Goal: Task Accomplishment & Management: Manage account settings

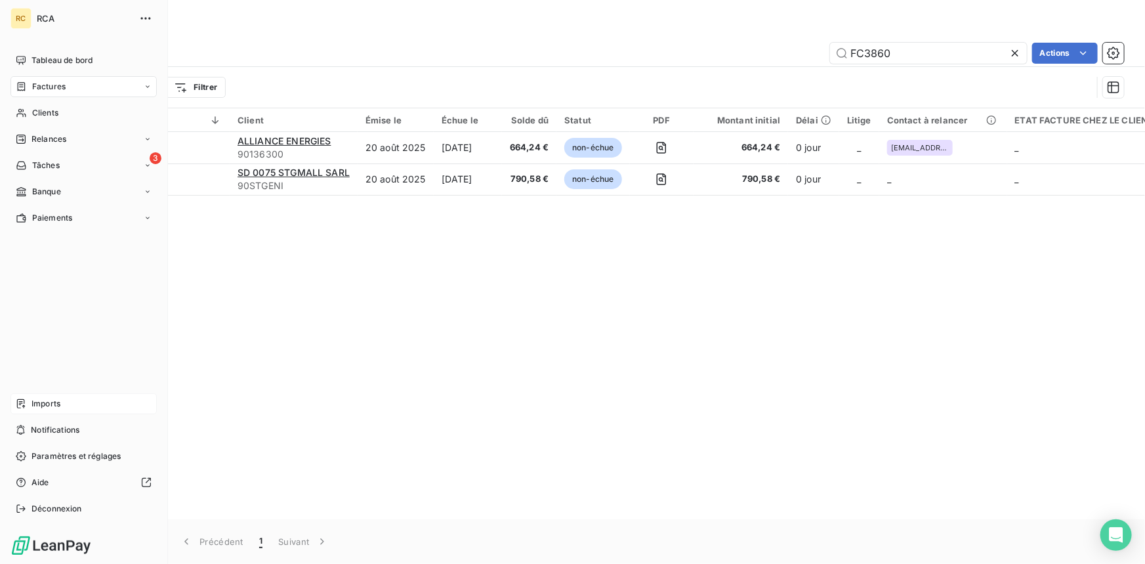
click at [39, 396] on div "Imports" at bounding box center [83, 403] width 146 height 21
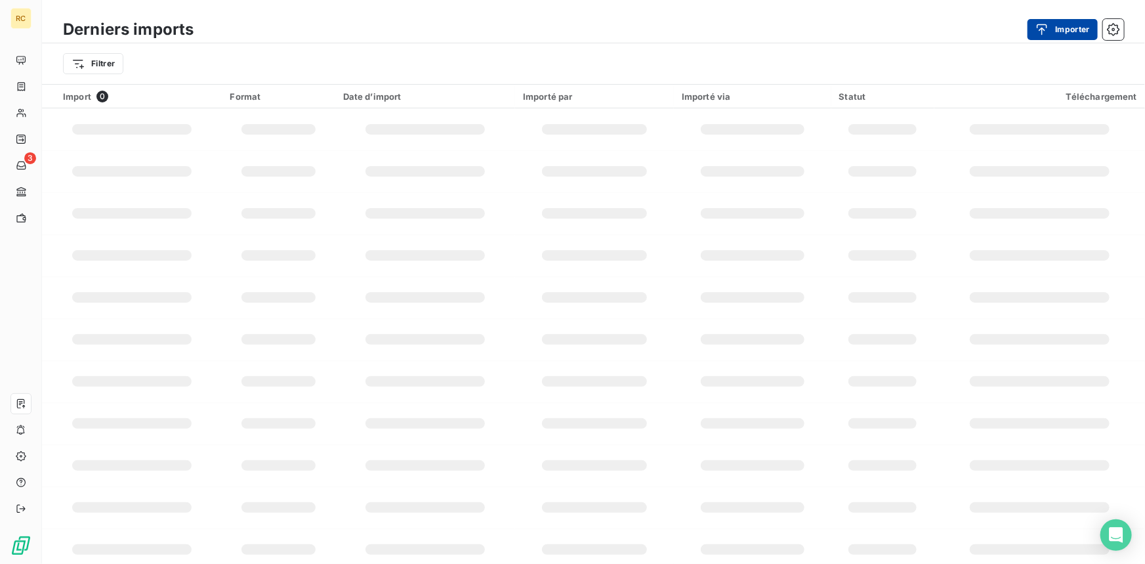
click at [1043, 28] on icon "button" at bounding box center [1041, 29] width 13 height 13
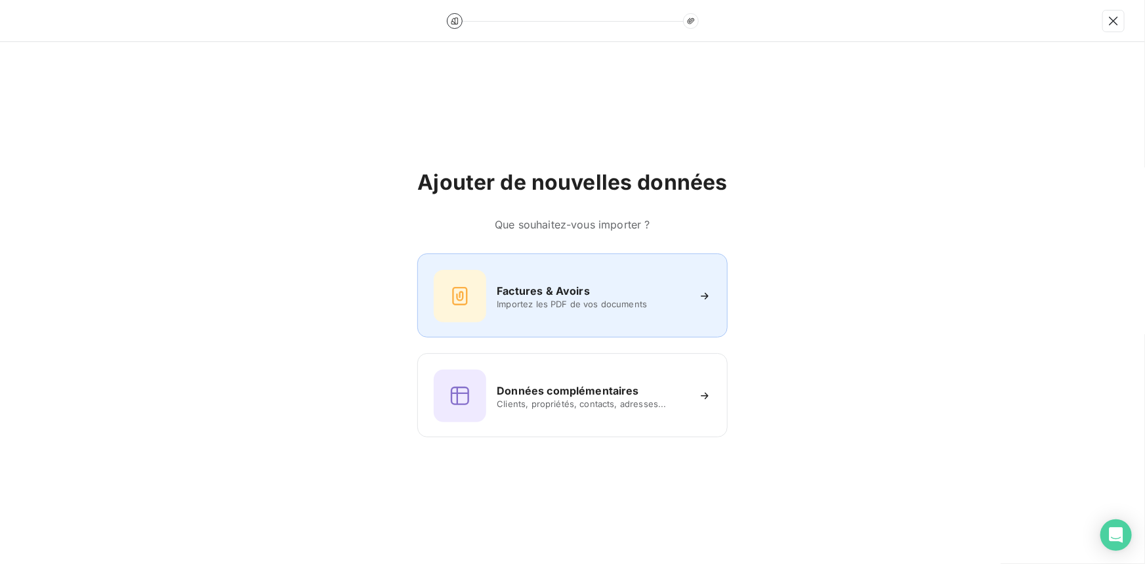
click at [608, 285] on div "Factures & Avoirs" at bounding box center [592, 291] width 190 height 16
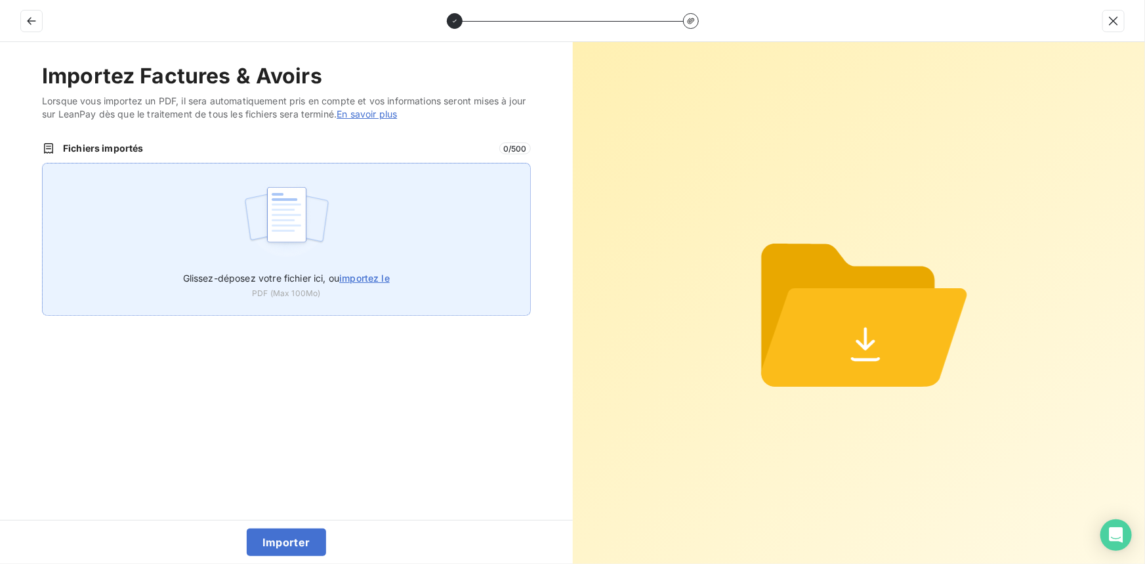
click at [367, 278] on span "importez le" at bounding box center [364, 277] width 51 height 11
click at [43, 163] on input "Glissez-déposez votre fichier ici, ou importez le" at bounding box center [42, 163] width 1 height 1
type input "C:\fakepath\FC38603.pdf"
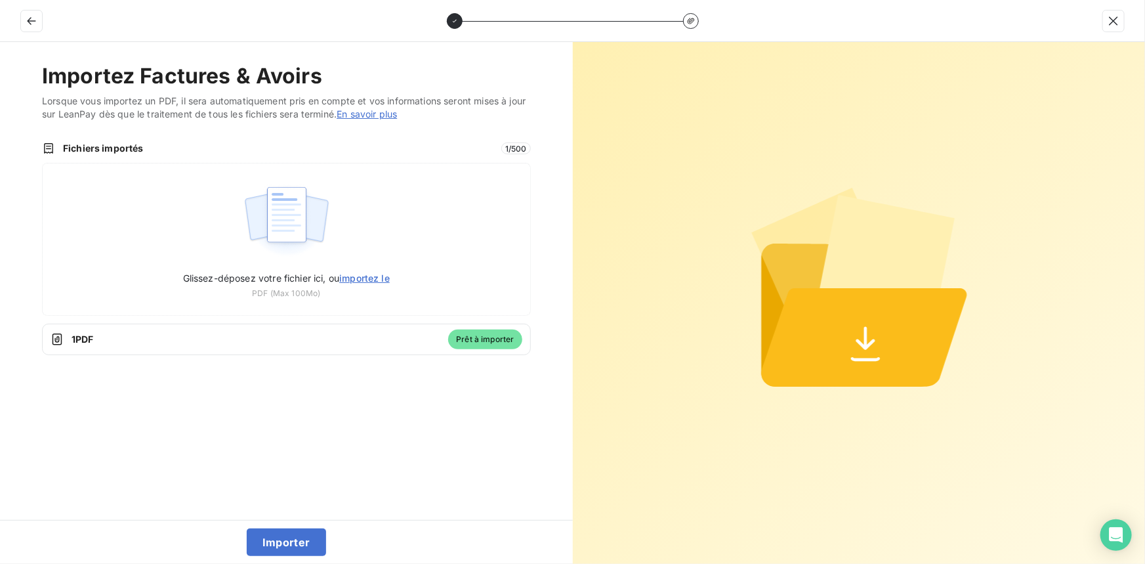
click at [286, 527] on div "Importer" at bounding box center [286, 542] width 573 height 44
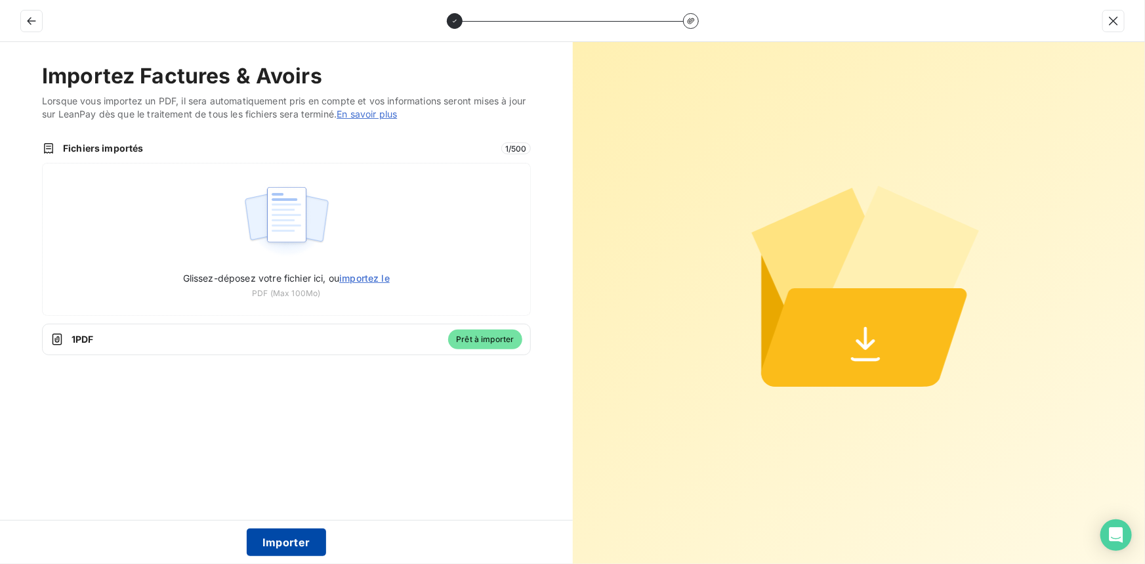
click at [286, 535] on button "Importer" at bounding box center [286, 542] width 79 height 28
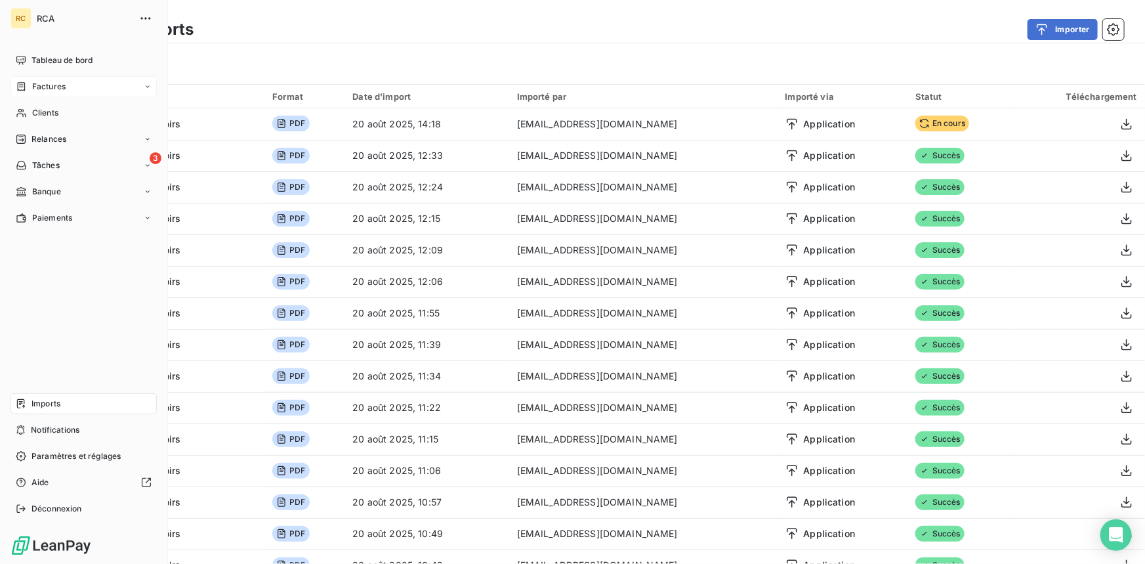
click at [58, 89] on span "Factures" at bounding box center [48, 87] width 33 height 12
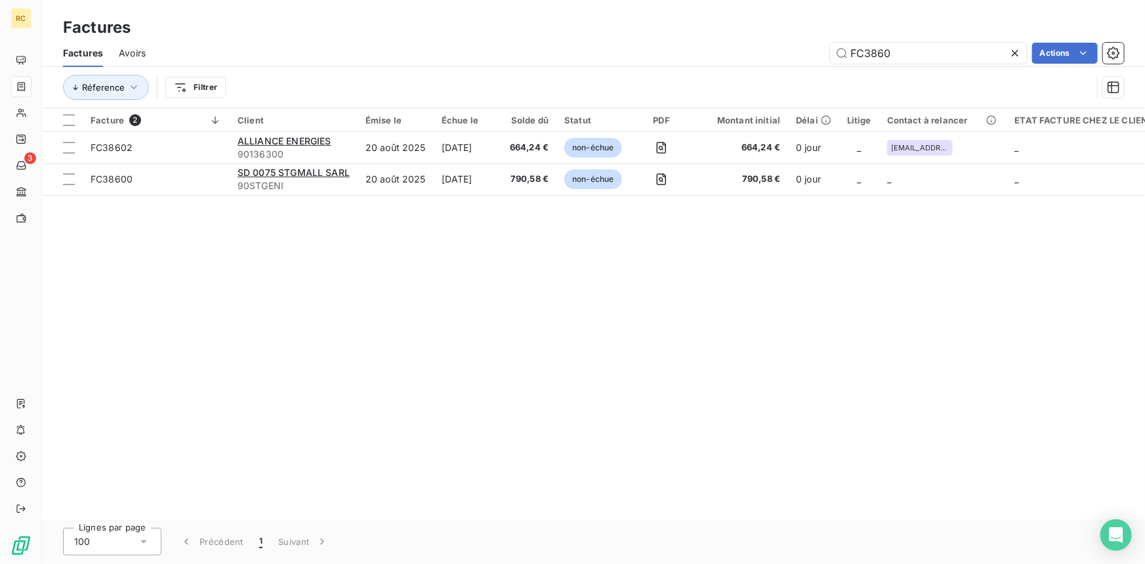
drag, startPoint x: 932, startPoint y: 54, endPoint x: 827, endPoint y: 49, distance: 104.4
click at [827, 49] on div "FC3860 Actions" at bounding box center [642, 53] width 962 height 21
click at [906, 52] on input "FC3860" at bounding box center [928, 53] width 197 height 21
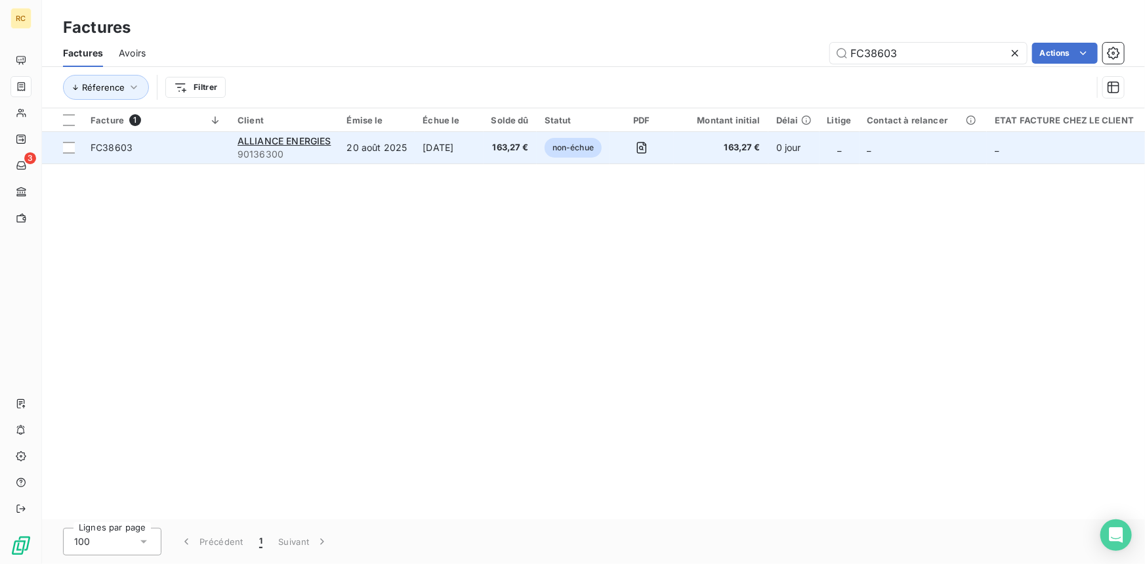
type input "FC38603"
click at [109, 152] on span "FC38603" at bounding box center [112, 147] width 42 height 11
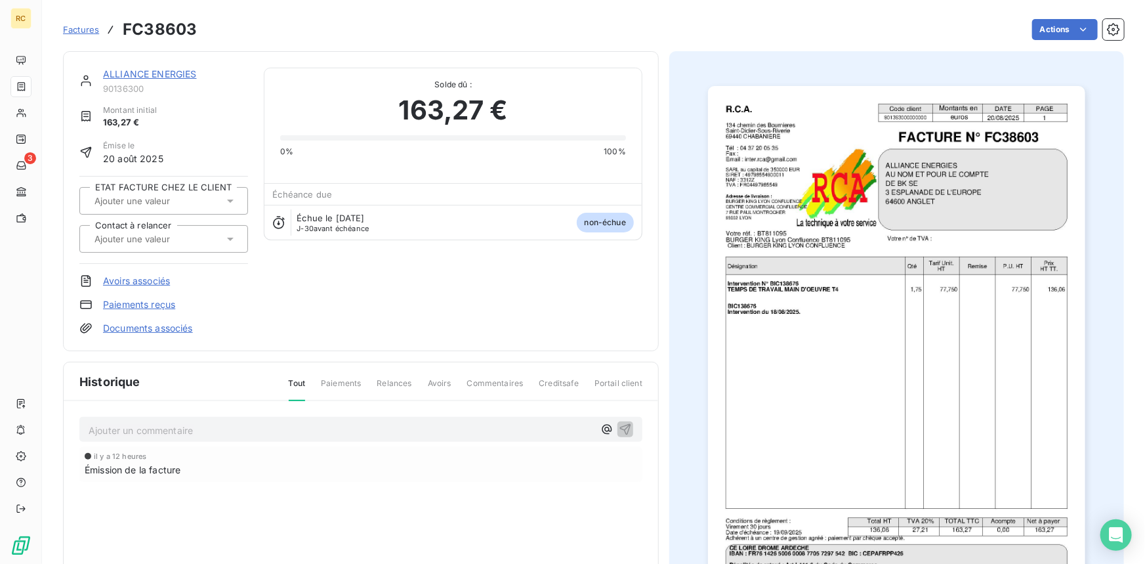
click at [151, 325] on link "Documents associés" at bounding box center [148, 327] width 90 height 13
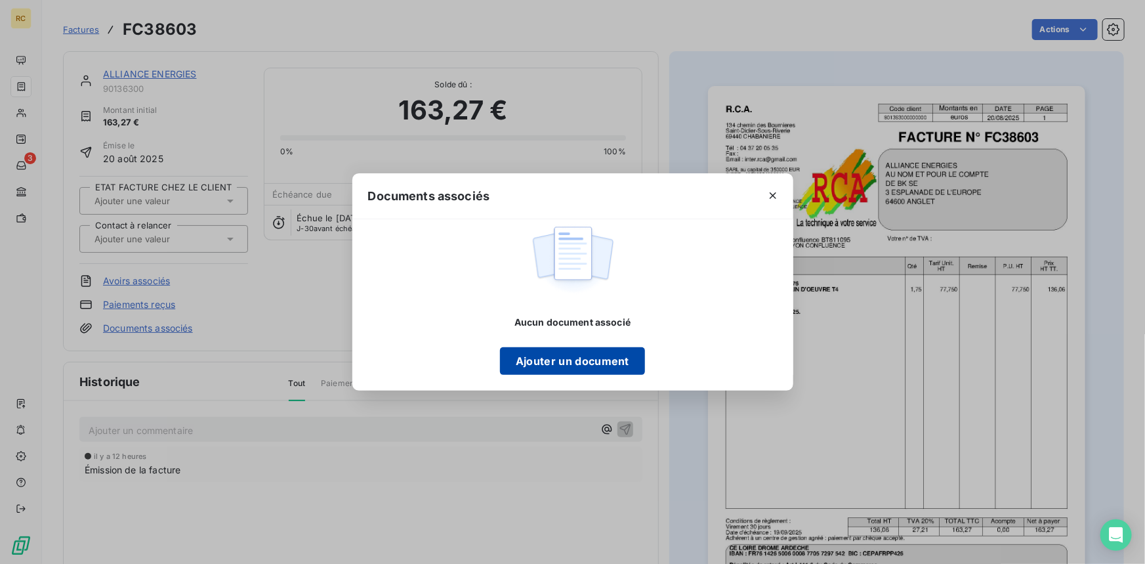
click at [562, 359] on button "Ajouter un document" at bounding box center [572, 361] width 145 height 28
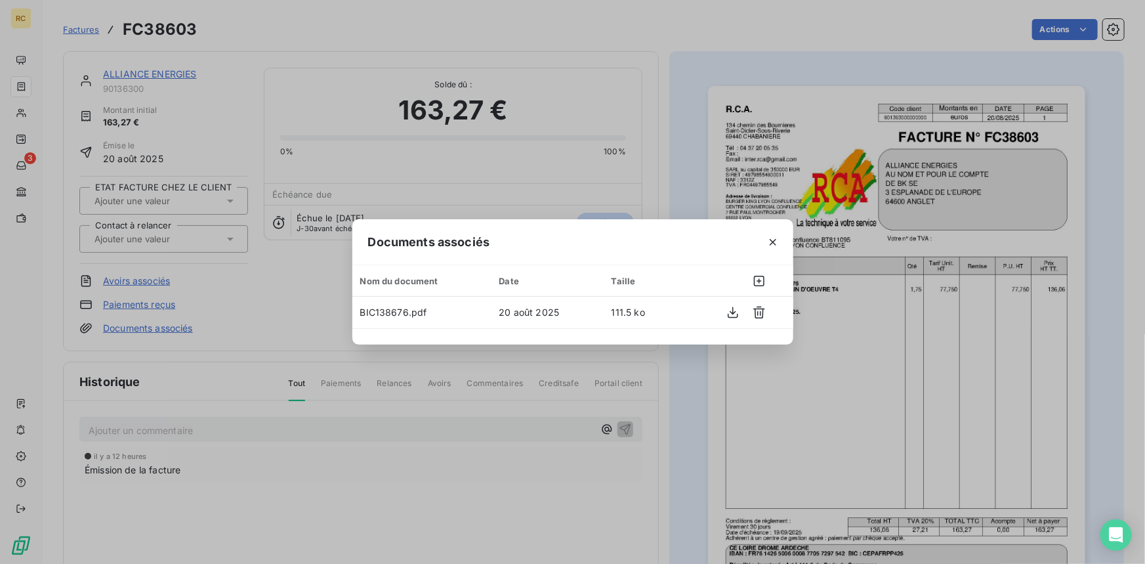
click at [686, 157] on div "Documents associés Nom du document Date Taille BIC138676.pdf 20 août 2025 111.5…" at bounding box center [572, 282] width 1145 height 564
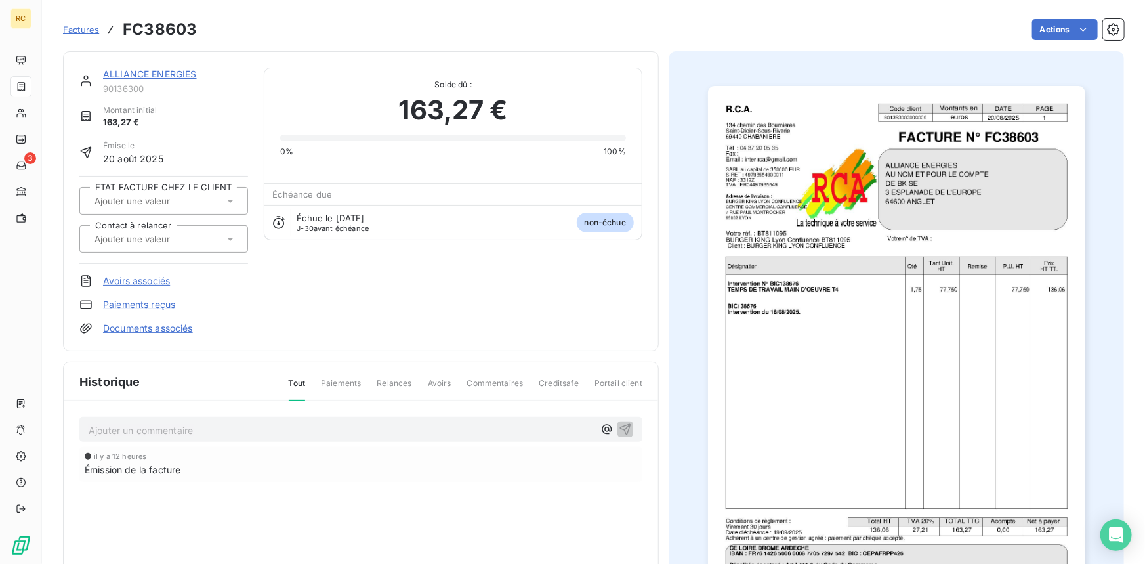
click at [229, 242] on icon at bounding box center [230, 238] width 13 height 13
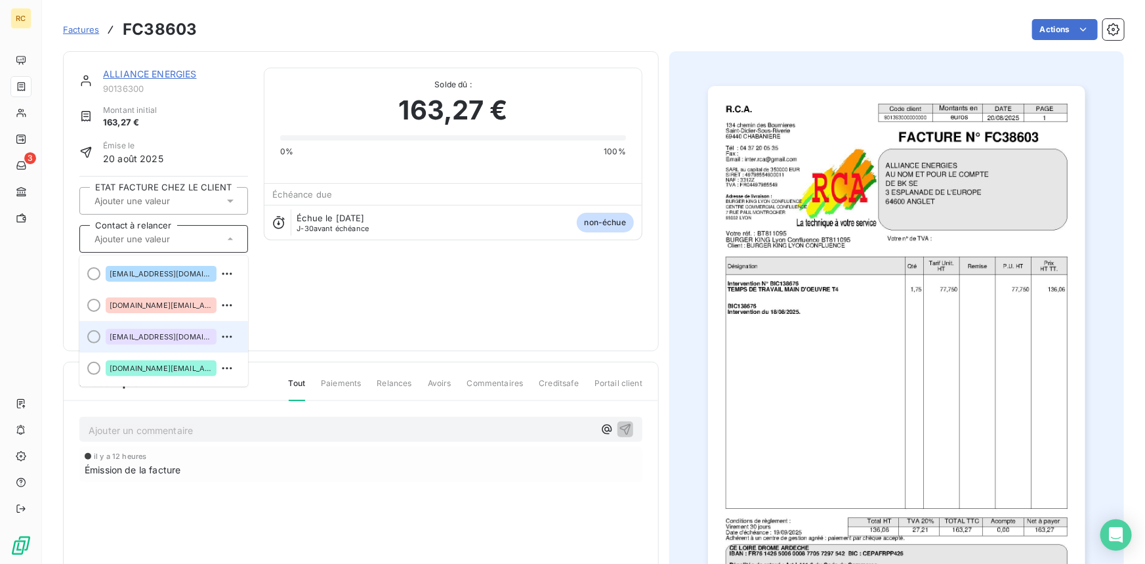
click at [178, 341] on div "[EMAIL_ADDRESS][DOMAIN_NAME]" at bounding box center [161, 337] width 111 height 16
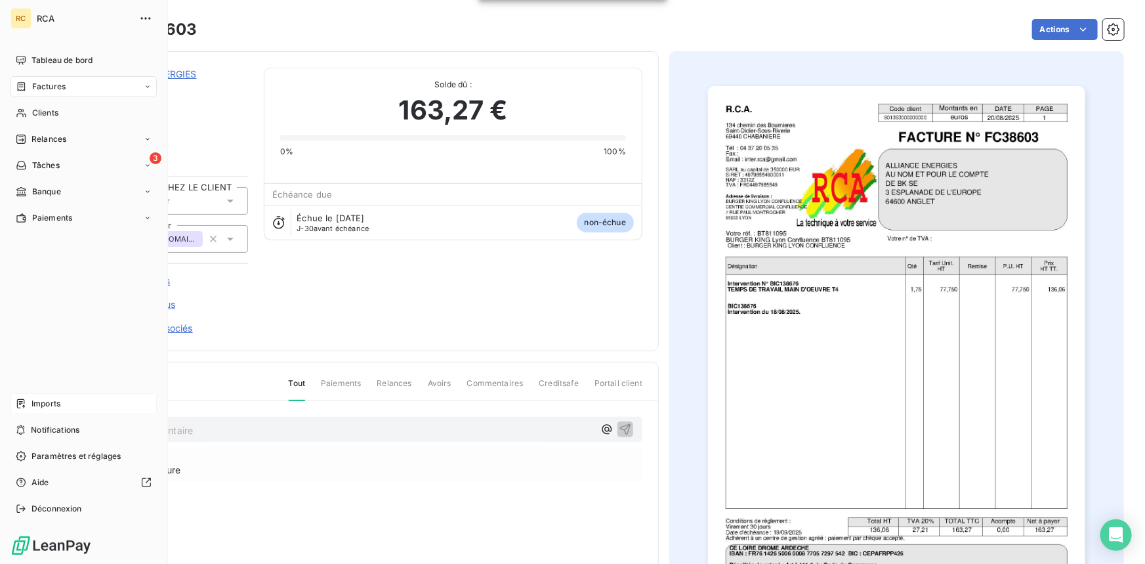
click at [30, 402] on div "Imports" at bounding box center [83, 403] width 146 height 21
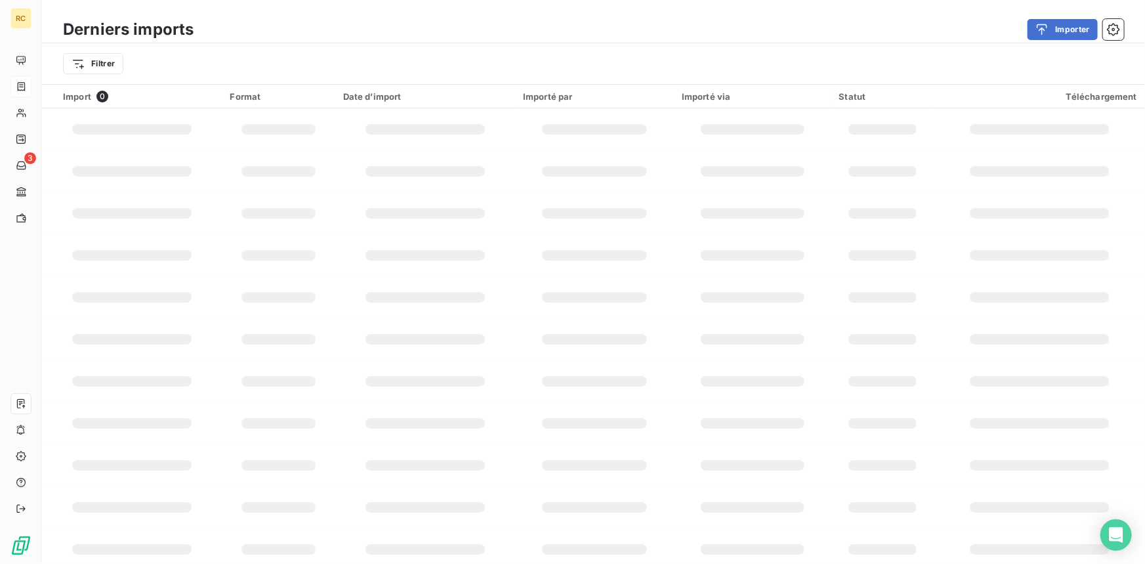
click at [916, 163] on td at bounding box center [883, 171] width 104 height 42
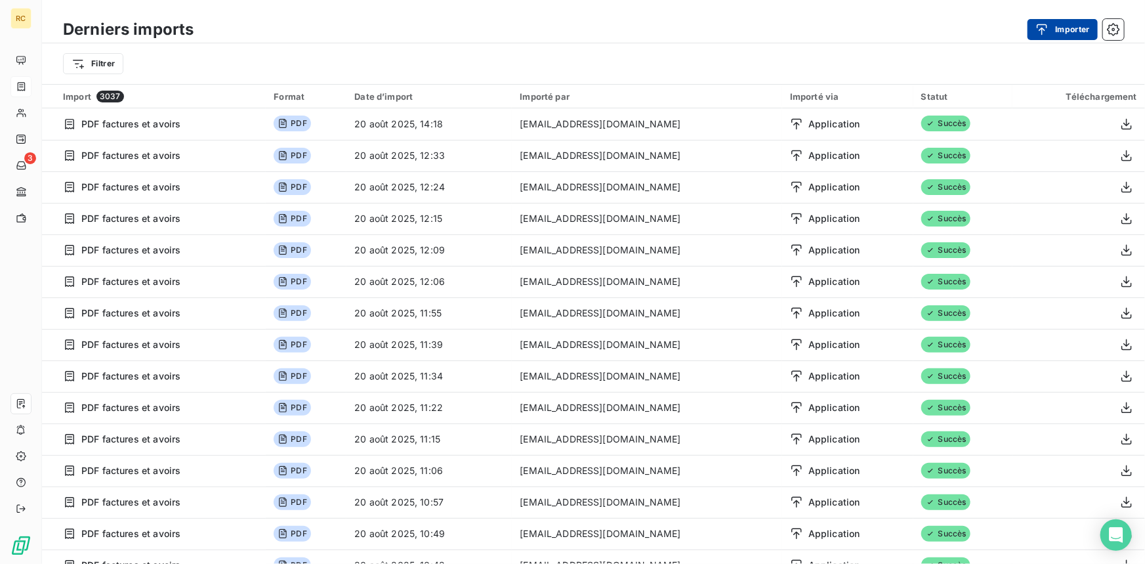
click at [1043, 26] on icon "button" at bounding box center [1041, 29] width 13 height 13
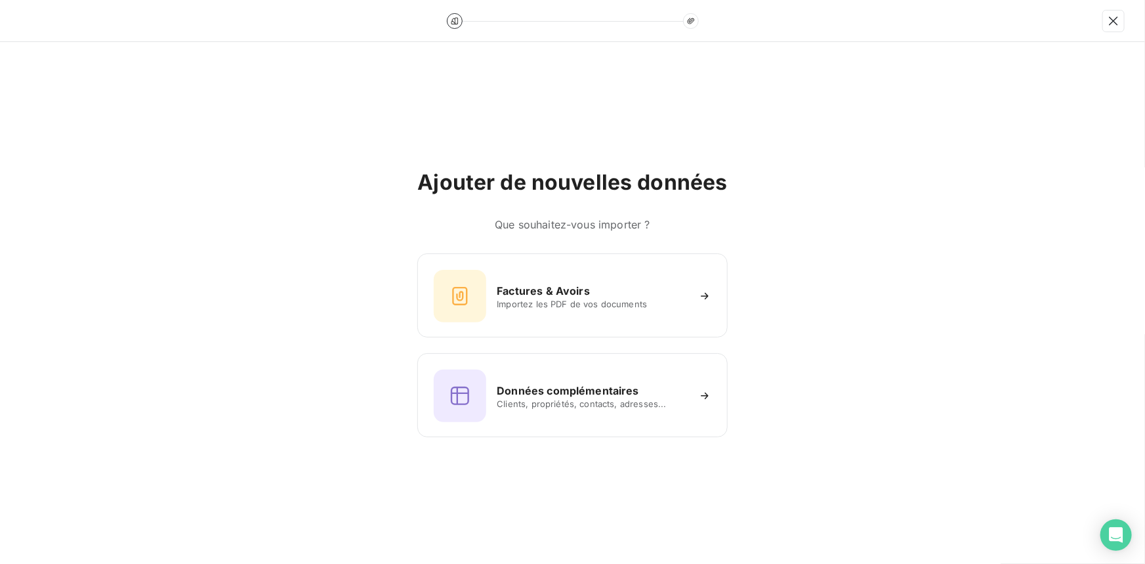
click at [426, 449] on div "Ajouter de nouvelles données Que souhaitez-vous importer ? Factures & Avoirs Im…" at bounding box center [572, 303] width 1145 height 522
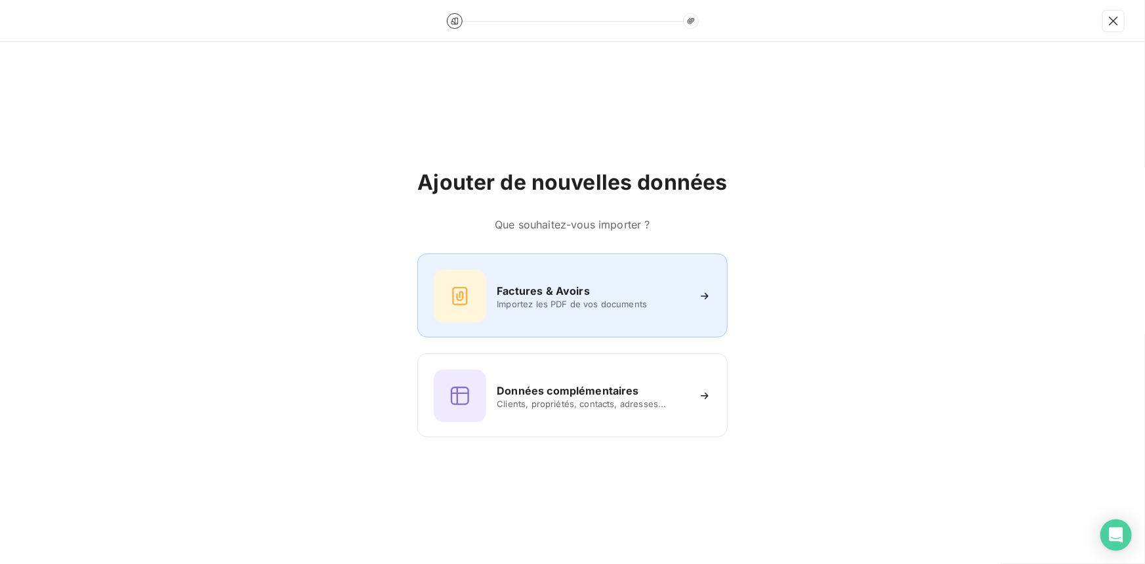
click at [565, 283] on h6 "Factures & Avoirs" at bounding box center [543, 291] width 93 height 16
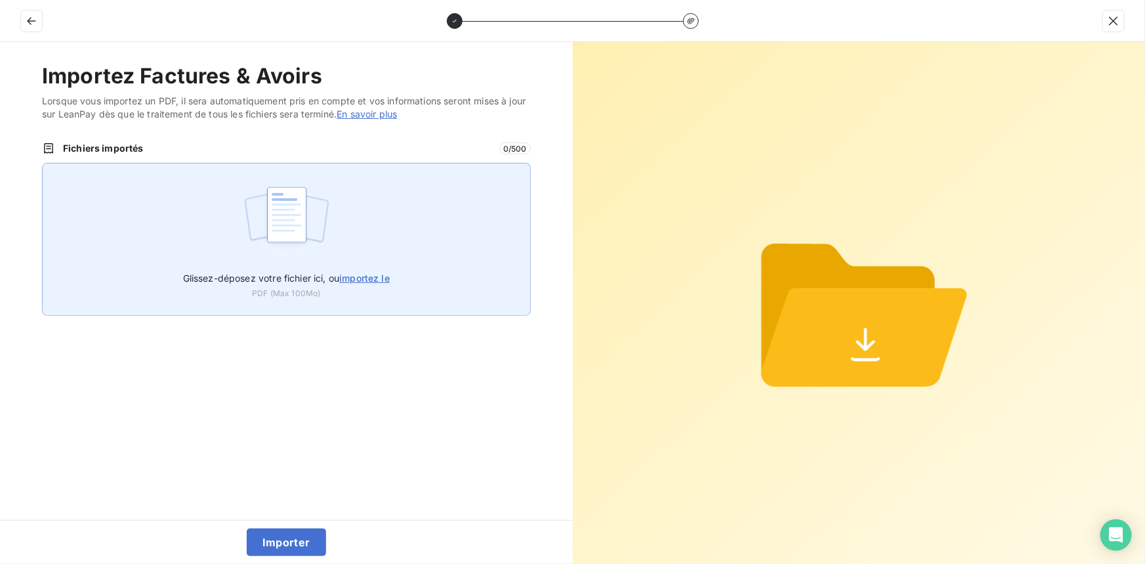
click at [359, 270] on label "Glissez-déposez votre fichier ici, ou importez le" at bounding box center [286, 275] width 207 height 24
click at [43, 163] on input "Glissez-déposez votre fichier ici, ou importez le" at bounding box center [42, 163] width 1 height 1
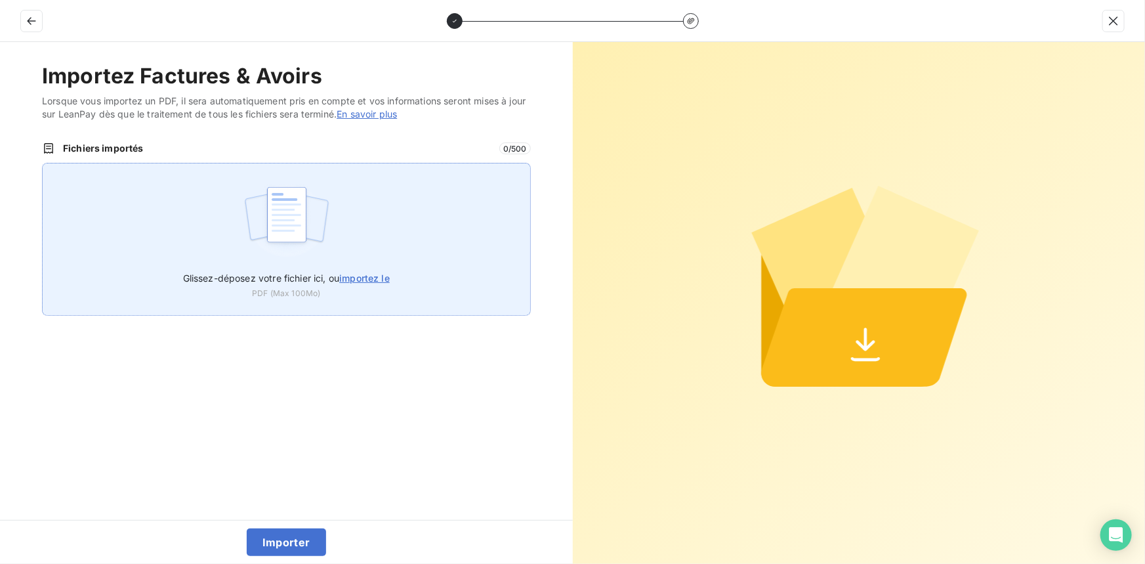
type input "C:\fakepath\FC38604.pdf"
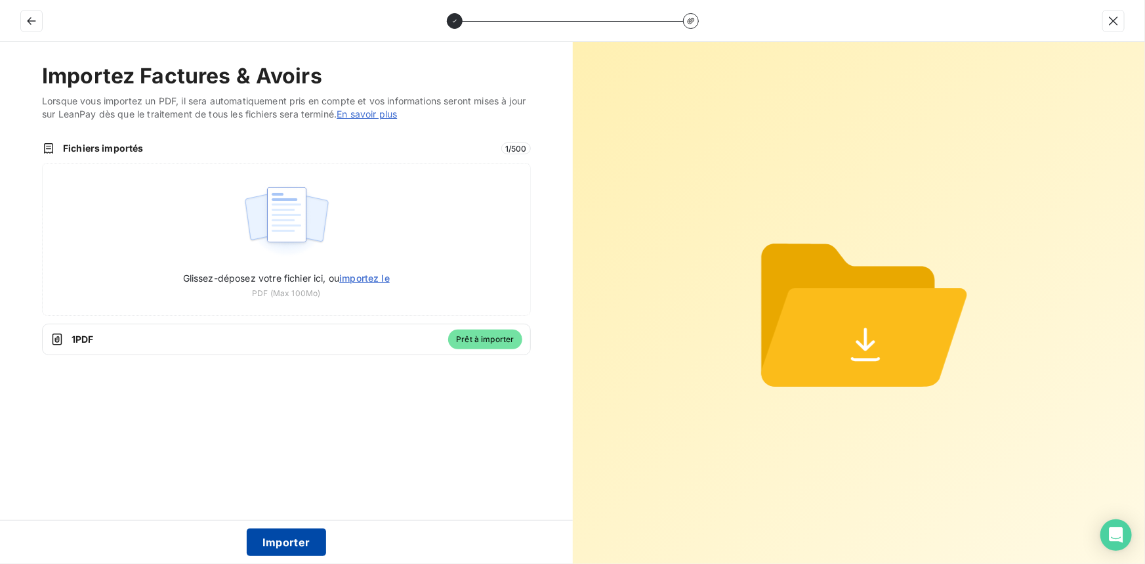
click at [301, 549] on button "Importer" at bounding box center [286, 542] width 79 height 28
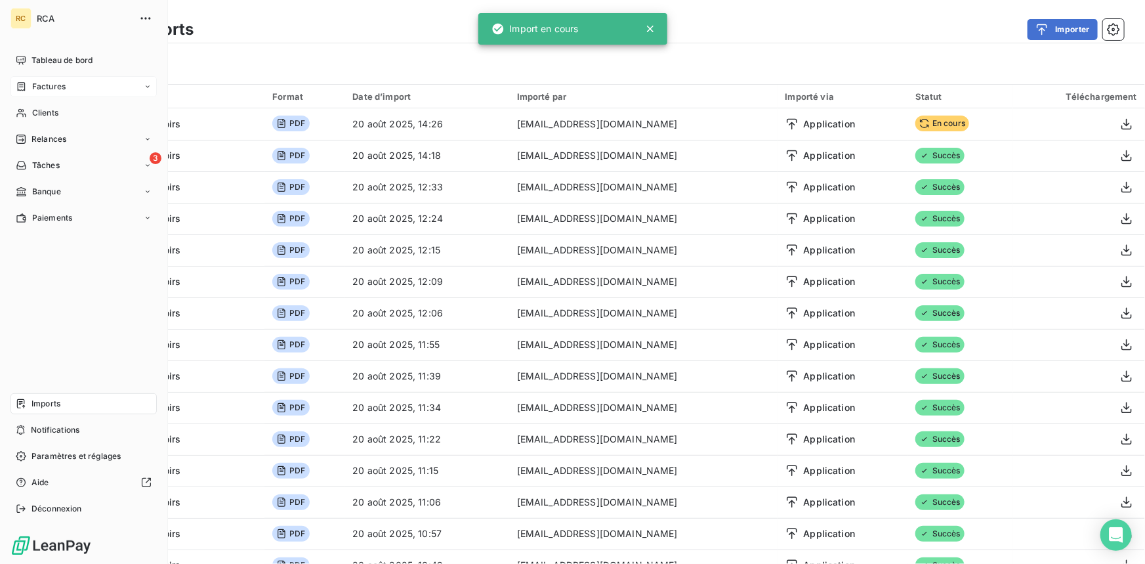
click at [66, 79] on div "Factures" at bounding box center [83, 86] width 146 height 21
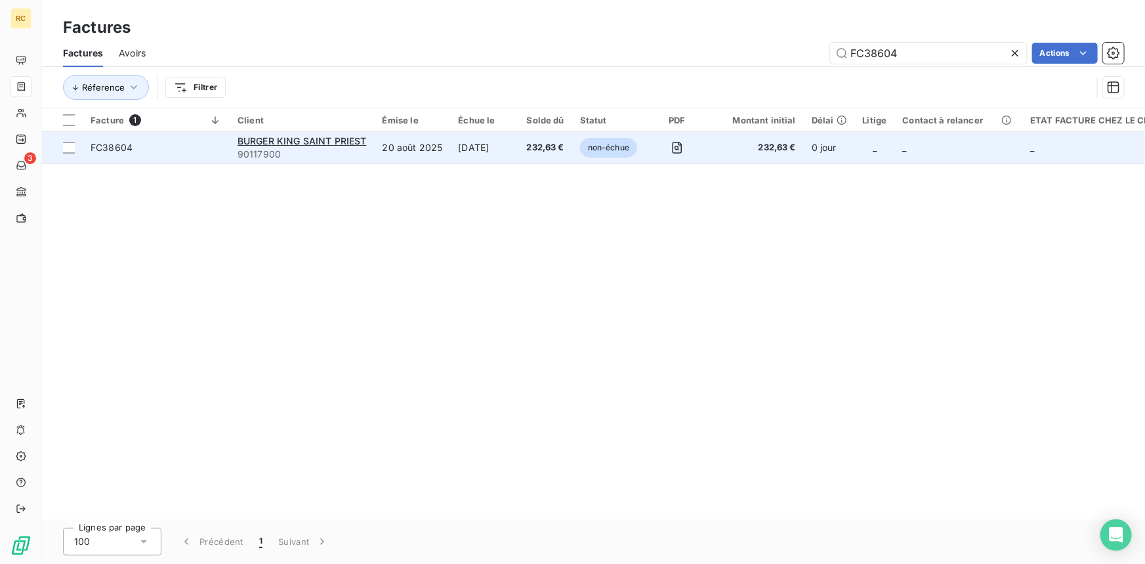
type input "FC38604"
click at [107, 145] on span "FC38604" at bounding box center [112, 147] width 42 height 11
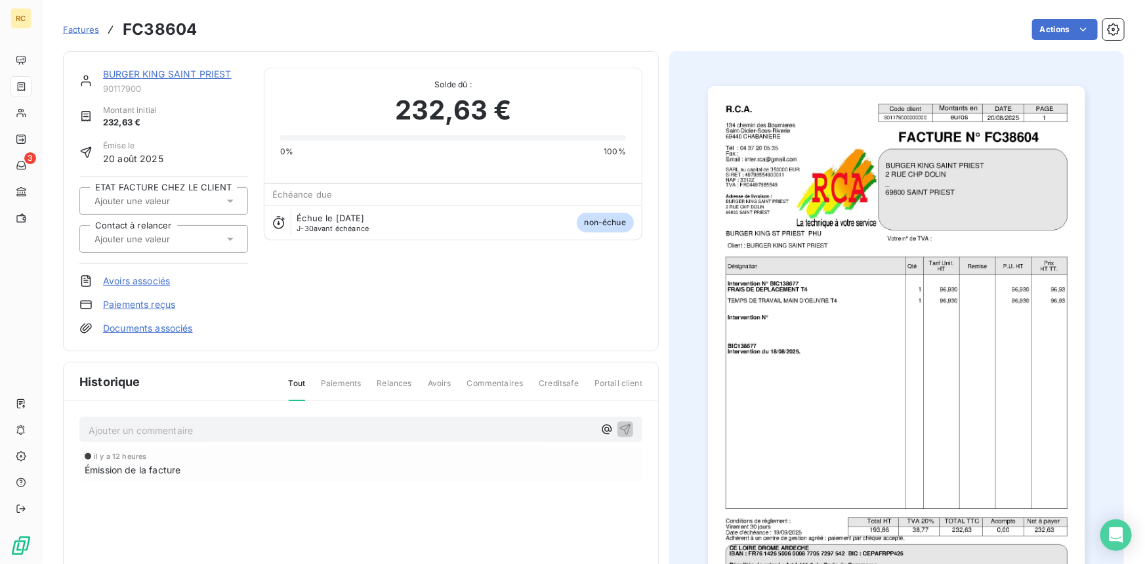
click at [168, 325] on link "Documents associés" at bounding box center [148, 327] width 90 height 13
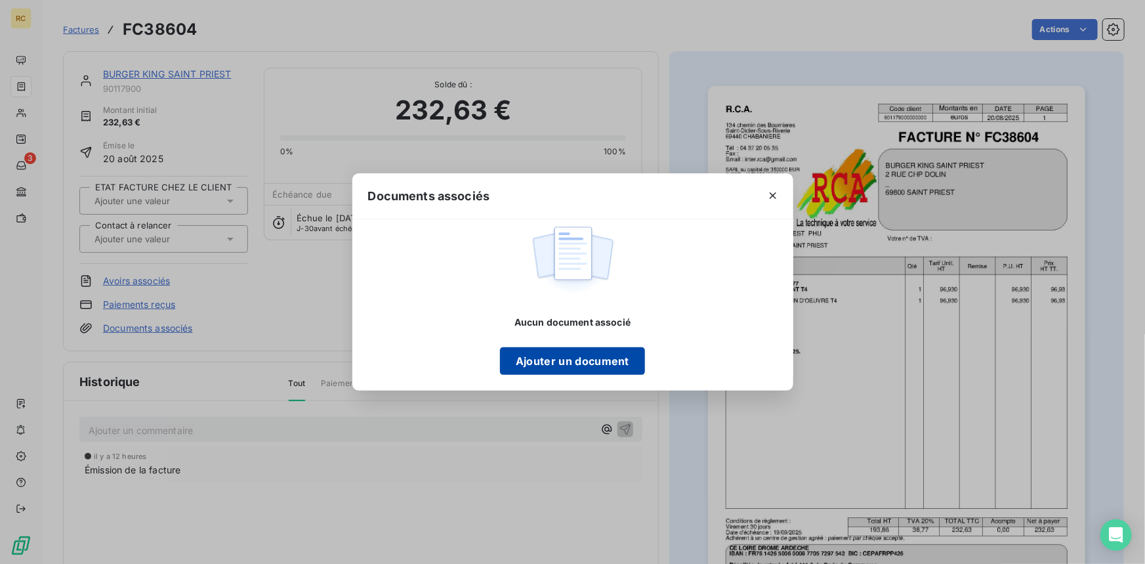
click at [612, 359] on button "Ajouter un document" at bounding box center [572, 361] width 145 height 28
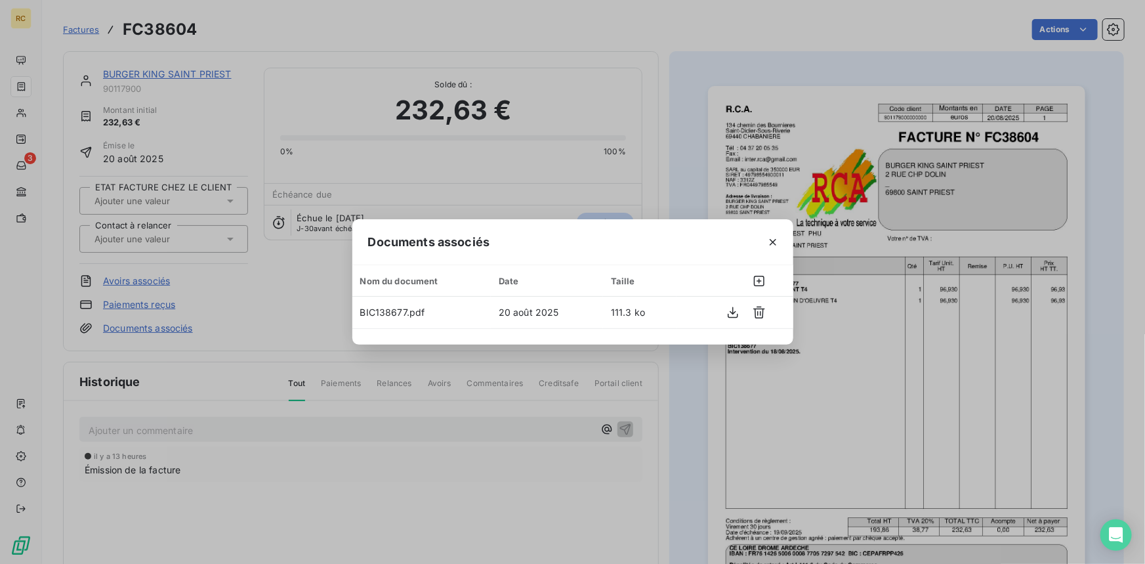
click at [667, 79] on div "Documents associés Nom du document Date Taille BIC138677.pdf 20 août 2025 111.3…" at bounding box center [572, 282] width 1145 height 564
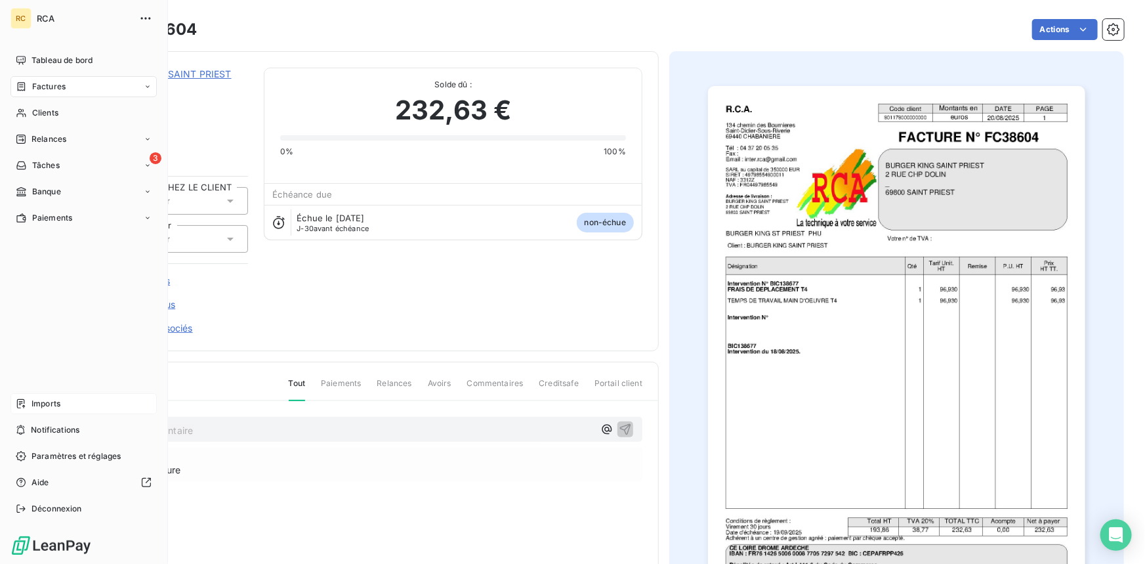
click at [51, 405] on span "Imports" at bounding box center [45, 404] width 29 height 12
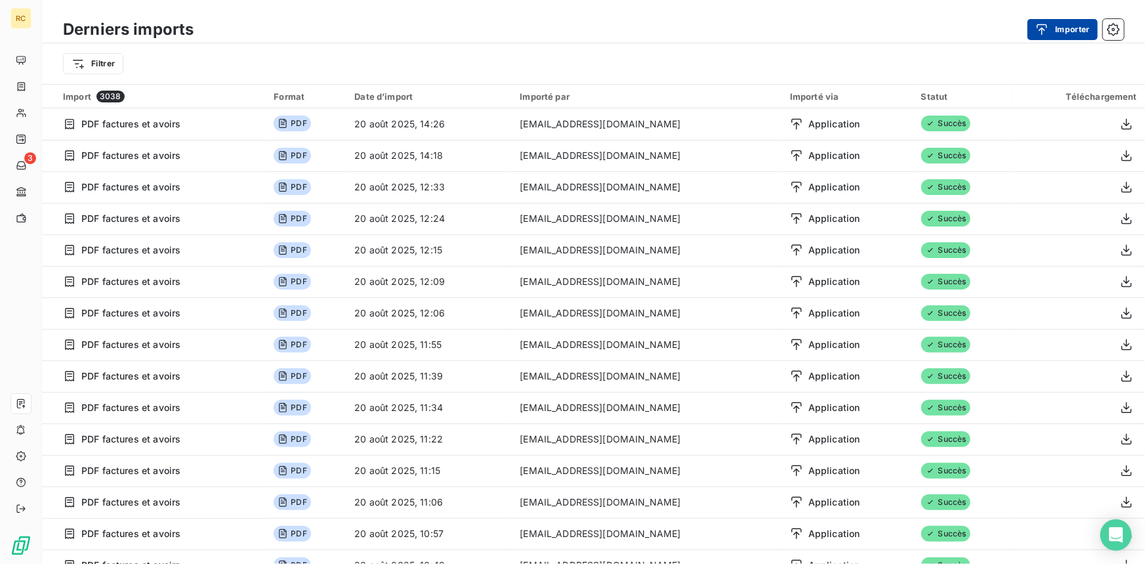
click at [1061, 31] on button "Importer" at bounding box center [1062, 29] width 70 height 21
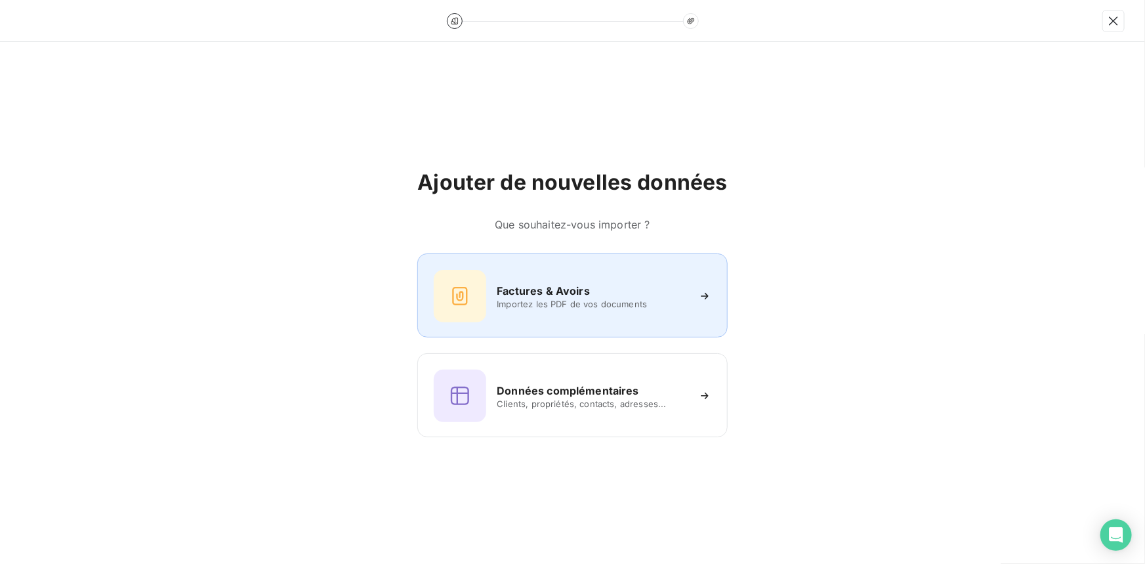
click at [551, 295] on h6 "Factures & Avoirs" at bounding box center [543, 291] width 93 height 16
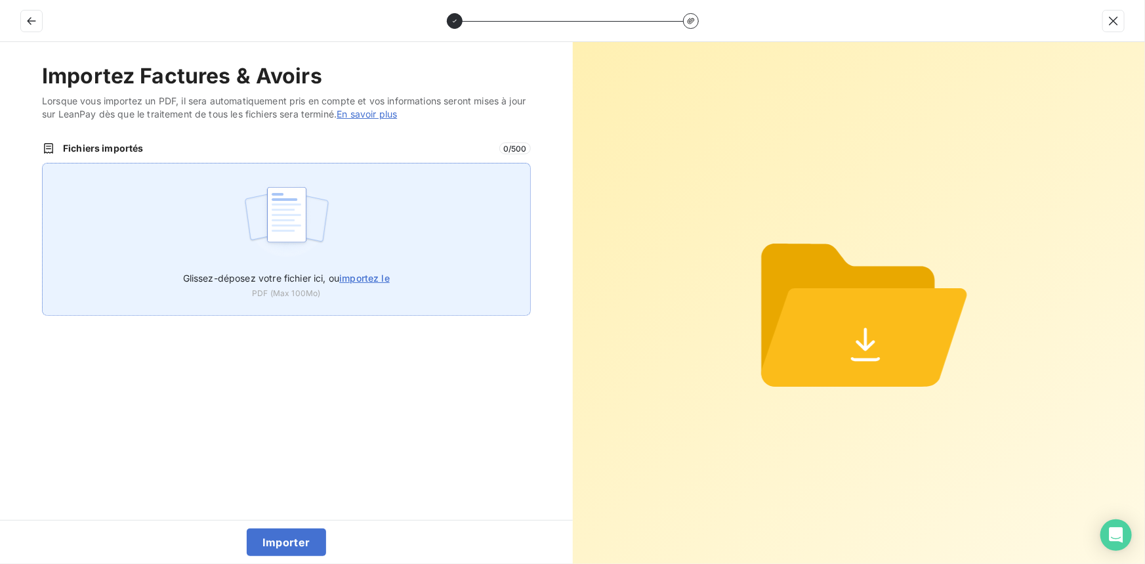
click at [350, 278] on span "importez le" at bounding box center [364, 277] width 51 height 11
click at [43, 163] on input "Glissez-déposez votre fichier ici, ou importez le" at bounding box center [42, 163] width 1 height 1
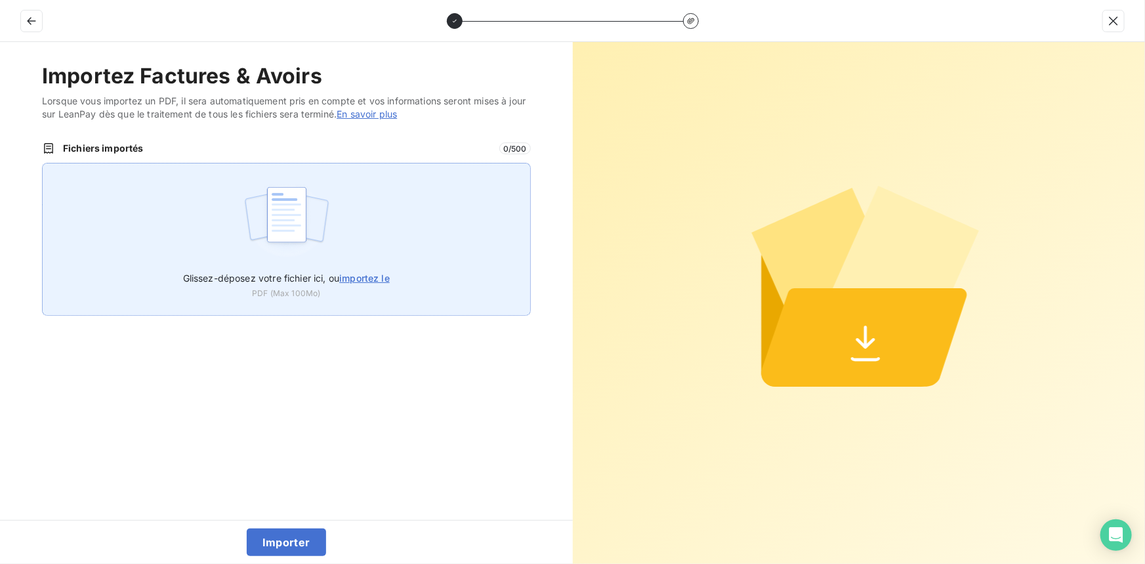
click at [365, 272] on span "importez le" at bounding box center [364, 277] width 51 height 11
click at [43, 163] on input "Glissez-déposez votre fichier ici, ou importez le" at bounding box center [42, 163] width 1 height 1
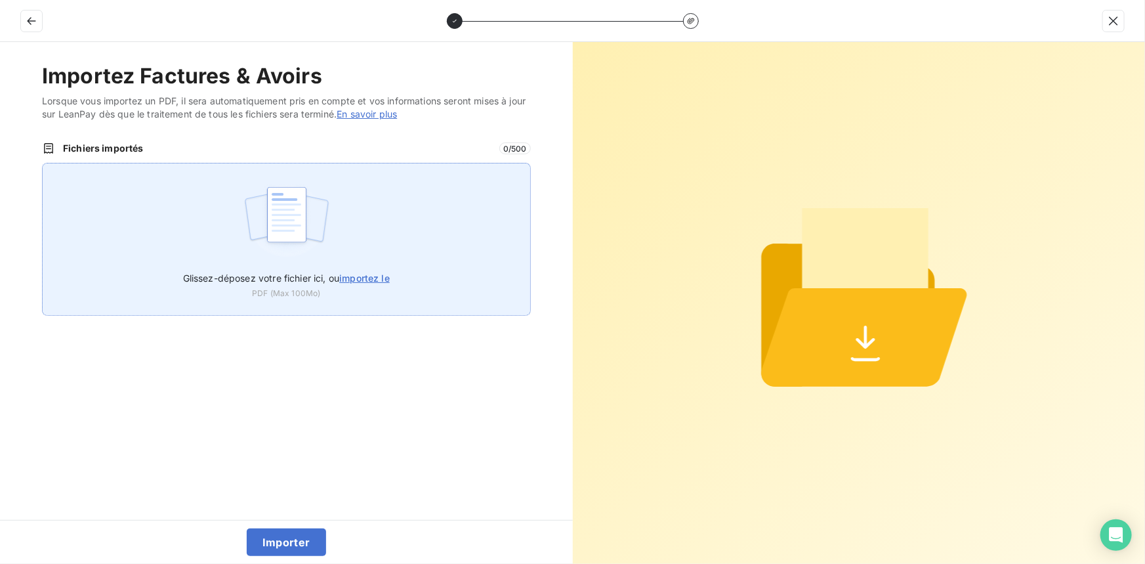
click at [380, 278] on span "importez le" at bounding box center [364, 277] width 51 height 11
click at [43, 163] on input "Glissez-déposez votre fichier ici, ou importez le" at bounding box center [42, 163] width 1 height 1
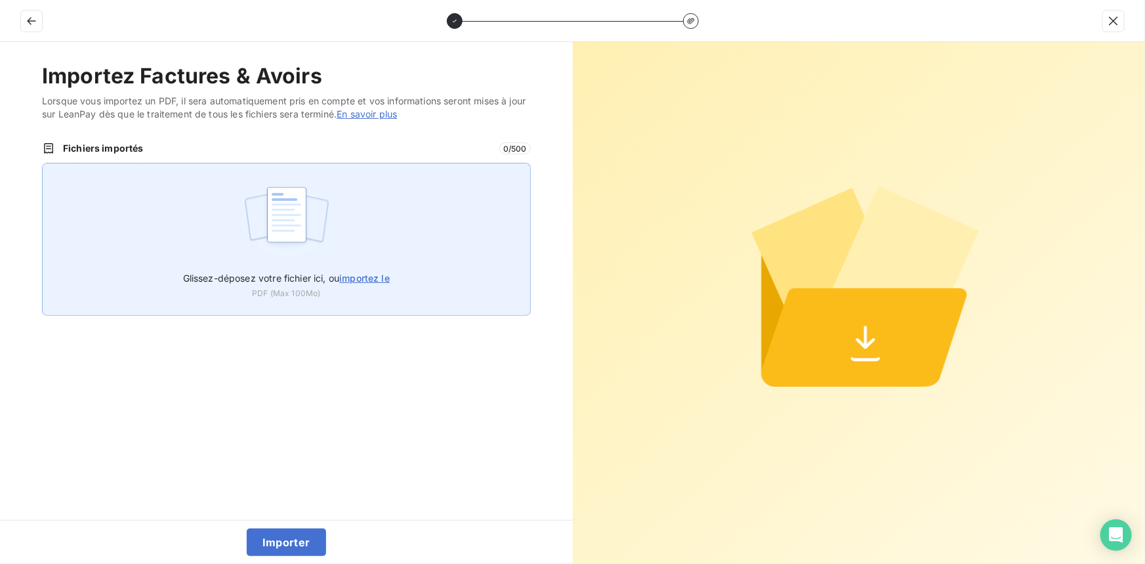
type input "C:\fakepath\FC38605.pdf"
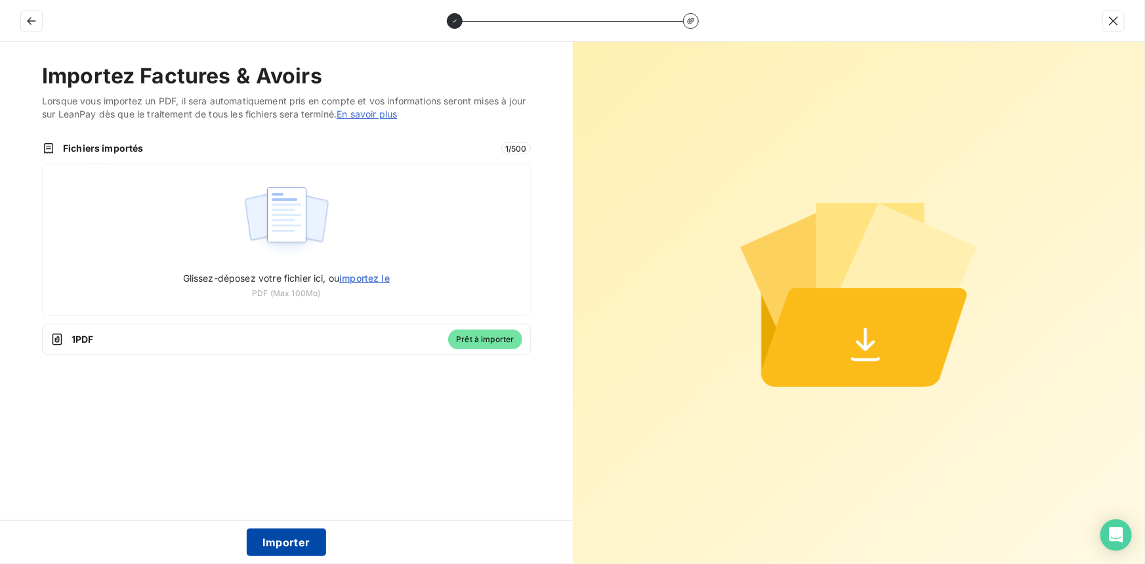
click at [277, 543] on button "Importer" at bounding box center [286, 542] width 79 height 28
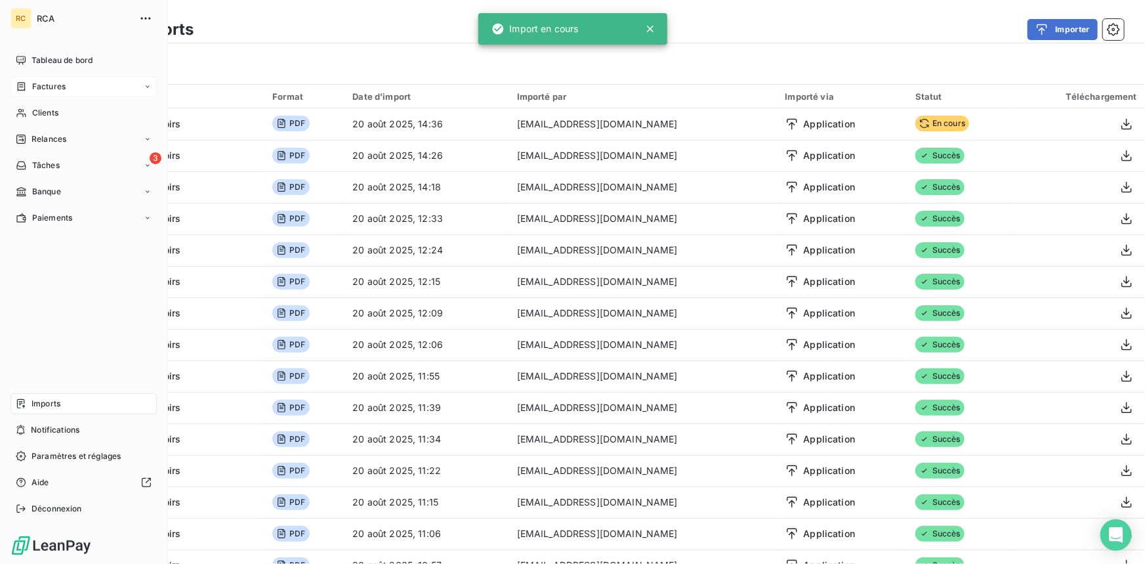
click at [41, 79] on div "Factures" at bounding box center [83, 86] width 146 height 21
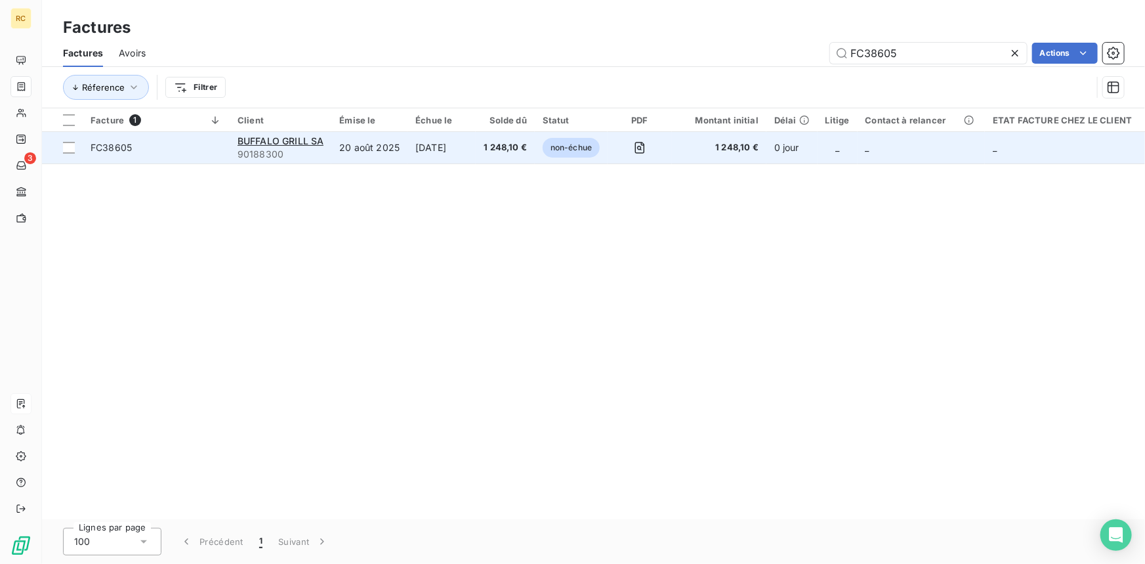
type input "FC38605"
click at [127, 154] on div "FC38605" at bounding box center [111, 147] width 41 height 13
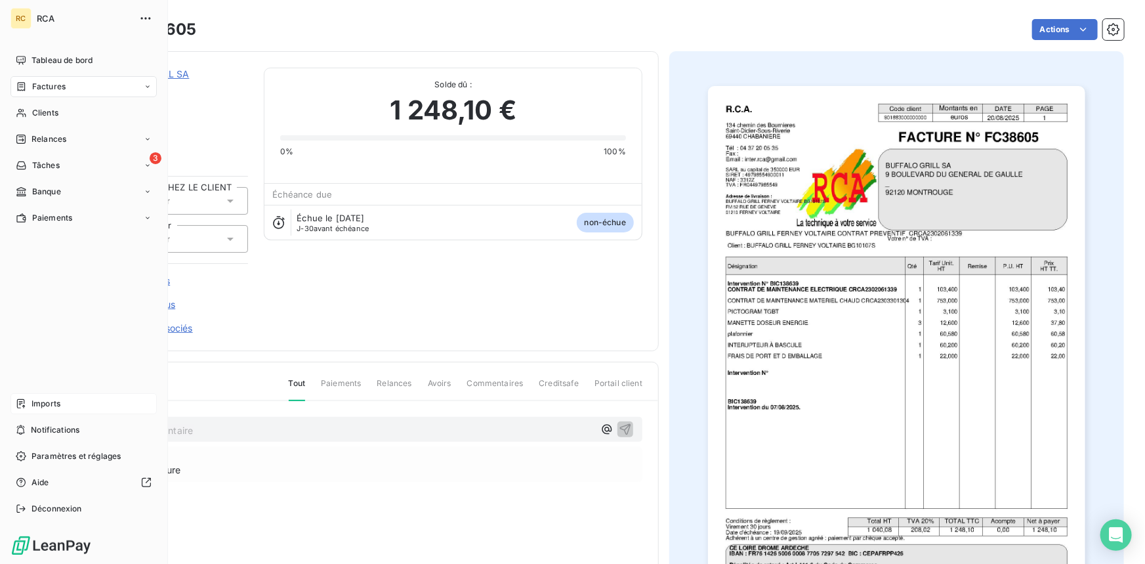
click at [39, 85] on span "Factures" at bounding box center [48, 87] width 33 height 12
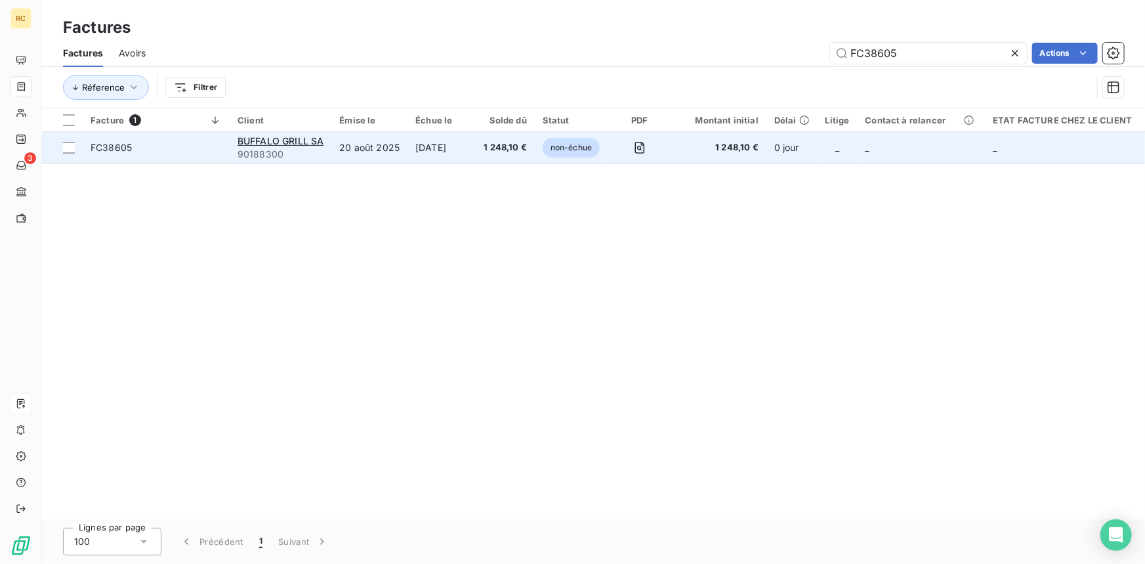
click at [108, 155] on td "FC38605" at bounding box center [156, 147] width 147 height 31
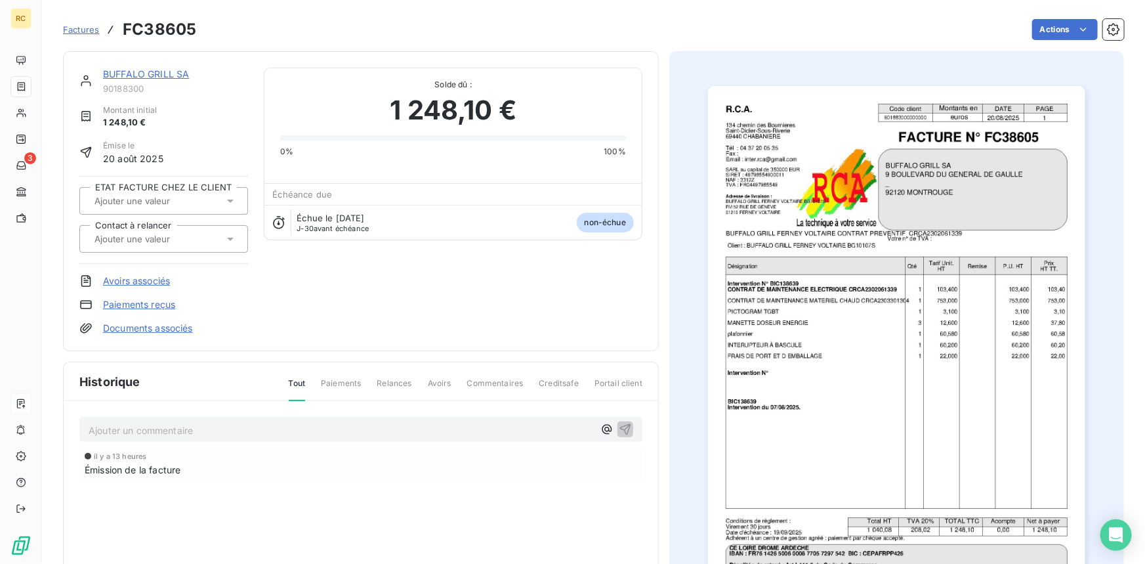
click at [105, 328] on link "Documents associés" at bounding box center [148, 327] width 90 height 13
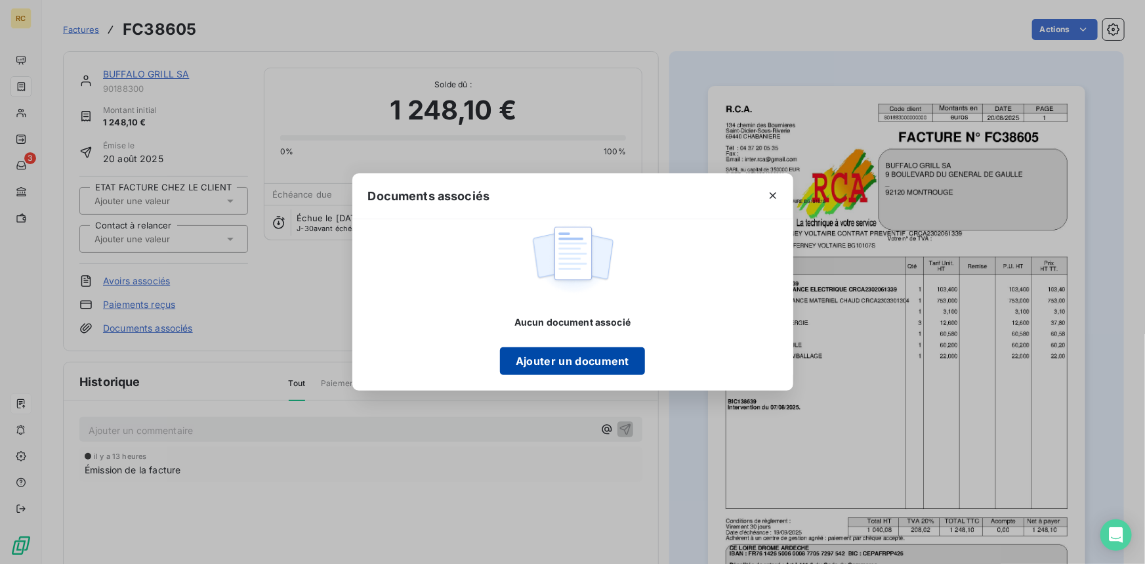
click at [551, 365] on button "Ajouter un document" at bounding box center [572, 361] width 145 height 28
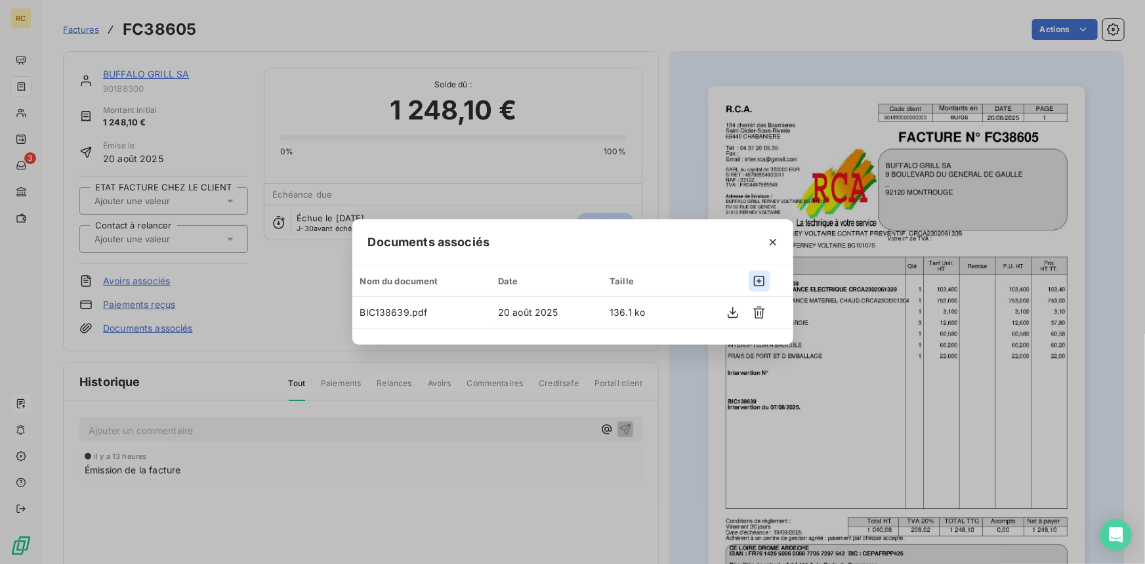
click at [760, 279] on icon "button" at bounding box center [758, 280] width 13 height 13
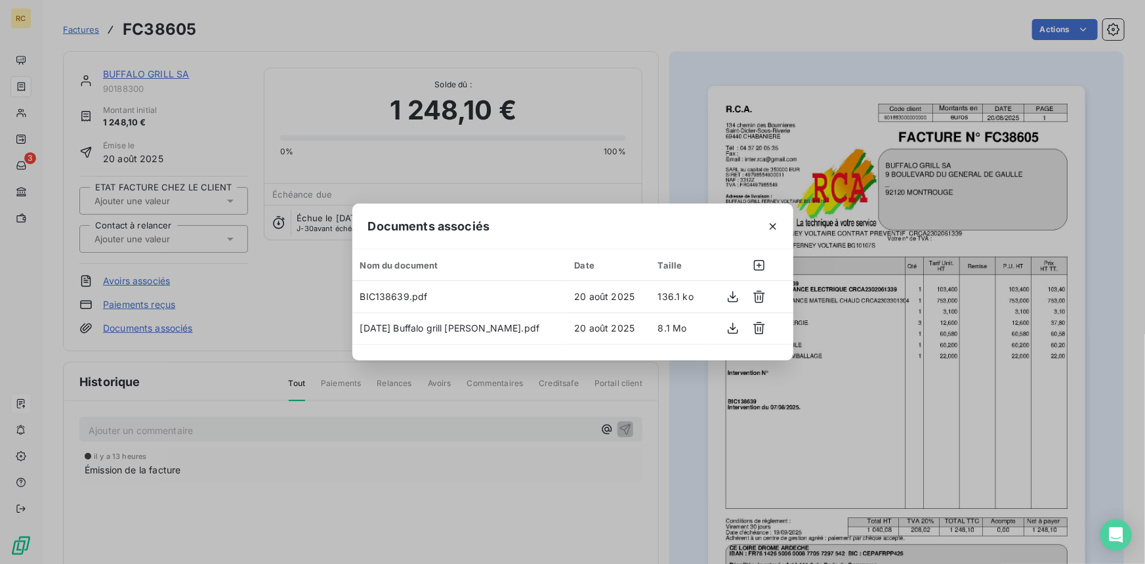
click at [657, 108] on div "Documents associés Nom du document Date Taille BIC138639.pdf 20 août 2025 136.1…" at bounding box center [572, 282] width 1145 height 564
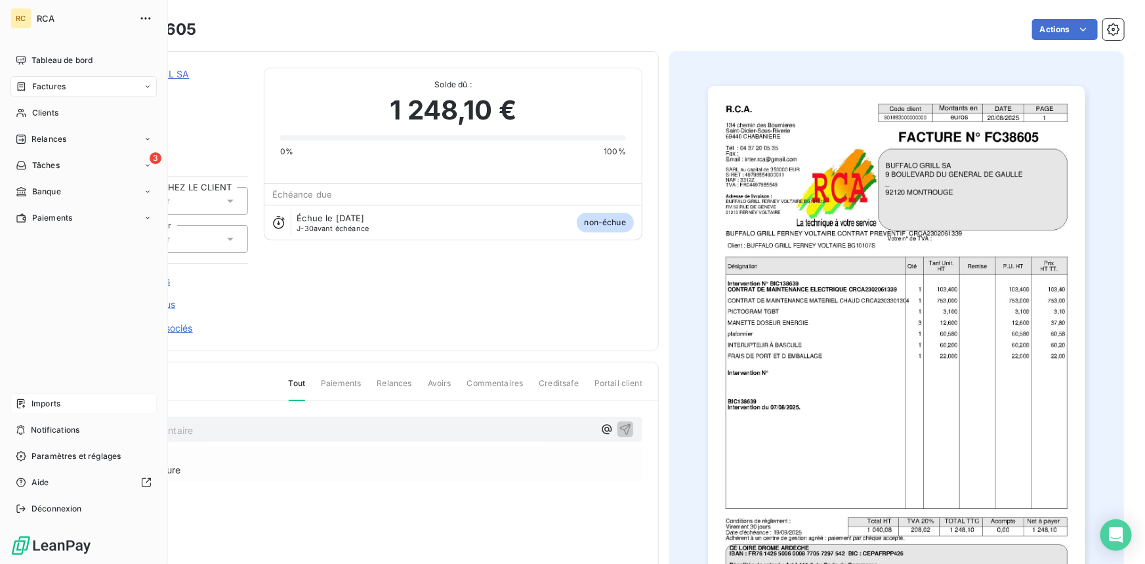
click at [35, 400] on span "Imports" at bounding box center [45, 404] width 29 height 12
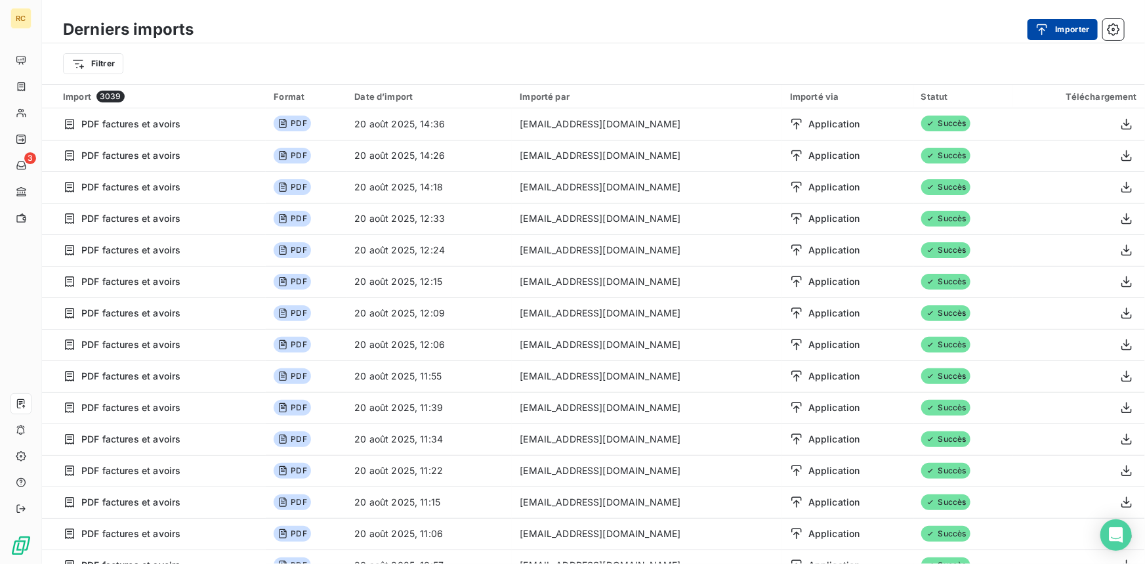
click at [1076, 26] on button "Importer" at bounding box center [1062, 29] width 70 height 21
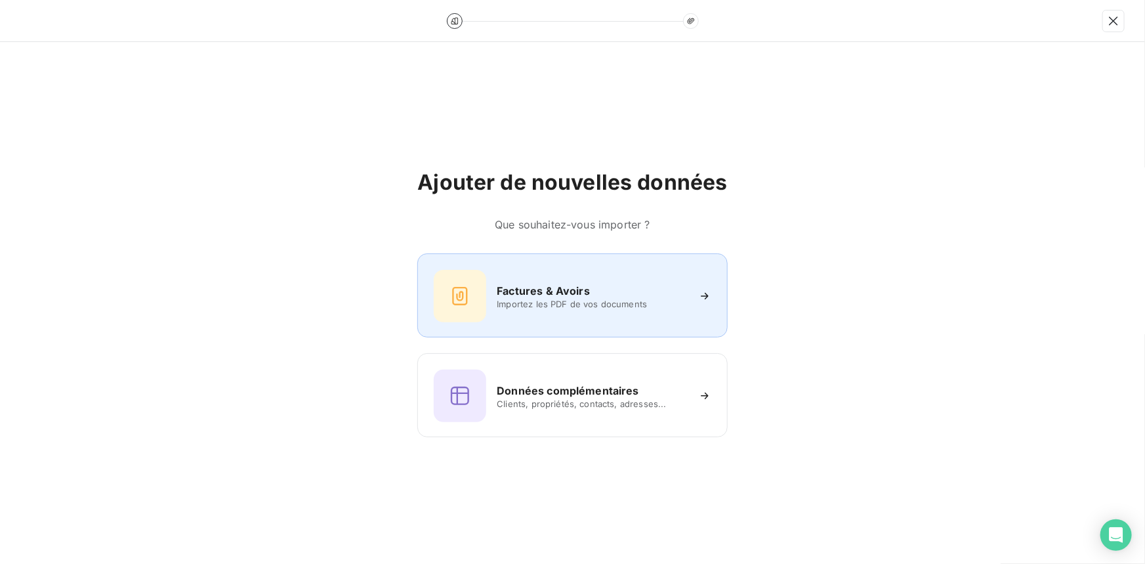
click at [513, 298] on span "Importez les PDF de vos documents" at bounding box center [592, 303] width 190 height 10
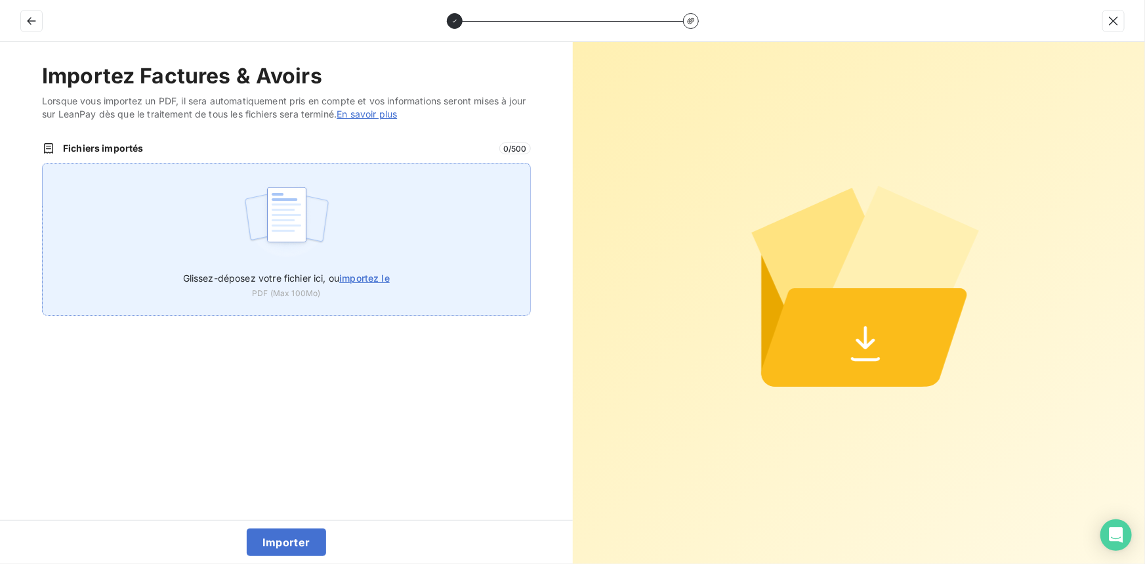
click at [374, 272] on span "importez le" at bounding box center [364, 277] width 51 height 11
click at [43, 163] on input "Glissez-déposez votre fichier ici, ou importez le" at bounding box center [42, 163] width 1 height 1
type input "C:\fakepath\FC38606.pdf"
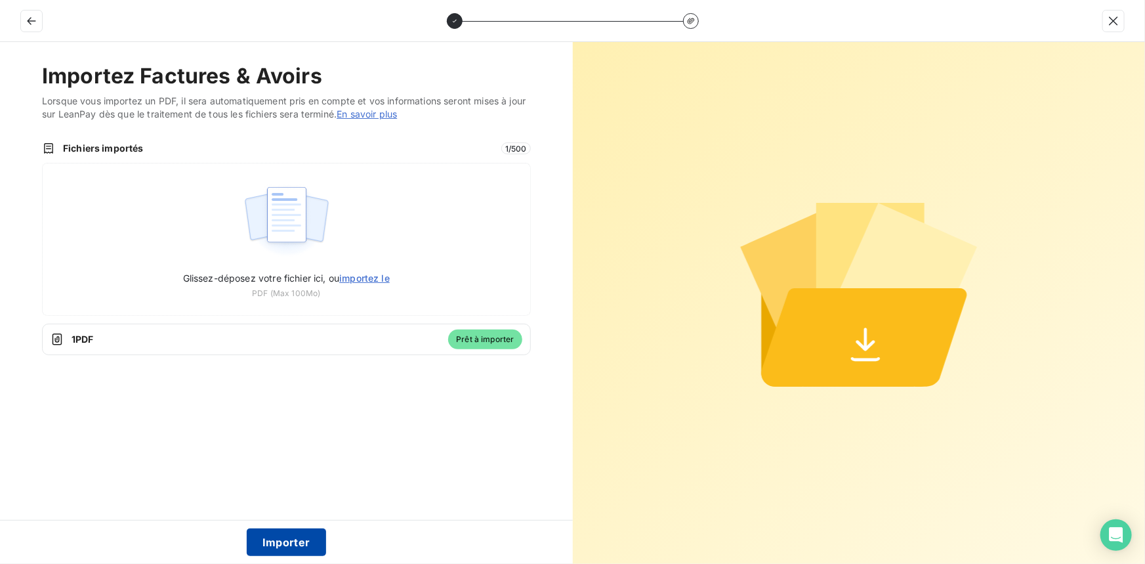
click at [283, 550] on button "Importer" at bounding box center [286, 542] width 79 height 28
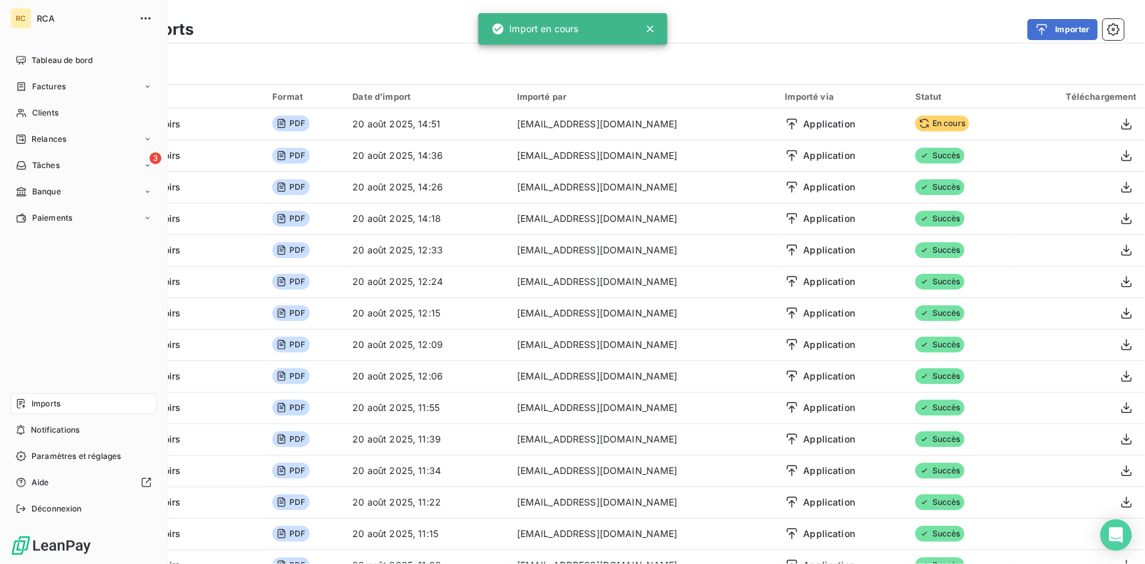
click at [26, 90] on icon at bounding box center [21, 86] width 11 height 10
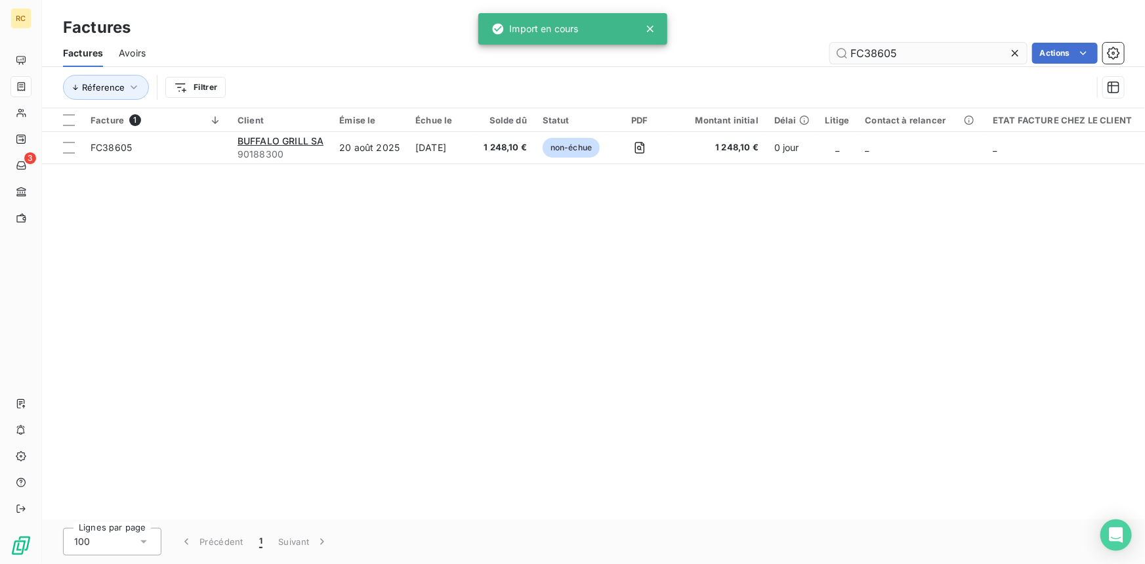
drag, startPoint x: 860, startPoint y: 49, endPoint x: 852, endPoint y: 49, distance: 8.5
click at [808, 49] on div "FC38605 Actions" at bounding box center [642, 53] width 962 height 21
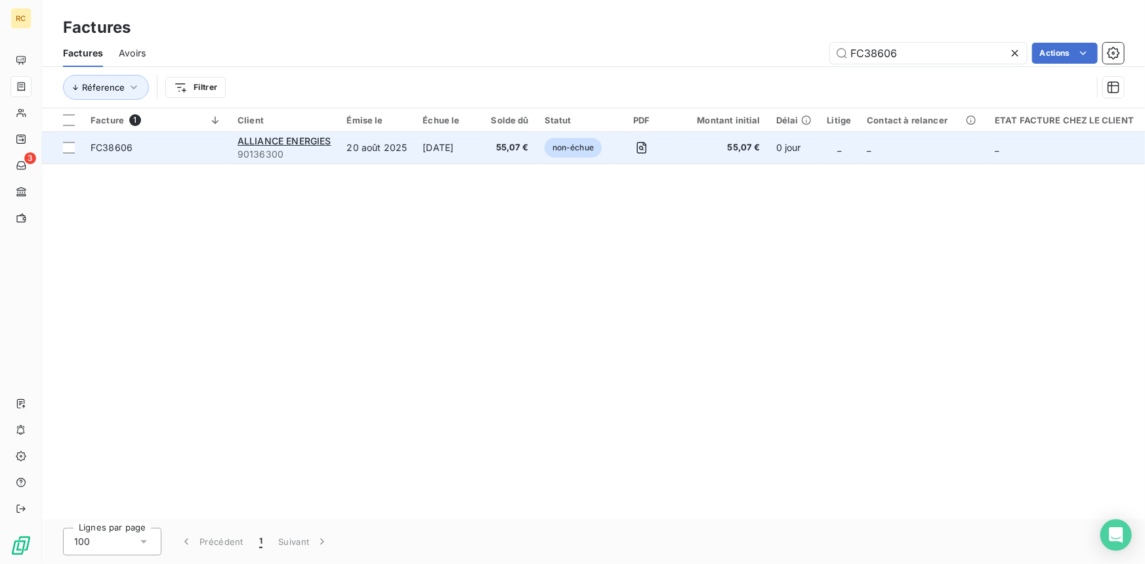
type input "FC38606"
click at [121, 157] on td "FC38606" at bounding box center [156, 147] width 147 height 31
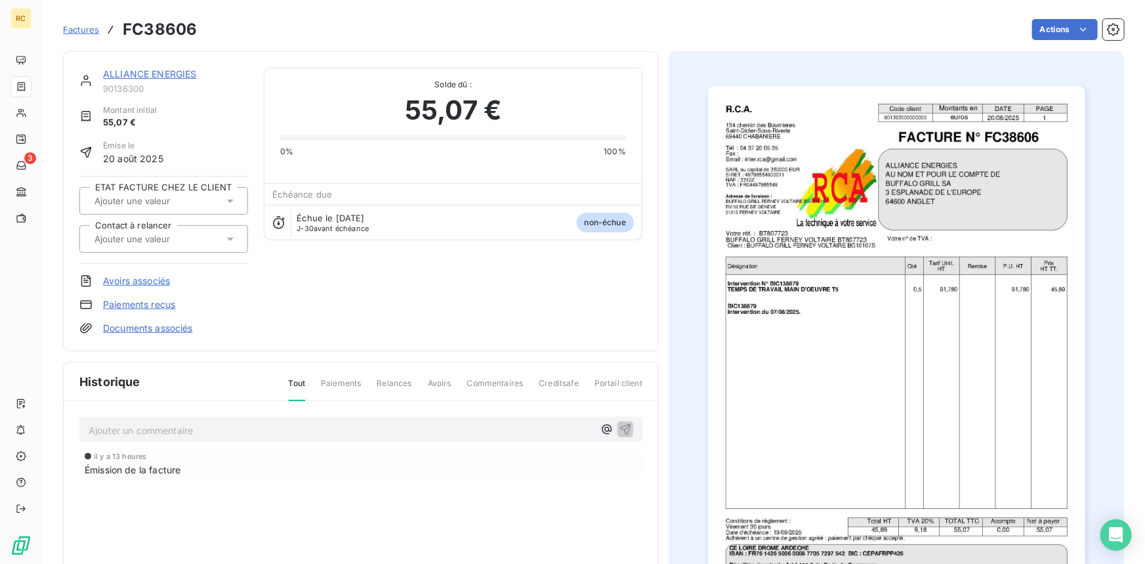
click at [159, 327] on link "Documents associés" at bounding box center [148, 327] width 90 height 13
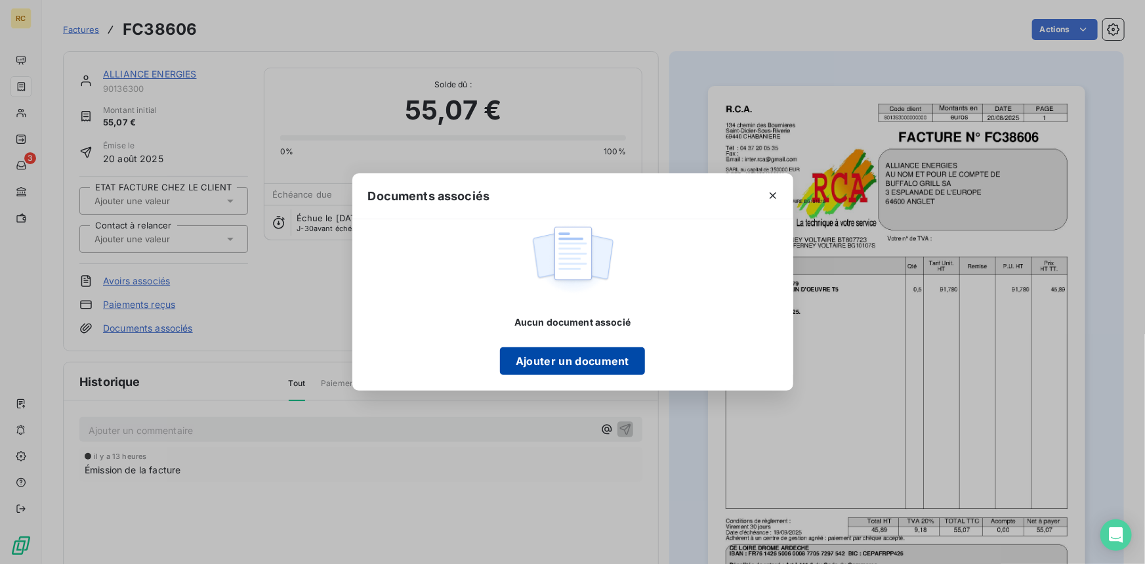
click at [583, 363] on button "Ajouter un document" at bounding box center [572, 361] width 145 height 28
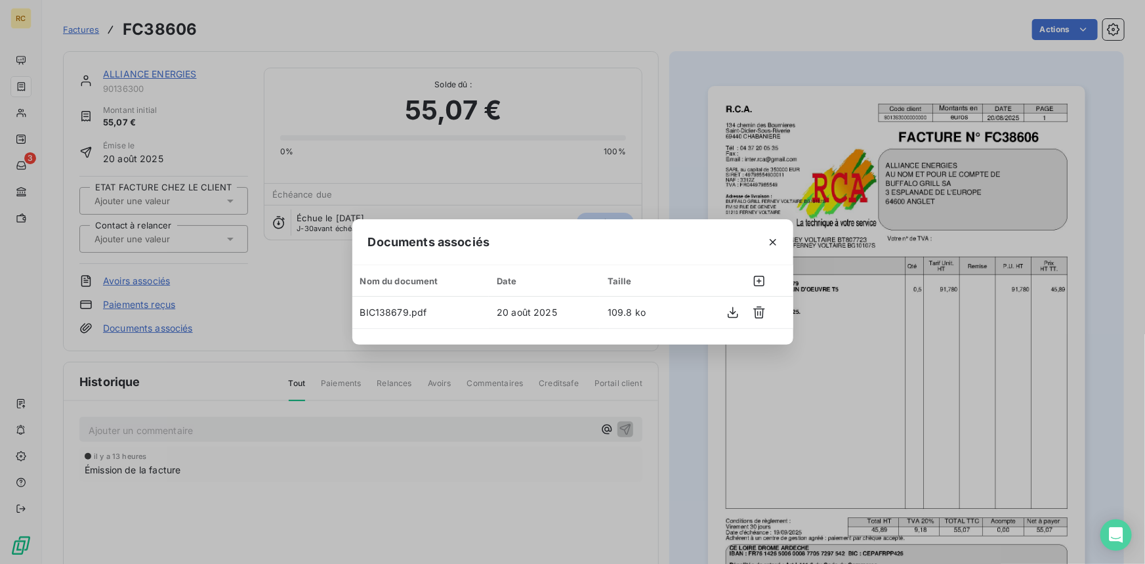
click at [672, 152] on div "Documents associés Nom du document Date Taille BIC138679.pdf 20 août 2025 109.8…" at bounding box center [572, 282] width 1145 height 564
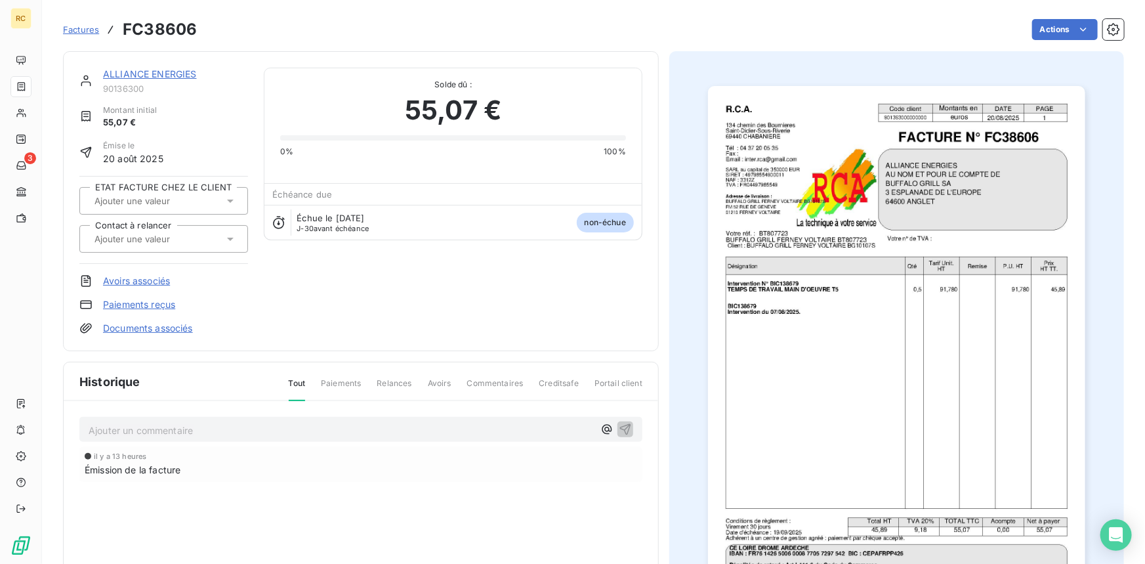
click at [227, 238] on icon at bounding box center [230, 238] width 13 height 13
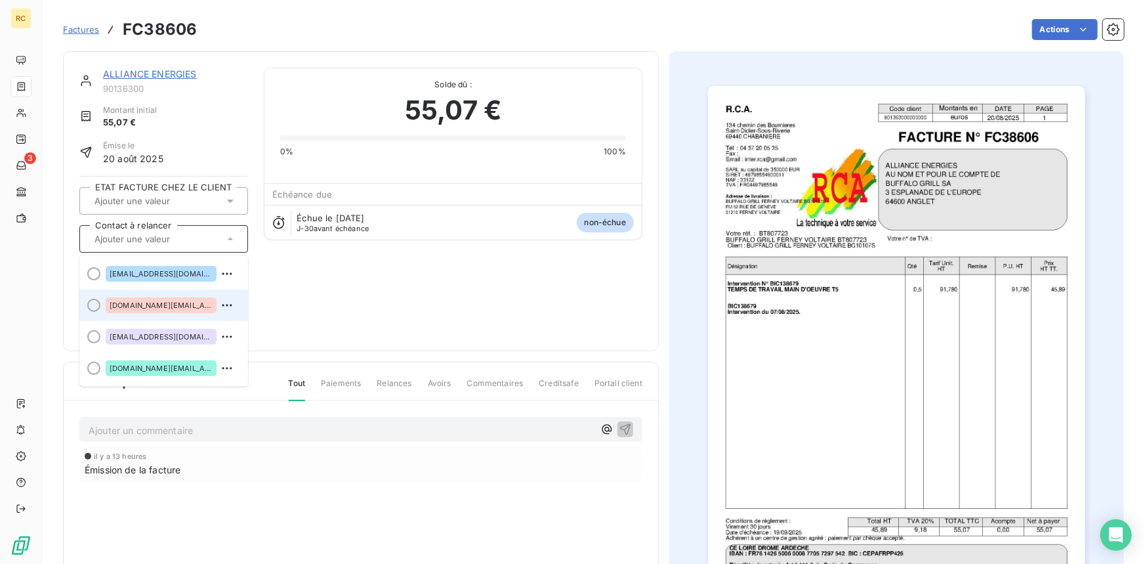
click at [171, 308] on div "[DOMAIN_NAME][EMAIL_ADDRESS][DOMAIN_NAME]" at bounding box center [161, 305] width 111 height 16
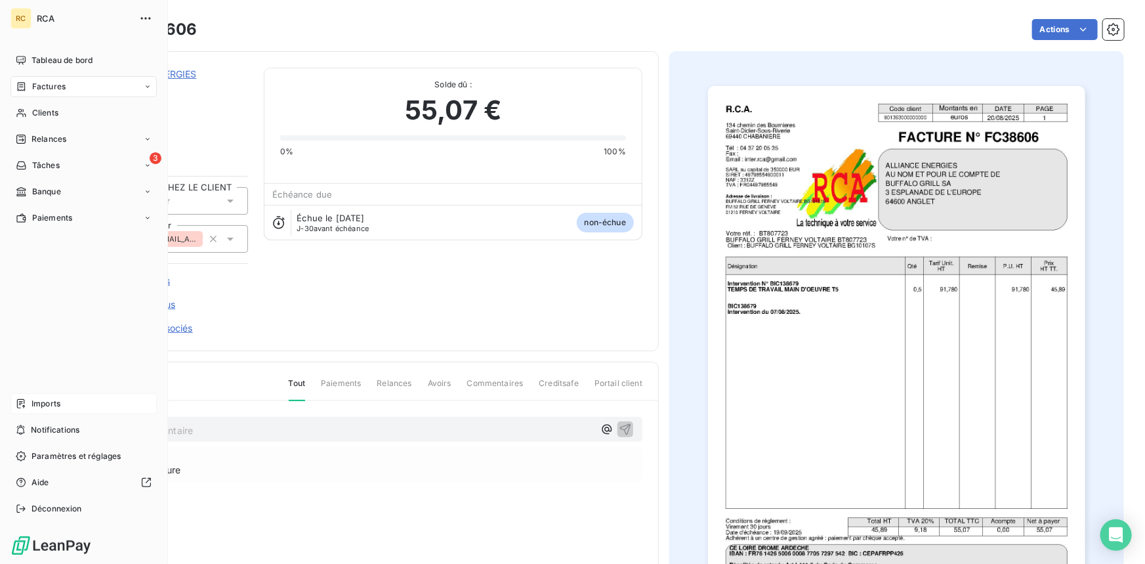
drag, startPoint x: 32, startPoint y: 413, endPoint x: 33, endPoint y: 407, distance: 6.6
click at [32, 413] on div "Imports" at bounding box center [83, 403] width 146 height 21
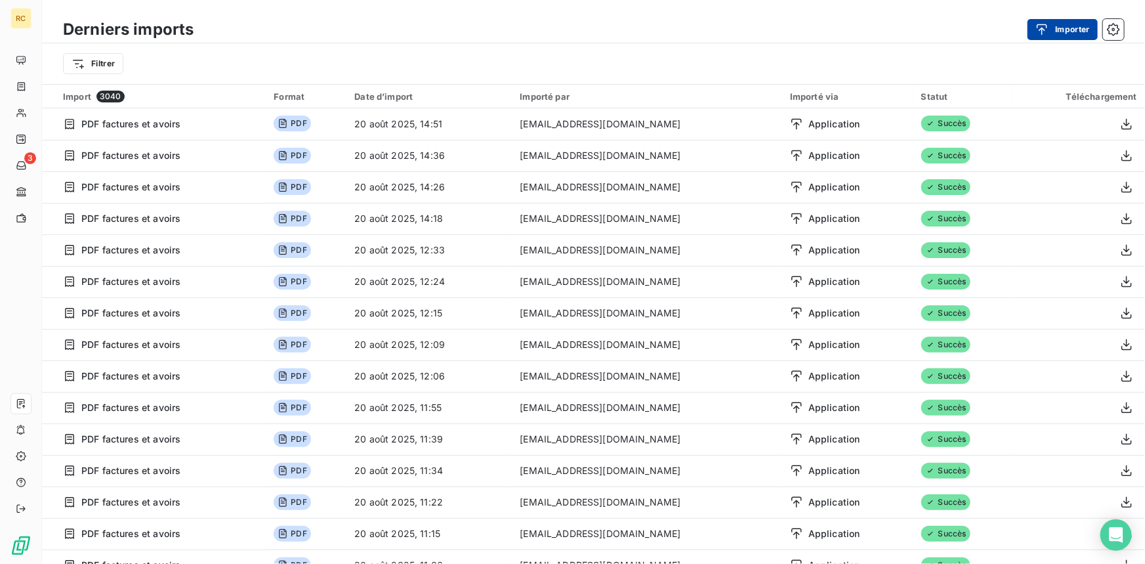
click at [1052, 28] on div "button" at bounding box center [1045, 29] width 20 height 13
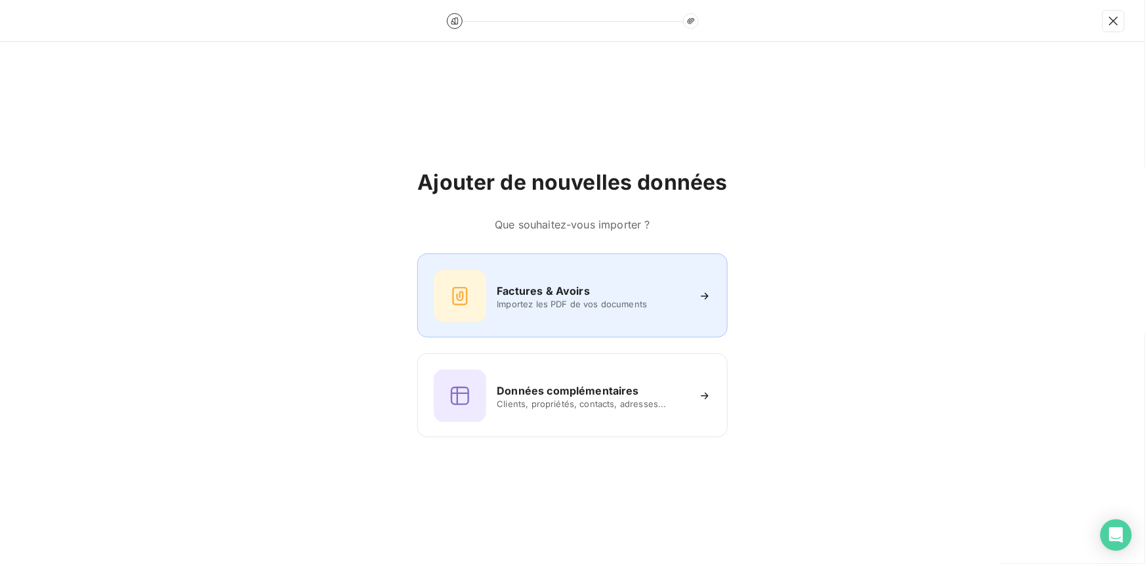
click at [516, 286] on h6 "Factures & Avoirs" at bounding box center [543, 291] width 93 height 16
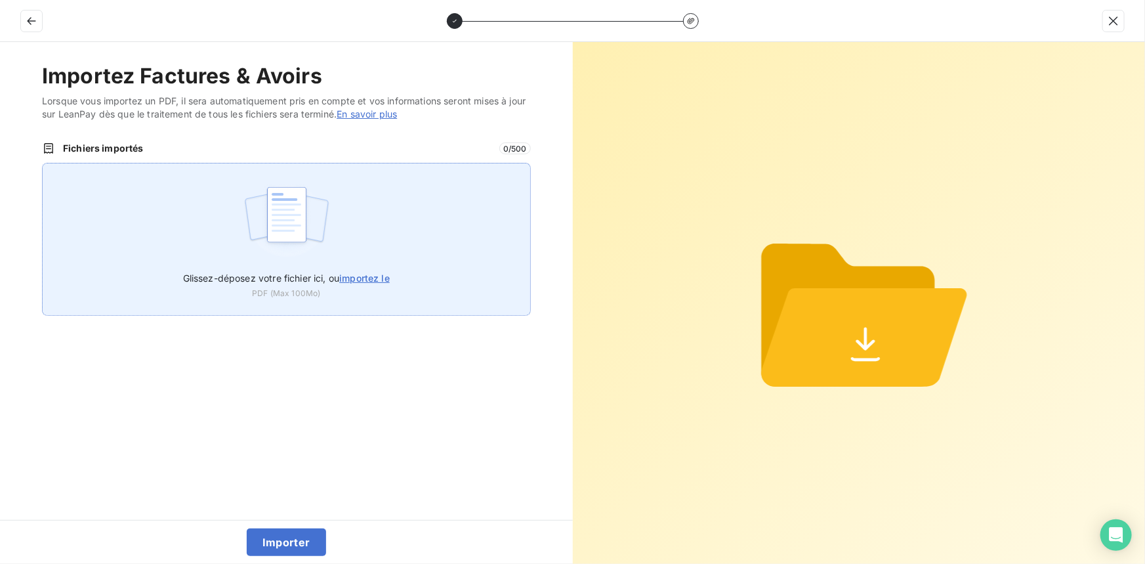
click at [361, 281] on span "importez le" at bounding box center [364, 277] width 51 height 11
click at [43, 163] on input "Glissez-déposez votre fichier ici, ou importez le" at bounding box center [42, 163] width 1 height 1
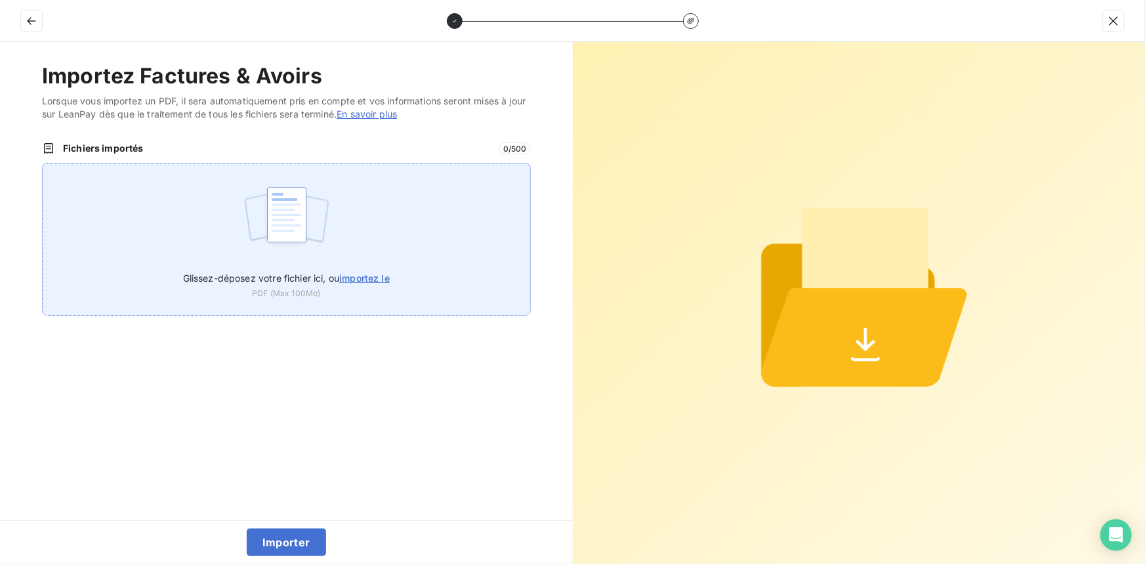
click at [361, 278] on span "importez le" at bounding box center [364, 277] width 51 height 11
click at [43, 163] on input "Glissez-déposez votre fichier ici, ou importez le" at bounding box center [42, 163] width 1 height 1
type input "C:\fakepath\FC38607.pdf"
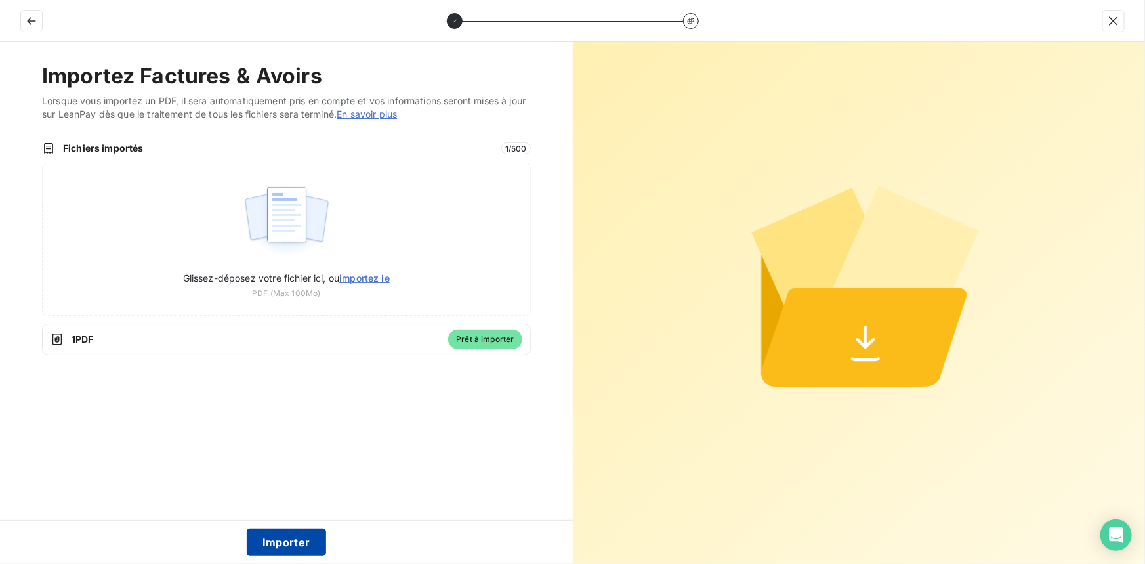
click at [287, 545] on button "Importer" at bounding box center [286, 542] width 79 height 28
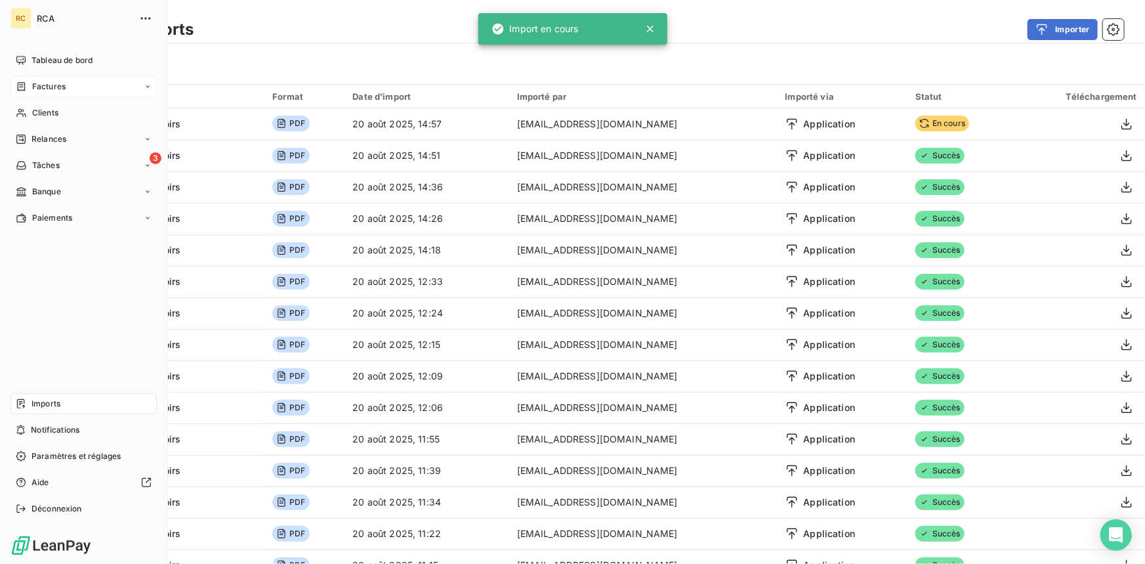
click at [27, 89] on div "Factures" at bounding box center [41, 87] width 50 height 12
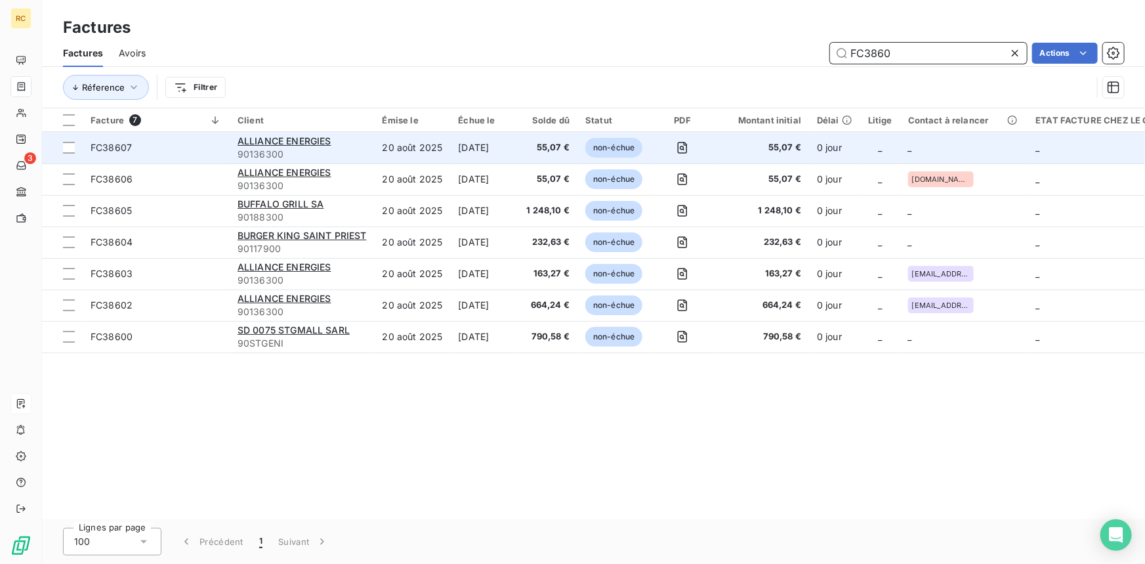
type input "FC3860"
click at [112, 144] on span "FC38607" at bounding box center [111, 147] width 41 height 11
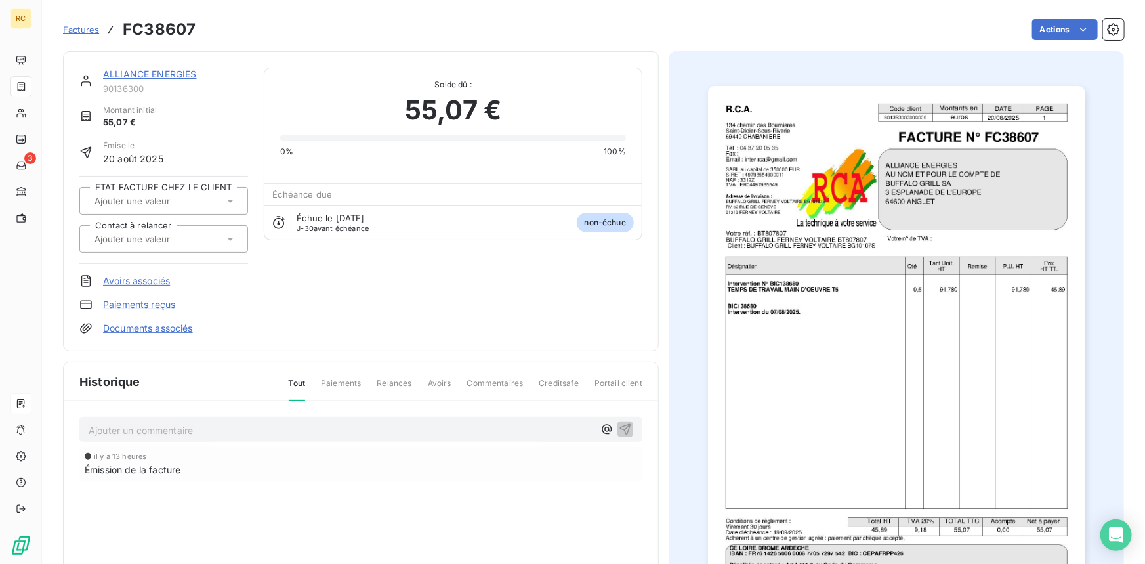
click at [170, 321] on link "Documents associés" at bounding box center [148, 327] width 90 height 13
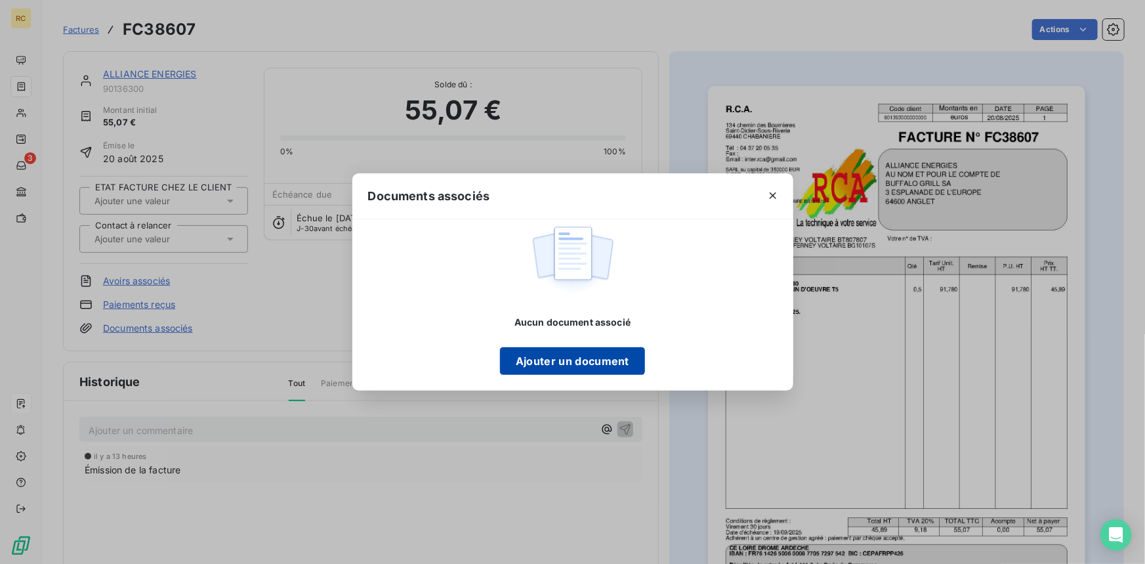
click at [533, 356] on button "Ajouter un document" at bounding box center [572, 361] width 145 height 28
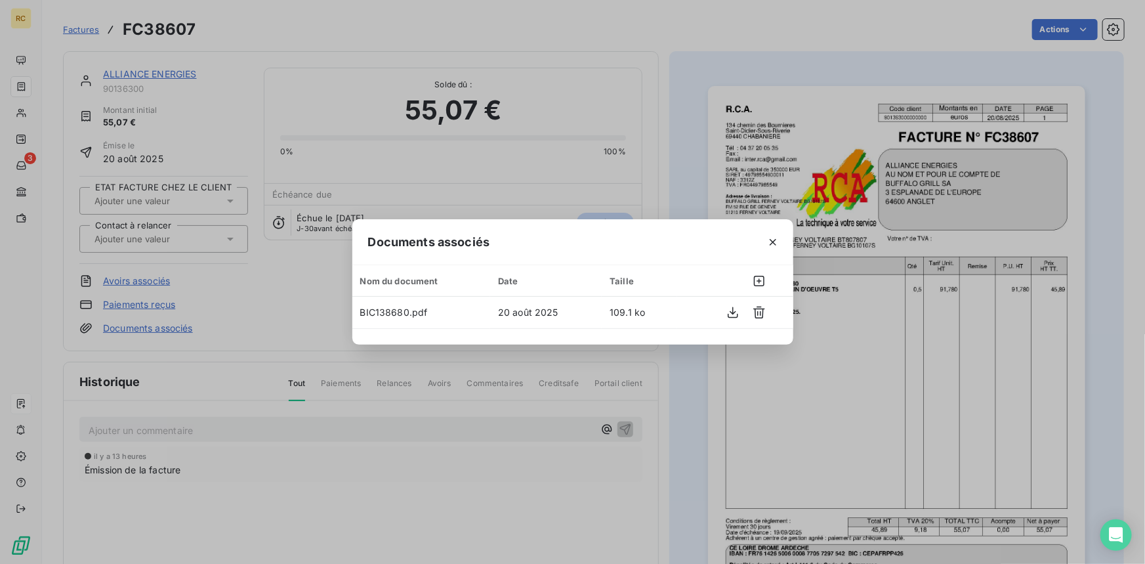
click at [262, 293] on div "Documents associés Nom du document Date Taille BIC138680.pdf 20 août 2025 109.1…" at bounding box center [572, 282] width 1145 height 564
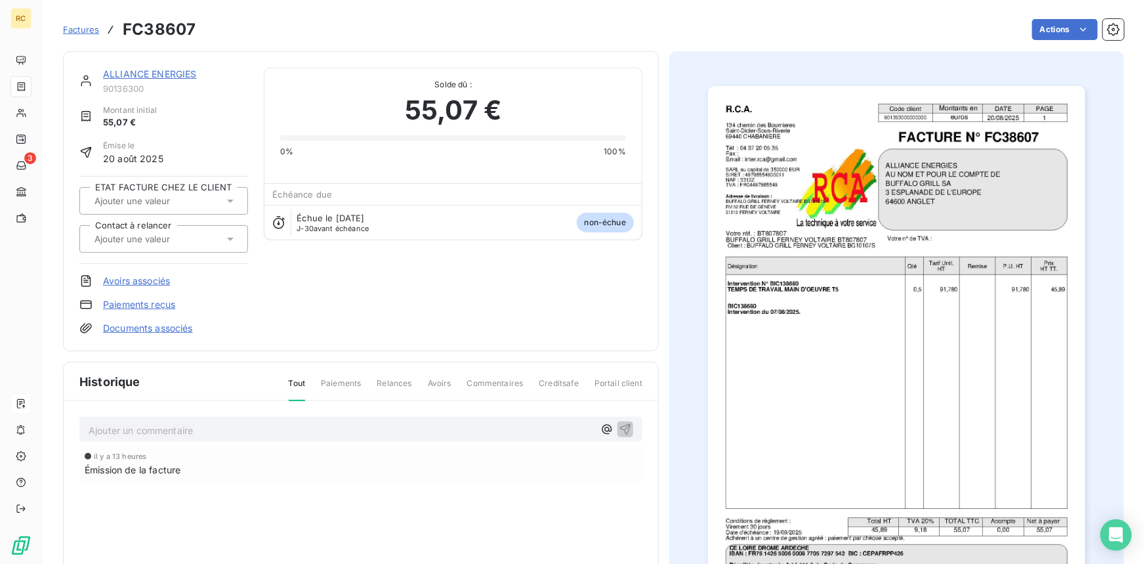
click at [220, 238] on div at bounding box center [157, 238] width 133 height 17
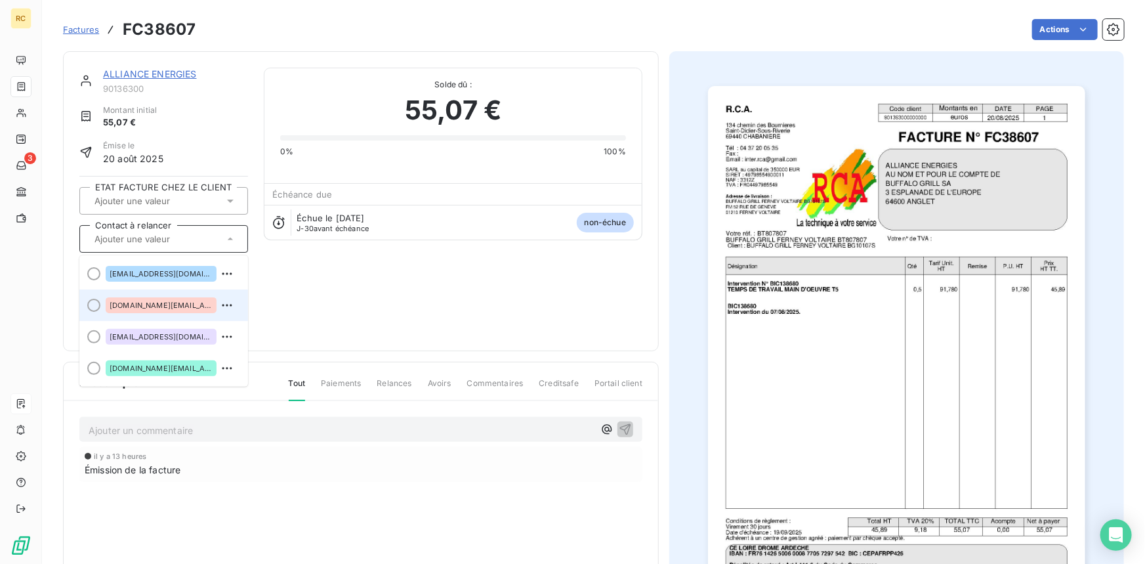
click at [173, 305] on span "[DOMAIN_NAME][EMAIL_ADDRESS][DOMAIN_NAME]" at bounding box center [161, 305] width 103 height 8
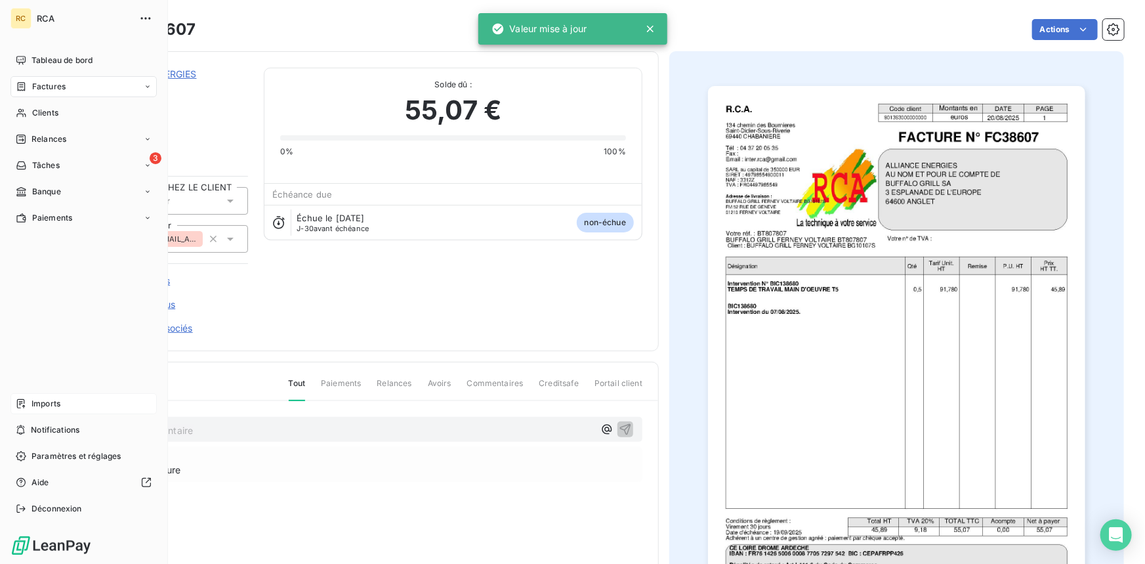
click at [22, 81] on div "Factures" at bounding box center [41, 87] width 50 height 12
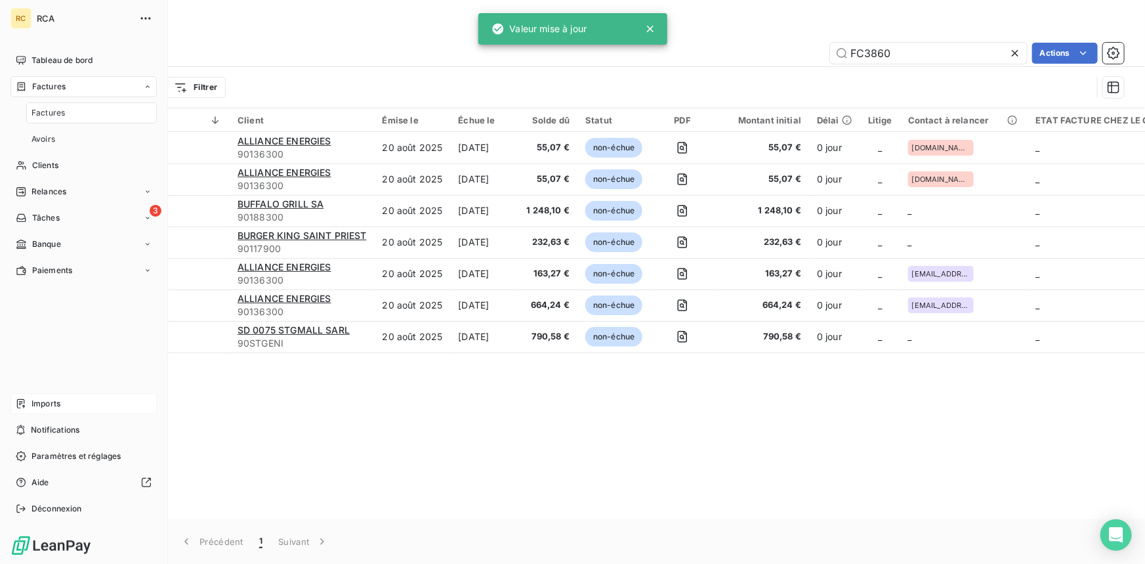
click at [33, 98] on div "Factures Factures Avoirs" at bounding box center [83, 112] width 146 height 73
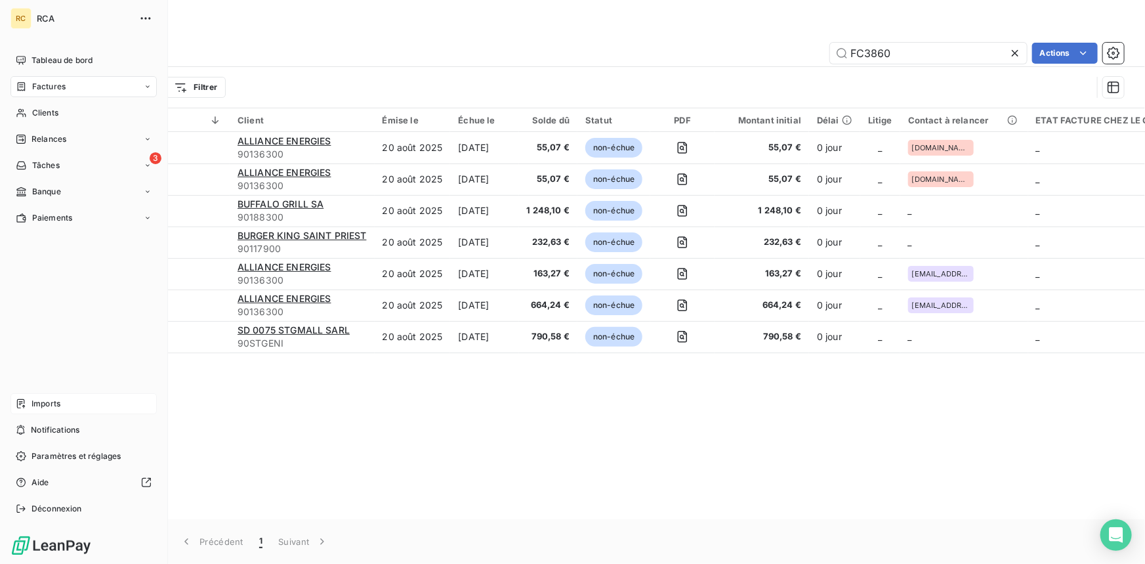
drag, startPoint x: 36, startPoint y: 403, endPoint x: 38, endPoint y: 397, distance: 6.8
click at [37, 403] on span "Imports" at bounding box center [45, 404] width 29 height 12
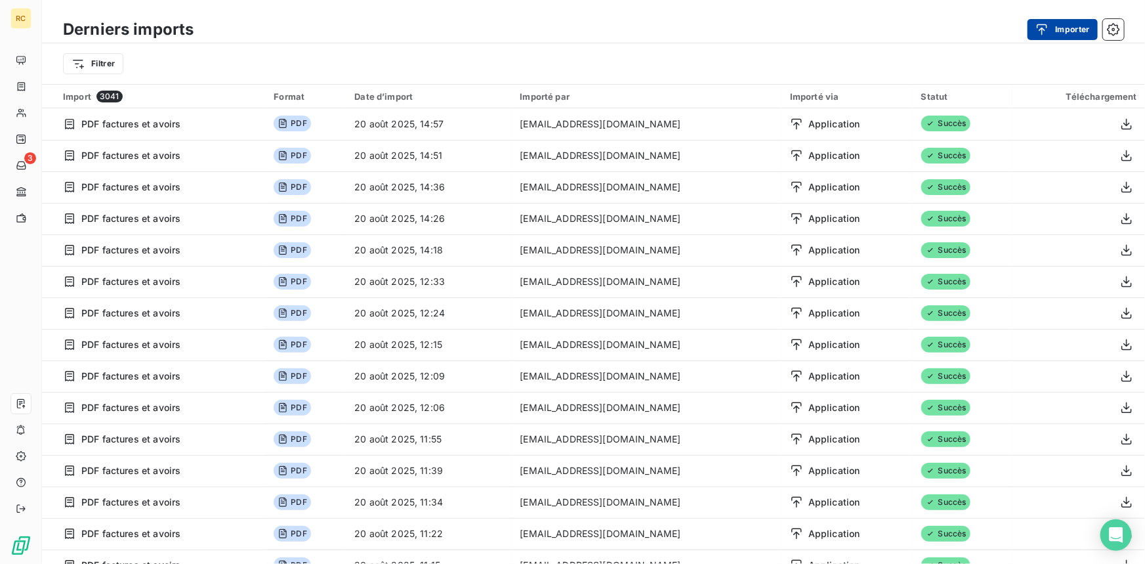
click at [1054, 28] on div "button" at bounding box center [1045, 29] width 20 height 13
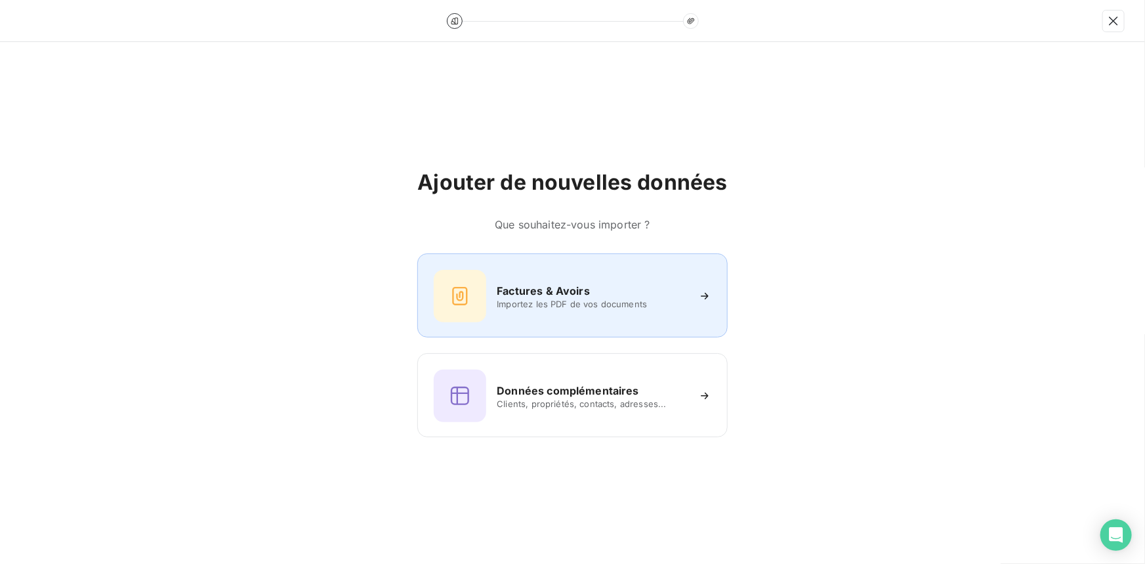
click at [532, 300] on span "Importez les PDF de vos documents" at bounding box center [592, 303] width 190 height 10
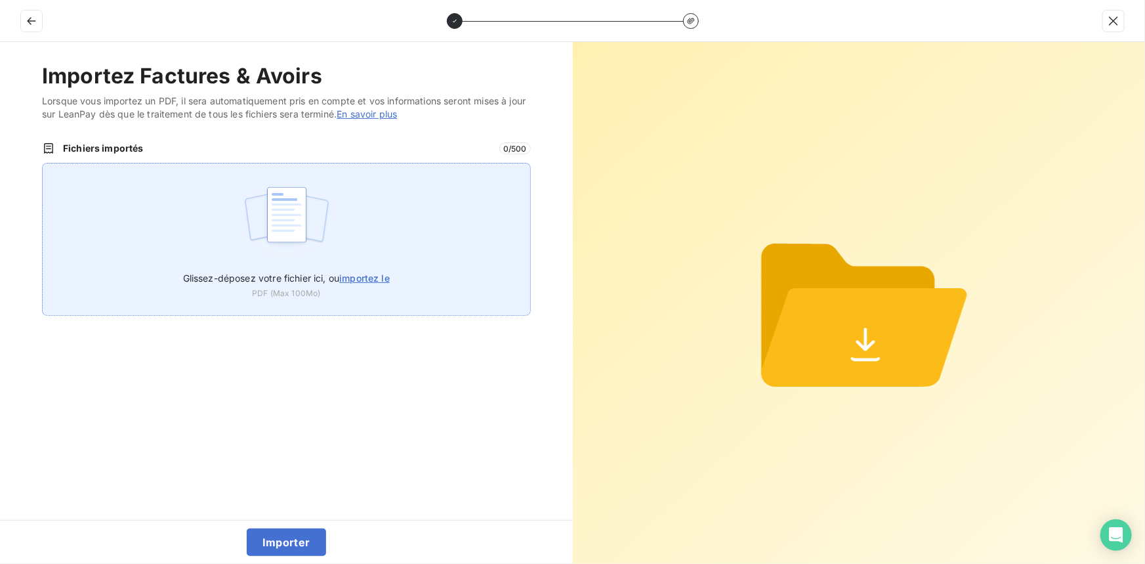
click at [359, 279] on span "importez le" at bounding box center [364, 277] width 51 height 11
click at [43, 163] on input "Glissez-déposez votre fichier ici, ou importez le" at bounding box center [42, 163] width 1 height 1
type input "C:\fakepath\FC38609.pdf"
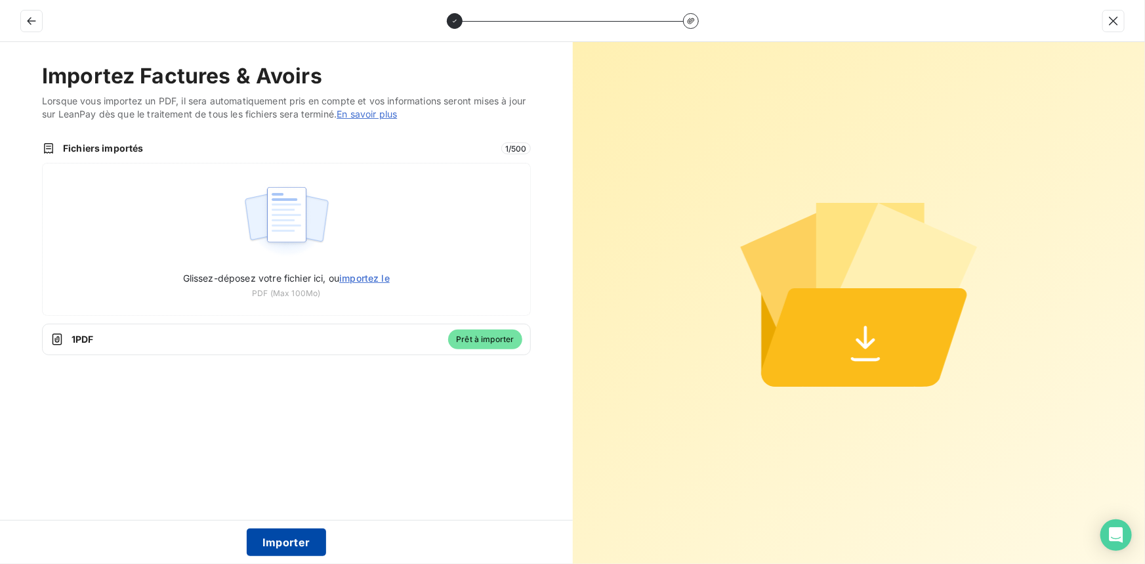
drag, startPoint x: 283, startPoint y: 544, endPoint x: 279, endPoint y: 538, distance: 7.7
click at [283, 544] on button "Importer" at bounding box center [286, 542] width 79 height 28
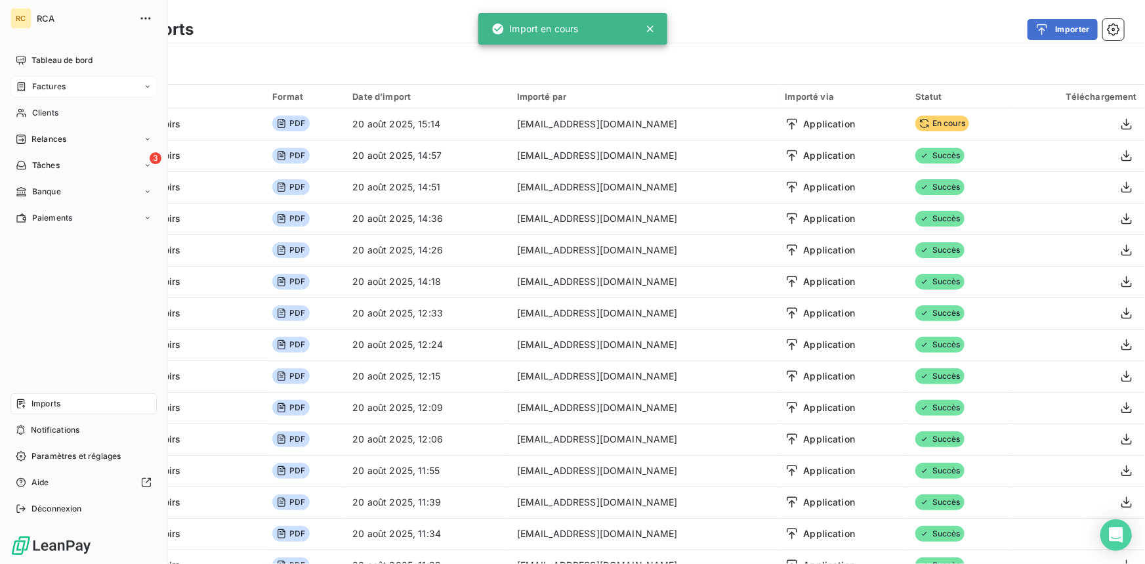
click at [31, 88] on div "Factures" at bounding box center [41, 87] width 50 height 12
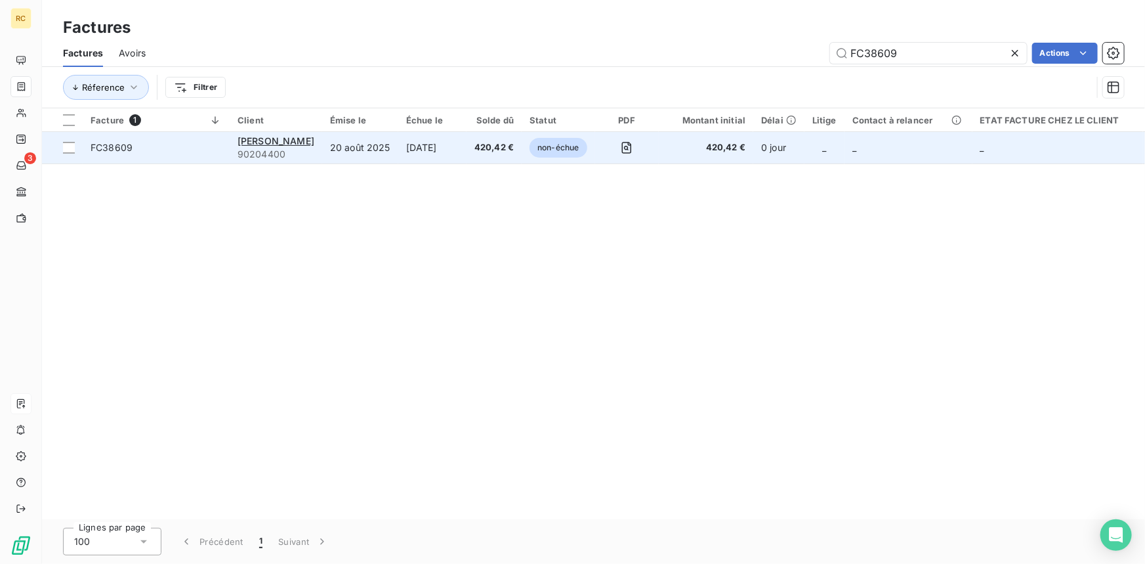
type input "FC38609"
click at [101, 147] on span "FC38609" at bounding box center [112, 147] width 42 height 11
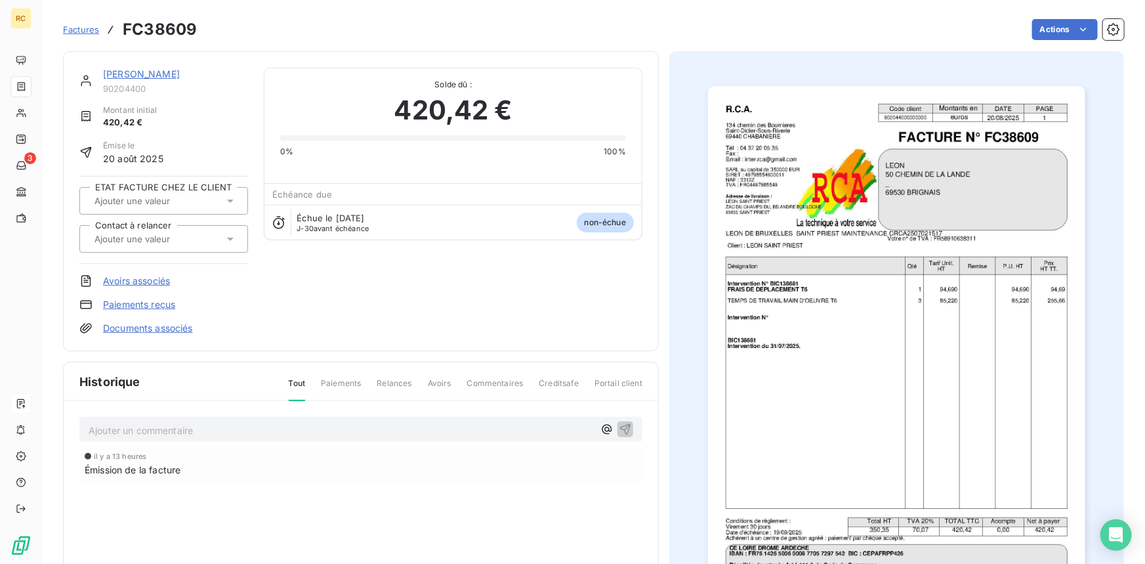
click at [178, 325] on link "Documents associés" at bounding box center [148, 327] width 90 height 13
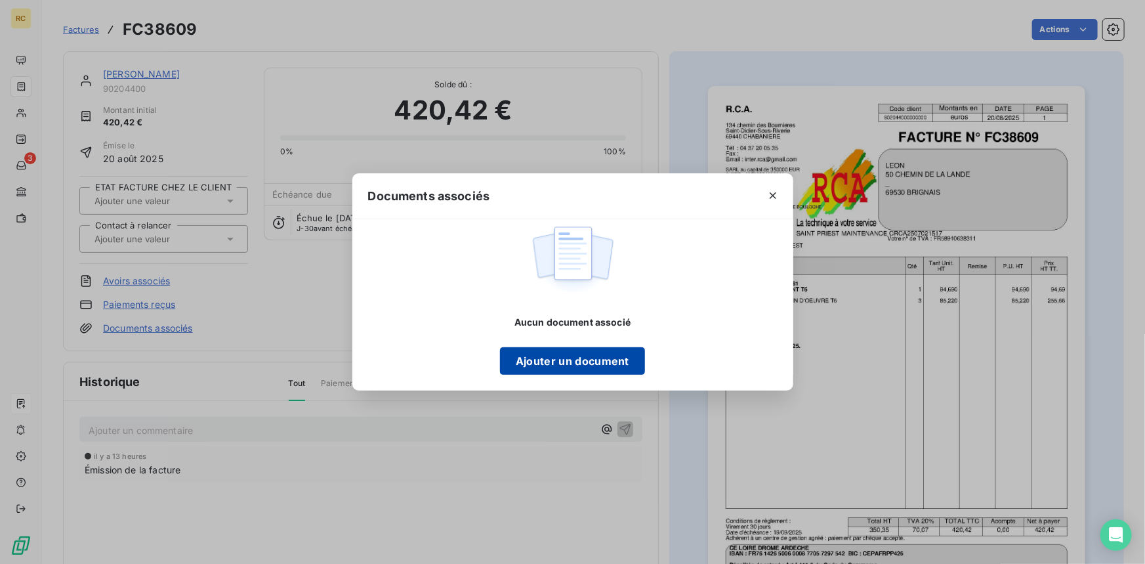
click at [527, 358] on button "Ajouter un document" at bounding box center [572, 361] width 145 height 28
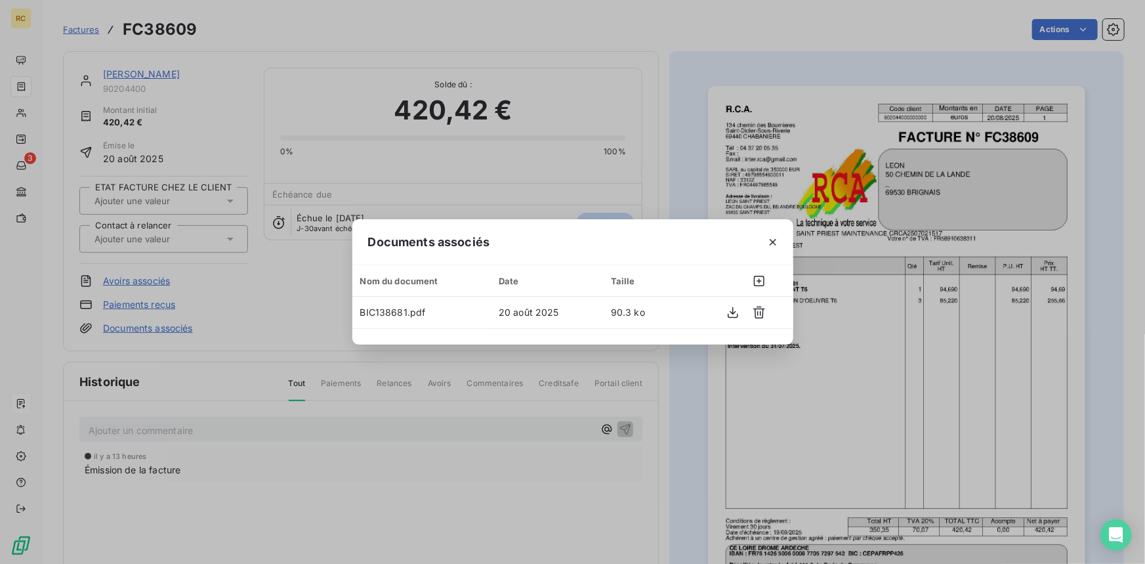
click at [184, 67] on div "Documents associés Nom du document Date Taille BIC138681.pdf 20 août 2025 90.3 …" at bounding box center [572, 282] width 1145 height 564
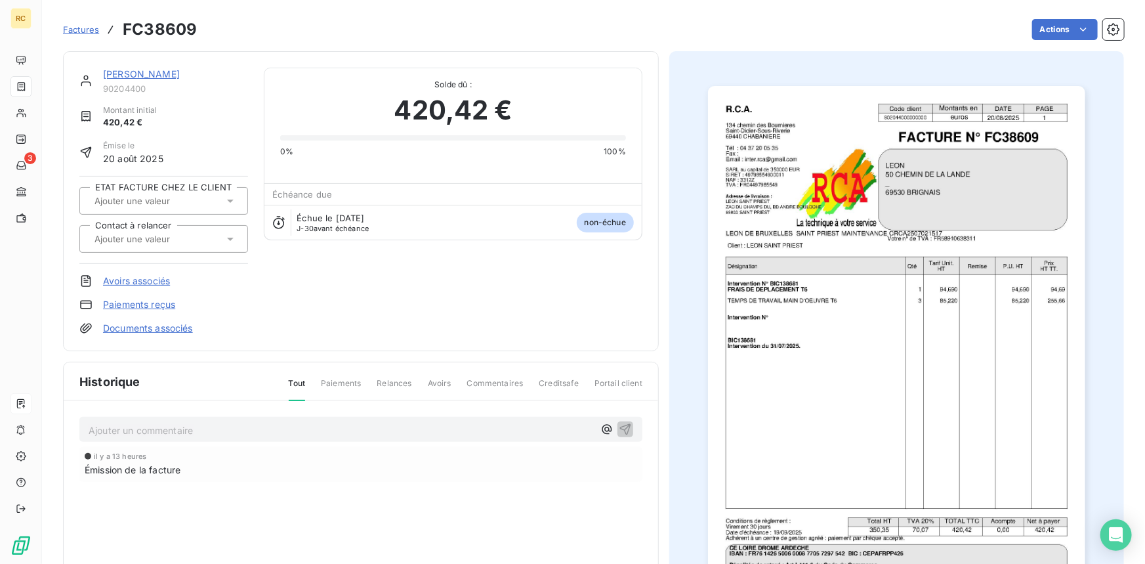
click at [110, 74] on link "[PERSON_NAME]" at bounding box center [141, 73] width 77 height 11
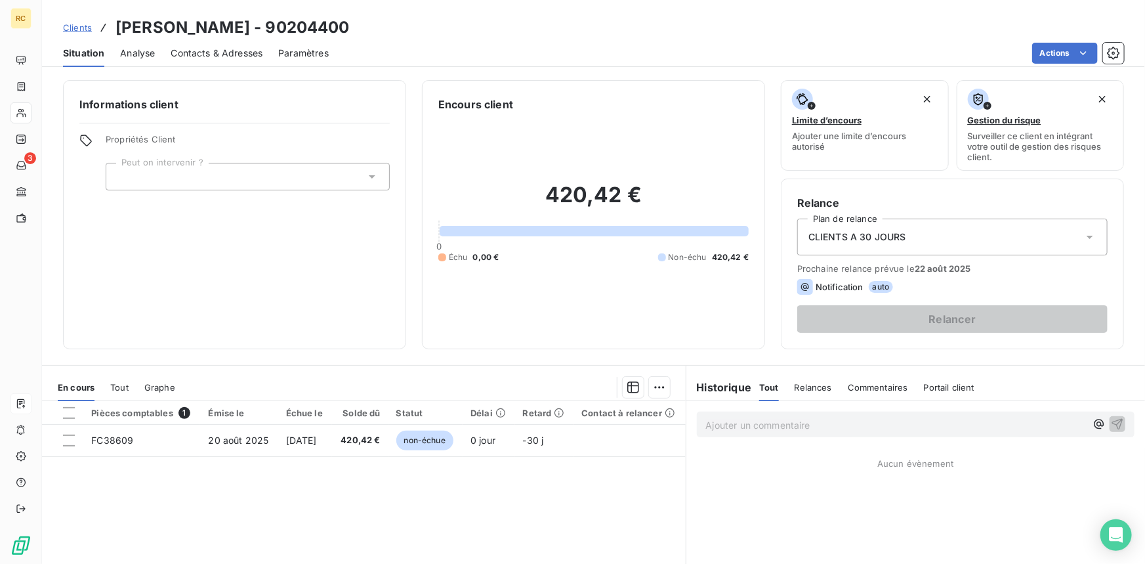
click at [228, 52] on span "Contacts & Adresses" at bounding box center [217, 53] width 92 height 13
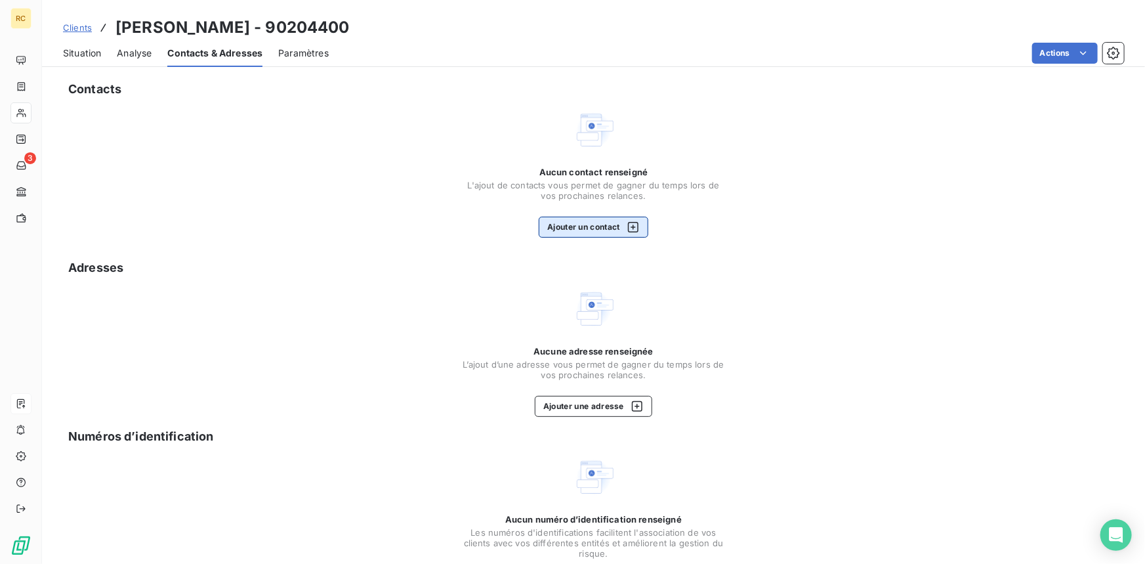
click at [565, 223] on button "Ajouter un contact" at bounding box center [594, 226] width 110 height 21
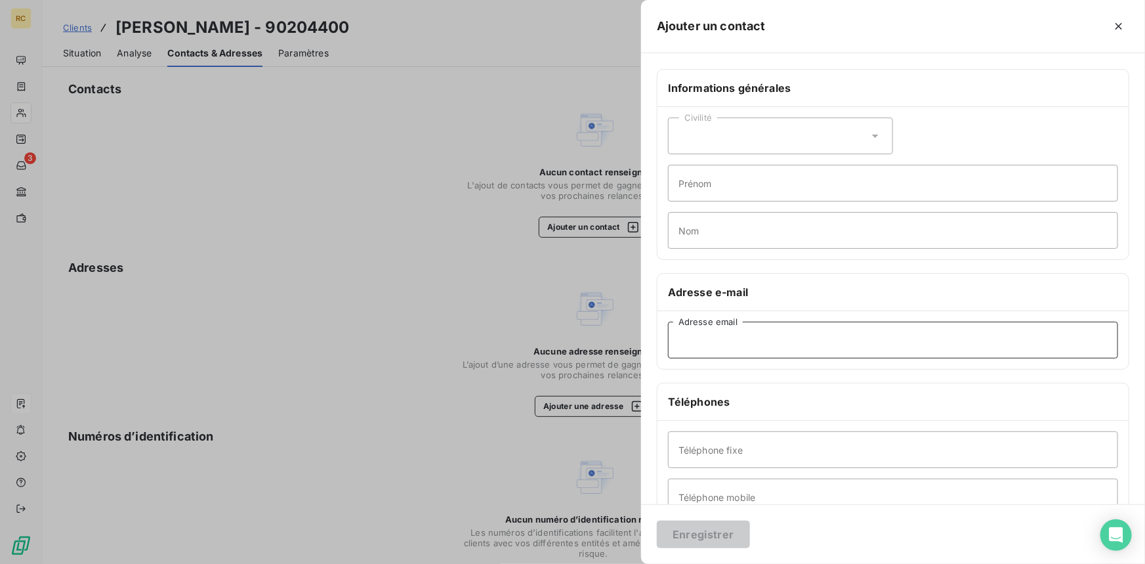
click at [670, 342] on input "Adresse email" at bounding box center [893, 339] width 450 height 37
paste input "[EMAIL_ADDRESS][DOMAIN_NAME]"
type input "[EMAIL_ADDRESS][DOMAIN_NAME]"
click at [695, 533] on button "Enregistrer" at bounding box center [703, 534] width 93 height 28
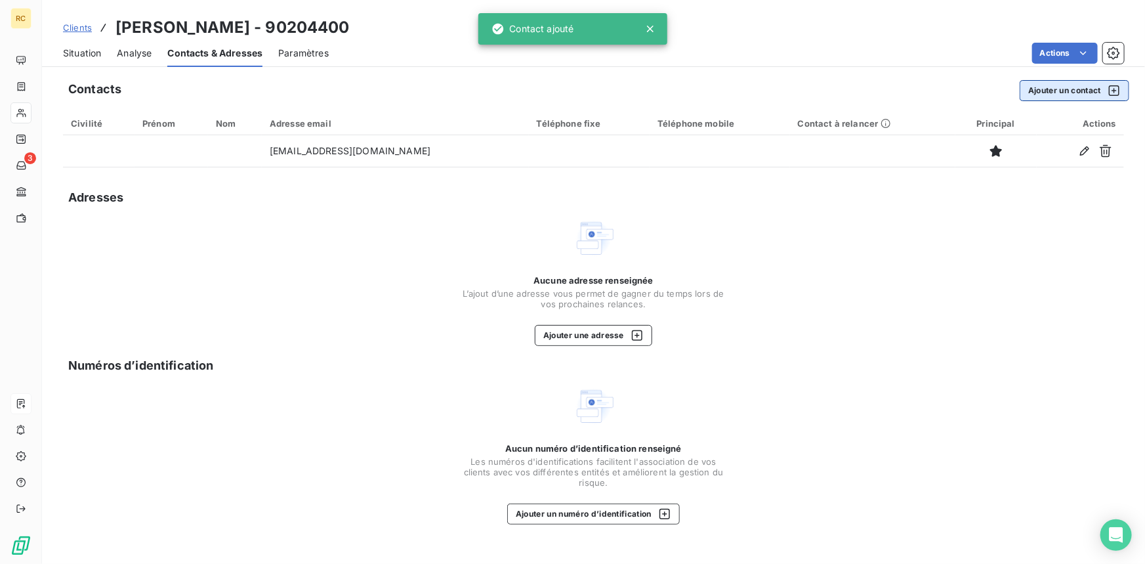
click at [1061, 93] on button "Ajouter un contact" at bounding box center [1074, 90] width 110 height 21
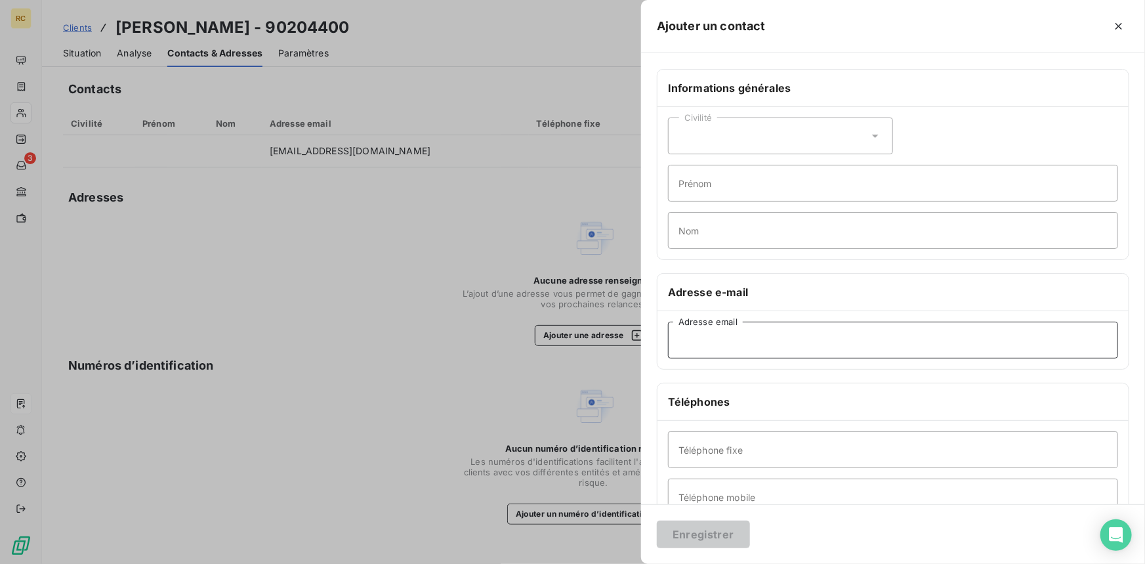
click at [680, 340] on input "Adresse email" at bounding box center [893, 339] width 450 height 37
click at [672, 335] on input "Adresse email" at bounding box center [893, 339] width 450 height 37
paste input "[EMAIL_ADDRESS][DOMAIN_NAME]"
type input "[EMAIL_ADDRESS][DOMAIN_NAME]"
click at [701, 529] on button "Enregistrer" at bounding box center [703, 534] width 93 height 28
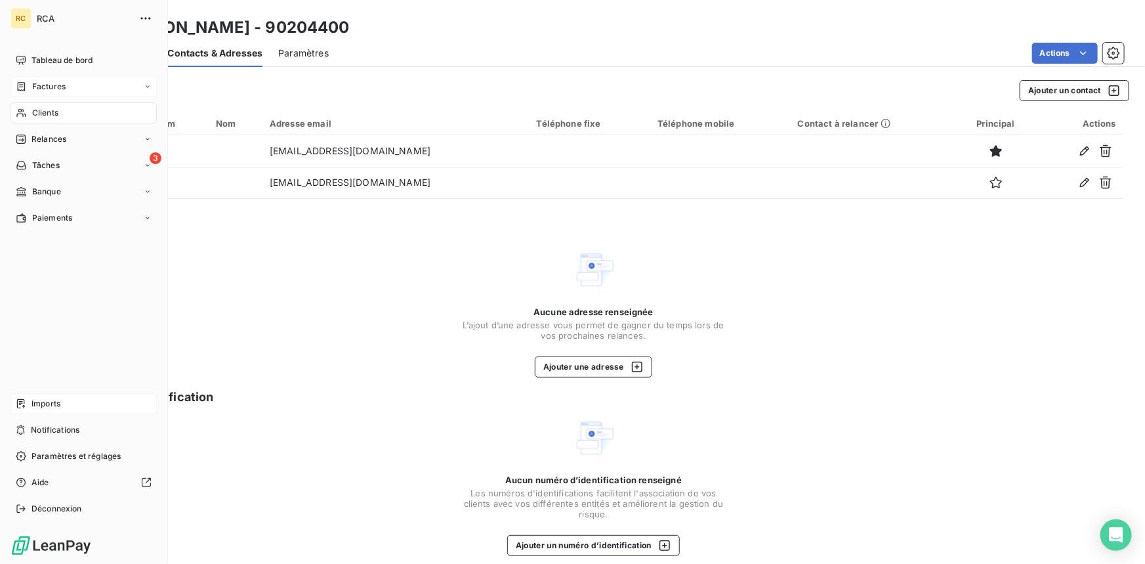
click at [45, 78] on div "Factures" at bounding box center [83, 86] width 146 height 21
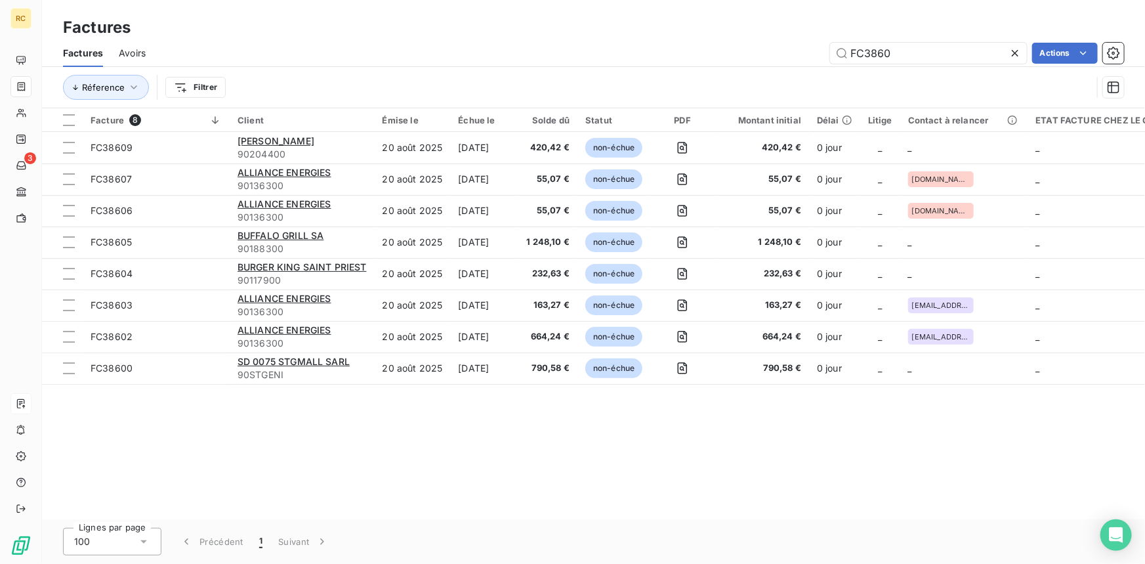
type input "FC3860"
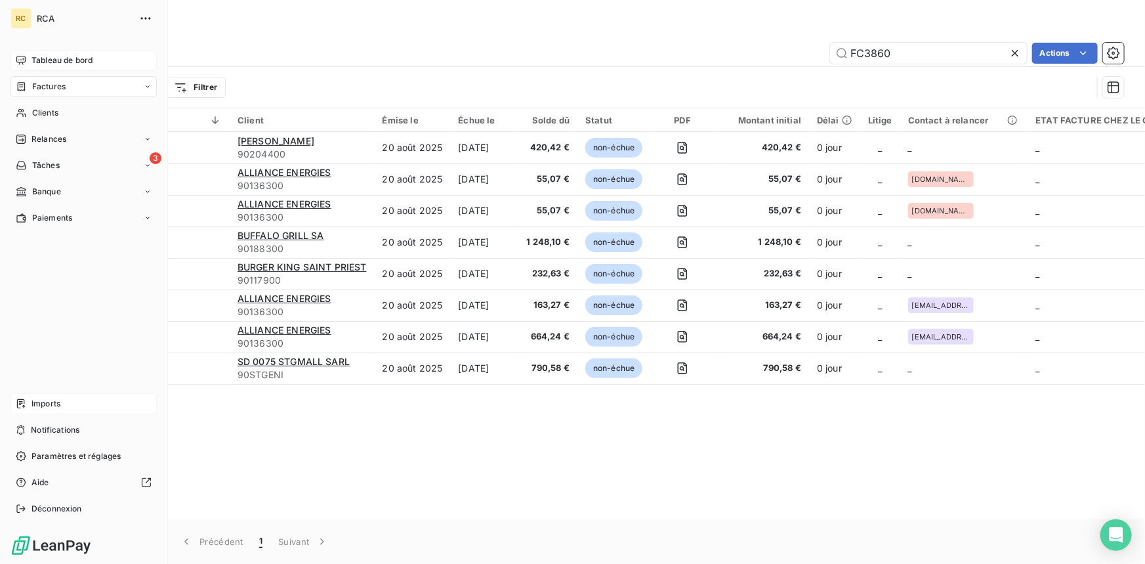
drag, startPoint x: 41, startPoint y: 63, endPoint x: 34, endPoint y: 62, distance: 7.3
click at [34, 62] on span "Tableau de bord" at bounding box center [61, 60] width 61 height 12
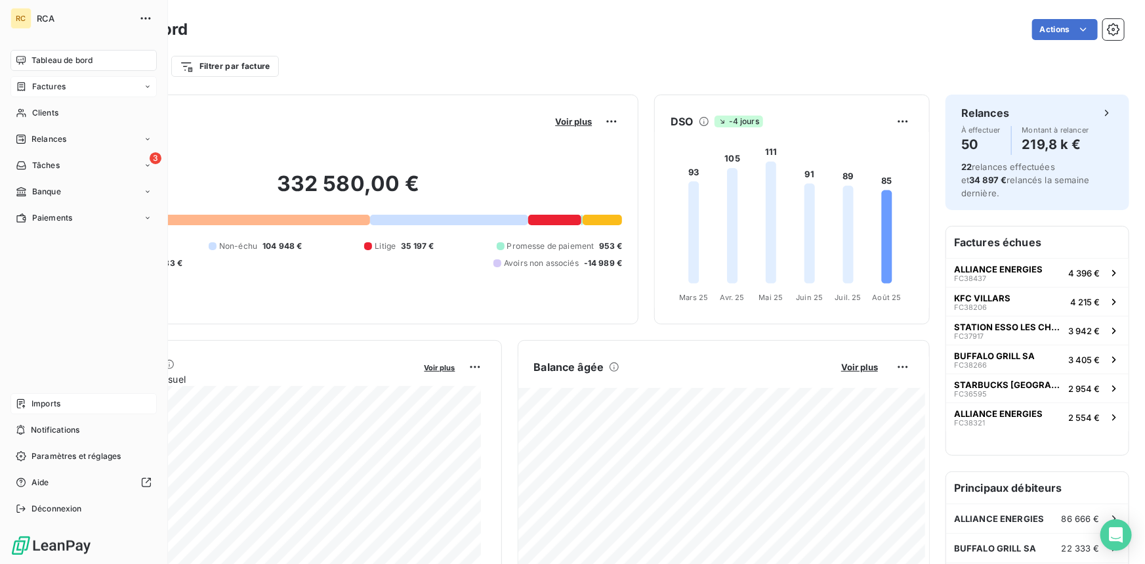
click at [46, 92] on div "Factures" at bounding box center [83, 86] width 146 height 21
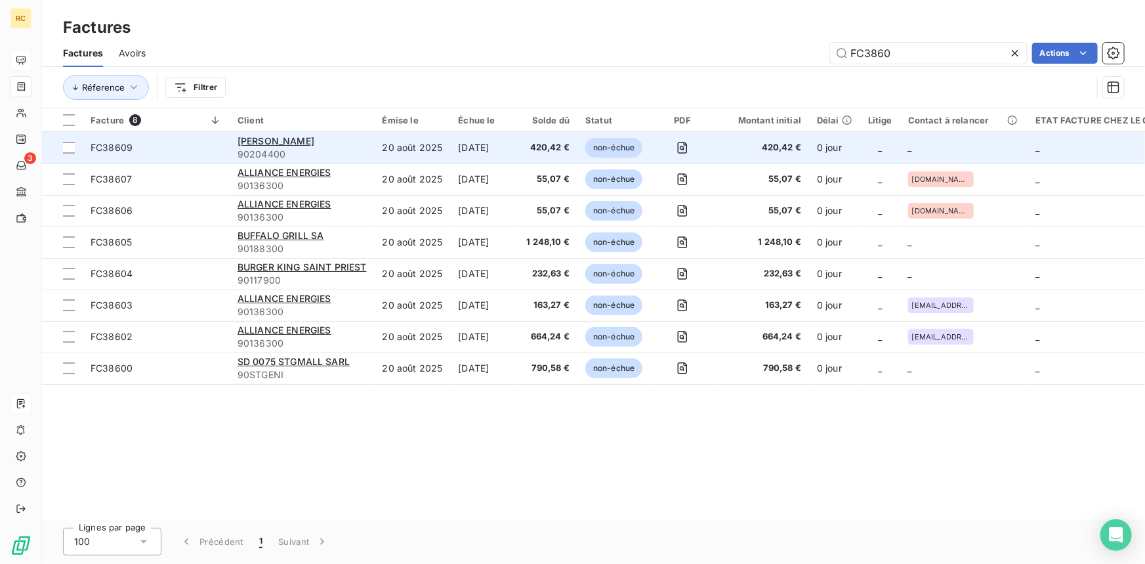
click at [102, 146] on span "FC38609" at bounding box center [112, 147] width 42 height 11
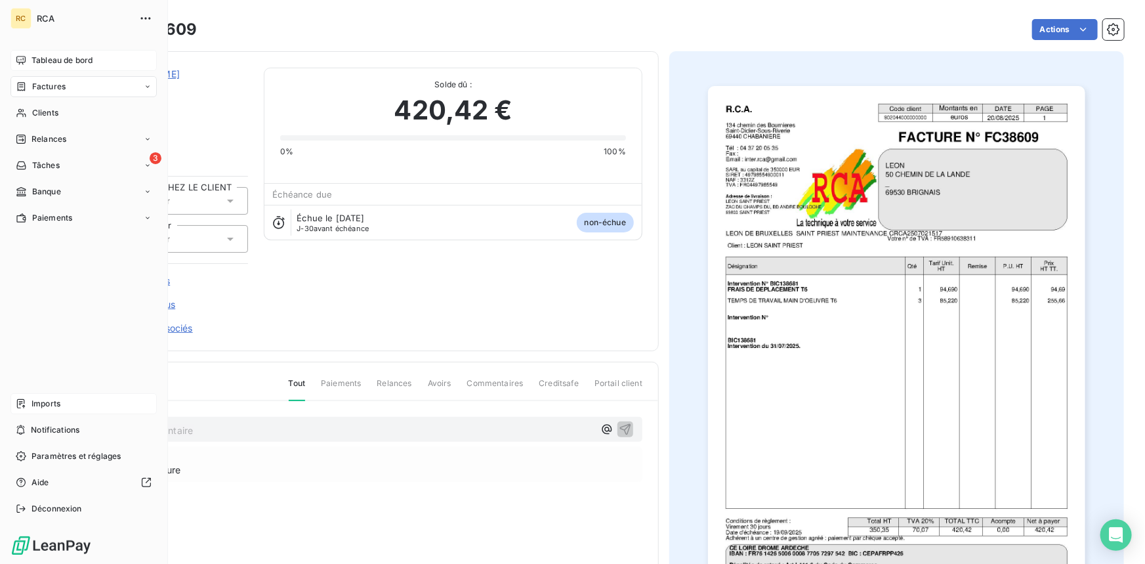
click at [33, 60] on span "Tableau de bord" at bounding box center [61, 60] width 61 height 12
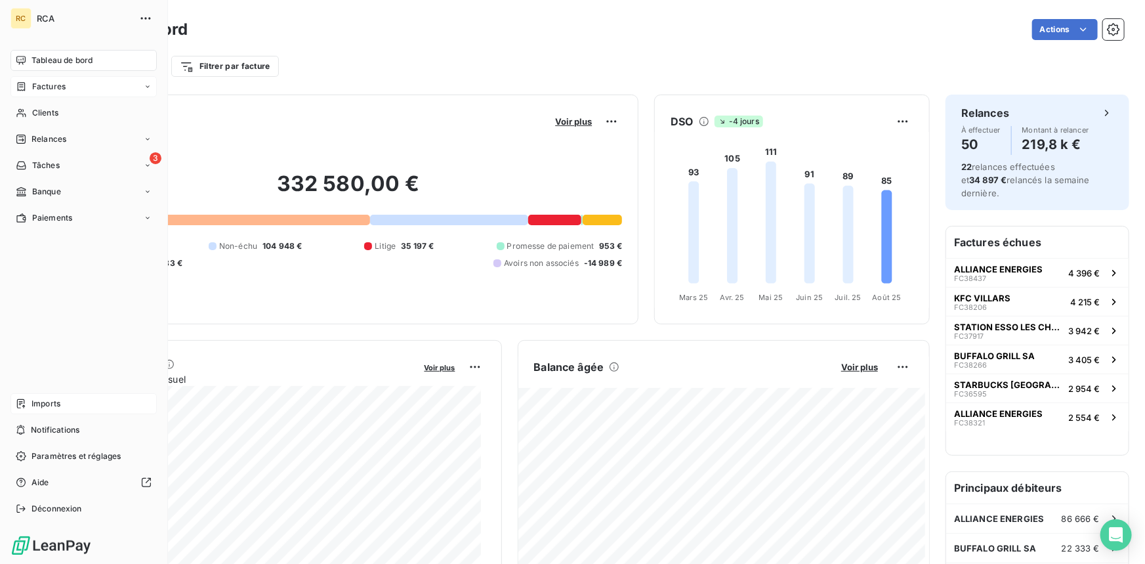
click at [50, 79] on div "Factures" at bounding box center [83, 86] width 146 height 21
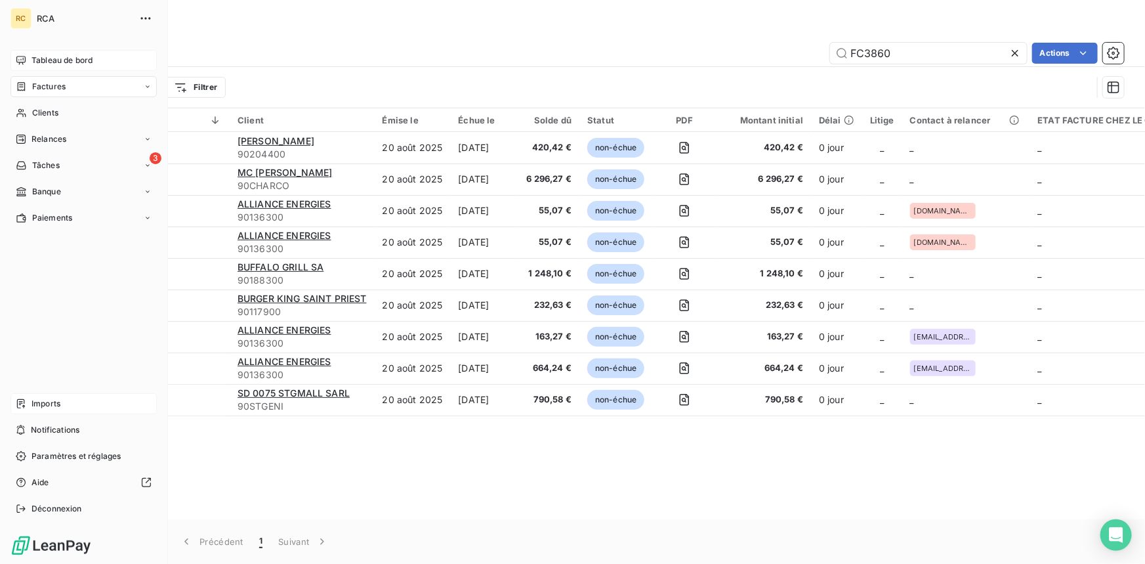
click at [23, 59] on icon at bounding box center [20, 60] width 9 height 9
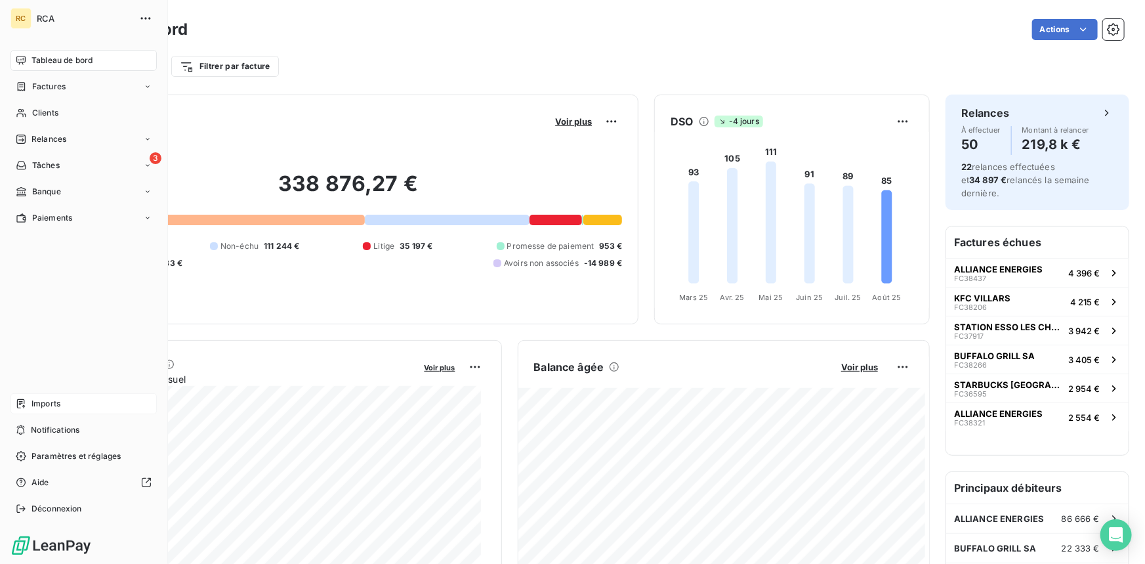
click at [23, 400] on icon at bounding box center [21, 403] width 10 height 10
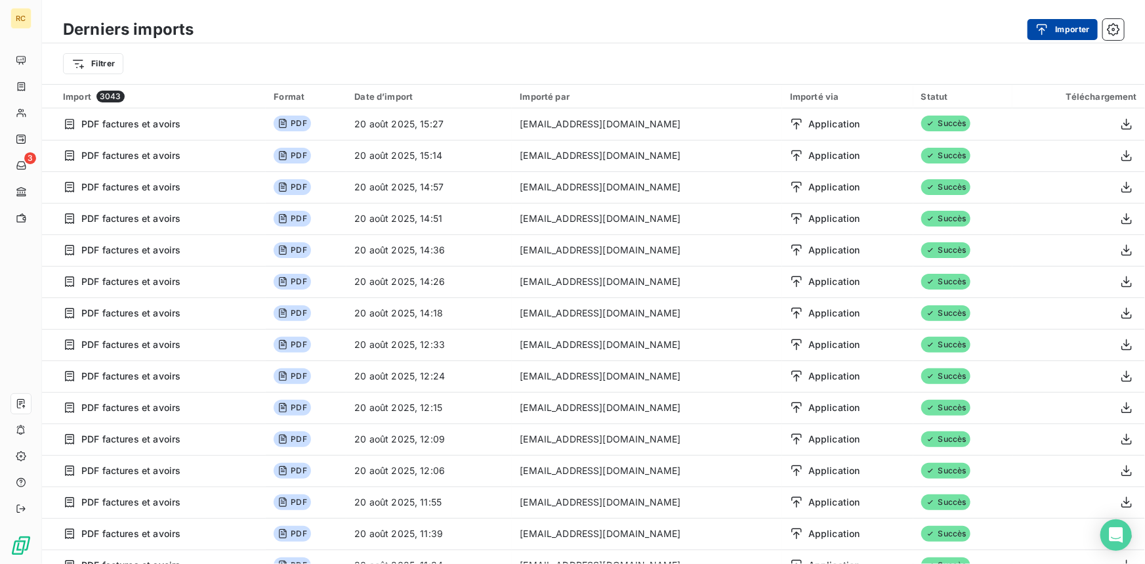
click at [1069, 26] on button "Importer" at bounding box center [1062, 29] width 70 height 21
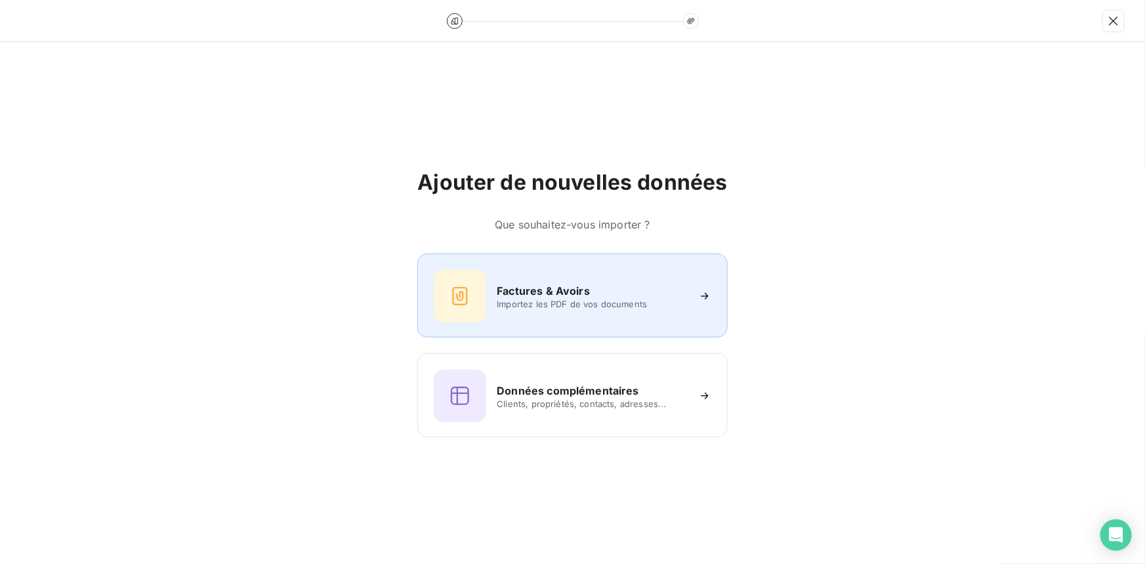
click at [571, 283] on h6 "Factures & Avoirs" at bounding box center [543, 291] width 93 height 16
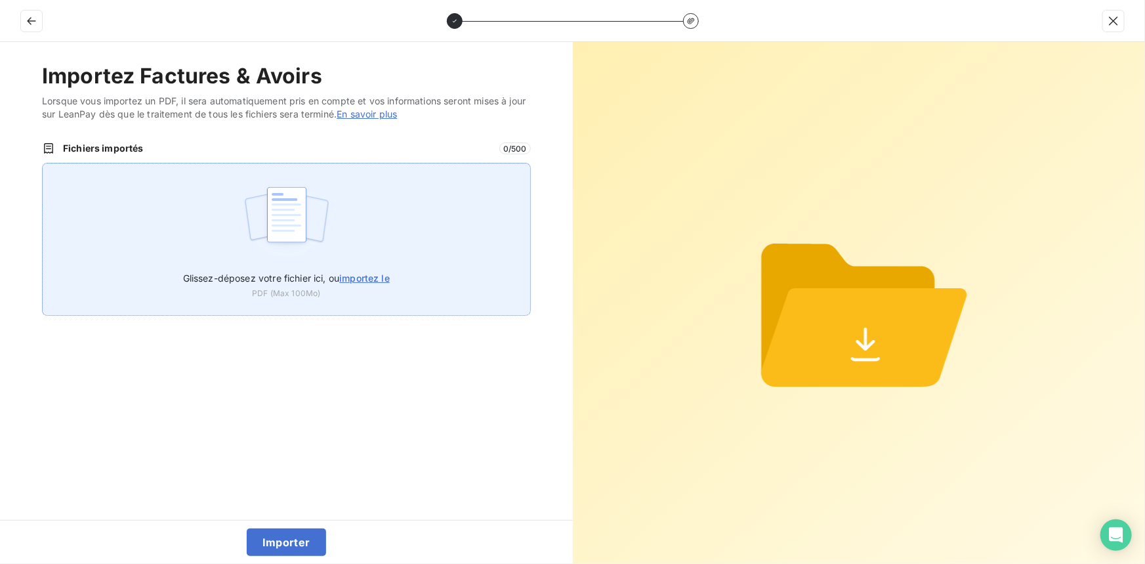
click at [366, 278] on span "importez le" at bounding box center [364, 277] width 51 height 11
click at [43, 163] on input "Glissez-déposez votre fichier ici, ou importez le" at bounding box center [42, 163] width 1 height 1
type input "C:\fakepath\FC38611.pdf"
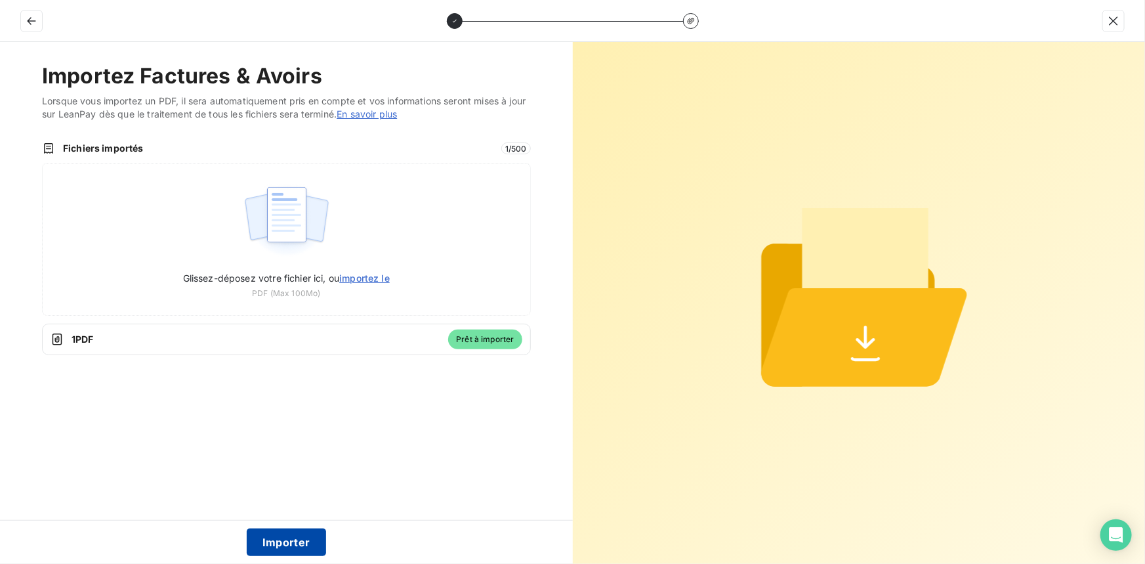
click at [281, 541] on button "Importer" at bounding box center [286, 542] width 79 height 28
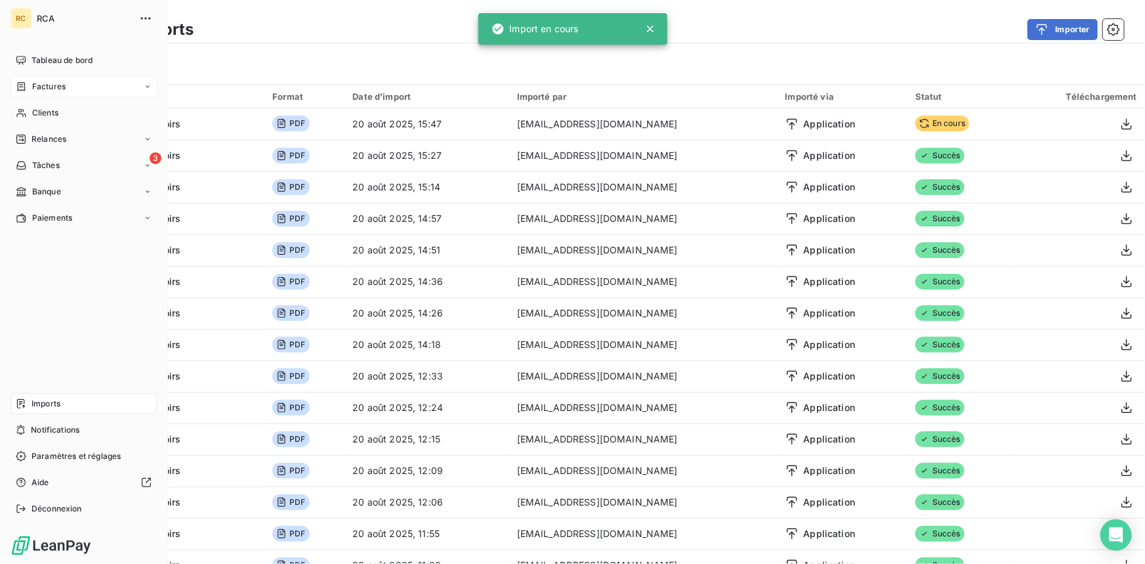
click at [52, 85] on span "Factures" at bounding box center [48, 87] width 33 height 12
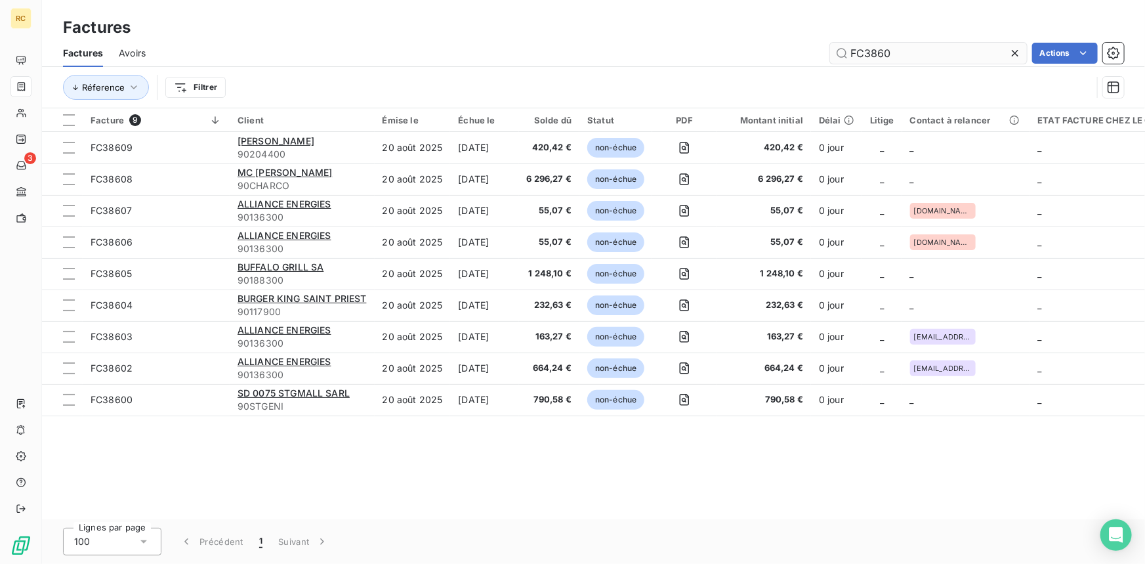
drag, startPoint x: 891, startPoint y: 52, endPoint x: 833, endPoint y: 50, distance: 57.8
click at [833, 50] on input "FC3860" at bounding box center [928, 53] width 197 height 21
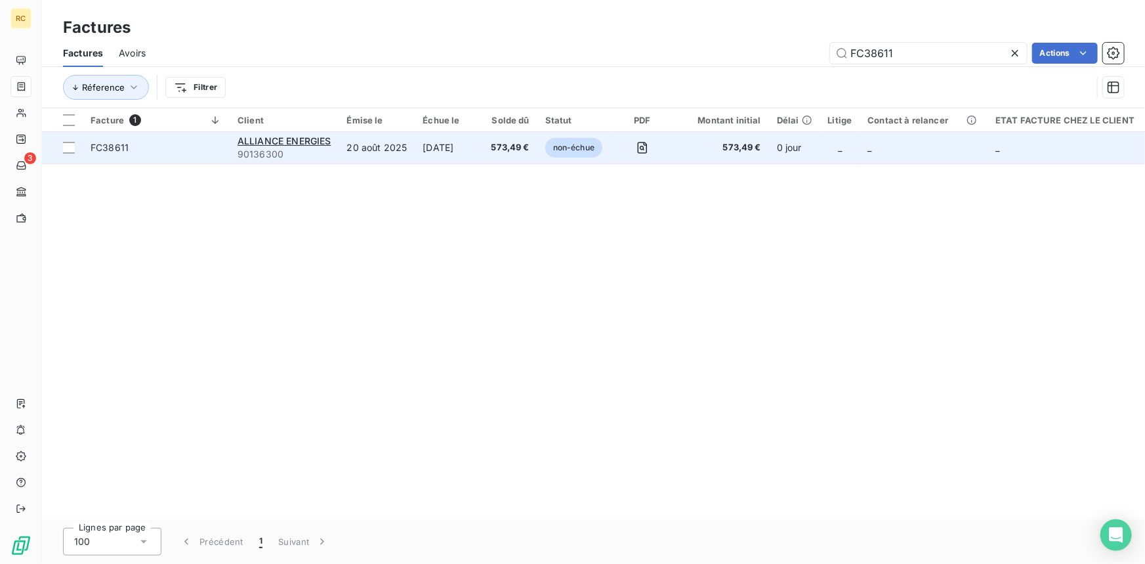
type input "FC38611"
click at [134, 144] on span "FC38611" at bounding box center [156, 147] width 131 height 13
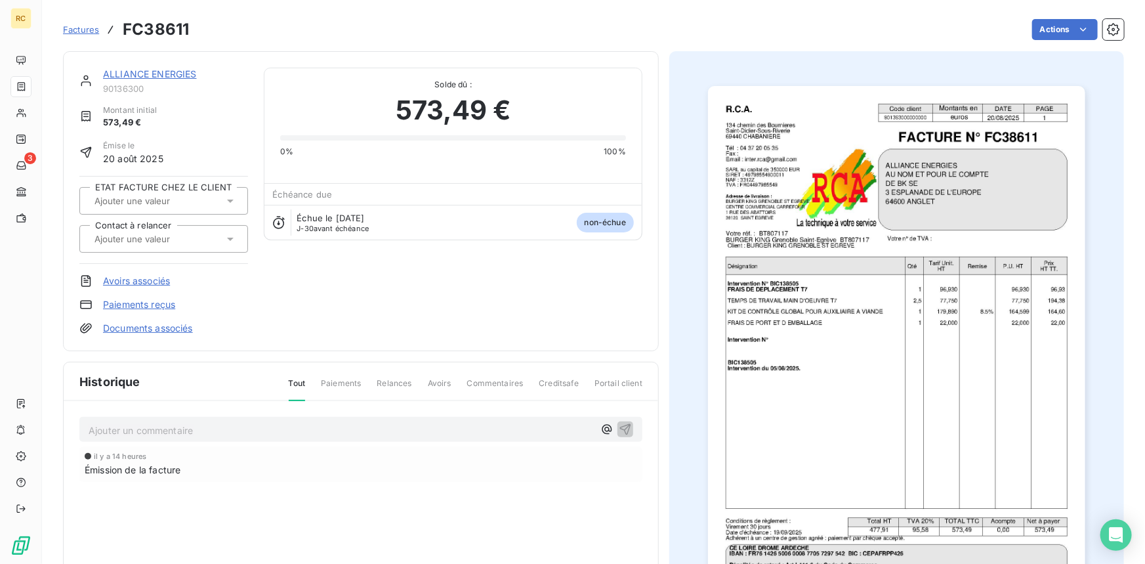
click at [150, 323] on link "Documents associés" at bounding box center [148, 327] width 90 height 13
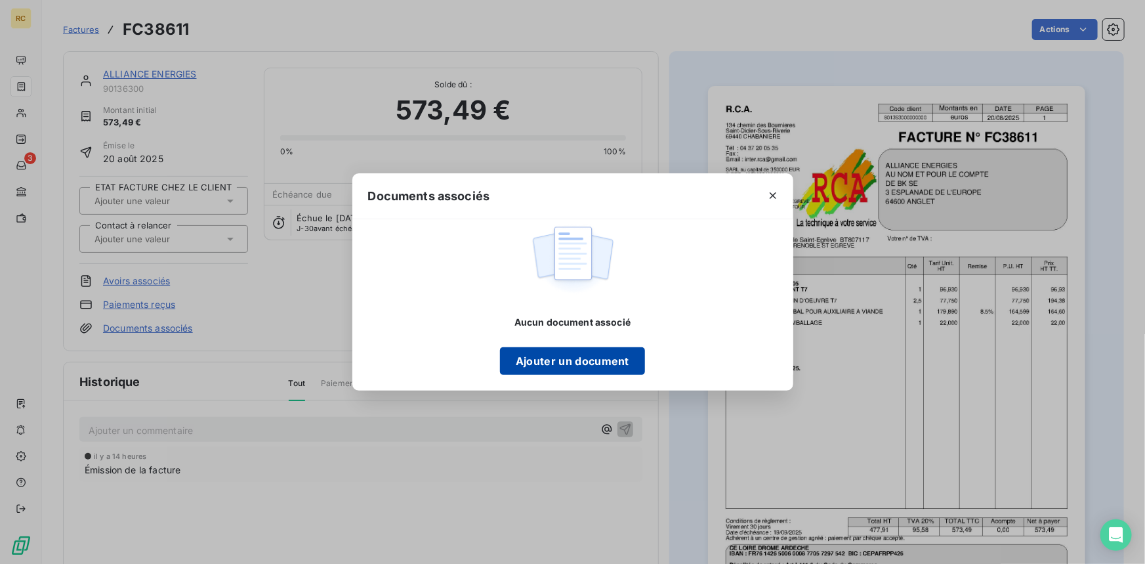
click at [540, 361] on button "Ajouter un document" at bounding box center [572, 361] width 145 height 28
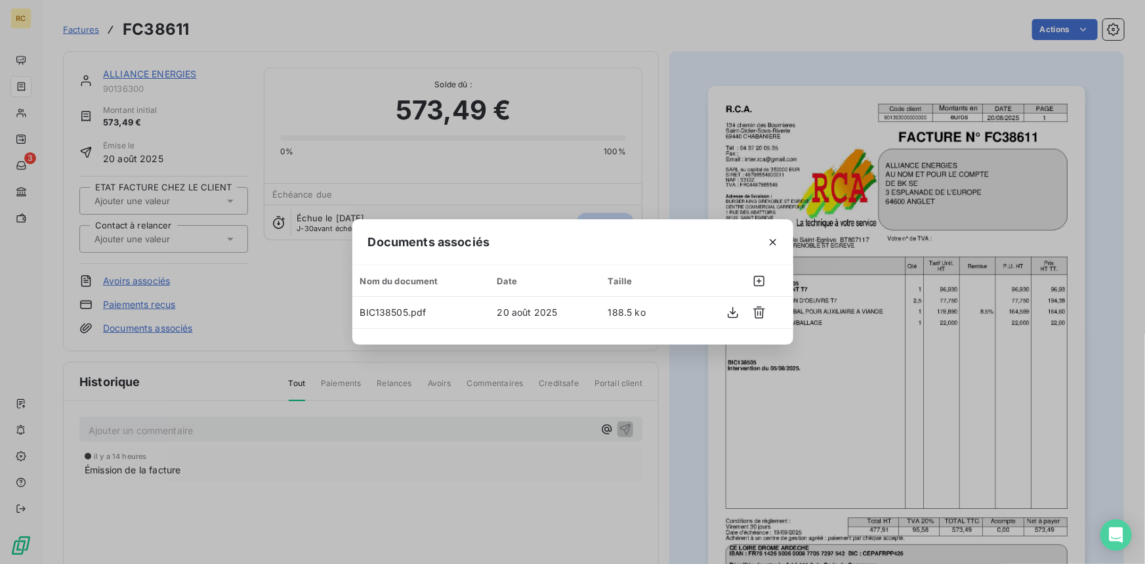
click at [676, 171] on div "Documents associés Nom du document Date Taille BIC138505.pdf 20 août 2025 188.5…" at bounding box center [572, 282] width 1145 height 564
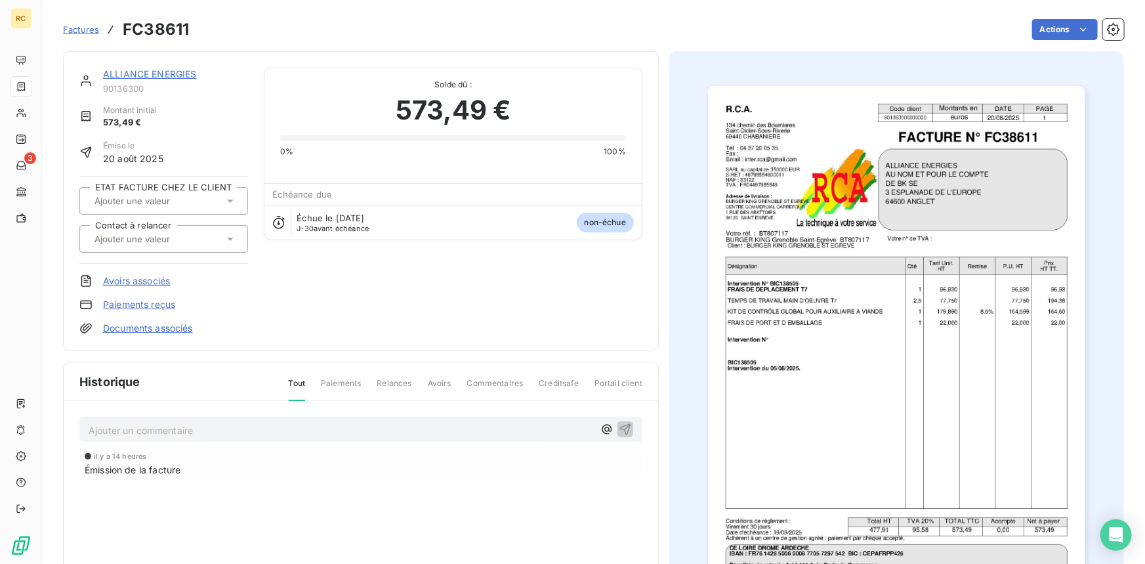
click at [228, 234] on icon at bounding box center [230, 238] width 13 height 13
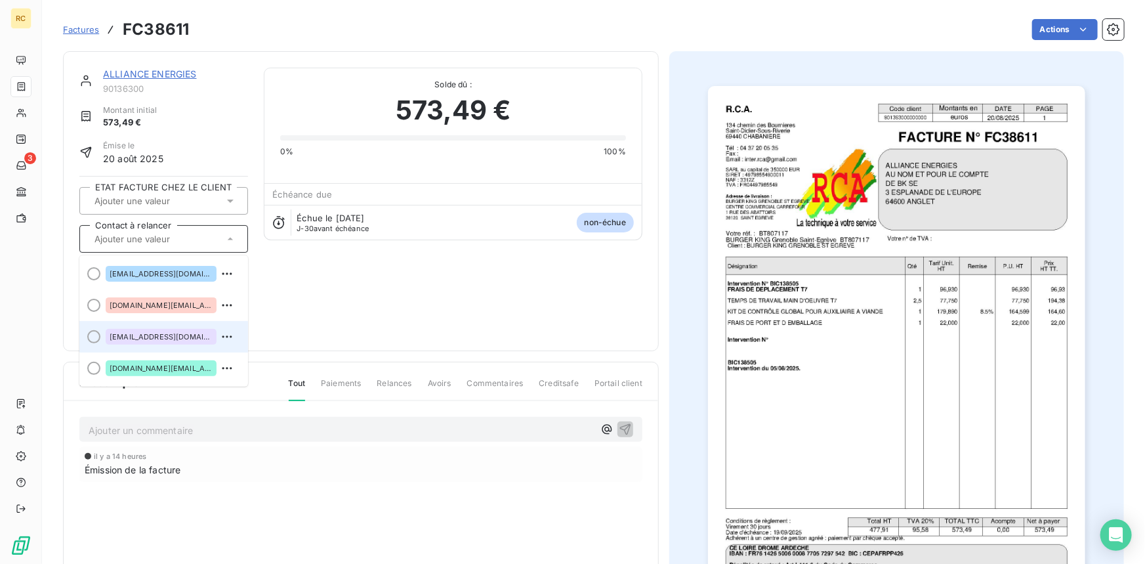
click at [177, 333] on span "[EMAIL_ADDRESS][DOMAIN_NAME]" at bounding box center [161, 337] width 103 height 8
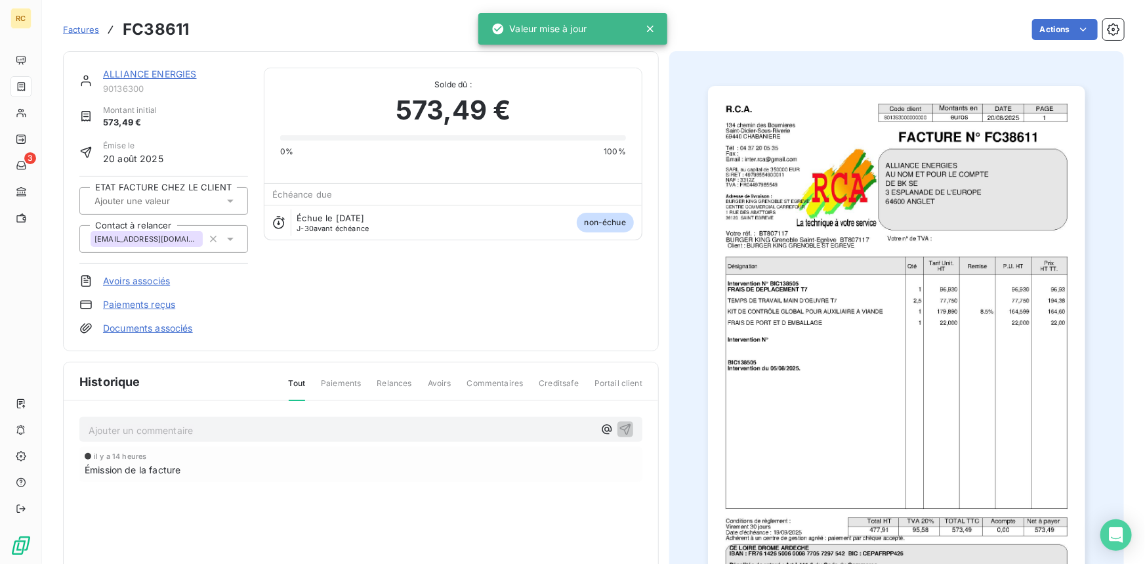
click at [440, 314] on div "ALLIANCE ENERGIES 90136300 Montant initial 573,49 € Émise le 20 août 2025 ETAT …" at bounding box center [360, 201] width 563 height 267
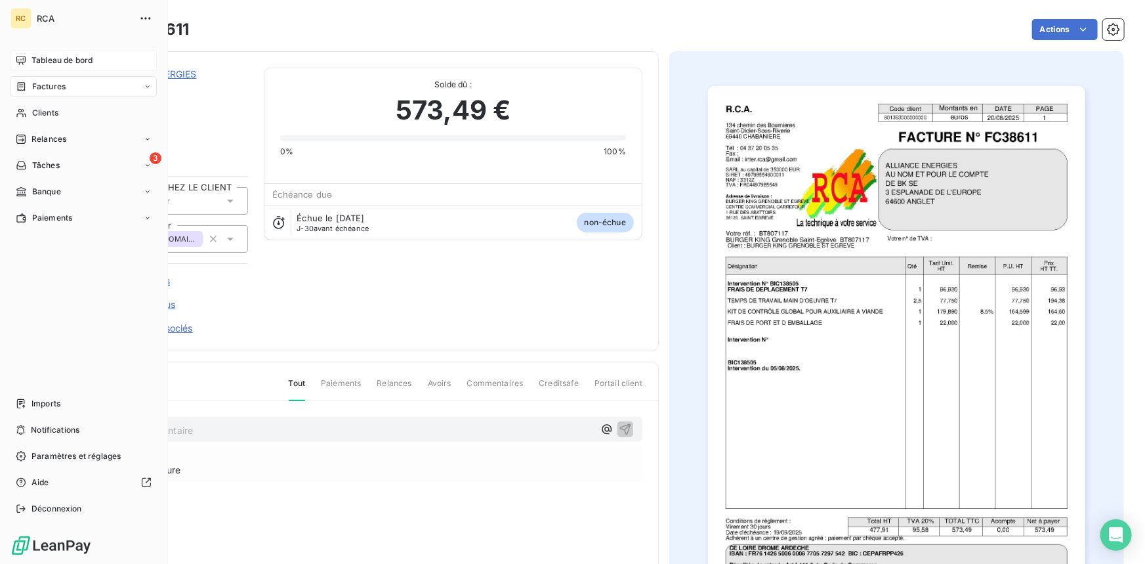
click at [34, 54] on span "Tableau de bord" at bounding box center [61, 60] width 61 height 12
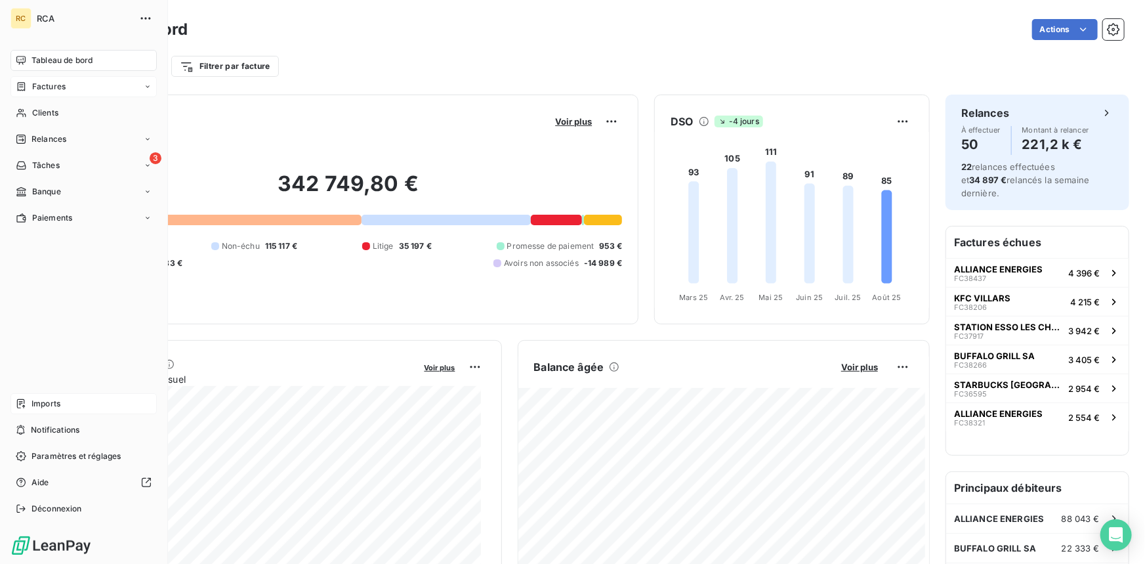
click at [55, 402] on span "Imports" at bounding box center [45, 404] width 29 height 12
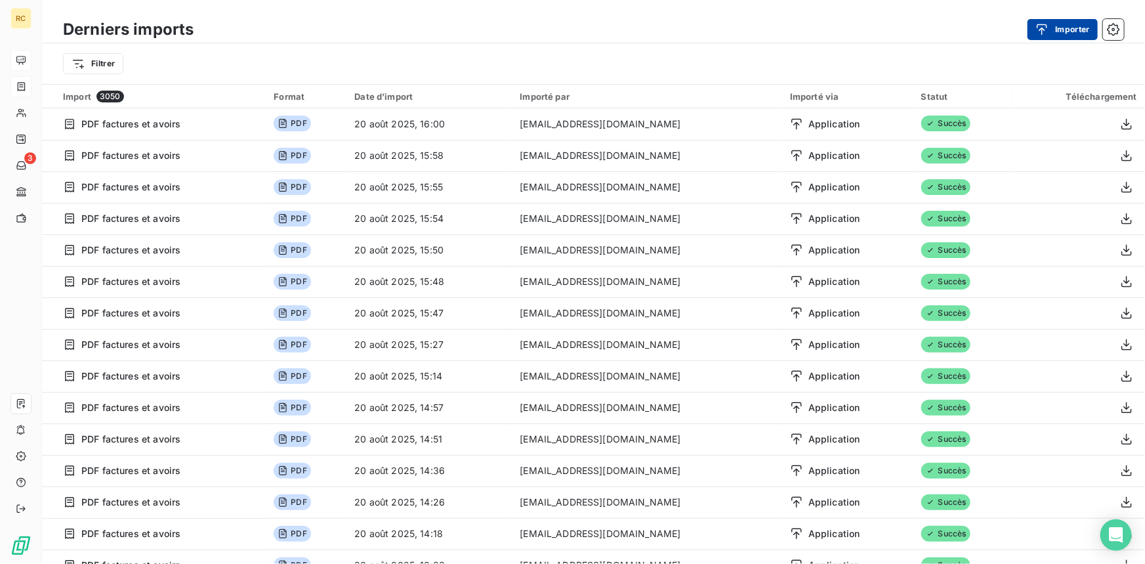
click at [1046, 24] on icon "button" at bounding box center [1042, 29] width 10 height 11
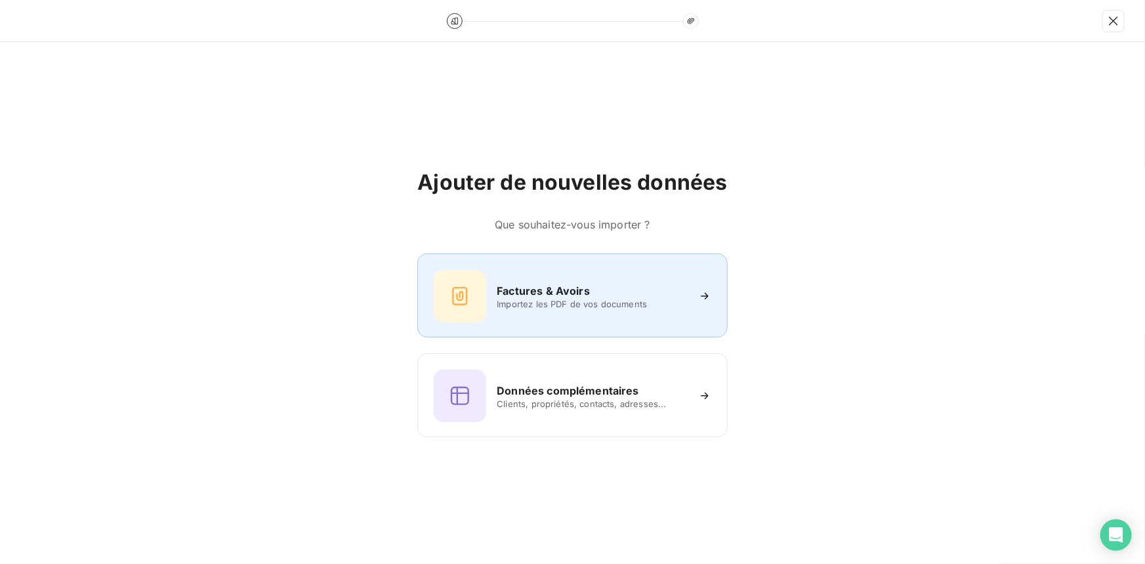
click at [559, 289] on h6 "Factures & Avoirs" at bounding box center [543, 291] width 93 height 16
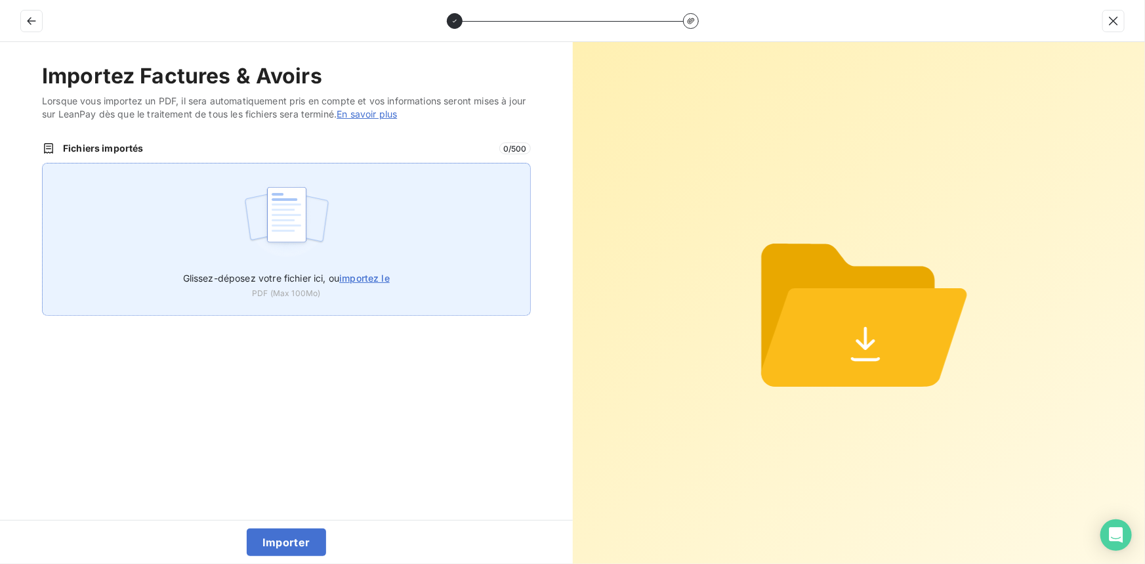
click at [367, 276] on span "importez le" at bounding box center [364, 277] width 51 height 11
click at [43, 163] on input "Glissez-déposez votre fichier ici, ou importez le" at bounding box center [42, 163] width 1 height 1
type input "C:\fakepath\FC38613.pdf"
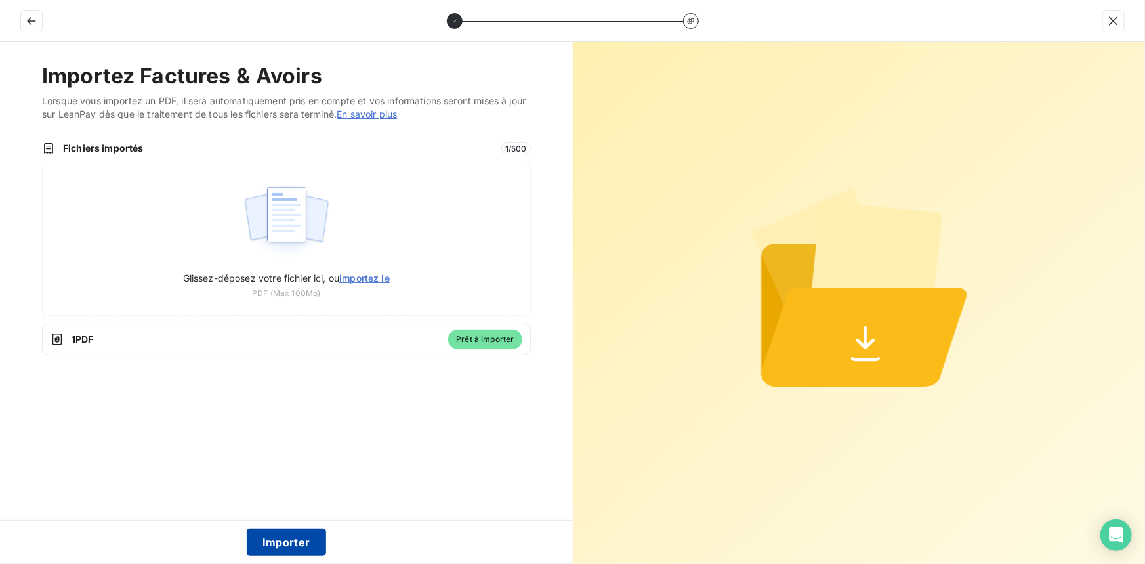
click at [268, 539] on button "Importer" at bounding box center [286, 542] width 79 height 28
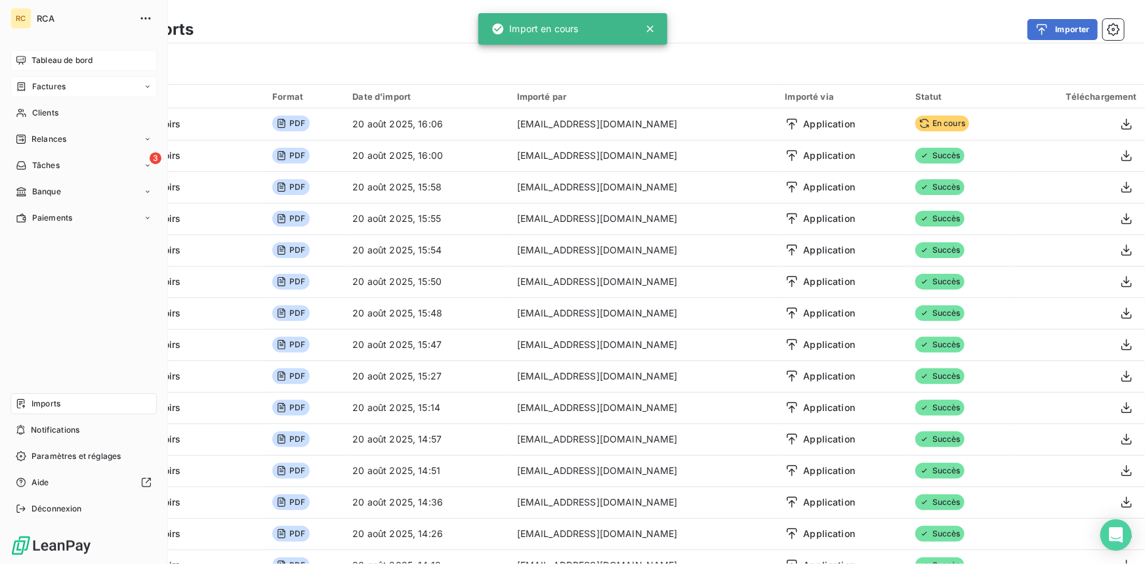
drag, startPoint x: 39, startPoint y: 89, endPoint x: 48, endPoint y: 87, distance: 9.3
click at [32, 87] on span "Factures" at bounding box center [48, 87] width 33 height 12
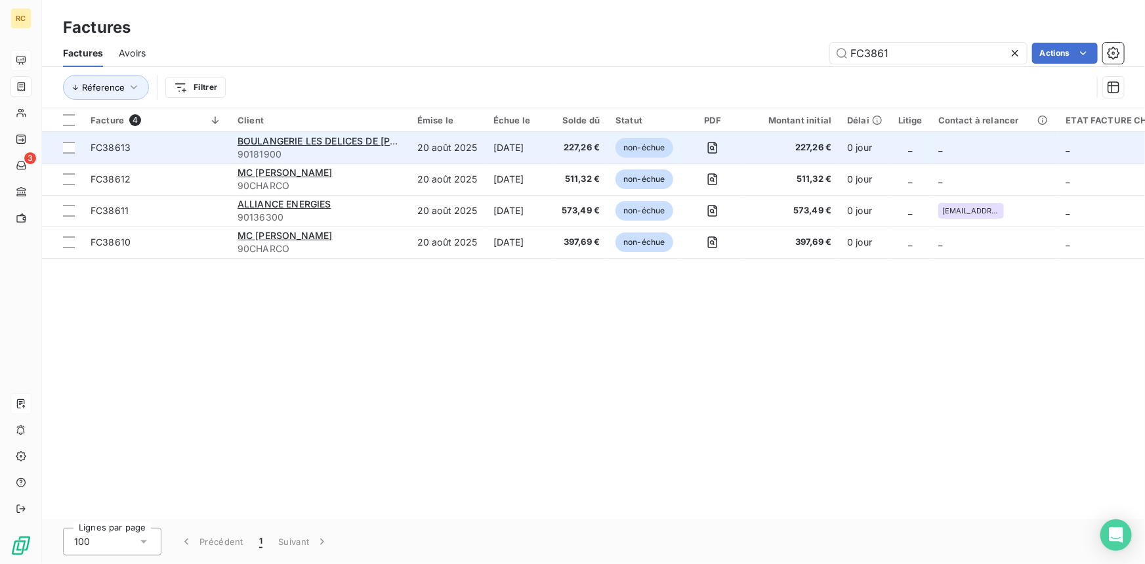
type input "FC3861"
click at [112, 150] on span "FC38613" at bounding box center [111, 147] width 40 height 11
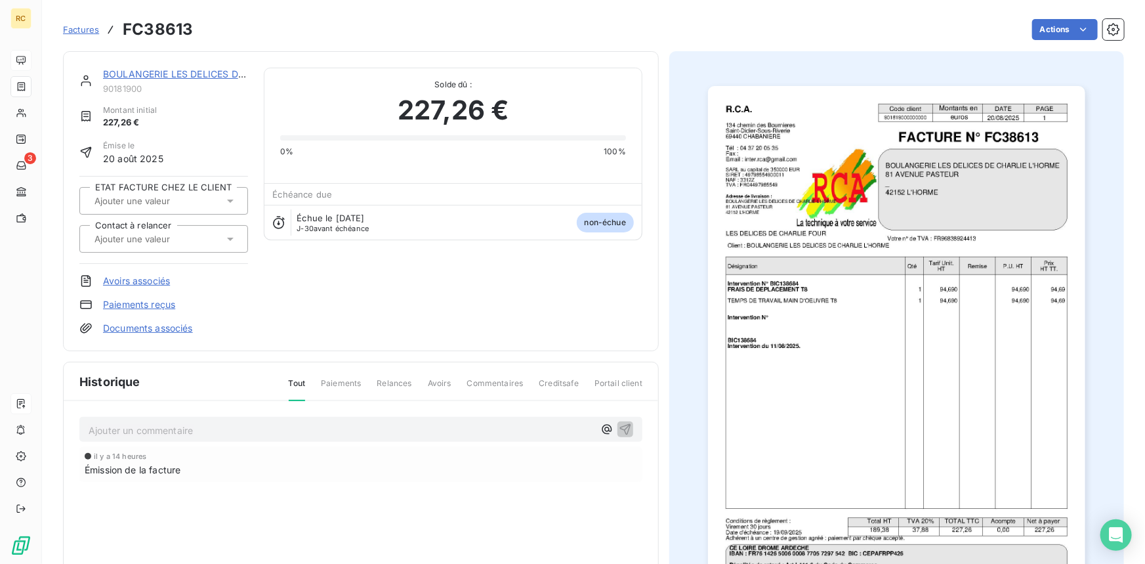
click at [171, 327] on link "Documents associés" at bounding box center [148, 327] width 90 height 13
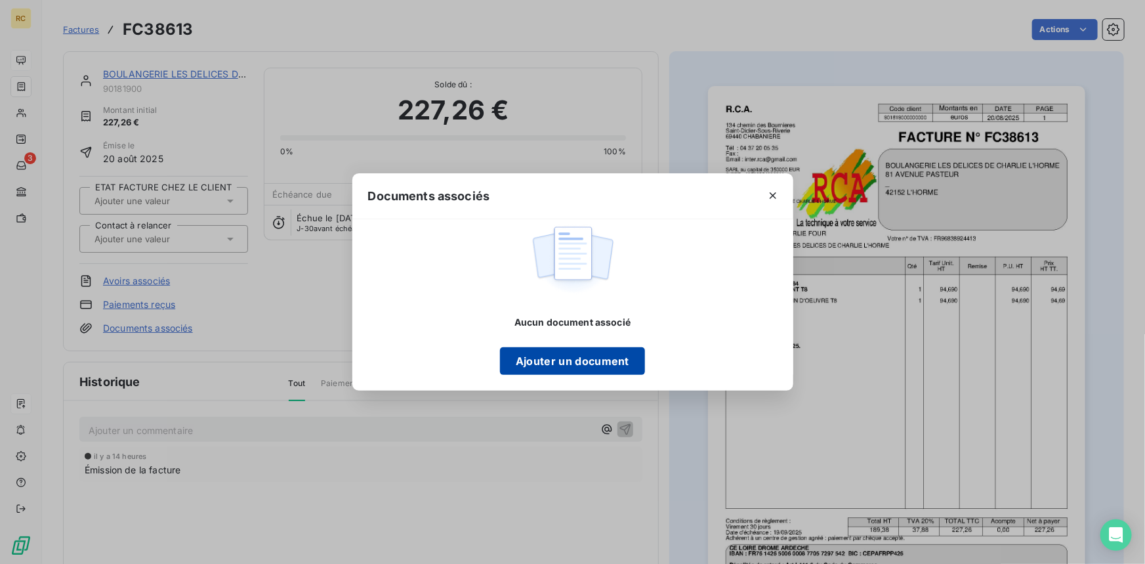
click at [525, 360] on button "Ajouter un document" at bounding box center [572, 361] width 145 height 28
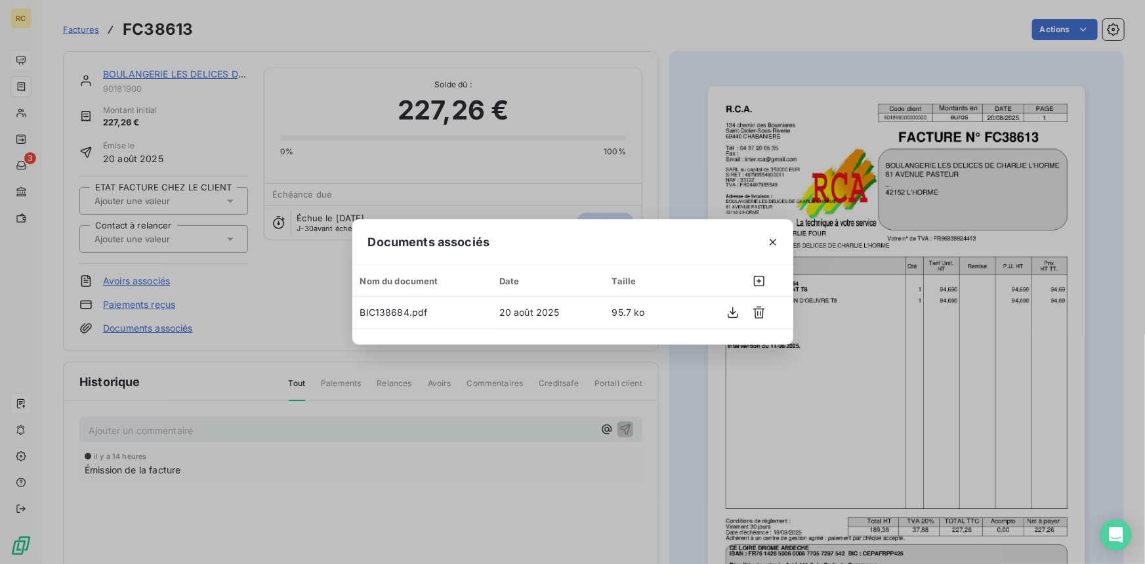
click at [663, 143] on div "Documents associés Nom du document Date Taille BIC138684.pdf 20 août 2025 95.7 …" at bounding box center [572, 282] width 1145 height 564
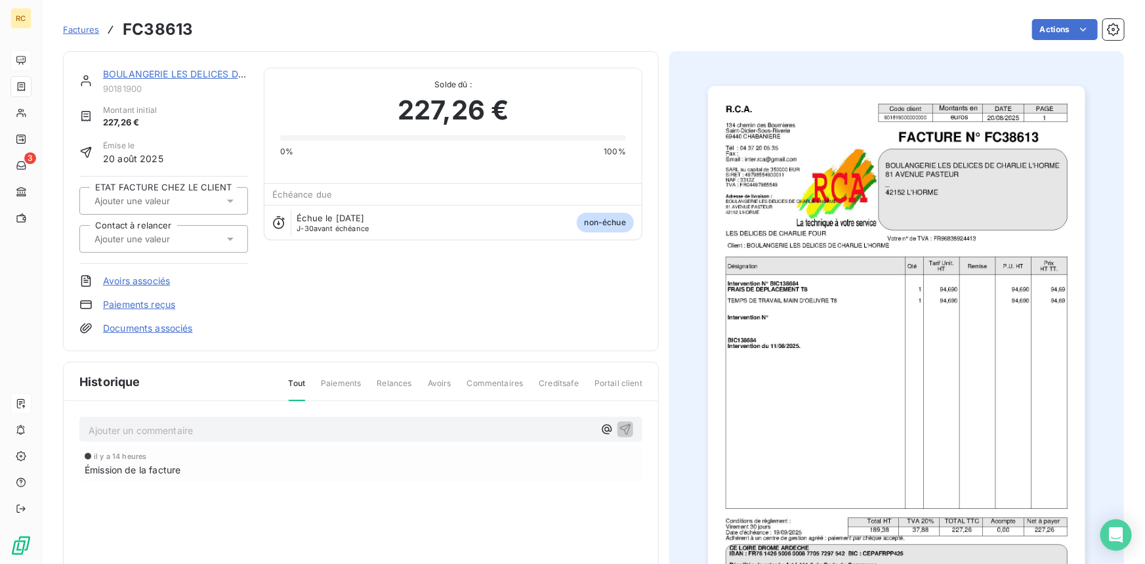
click at [117, 331] on link "Documents associés" at bounding box center [148, 327] width 90 height 13
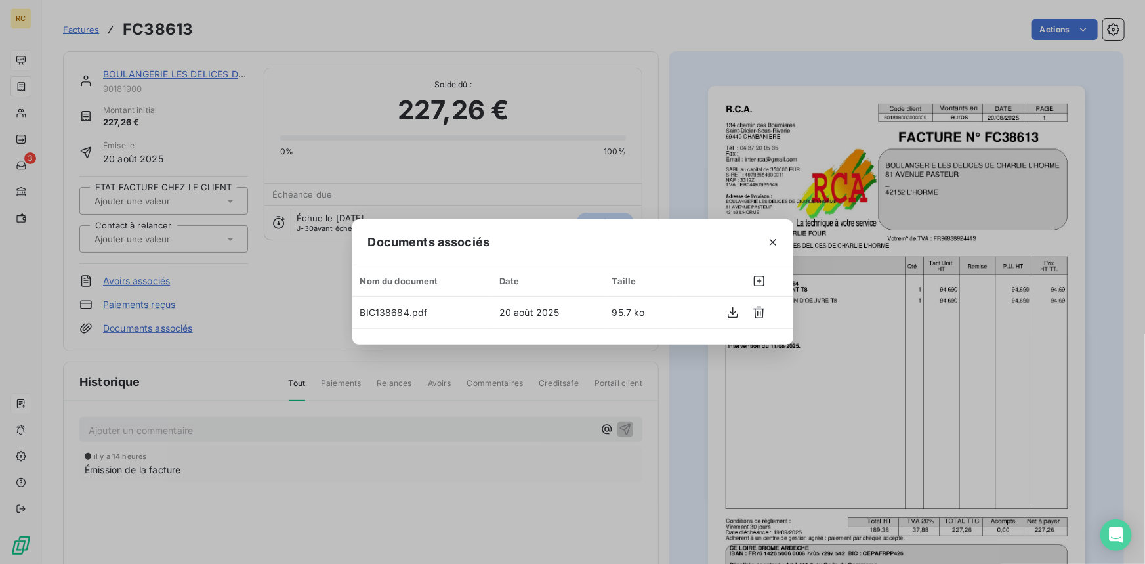
click at [661, 125] on div "Documents associés Nom du document Date Taille BIC138684.pdf 20 août 2025 95.7 …" at bounding box center [572, 282] width 1145 height 564
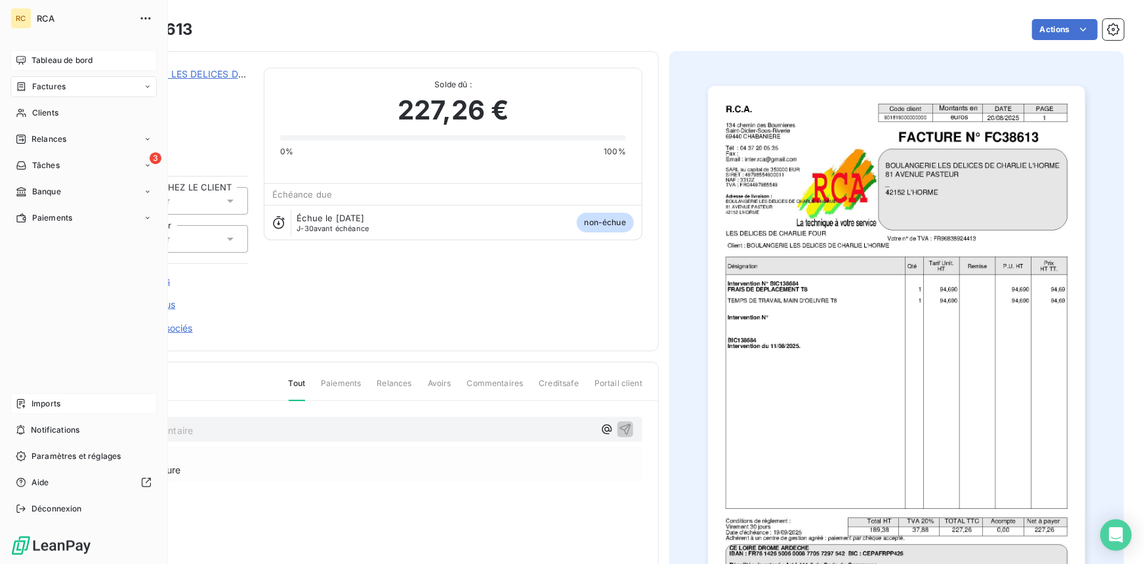
click at [17, 64] on icon at bounding box center [21, 60] width 10 height 10
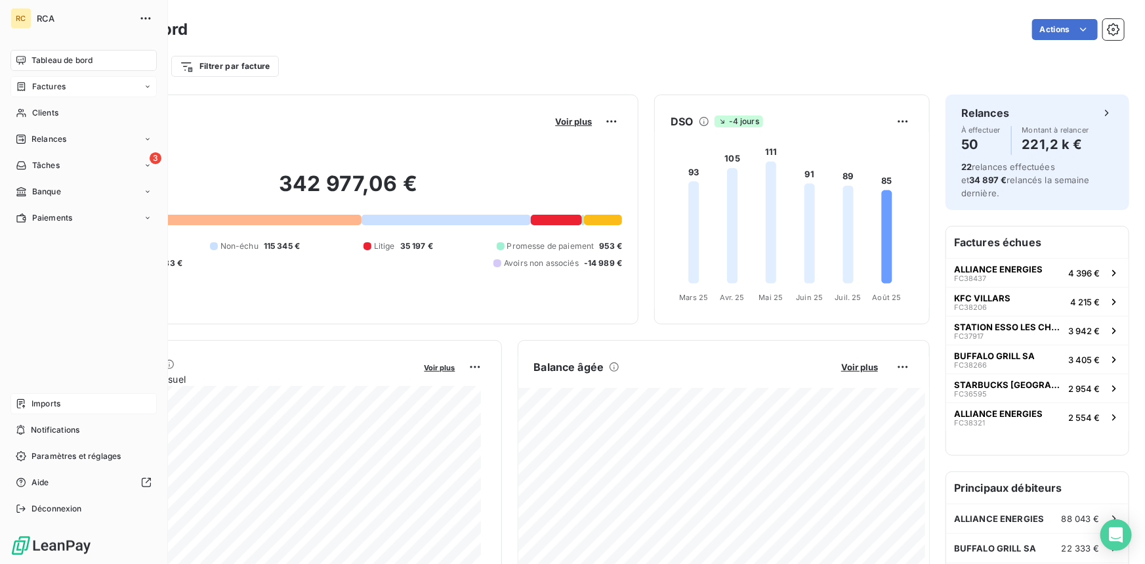
click at [16, 409] on div "Imports" at bounding box center [83, 403] width 146 height 21
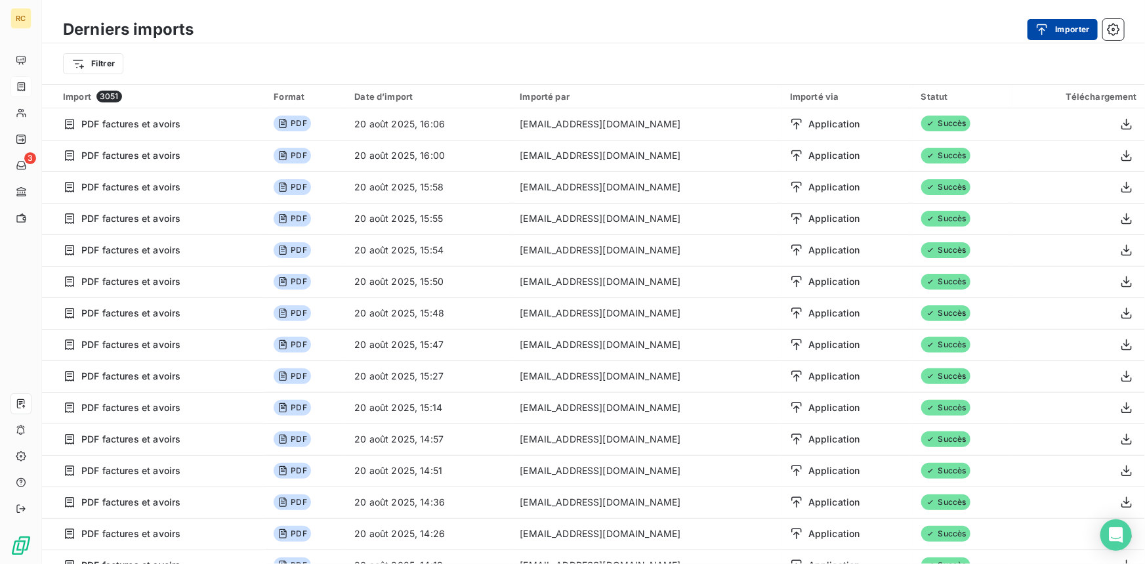
click at [1075, 28] on button "Importer" at bounding box center [1062, 29] width 70 height 21
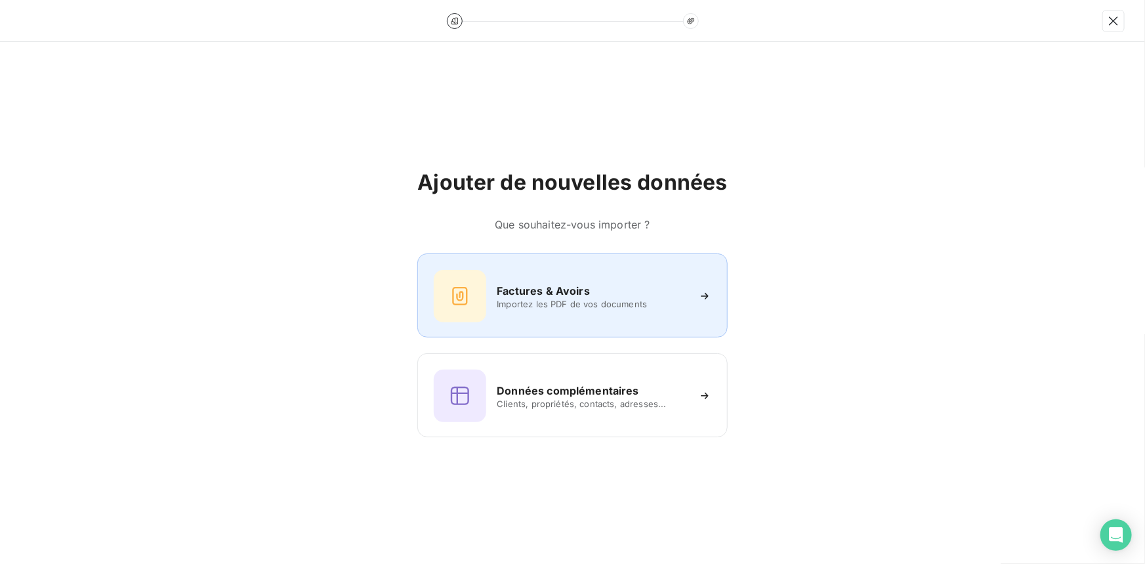
click at [600, 294] on div "Factures & Avoirs" at bounding box center [592, 291] width 190 height 16
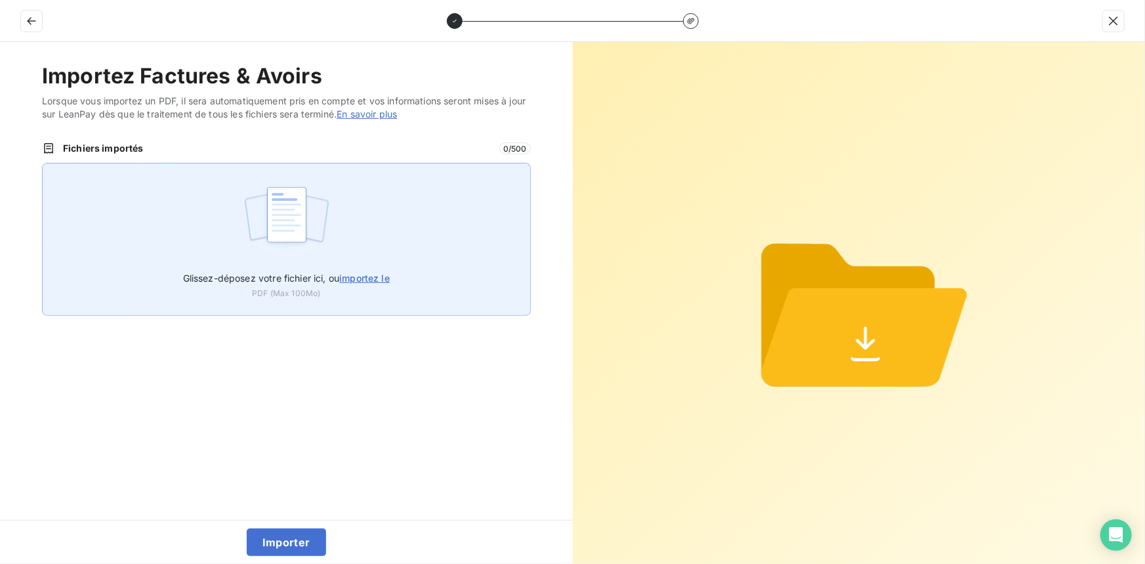
click at [384, 274] on span "importez le" at bounding box center [364, 277] width 51 height 11
click at [43, 163] on input "Glissez-déposez votre fichier ici, ou importez le" at bounding box center [42, 163] width 1 height 1
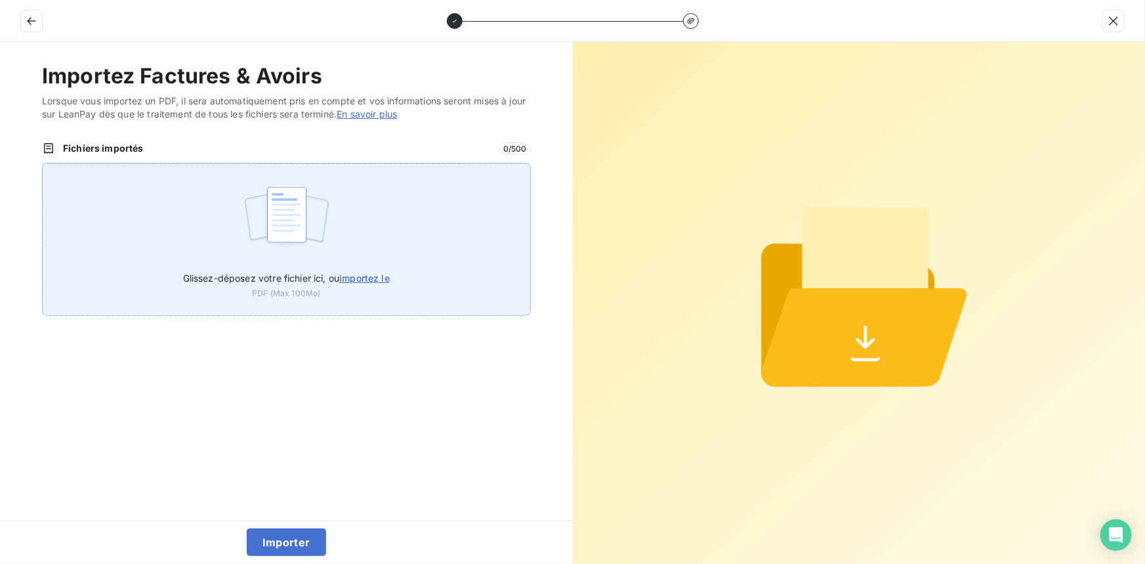
type input "C:\fakepath\FC38615.pdf"
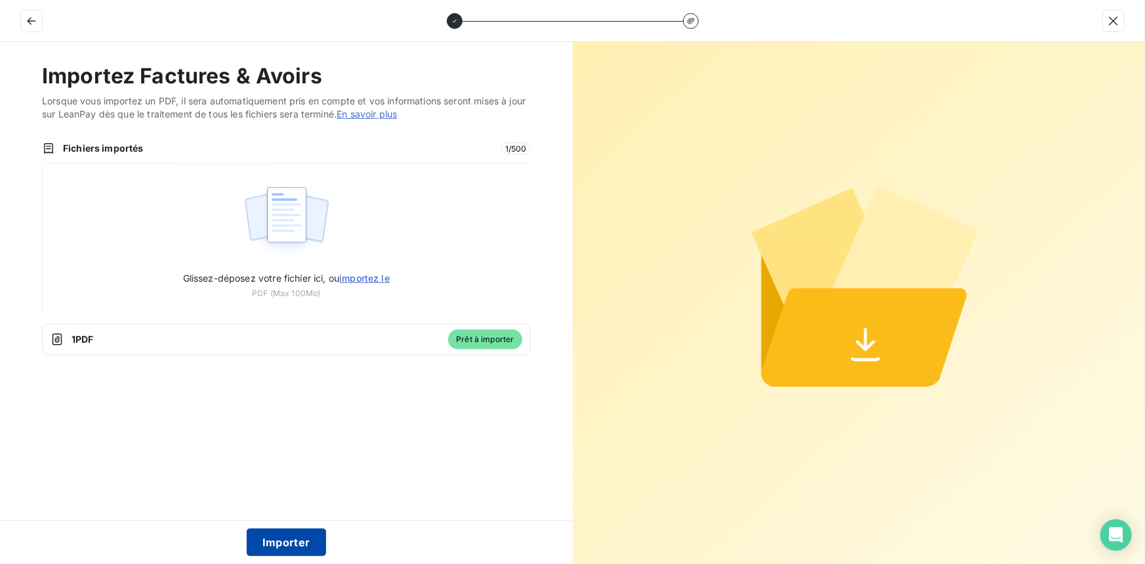
click at [298, 544] on button "Importer" at bounding box center [286, 542] width 79 height 28
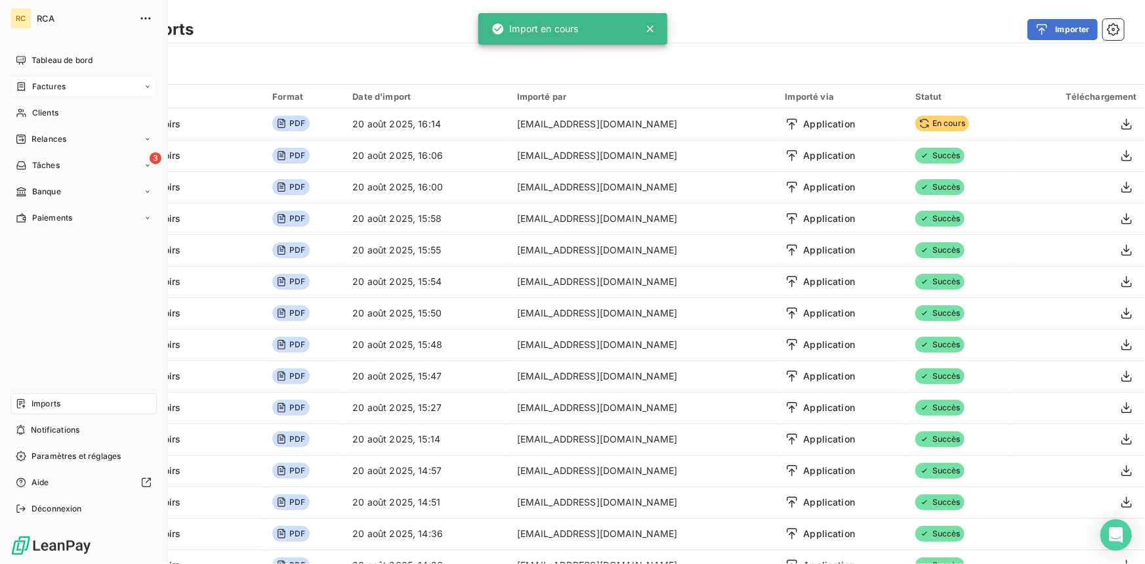
click at [28, 91] on div "Factures" at bounding box center [41, 87] width 50 height 12
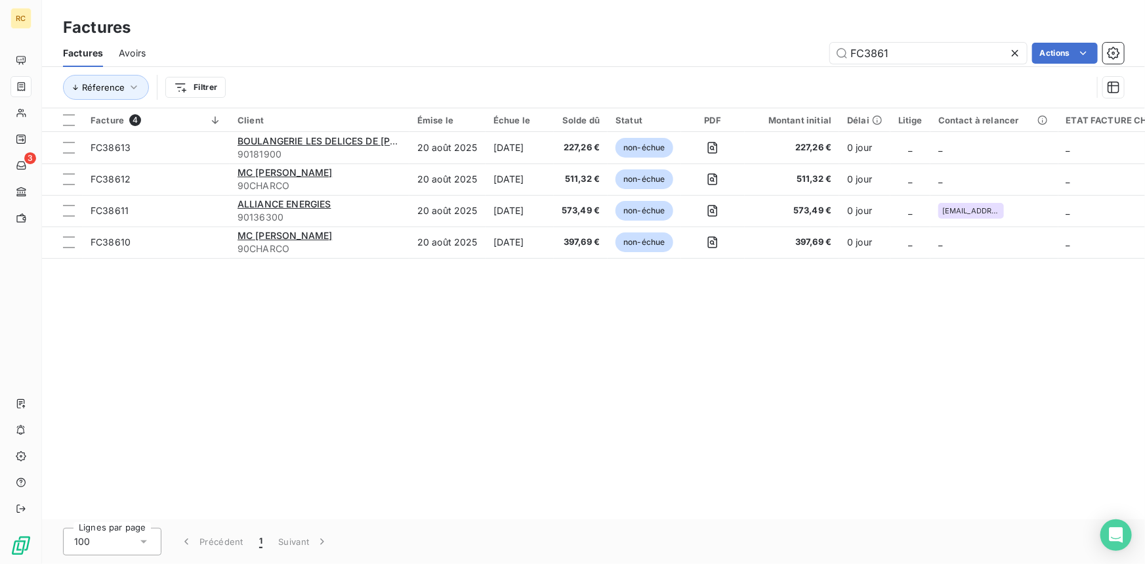
drag, startPoint x: 904, startPoint y: 51, endPoint x: 814, endPoint y: 51, distance: 89.9
click at [814, 51] on div "FC3861 Actions" at bounding box center [642, 53] width 962 height 21
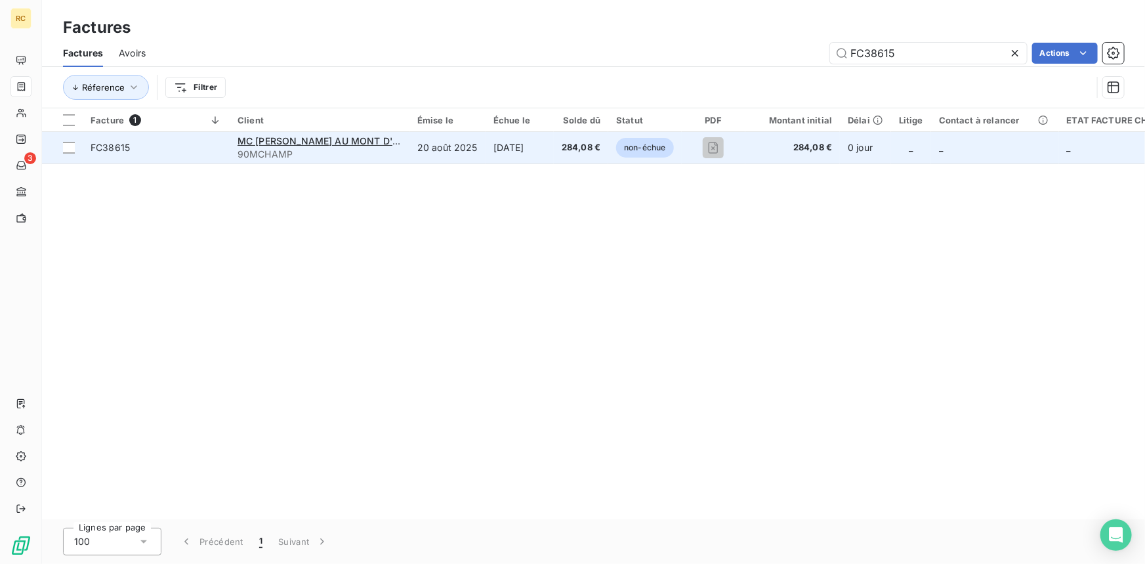
type input "FC38615"
click at [118, 148] on span "FC38615" at bounding box center [110, 147] width 39 height 11
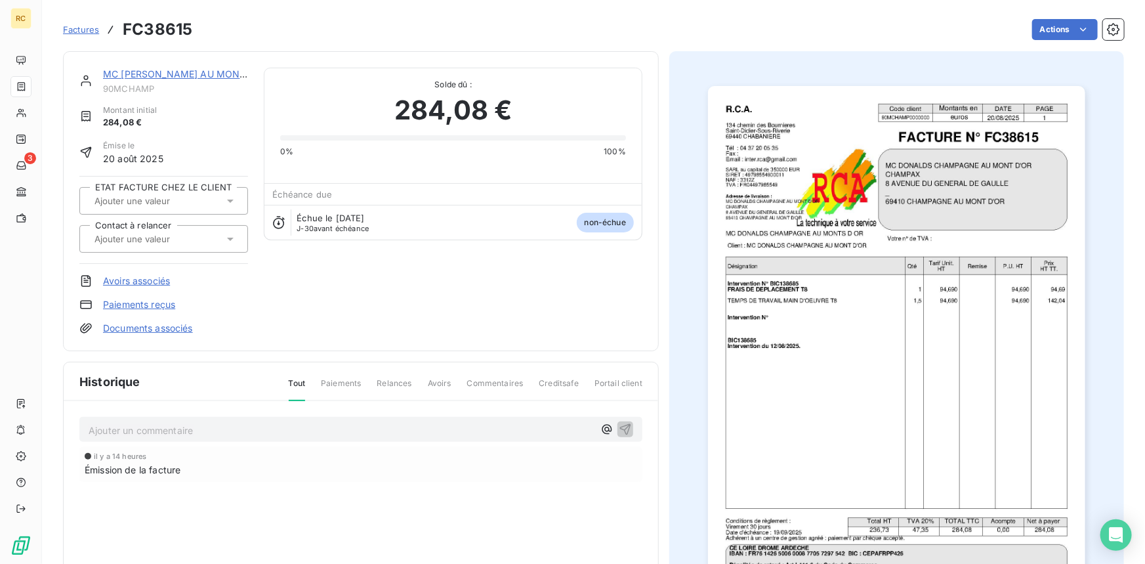
click at [178, 334] on div "MC [PERSON_NAME] AU MONT D'OR 90MCHAMP Montant initial 284,08 € Émise le 20 aoû…" at bounding box center [361, 201] width 596 height 300
click at [178, 331] on link "Documents associés" at bounding box center [148, 327] width 90 height 13
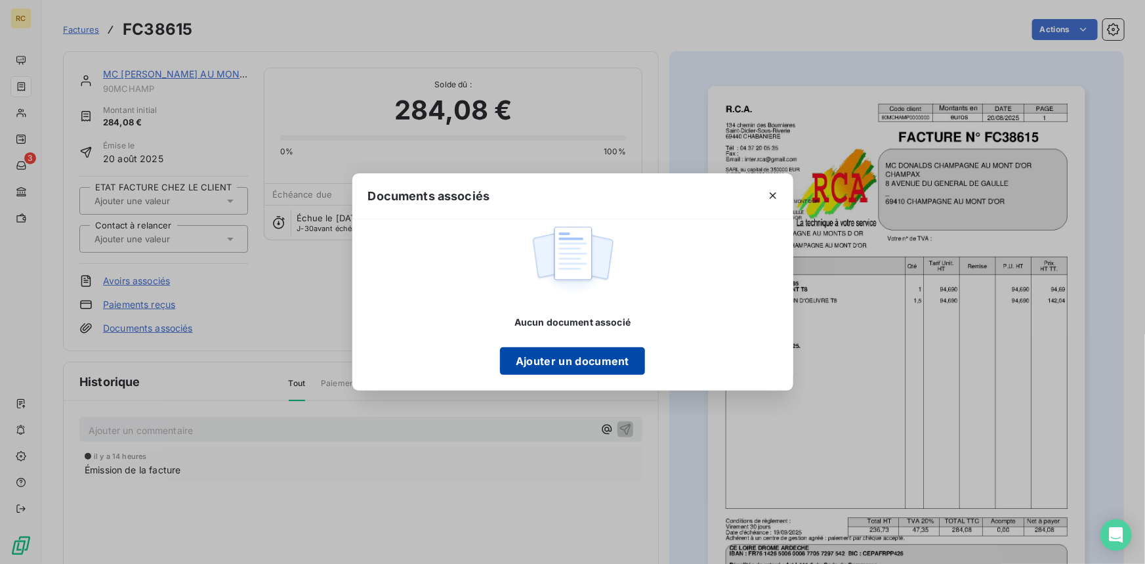
click at [552, 361] on button "Ajouter un document" at bounding box center [572, 361] width 145 height 28
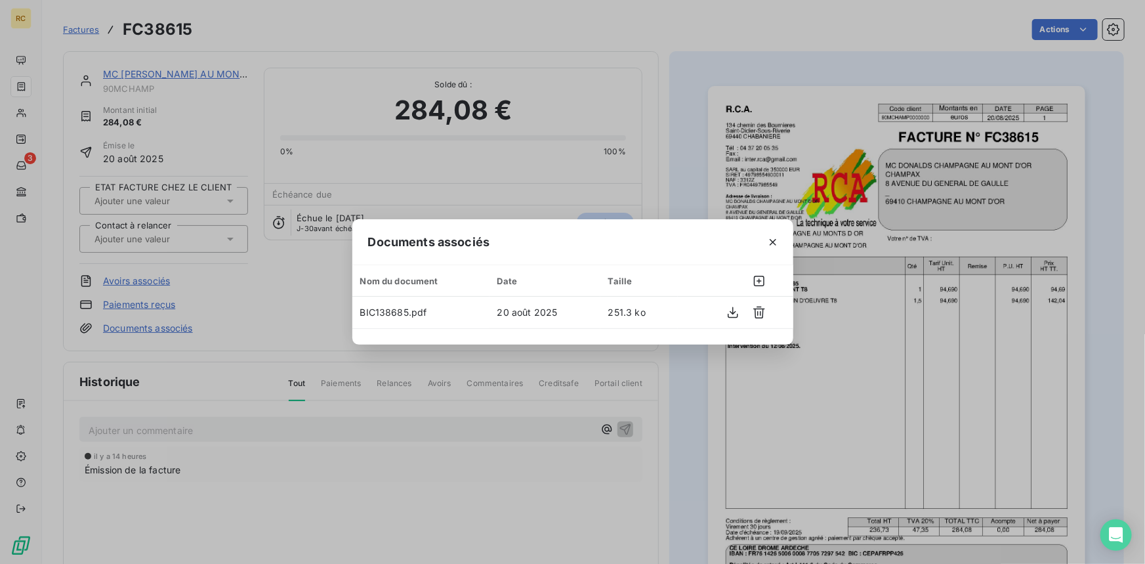
click at [680, 131] on div "Documents associés Nom du document Date Taille BIC138685.pdf 20 août 2025 251.3…" at bounding box center [572, 282] width 1145 height 564
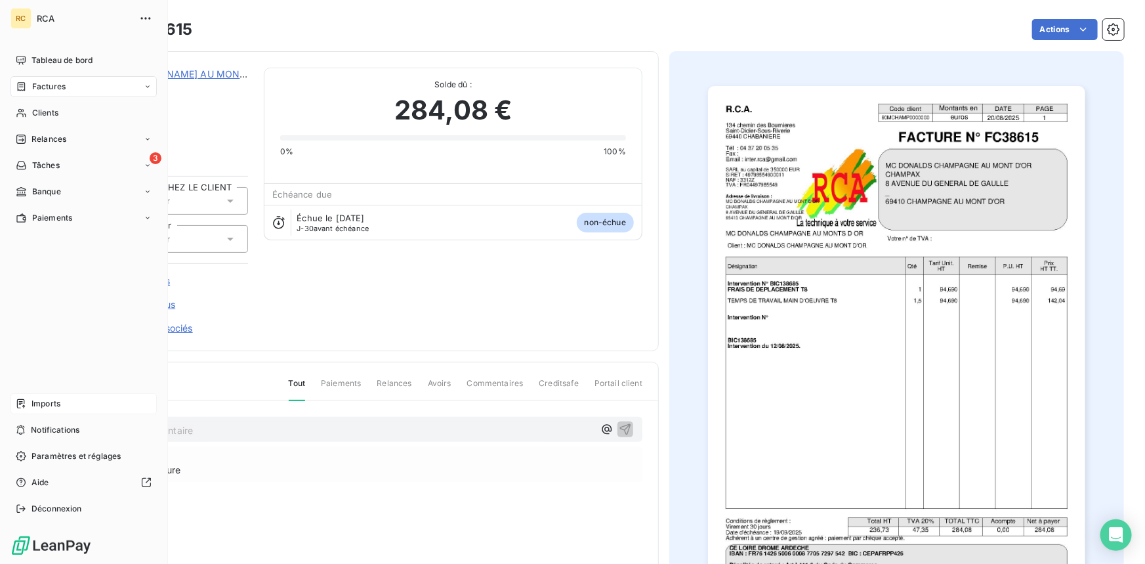
click at [33, 402] on span "Imports" at bounding box center [45, 404] width 29 height 12
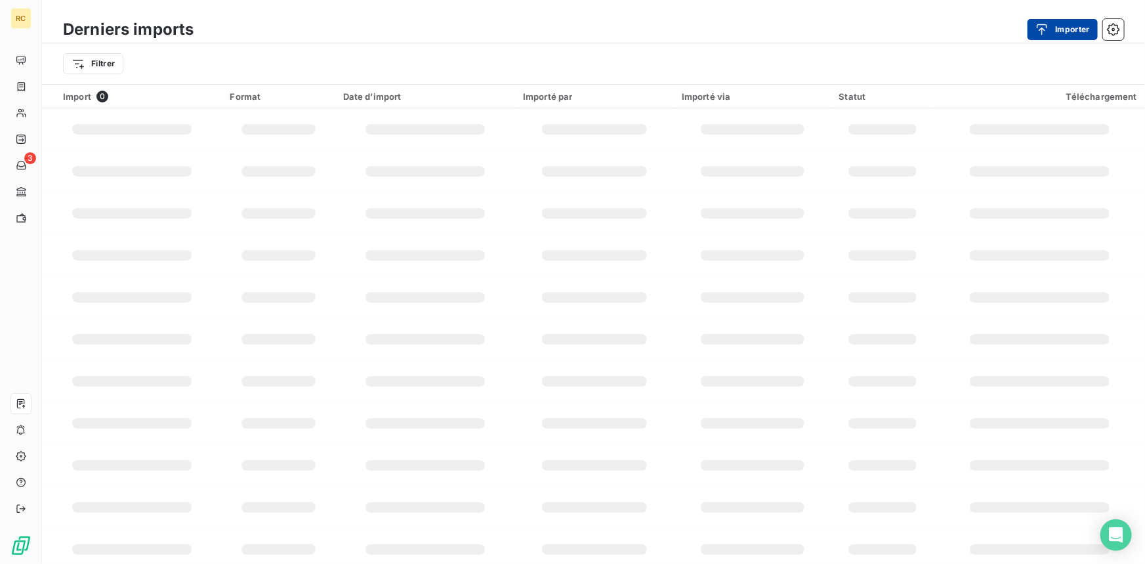
click at [1070, 25] on button "Importer" at bounding box center [1062, 29] width 70 height 21
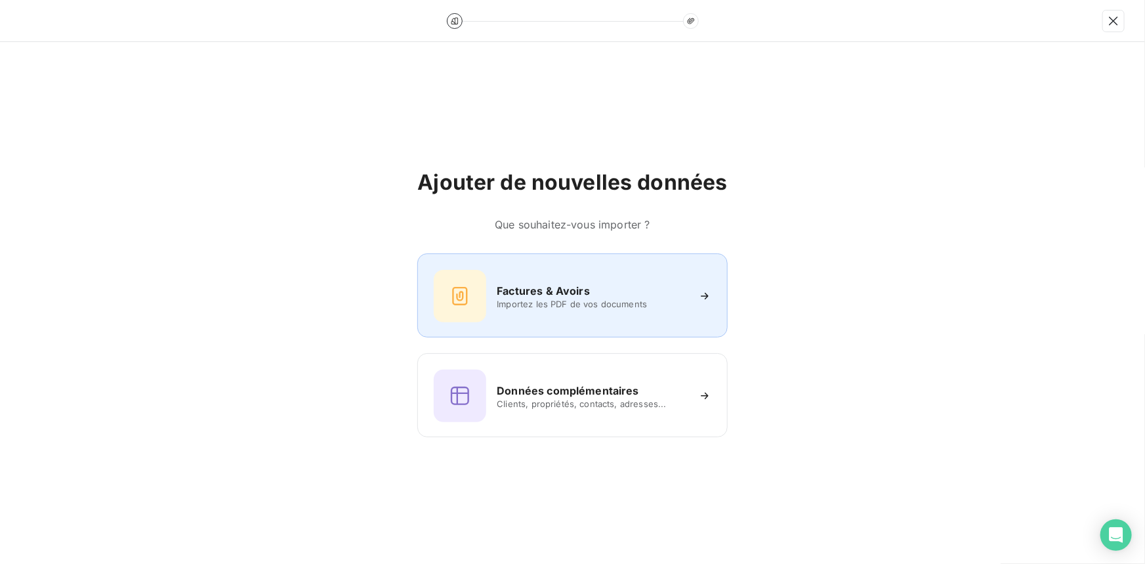
click at [540, 294] on h6 "Factures & Avoirs" at bounding box center [543, 291] width 93 height 16
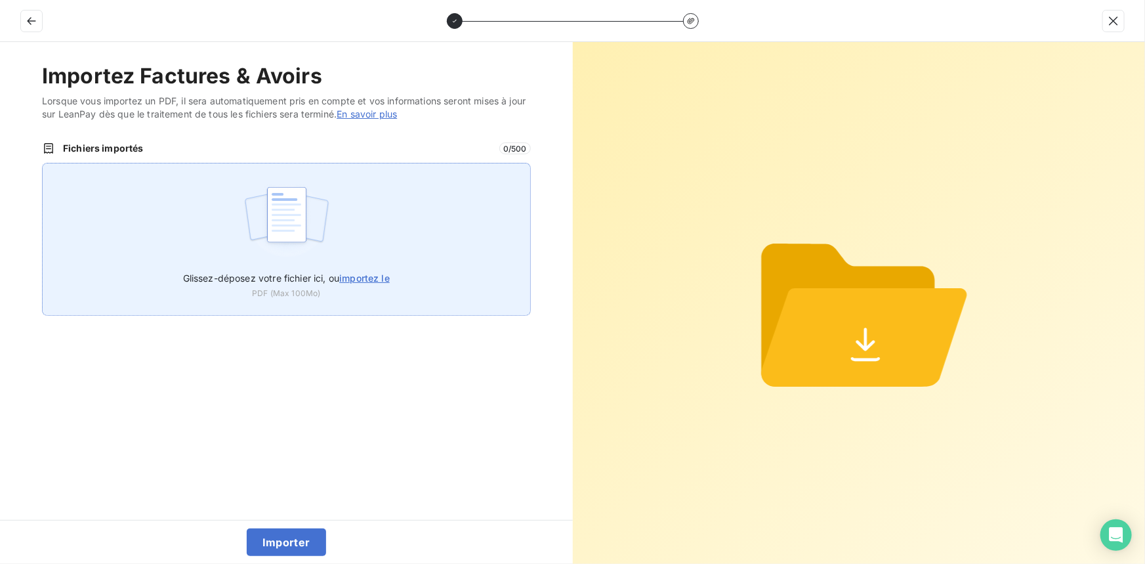
click at [377, 281] on span "importez le" at bounding box center [364, 277] width 51 height 11
click at [43, 163] on input "Glissez-déposez votre fichier ici, ou importez le" at bounding box center [42, 163] width 1 height 1
type input "C:\fakepath\FC38616.pdf"
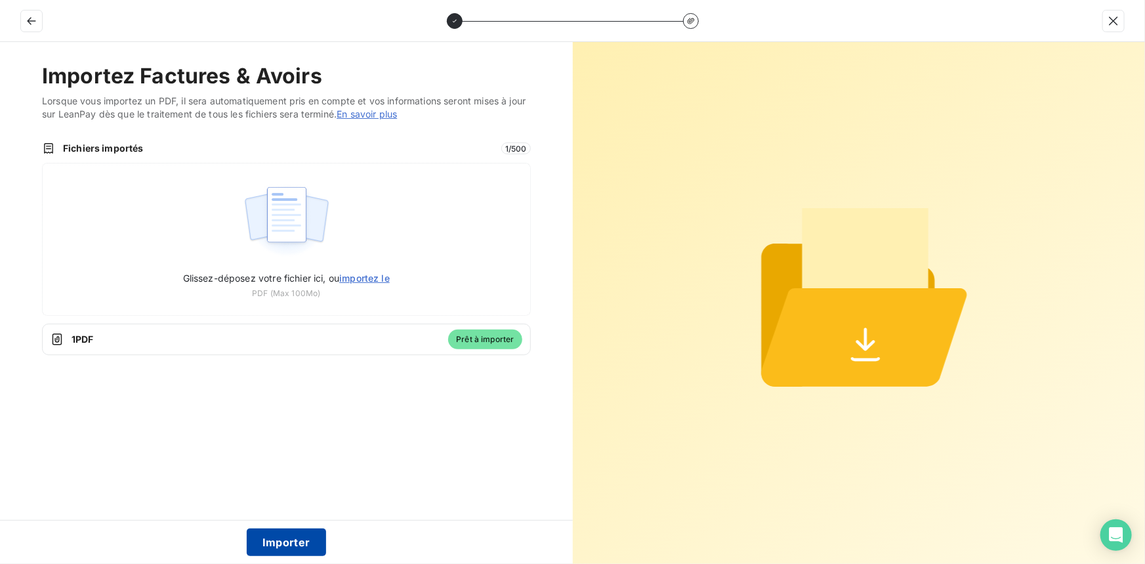
click at [274, 545] on button "Importer" at bounding box center [286, 542] width 79 height 28
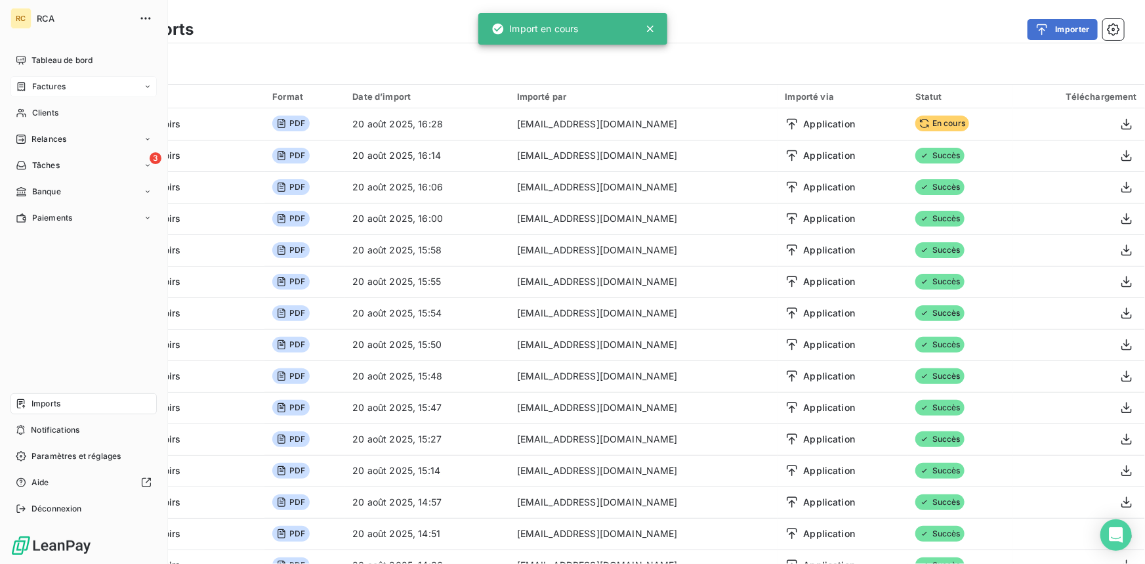
click at [33, 85] on span "Factures" at bounding box center [48, 87] width 33 height 12
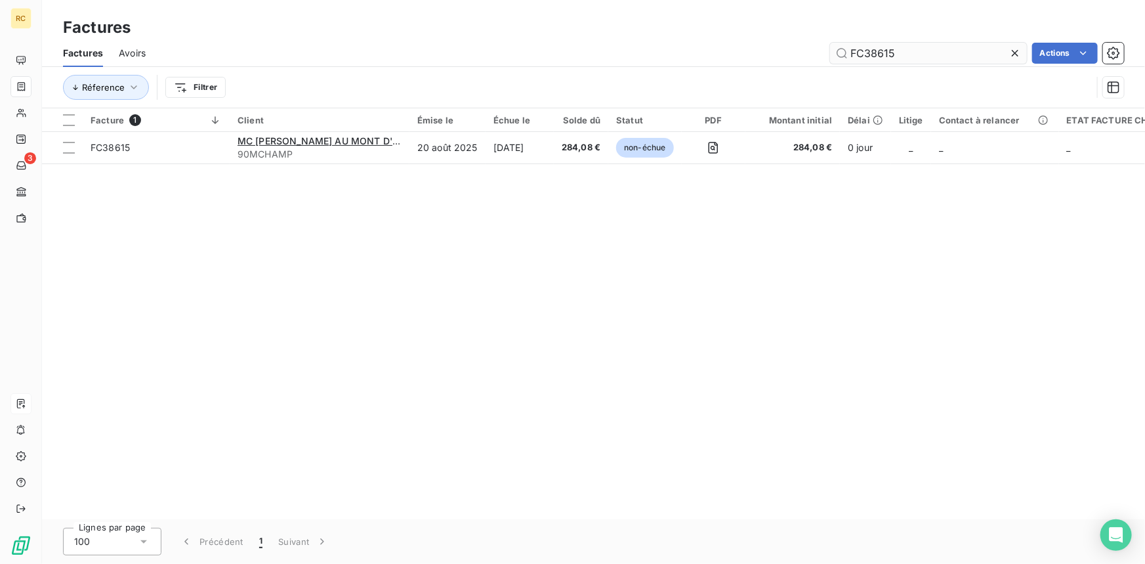
drag, startPoint x: 905, startPoint y: 50, endPoint x: 848, endPoint y: 50, distance: 57.1
click at [848, 50] on input "FC38615" at bounding box center [928, 53] width 197 height 21
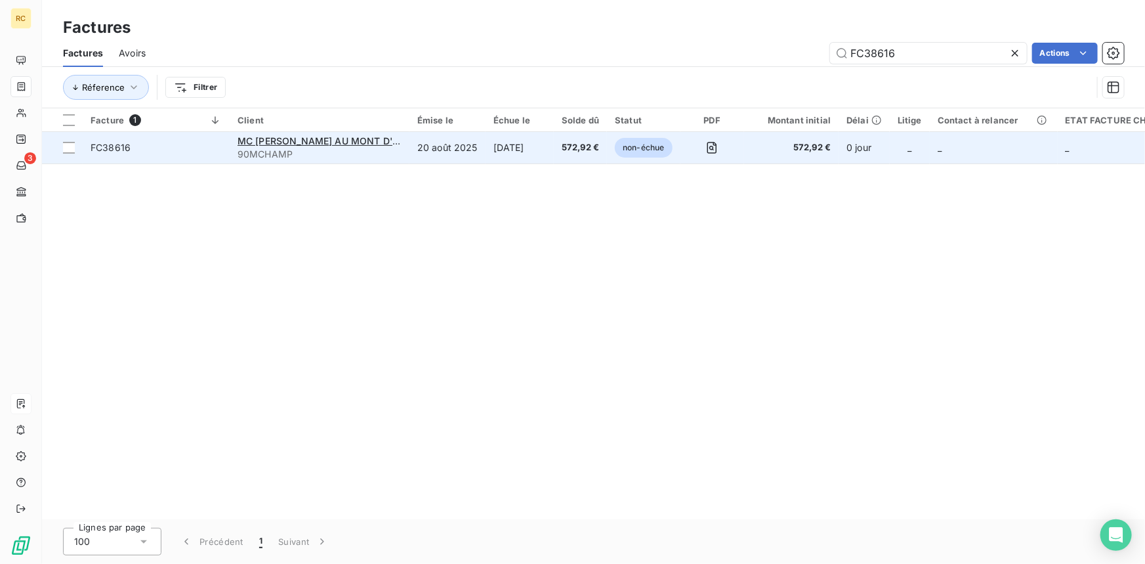
type input "FC38616"
click at [133, 150] on span "FC38616" at bounding box center [156, 147] width 131 height 13
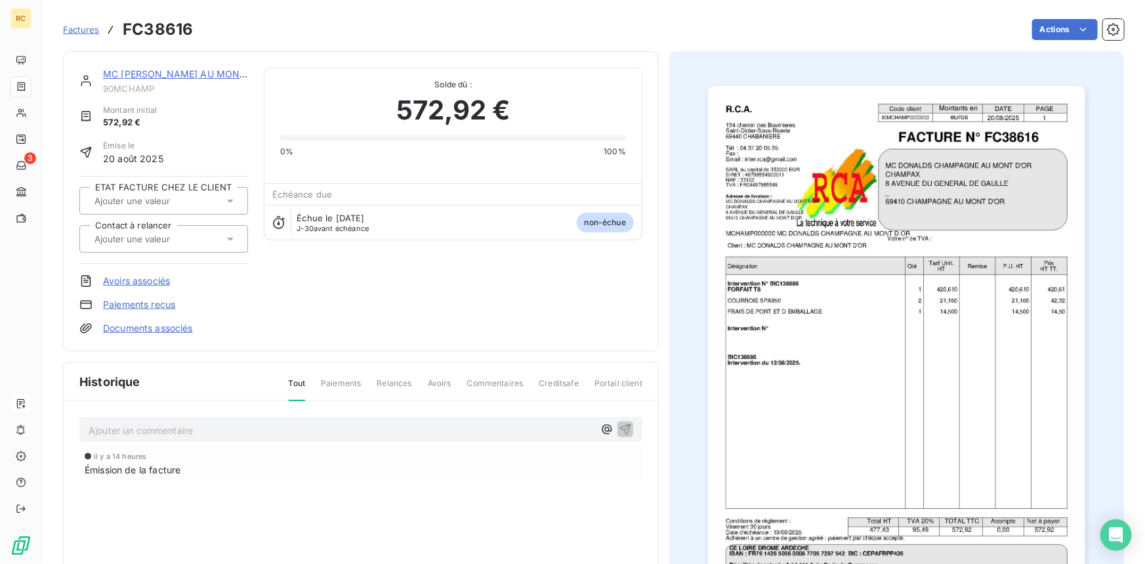
click at [184, 326] on link "Documents associés" at bounding box center [148, 327] width 90 height 13
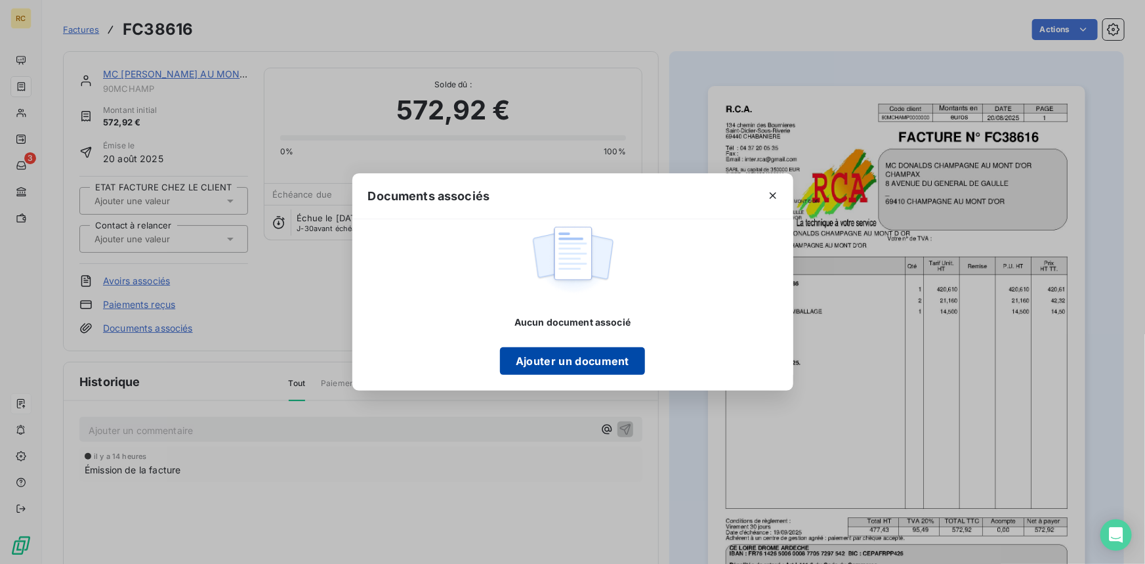
click at [605, 369] on button "Ajouter un document" at bounding box center [572, 361] width 145 height 28
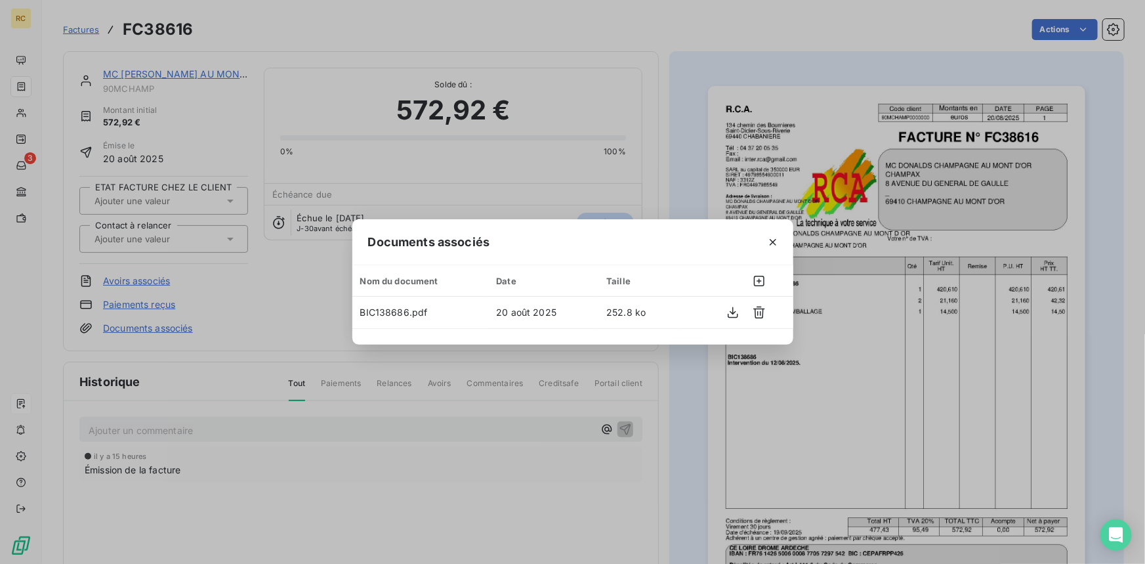
click at [544, 28] on div "Documents associés Nom du document Date Taille BIC138686.pdf 20 août 2025 252.8…" at bounding box center [572, 282] width 1145 height 564
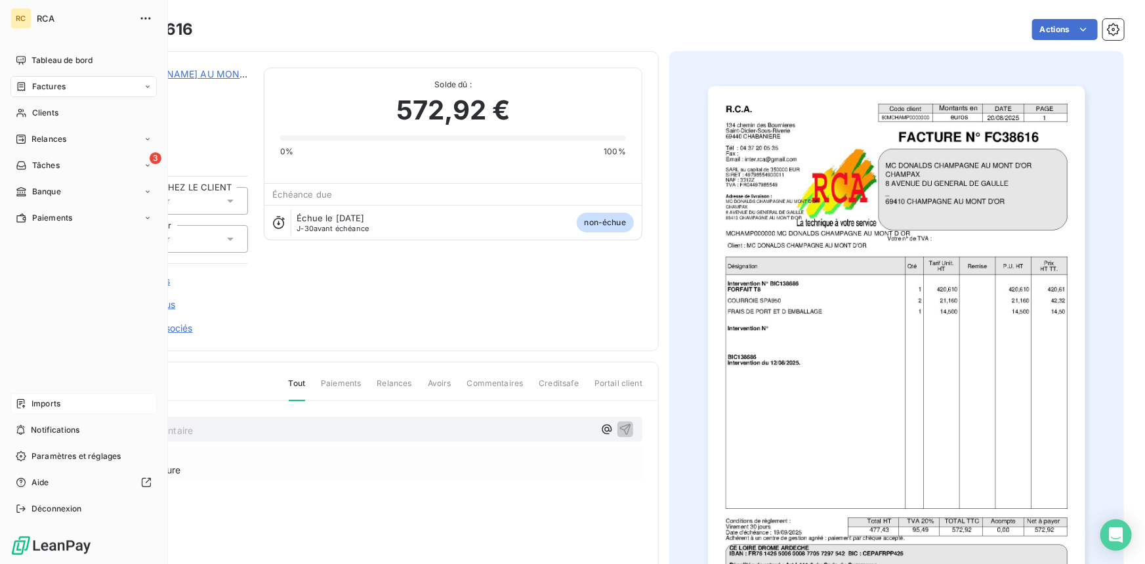
drag, startPoint x: 52, startPoint y: 404, endPoint x: 64, endPoint y: 396, distance: 14.6
click at [52, 404] on span "Imports" at bounding box center [45, 404] width 29 height 12
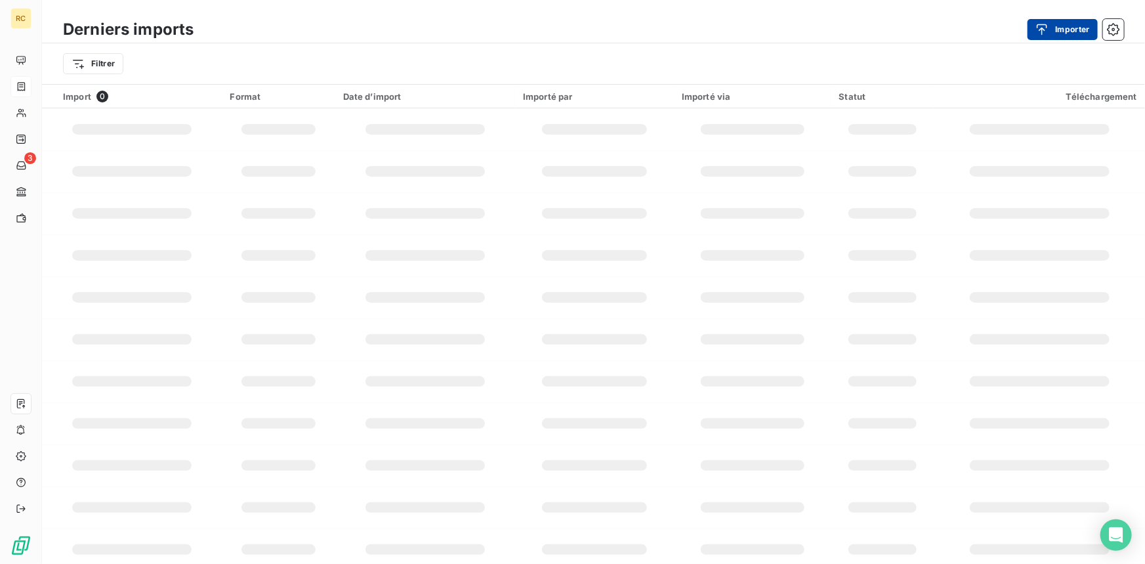
click at [1063, 30] on button "Importer" at bounding box center [1062, 29] width 70 height 21
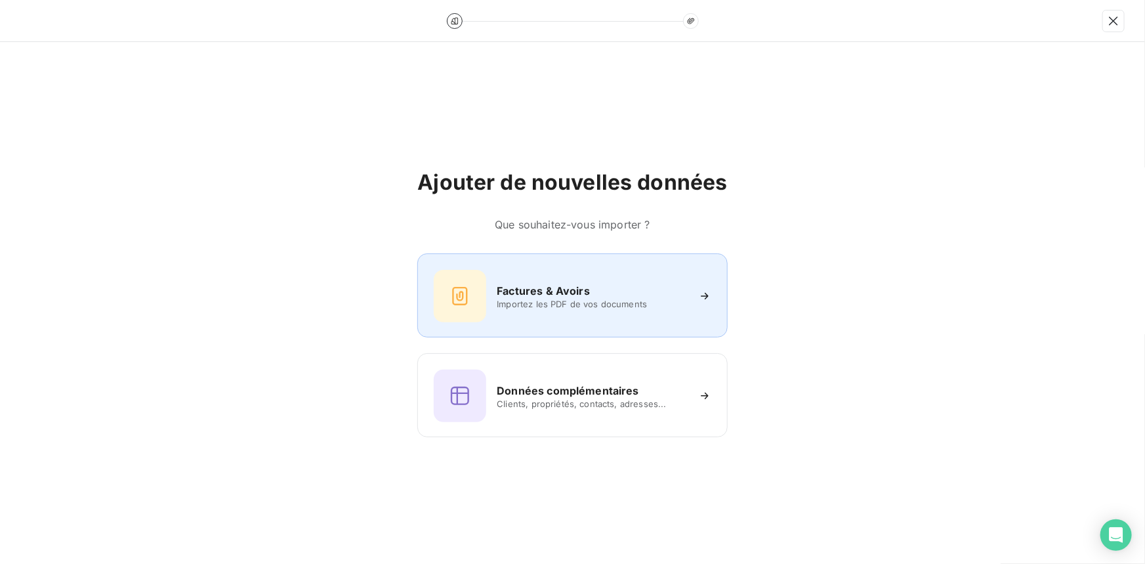
click at [518, 283] on h6 "Factures & Avoirs" at bounding box center [543, 291] width 93 height 16
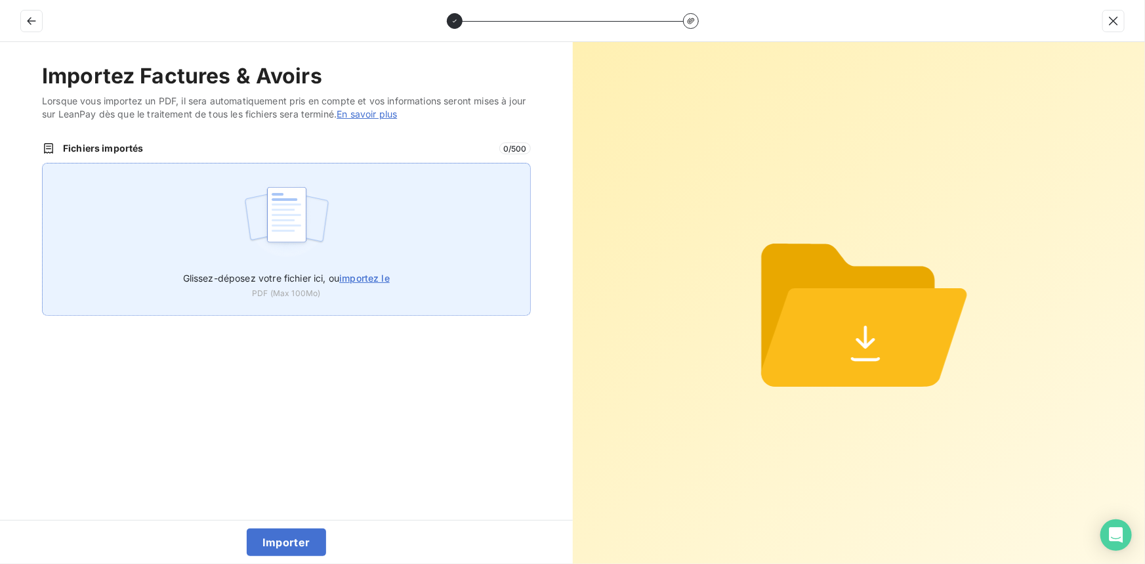
click at [361, 276] on span "importez le" at bounding box center [364, 277] width 51 height 11
click at [43, 163] on input "Glissez-déposez votre fichier ici, ou importez le" at bounding box center [42, 163] width 1 height 1
type input "C:\fakepath\BIC138689.pdf"
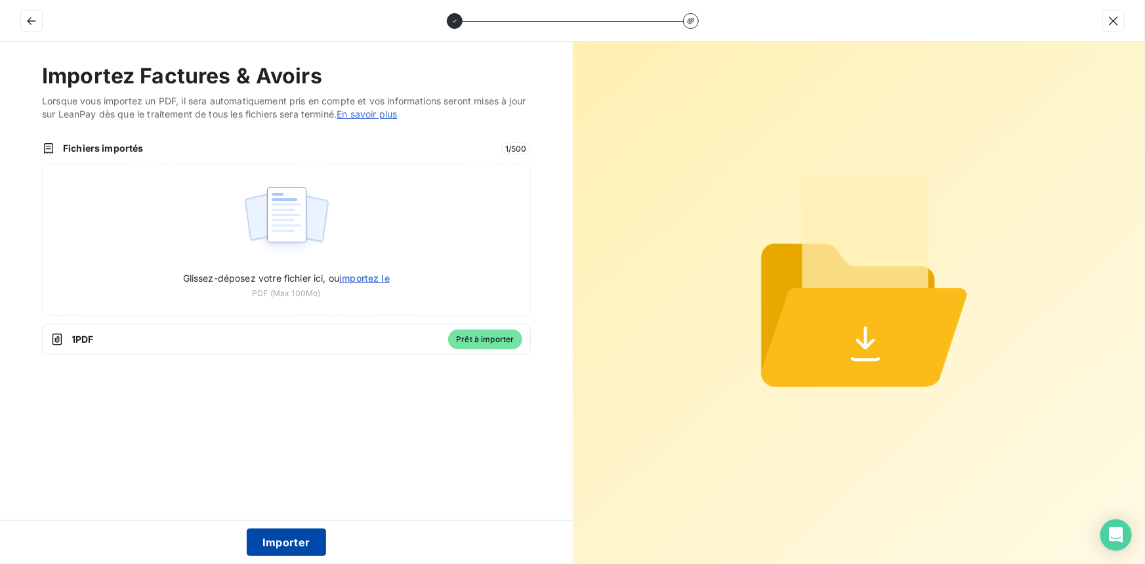
click at [290, 543] on button "Importer" at bounding box center [286, 542] width 79 height 28
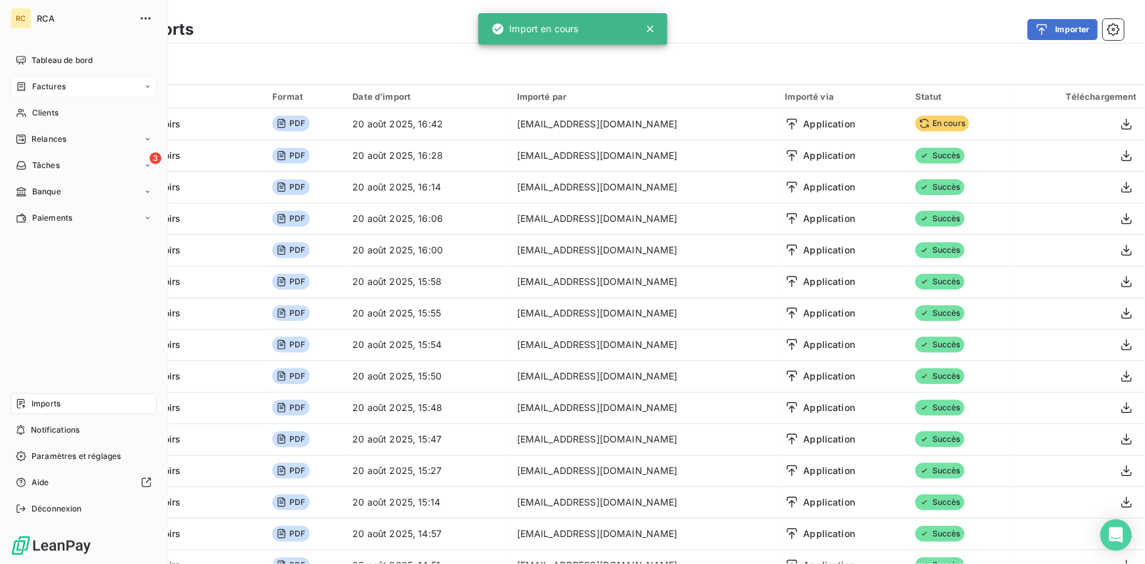
click at [27, 83] on div "Factures" at bounding box center [41, 87] width 50 height 12
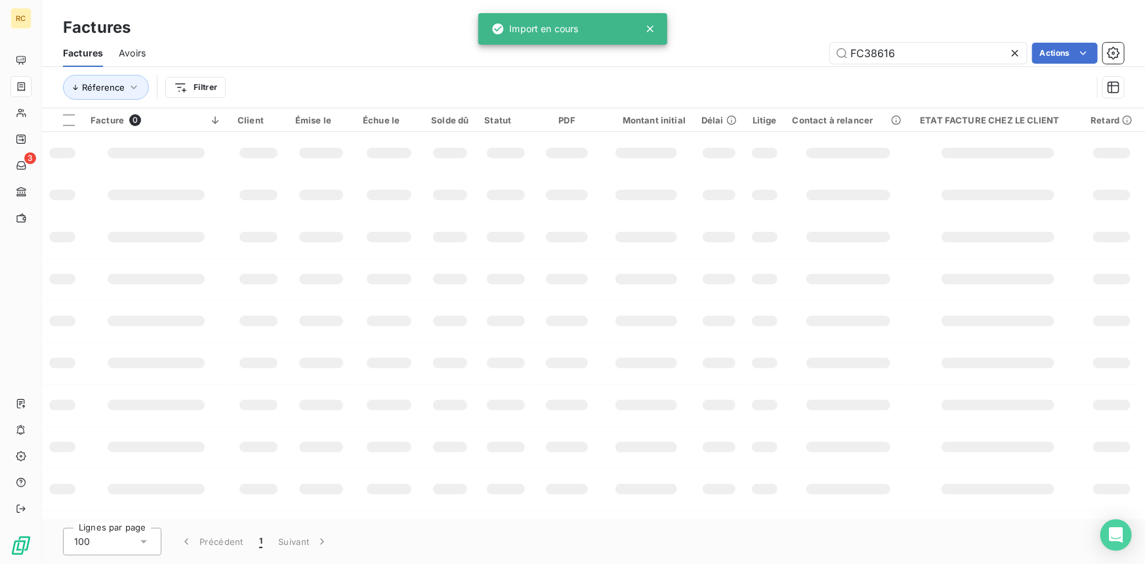
drag, startPoint x: 899, startPoint y: 52, endPoint x: 822, endPoint y: 52, distance: 76.8
click at [822, 52] on div "FC38616 Actions" at bounding box center [642, 53] width 962 height 21
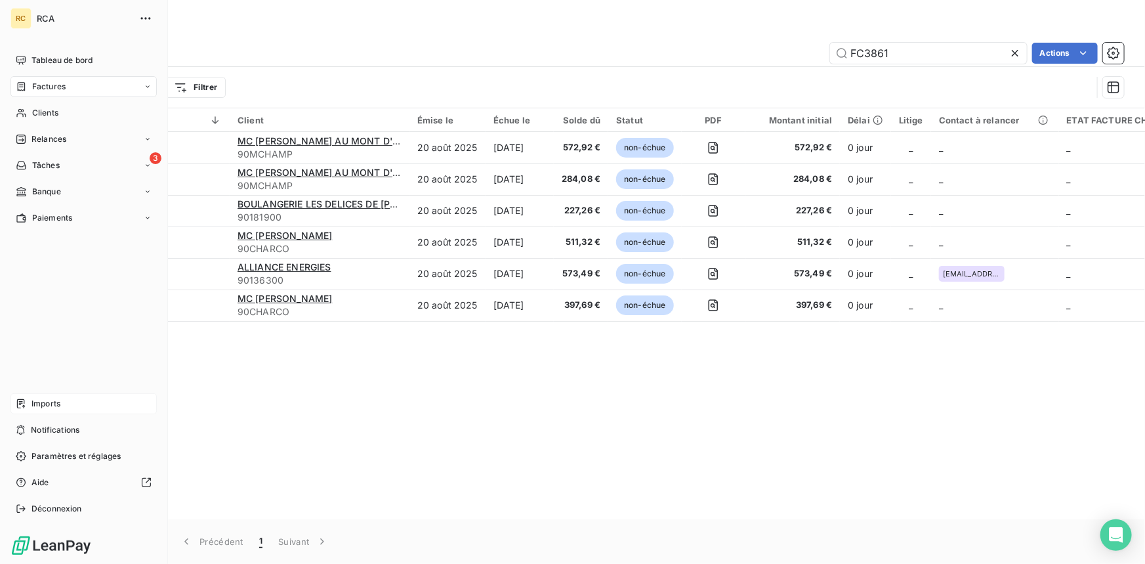
type input "FC3861"
click at [37, 405] on span "Imports" at bounding box center [45, 404] width 29 height 12
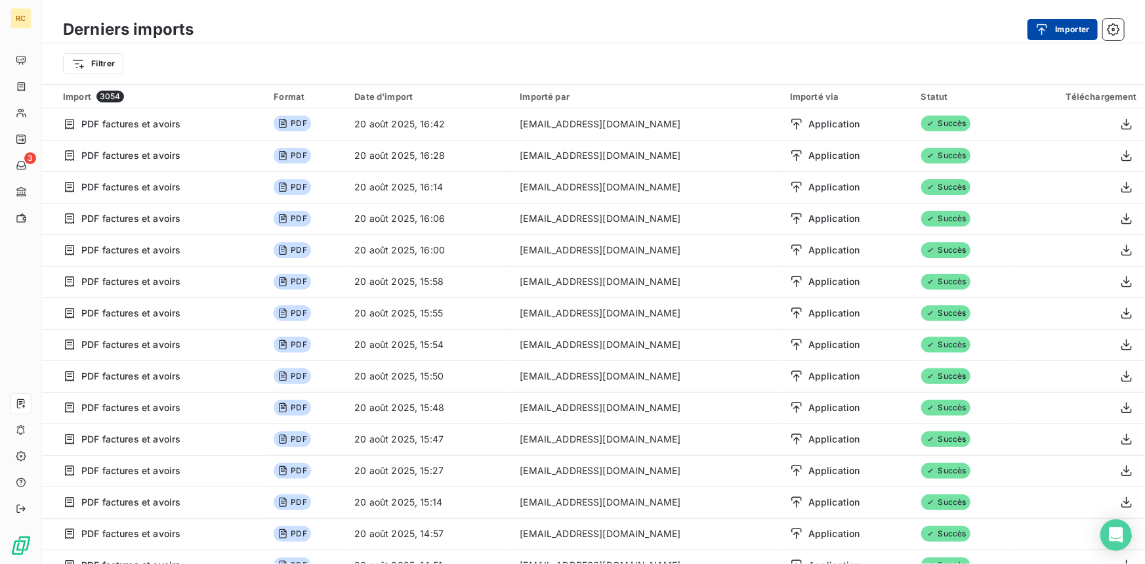
click at [1047, 24] on icon "button" at bounding box center [1041, 29] width 13 height 13
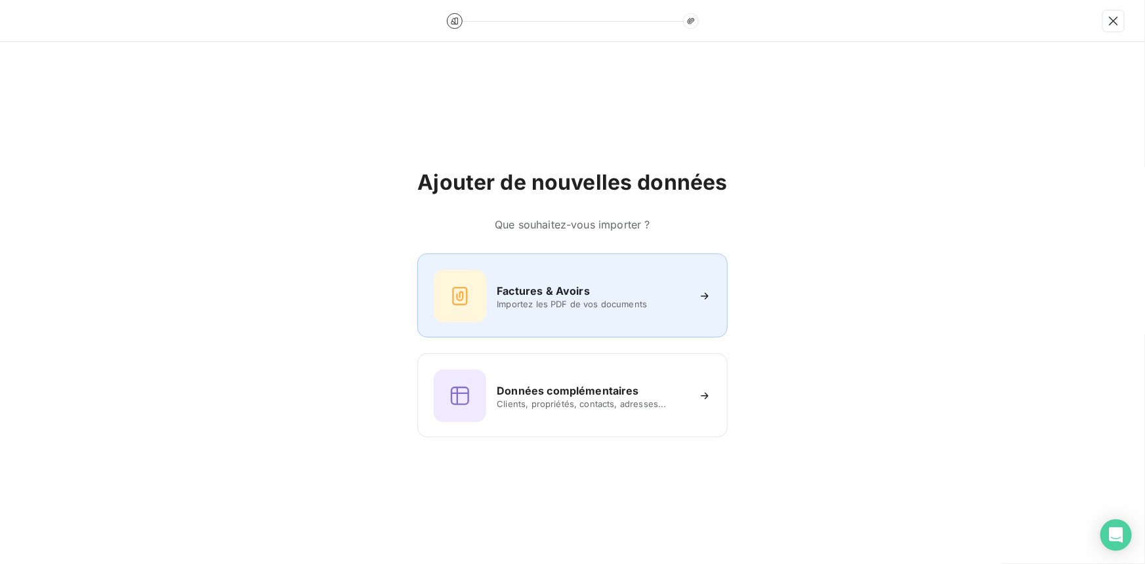
click at [521, 291] on h6 "Factures & Avoirs" at bounding box center [543, 291] width 93 height 16
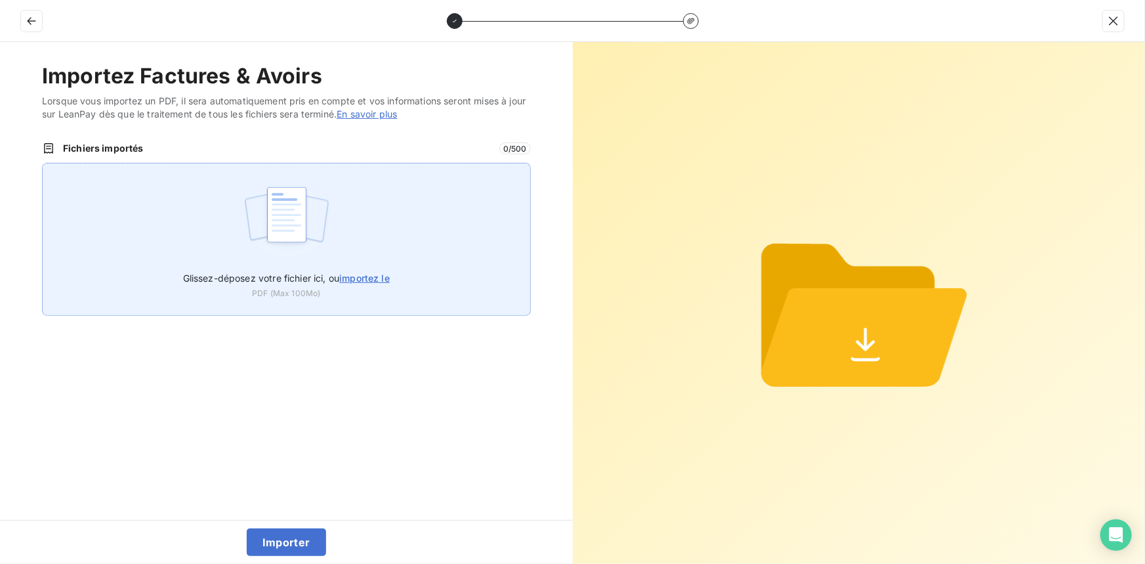
click at [363, 278] on span "importez le" at bounding box center [364, 277] width 51 height 11
click at [43, 163] on input "Glissez-déposez votre fichier ici, ou importez le" at bounding box center [42, 163] width 1 height 1
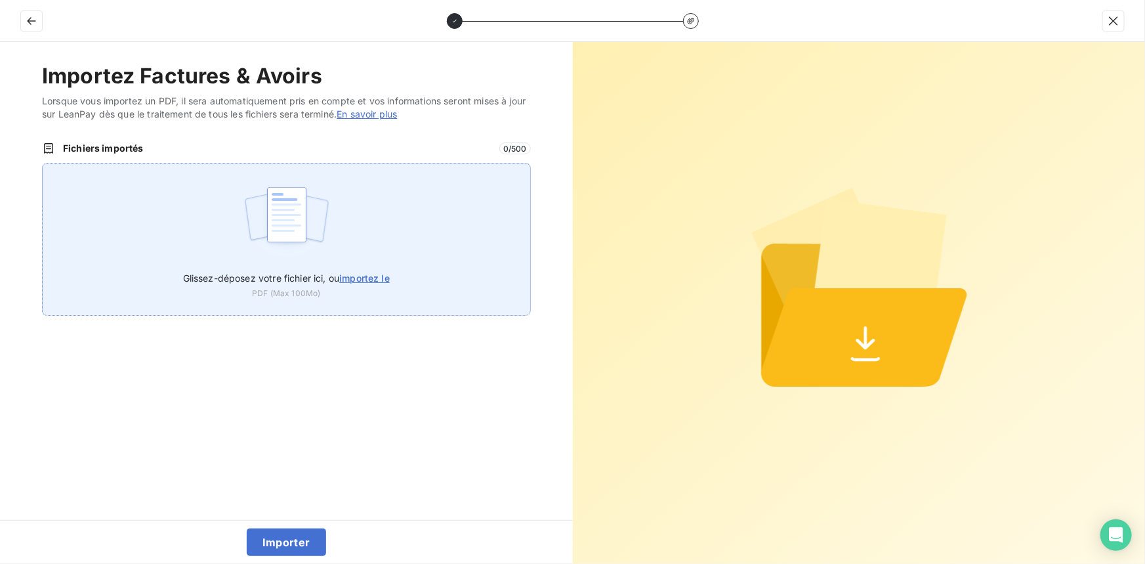
type input "C:\fakepath\FC38617.pdf"
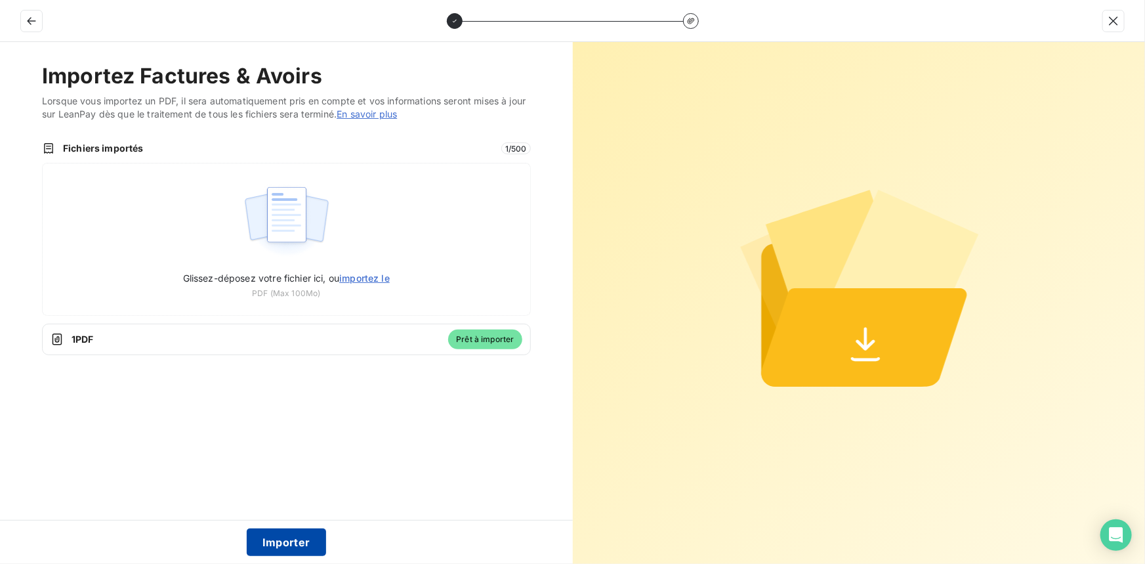
click at [282, 540] on button "Importer" at bounding box center [286, 542] width 79 height 28
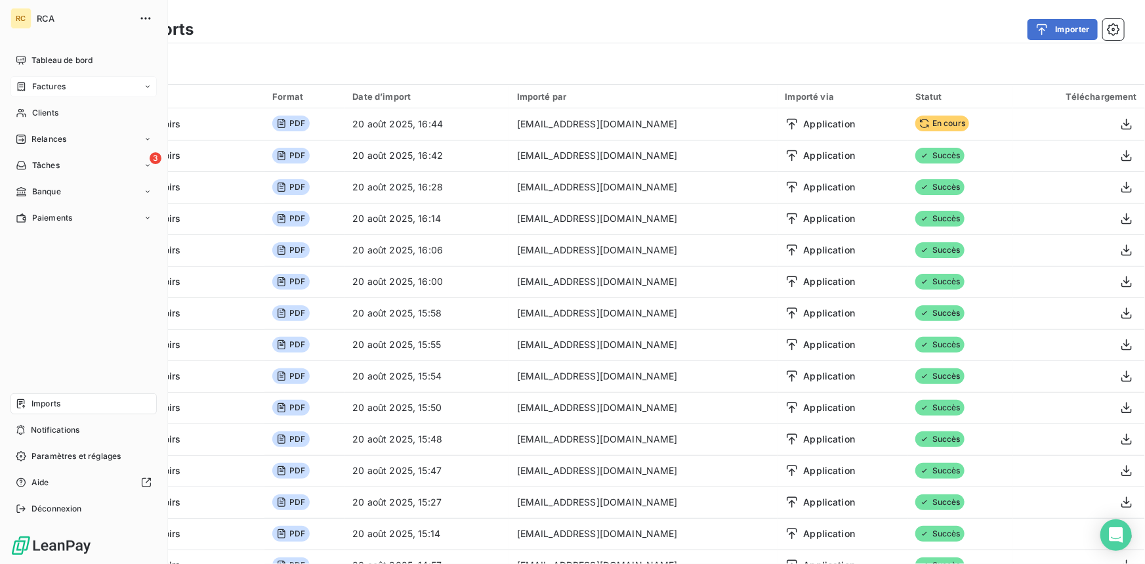
click at [26, 85] on icon at bounding box center [21, 86] width 11 height 10
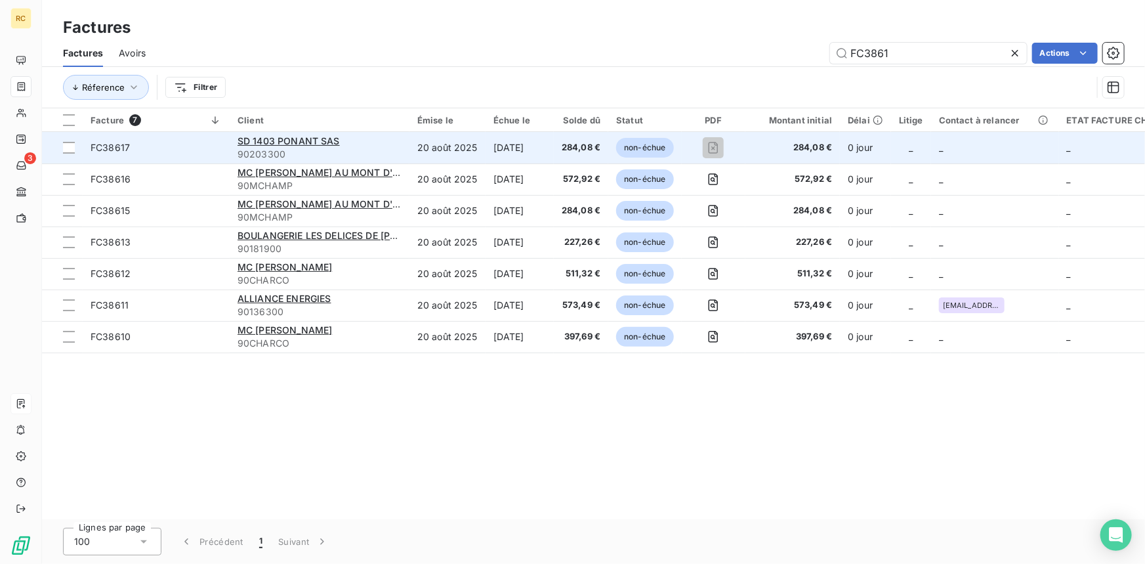
click at [142, 138] on td "FC38617" at bounding box center [156, 147] width 147 height 31
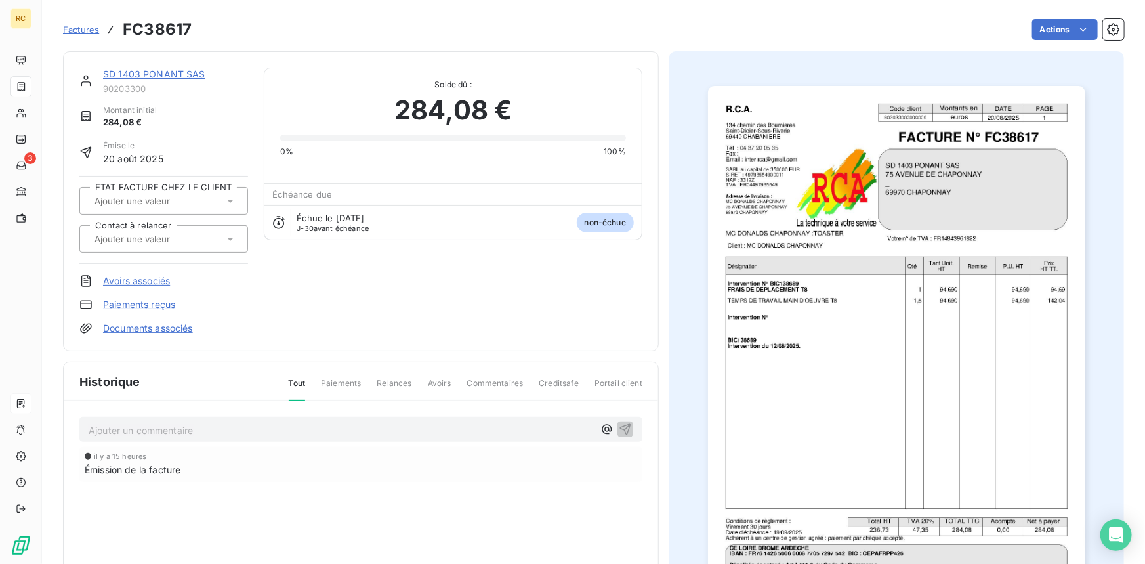
click at [163, 327] on link "Documents associés" at bounding box center [148, 327] width 90 height 13
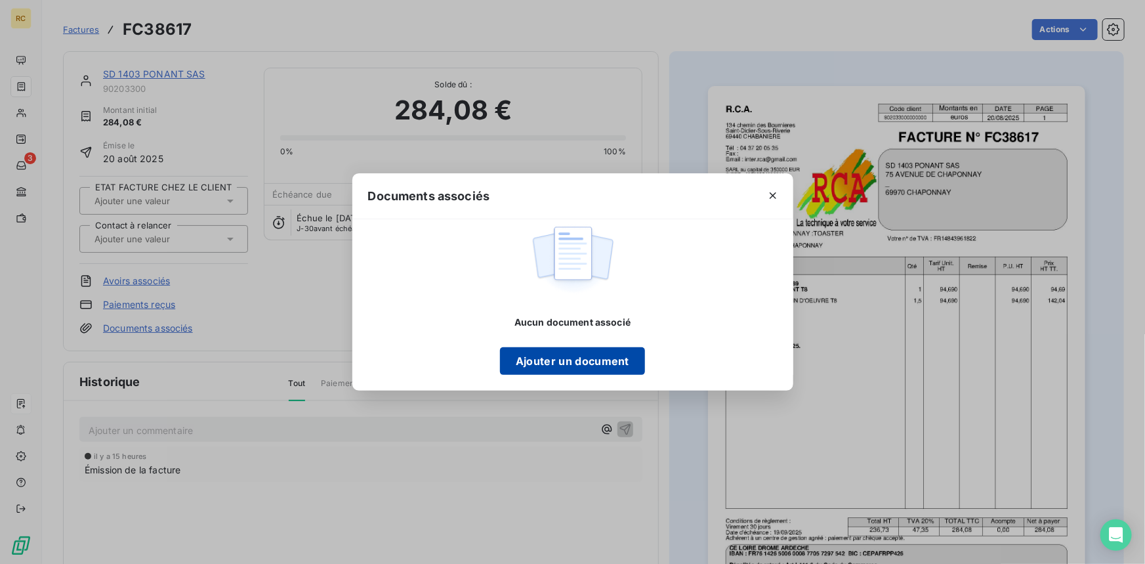
click at [523, 360] on button "Ajouter un document" at bounding box center [572, 361] width 145 height 28
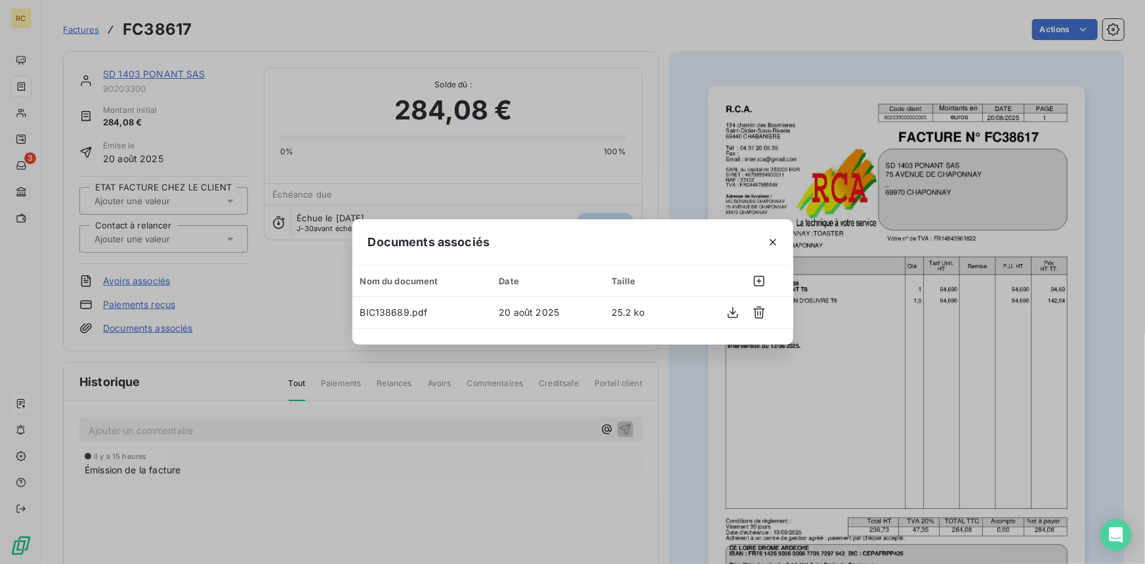
click at [664, 176] on div "Documents associés Nom du document Date Taille BIC138689.pdf 20 août 2025 25.2 …" at bounding box center [572, 282] width 1145 height 564
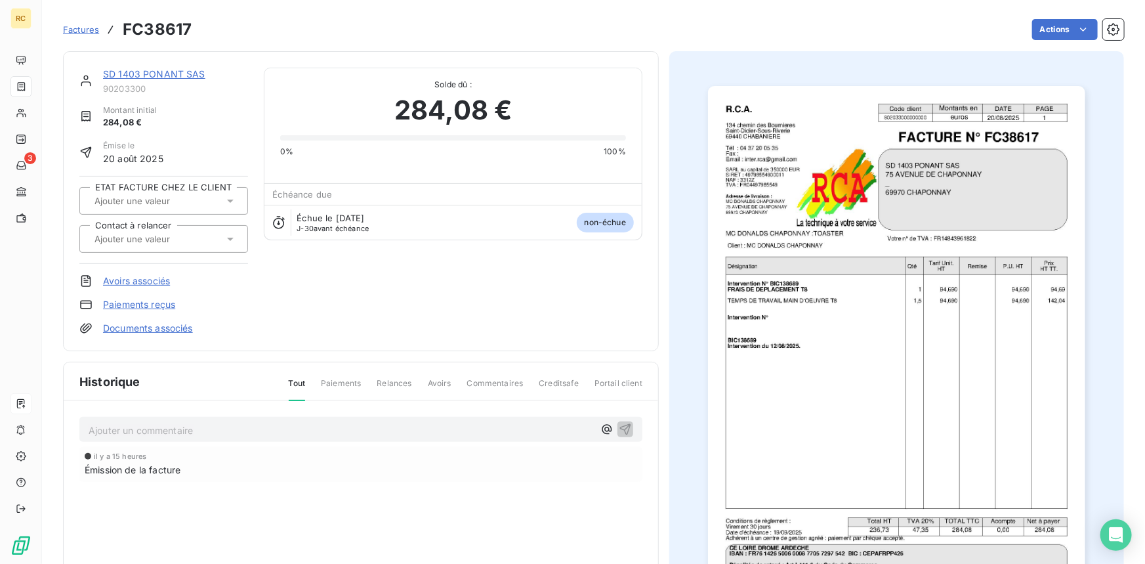
click at [195, 327] on div "Documents associés" at bounding box center [163, 327] width 169 height 13
click at [182, 327] on link "Documents associés" at bounding box center [148, 327] width 90 height 13
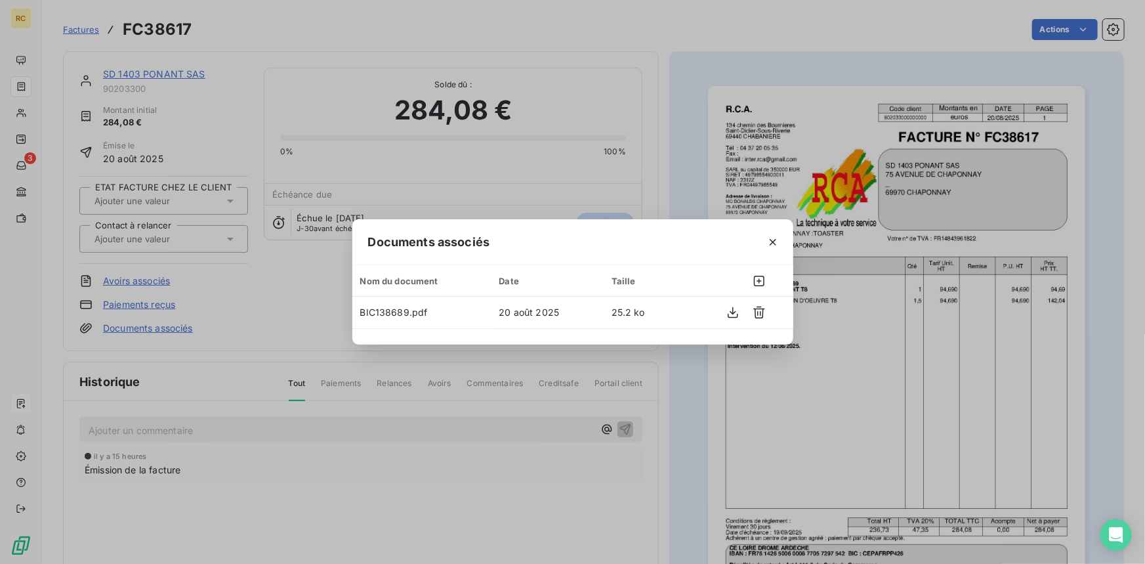
click at [688, 132] on div "Documents associés Nom du document Date Taille BIC138689.pdf 20 août 2025 25.2 …" at bounding box center [572, 282] width 1145 height 564
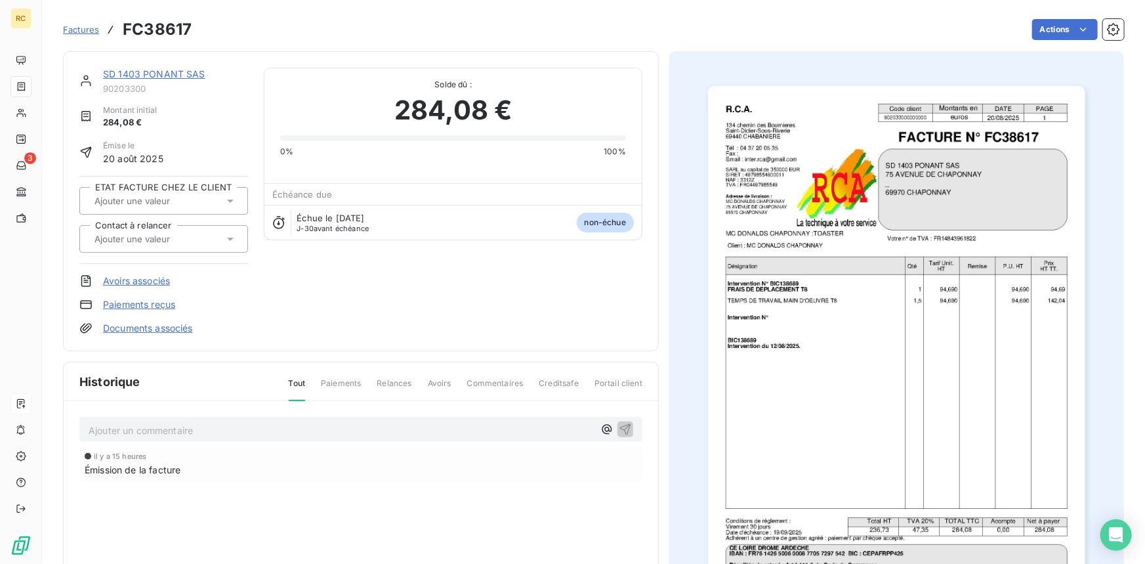
click at [147, 73] on link "SD 1403 PONANT SAS" at bounding box center [154, 73] width 102 height 11
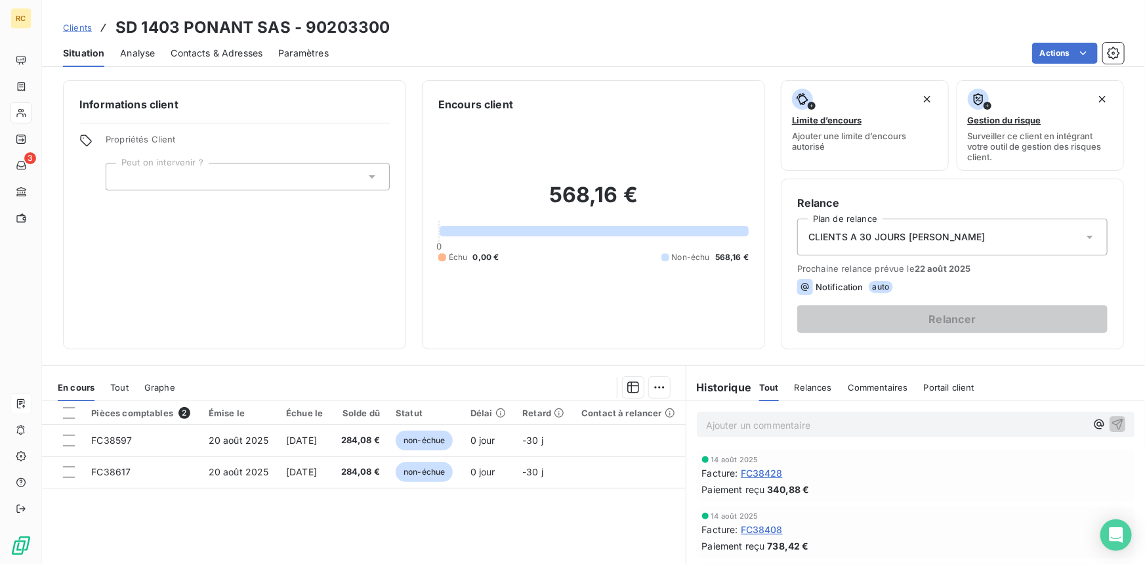
click at [185, 52] on span "Contacts & Adresses" at bounding box center [217, 53] width 92 height 13
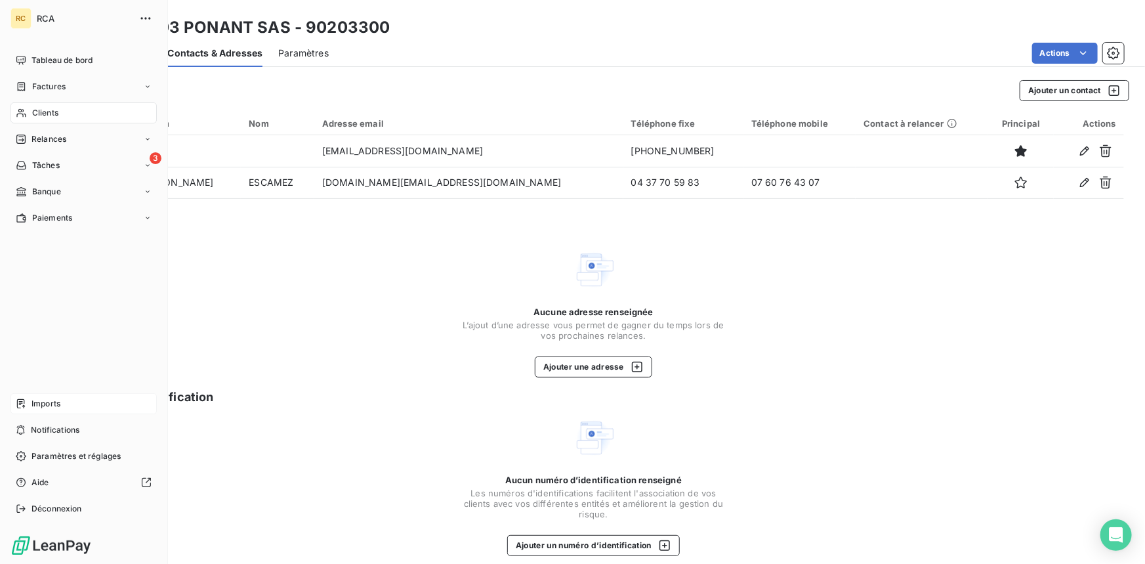
click at [26, 399] on icon at bounding box center [21, 403] width 10 height 10
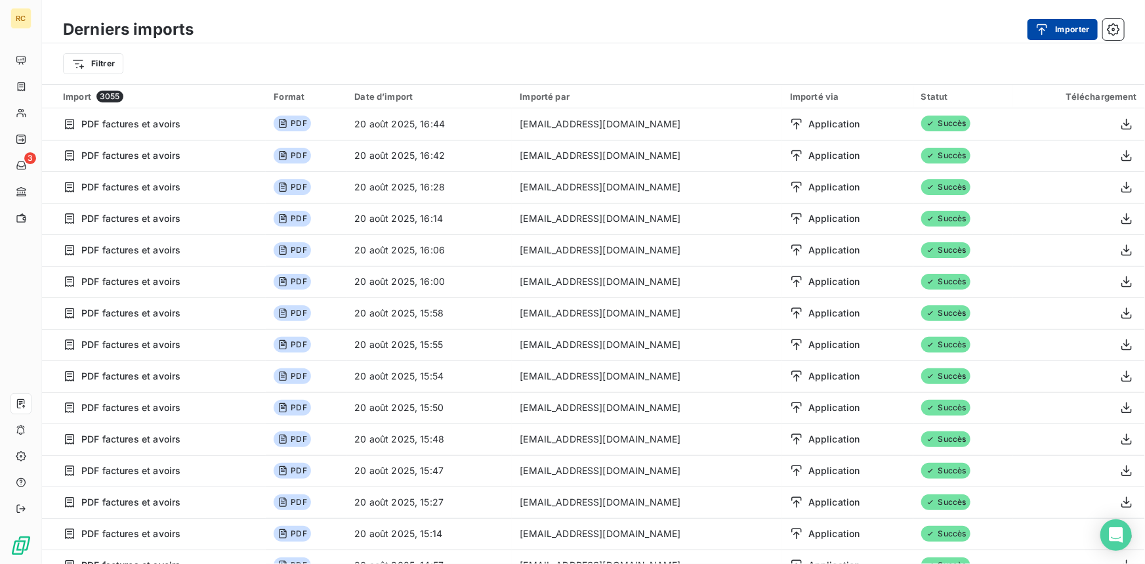
click at [1056, 30] on button "Importer" at bounding box center [1062, 29] width 70 height 21
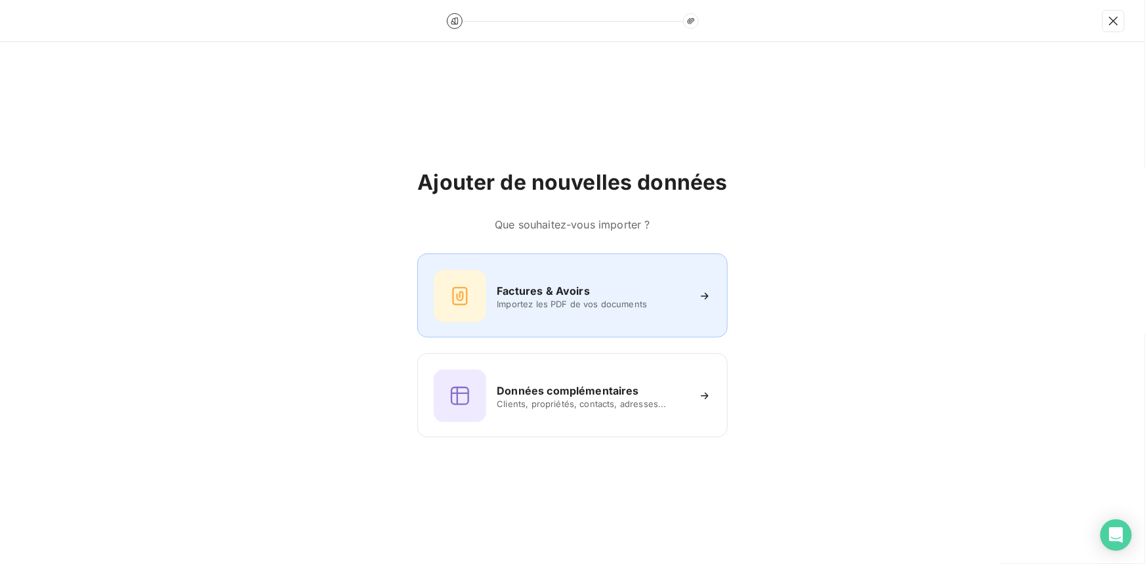
click at [554, 294] on h6 "Factures & Avoirs" at bounding box center [543, 291] width 93 height 16
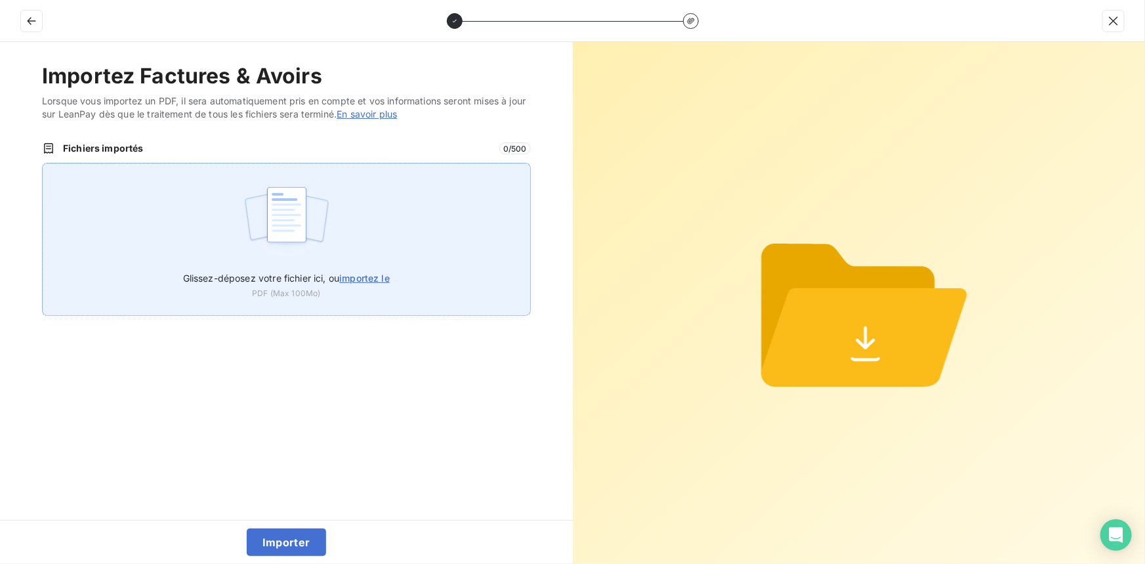
click at [374, 279] on span "importez le" at bounding box center [364, 277] width 51 height 11
click at [43, 163] on input "Glissez-déposez votre fichier ici, ou importez le" at bounding box center [42, 163] width 1 height 1
type input "C:\fakepath\FC38618.pdf"
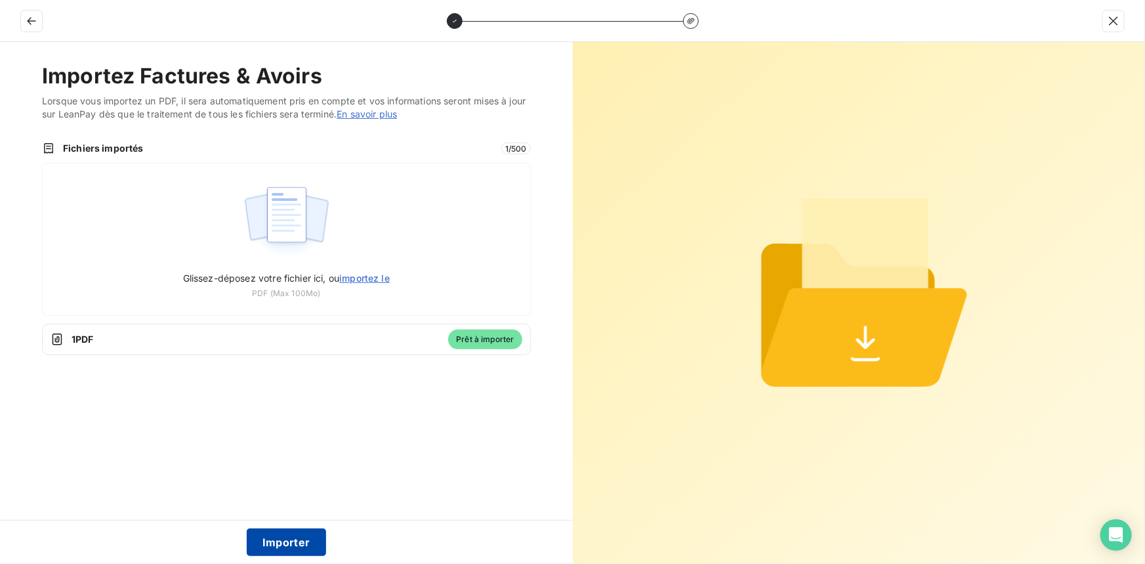
click at [269, 546] on button "Importer" at bounding box center [286, 542] width 79 height 28
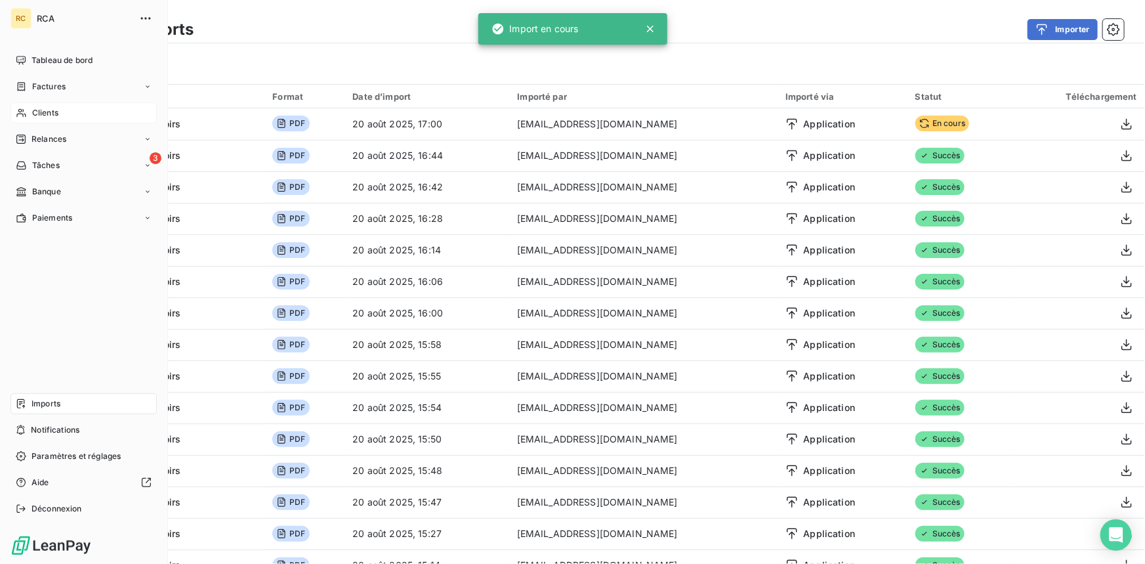
click at [37, 111] on span "Clients" at bounding box center [45, 113] width 26 height 12
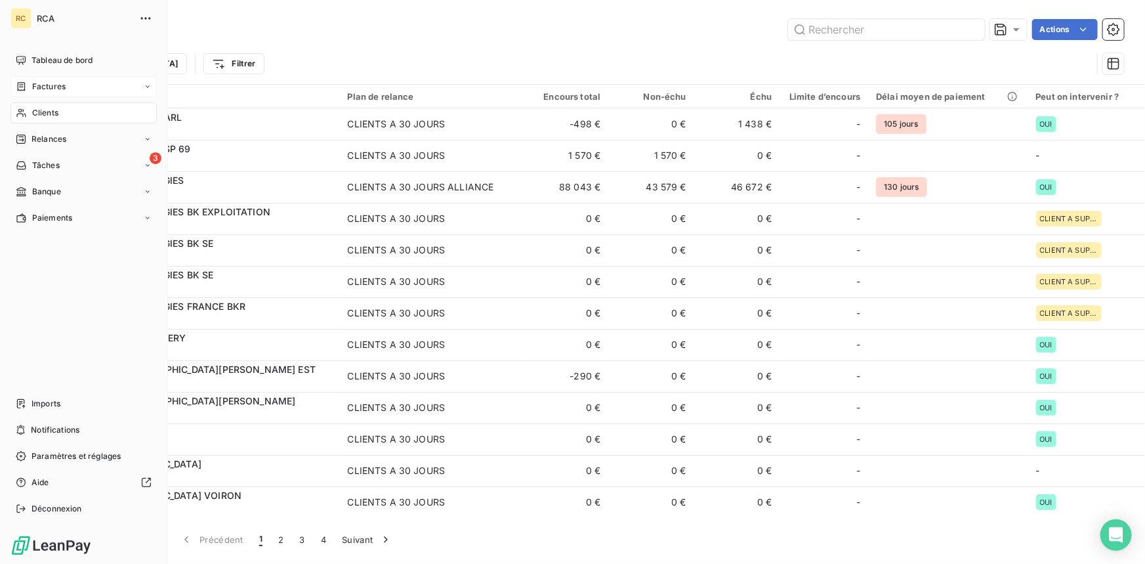
click at [43, 84] on span "Factures" at bounding box center [48, 87] width 33 height 12
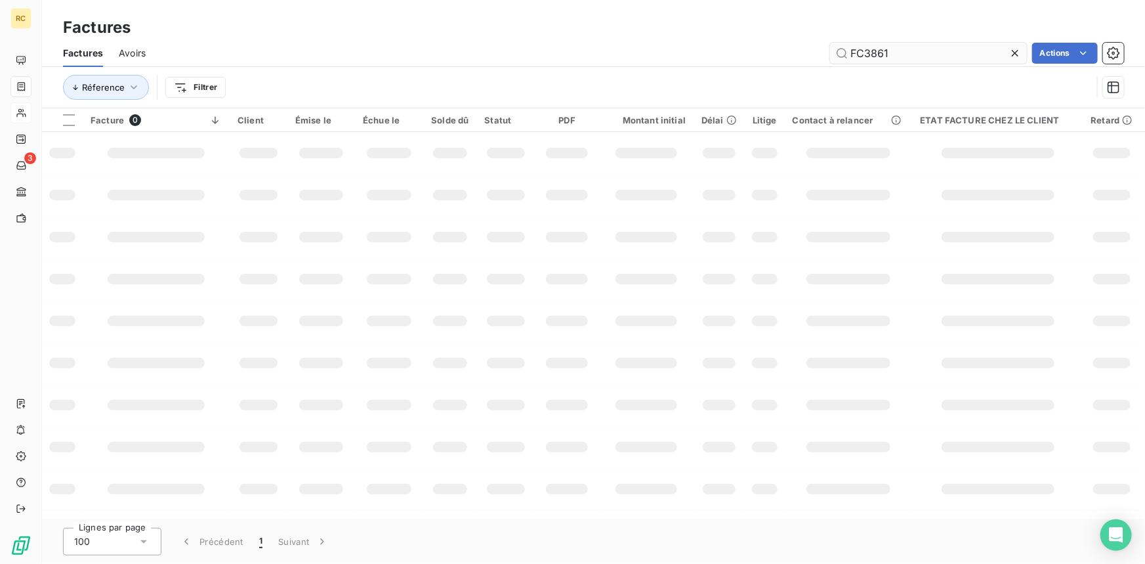
drag, startPoint x: 907, startPoint y: 56, endPoint x: 848, endPoint y: 54, distance: 59.1
click at [848, 54] on input "FC3861" at bounding box center [928, 53] width 197 height 21
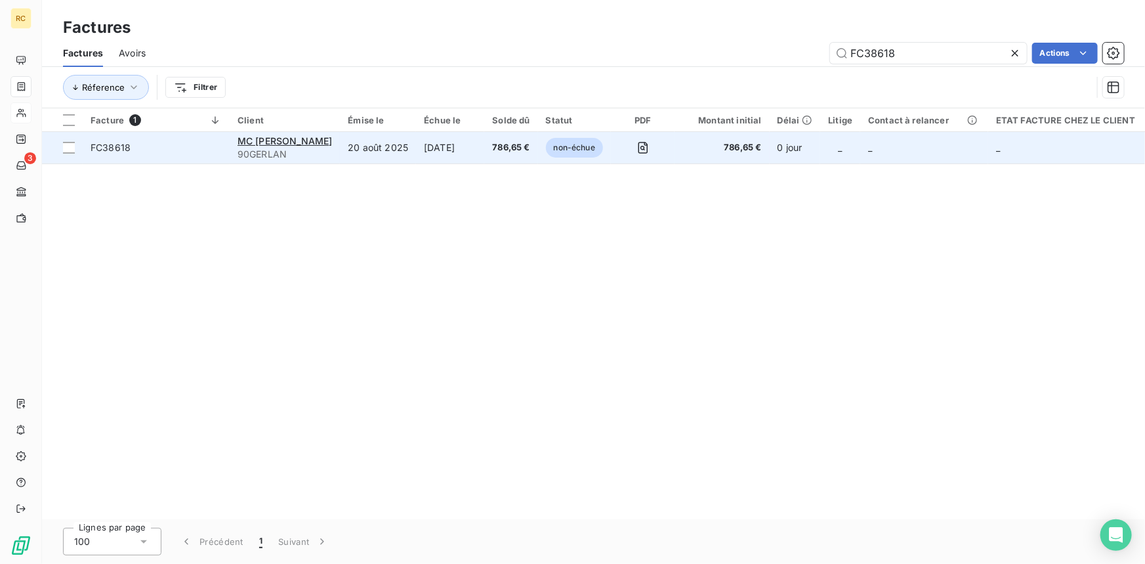
type input "FC38618"
click at [113, 144] on span "FC38618" at bounding box center [111, 147] width 40 height 11
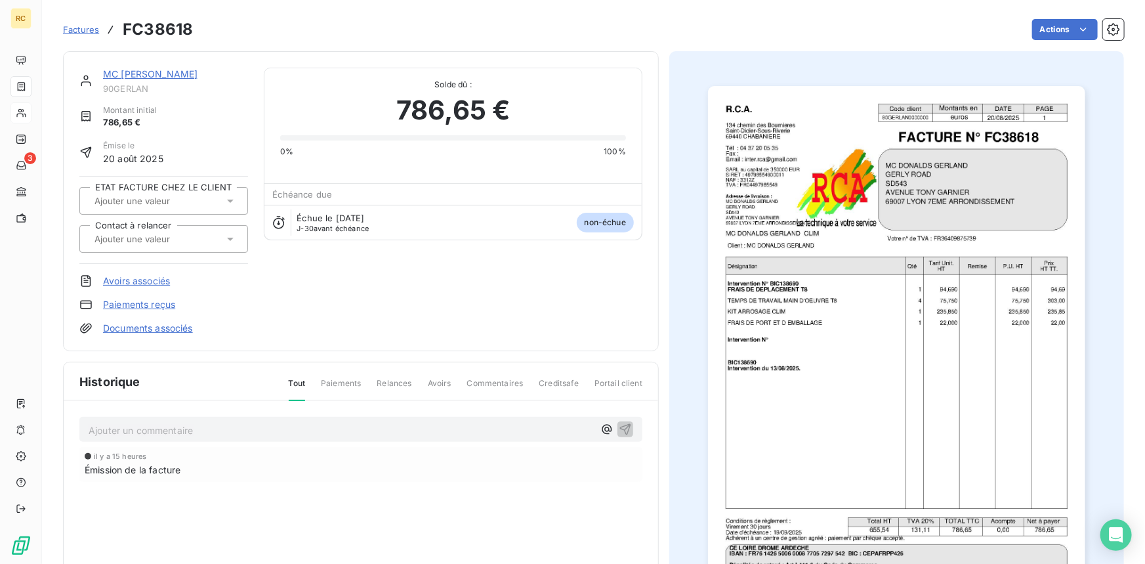
click at [144, 331] on link "Documents associés" at bounding box center [148, 327] width 90 height 13
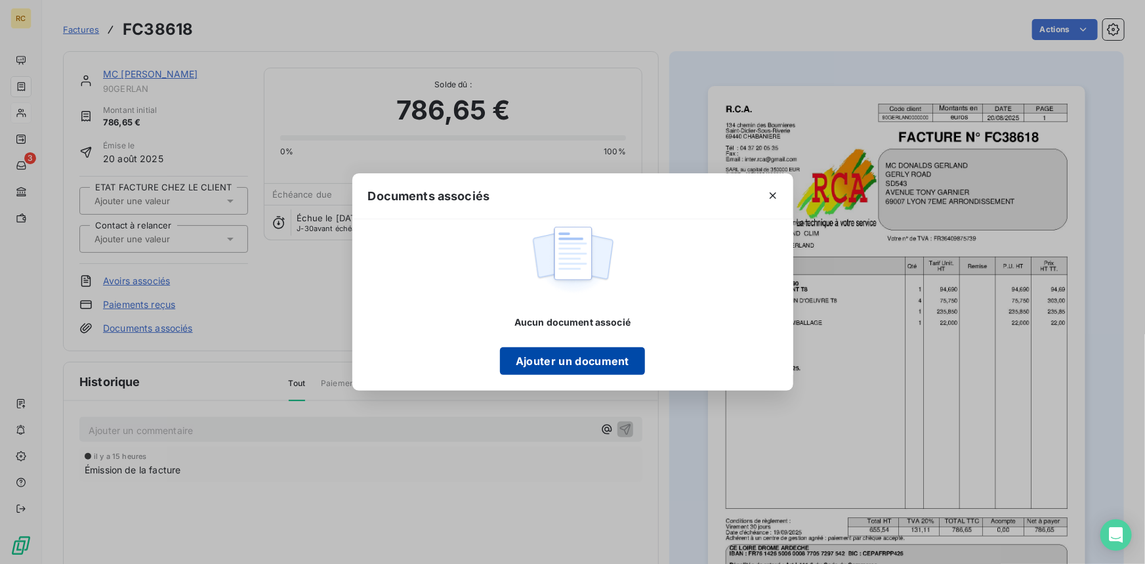
click at [577, 364] on button "Ajouter un document" at bounding box center [572, 361] width 145 height 28
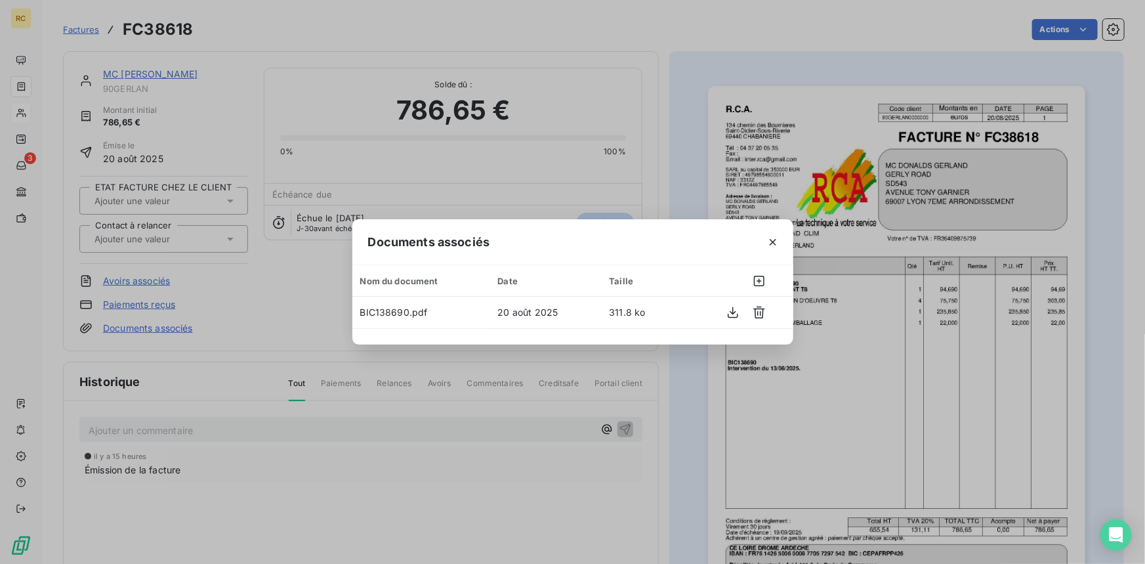
click at [695, 75] on div "Documents associés Nom du document Date Taille BIC138690.pdf 20 août 2025 311.8…" at bounding box center [572, 282] width 1145 height 564
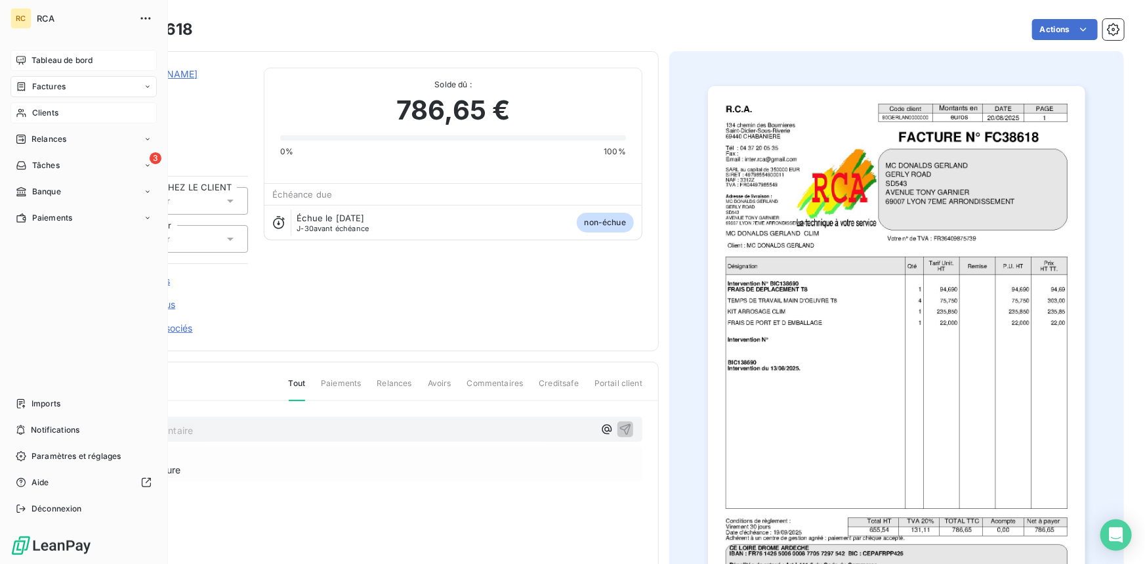
click at [54, 59] on span "Tableau de bord" at bounding box center [61, 60] width 61 height 12
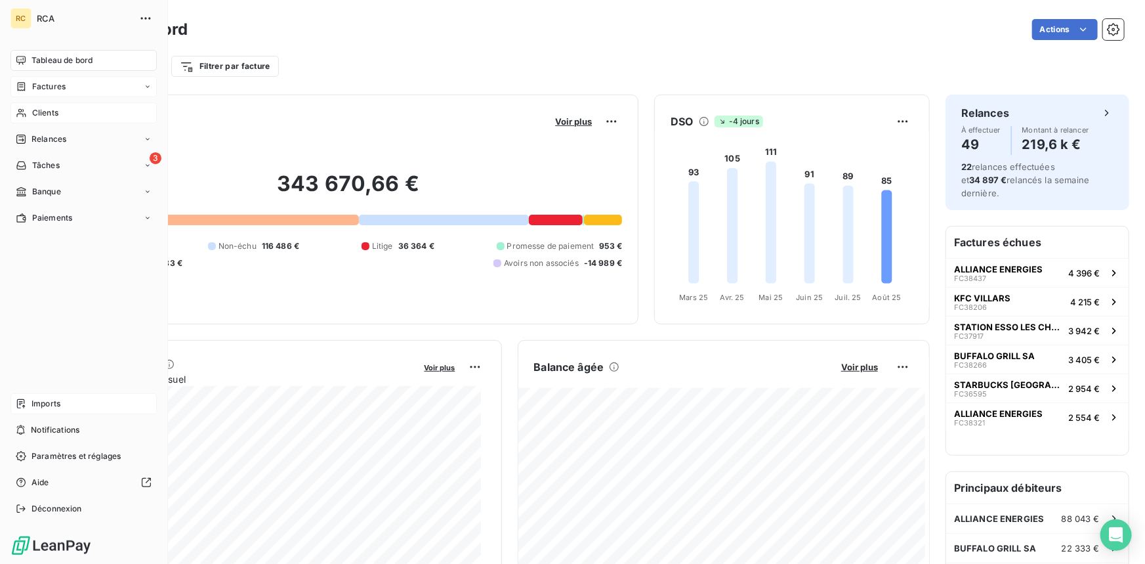
click at [41, 402] on span "Imports" at bounding box center [45, 404] width 29 height 12
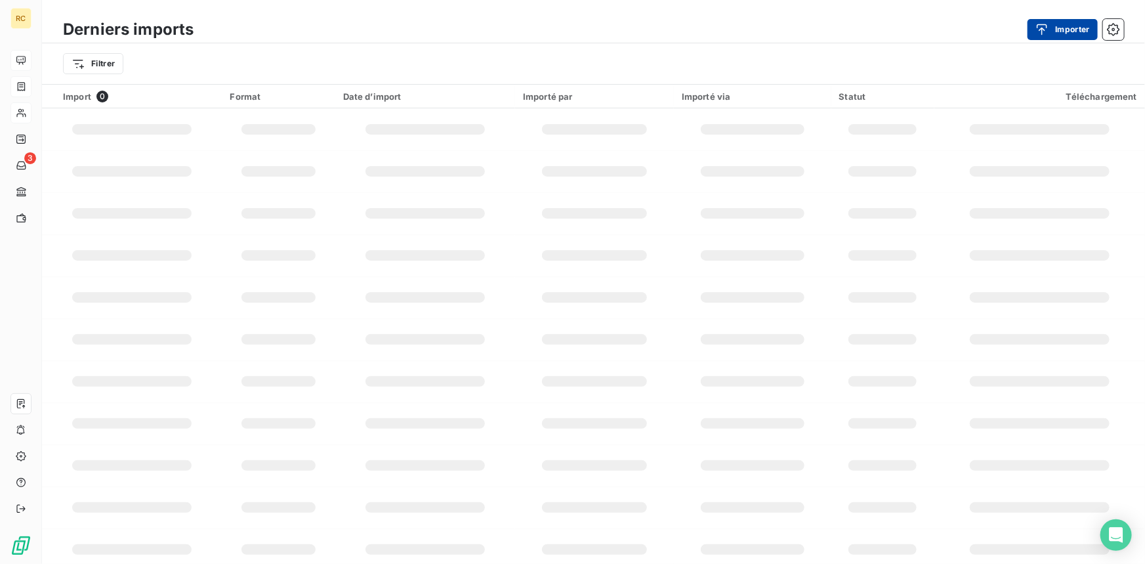
click at [1068, 36] on button "Importer" at bounding box center [1062, 29] width 70 height 21
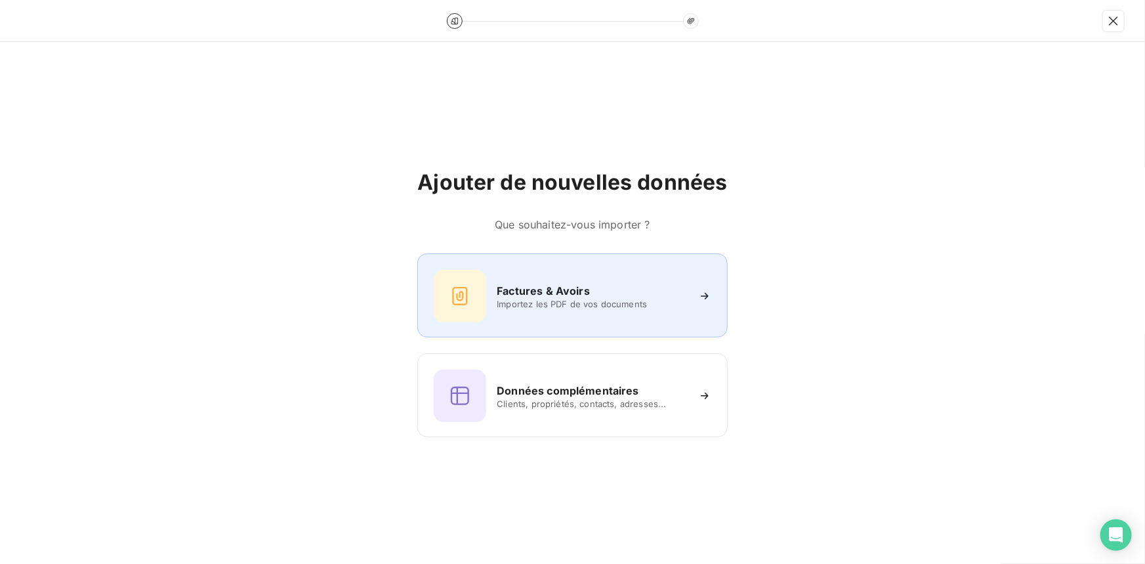
click at [591, 281] on div "Factures & Avoirs Importez les PDF de vos documents" at bounding box center [572, 296] width 277 height 52
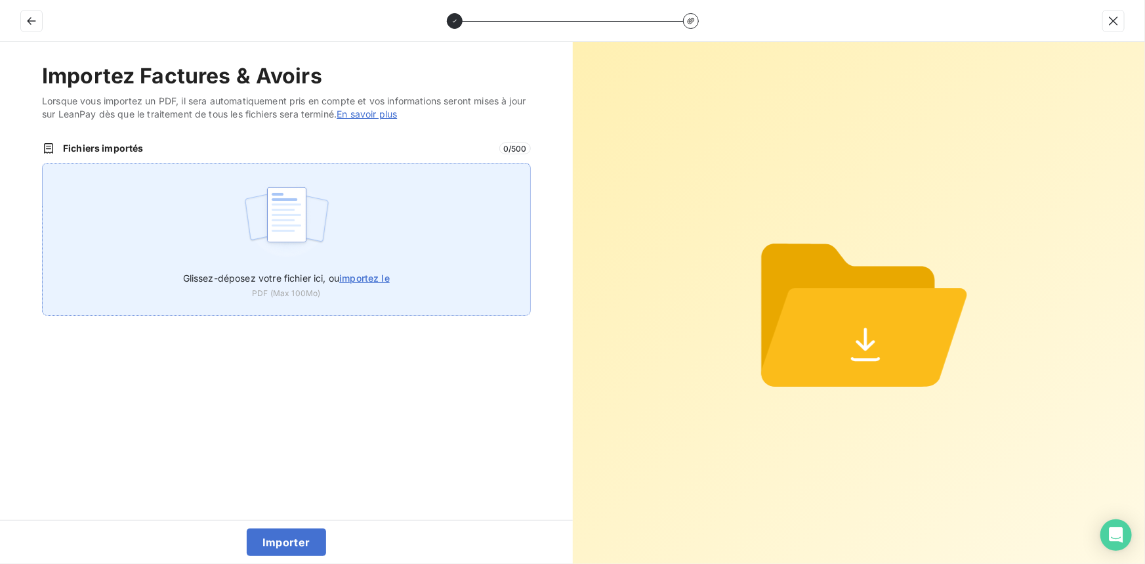
click at [371, 273] on span "importez le" at bounding box center [364, 277] width 51 height 11
click at [43, 163] on input "Glissez-déposez votre fichier ici, ou importez le" at bounding box center [42, 163] width 1 height 1
type input "C:\fakepath\FC38619.pdf"
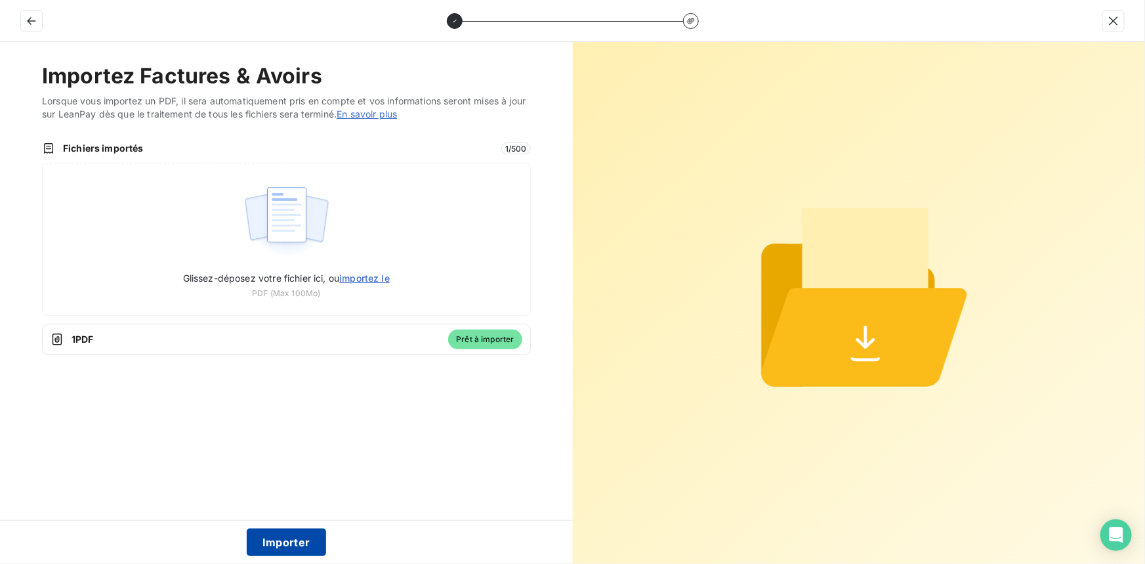
click at [271, 544] on button "Importer" at bounding box center [286, 542] width 79 height 28
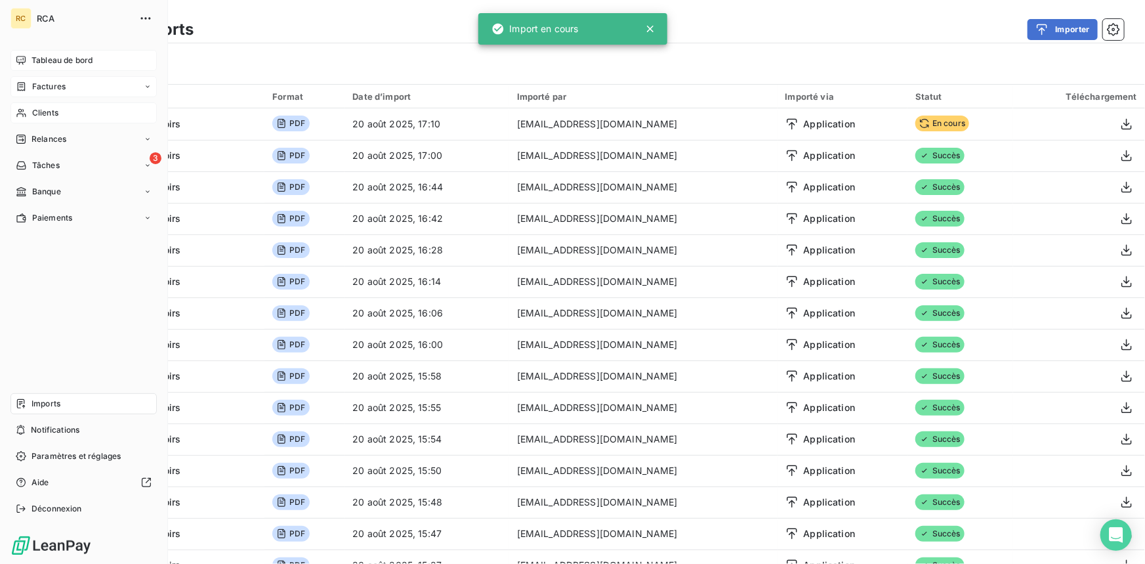
click at [45, 82] on span "Factures" at bounding box center [48, 87] width 33 height 12
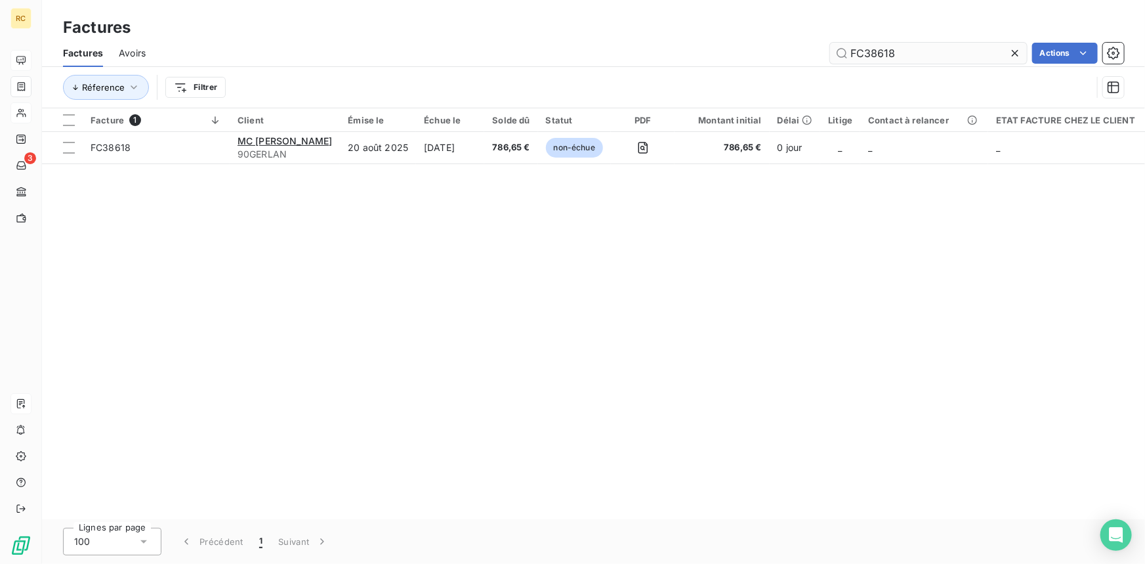
drag, startPoint x: 893, startPoint y: 56, endPoint x: 844, endPoint y: 52, distance: 49.4
click at [831, 52] on input "FC38618" at bounding box center [928, 53] width 197 height 21
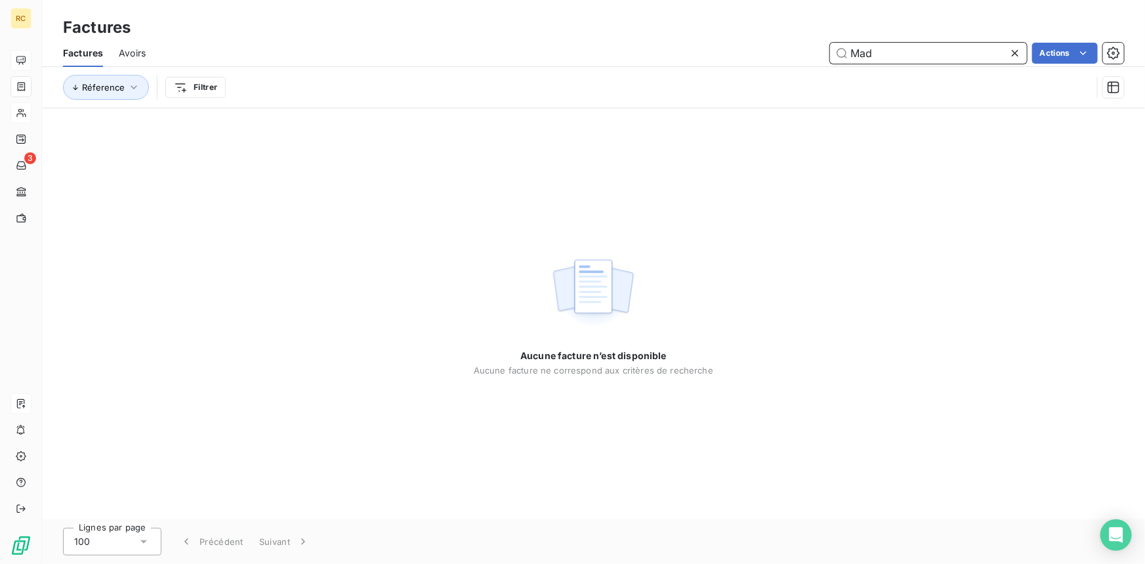
drag, startPoint x: 881, startPoint y: 58, endPoint x: 834, endPoint y: 50, distance: 47.2
click at [834, 50] on input "Mad" at bounding box center [928, 53] width 197 height 21
paste input "FC38619"
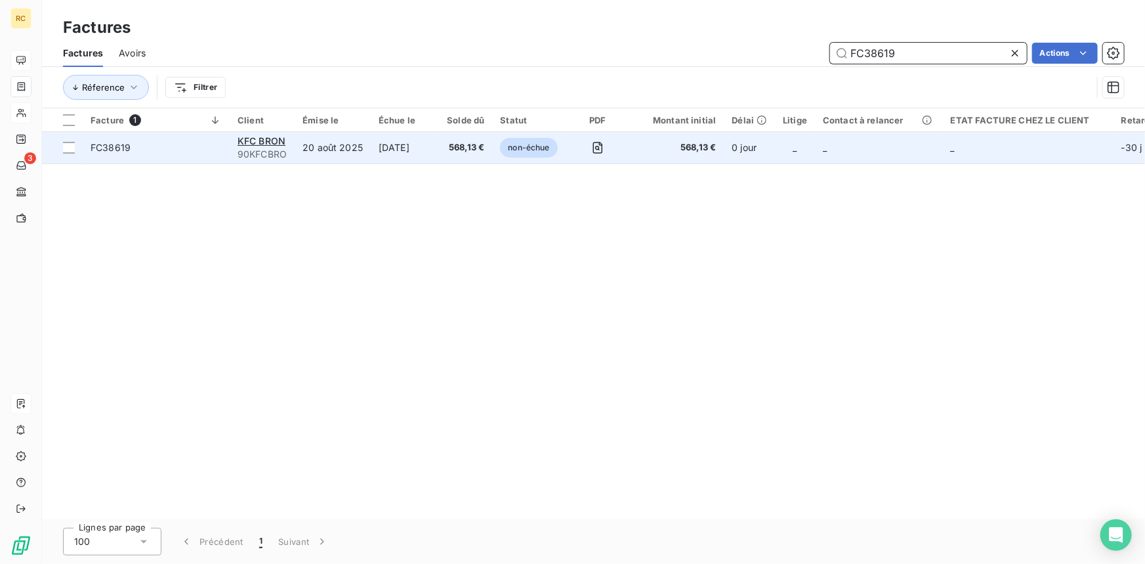
type input "FC38619"
click at [84, 144] on td "FC38619" at bounding box center [156, 147] width 147 height 31
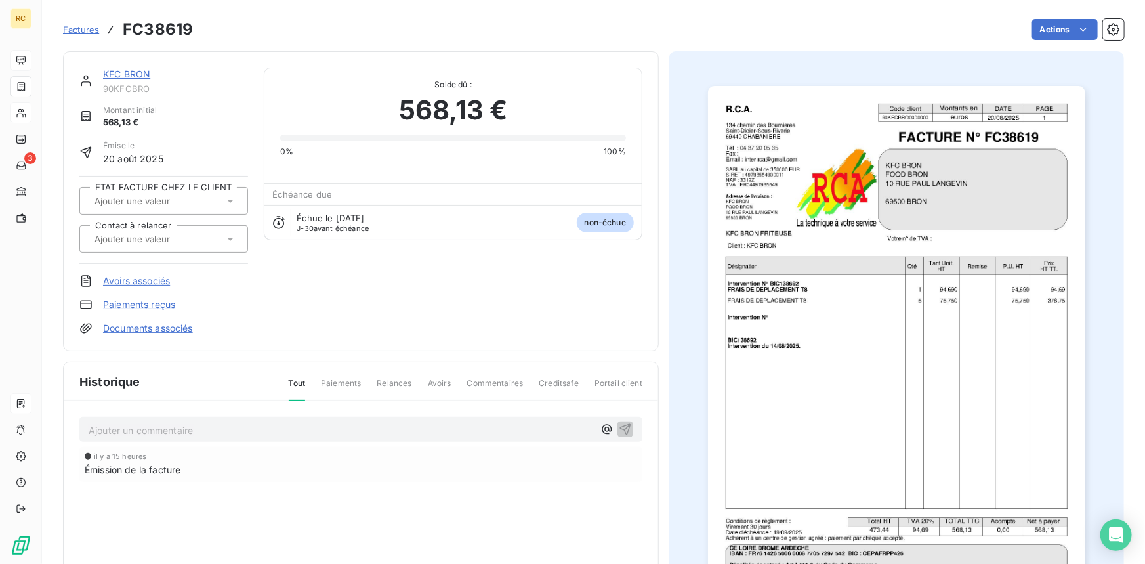
click at [165, 321] on link "Documents associés" at bounding box center [148, 327] width 90 height 13
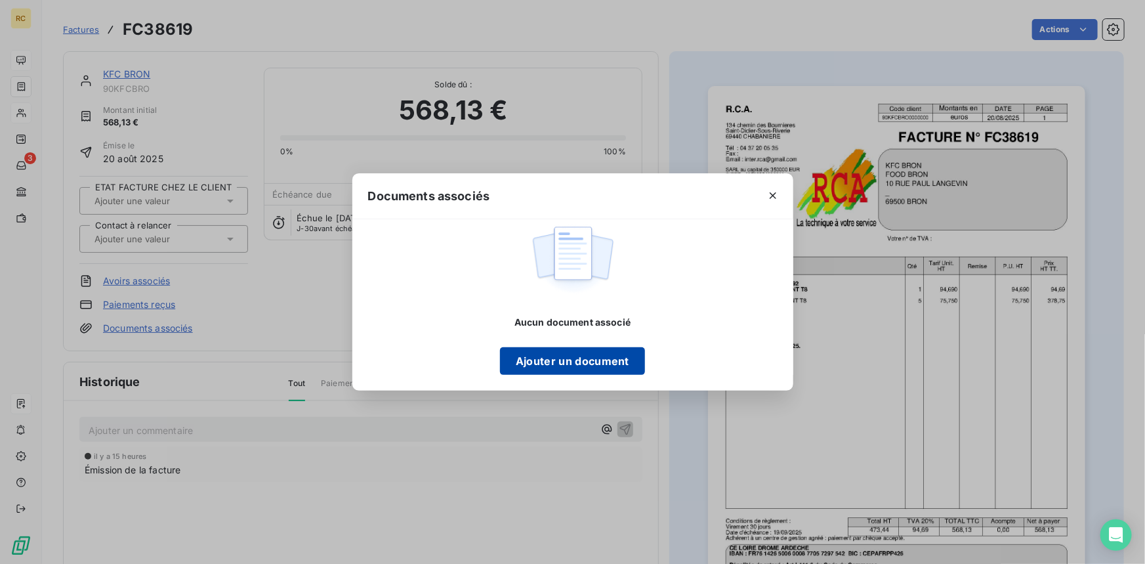
click at [596, 356] on button "Ajouter un document" at bounding box center [572, 361] width 145 height 28
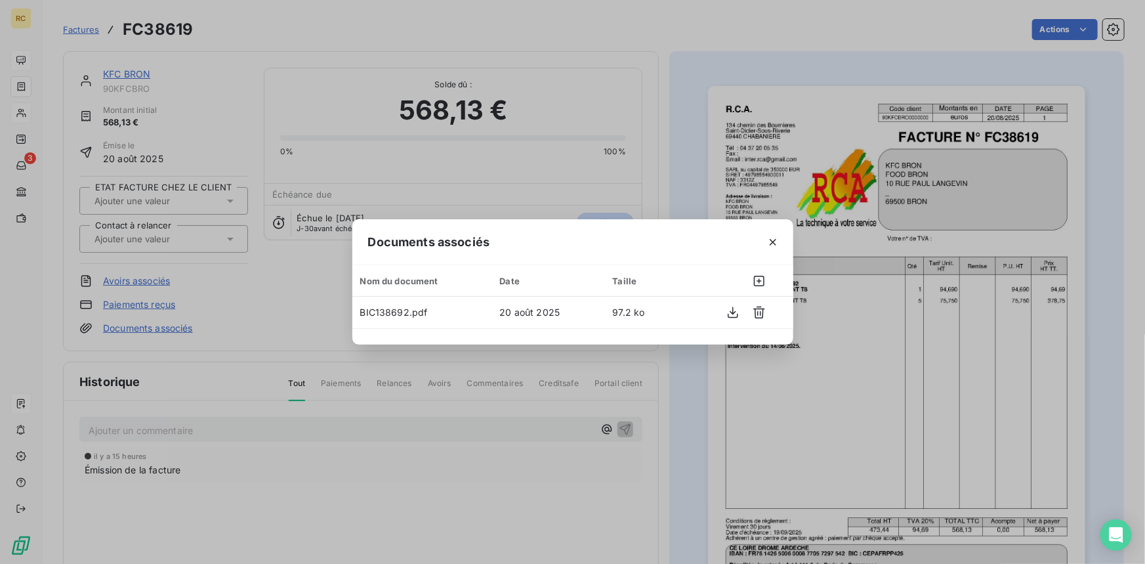
click at [838, 32] on div "Documents associés Nom du document Date Taille BIC138692.pdf 20 août 2025 97.2 …" at bounding box center [572, 282] width 1145 height 564
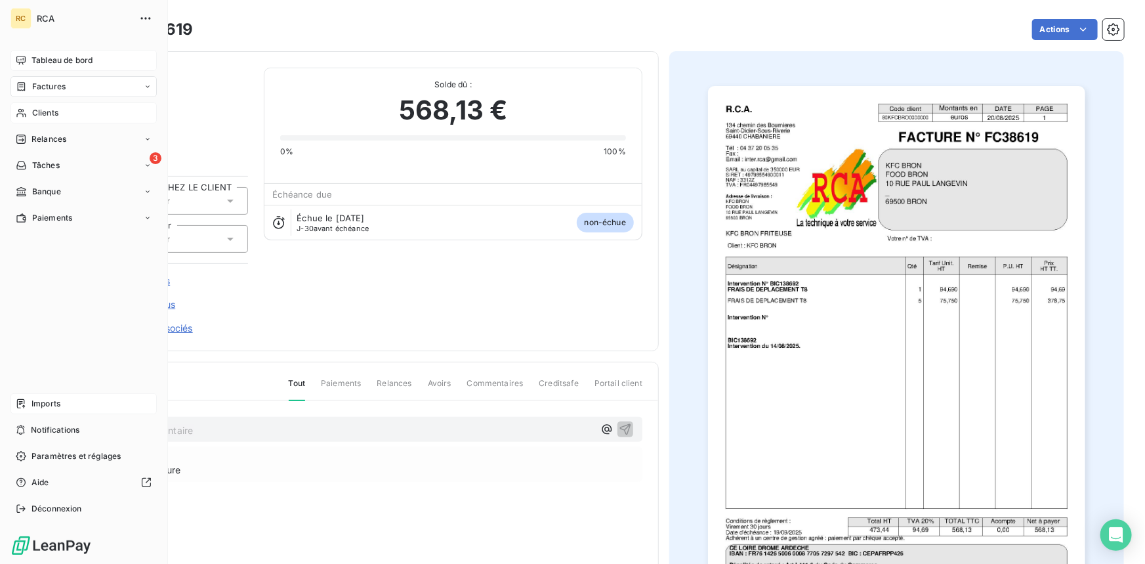
click at [33, 56] on span "Tableau de bord" at bounding box center [61, 60] width 61 height 12
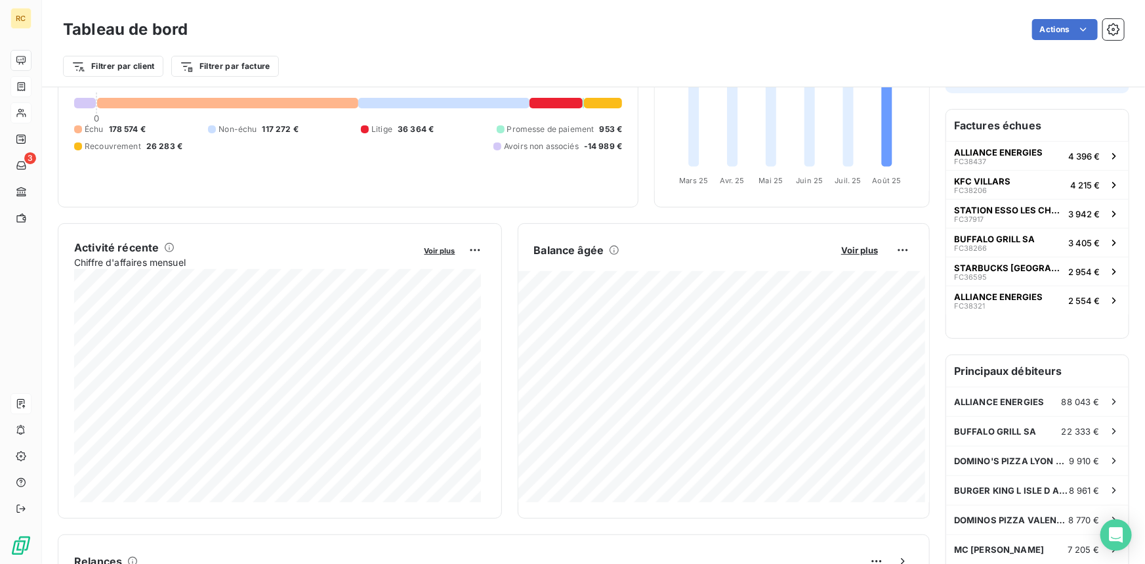
scroll to position [119, 0]
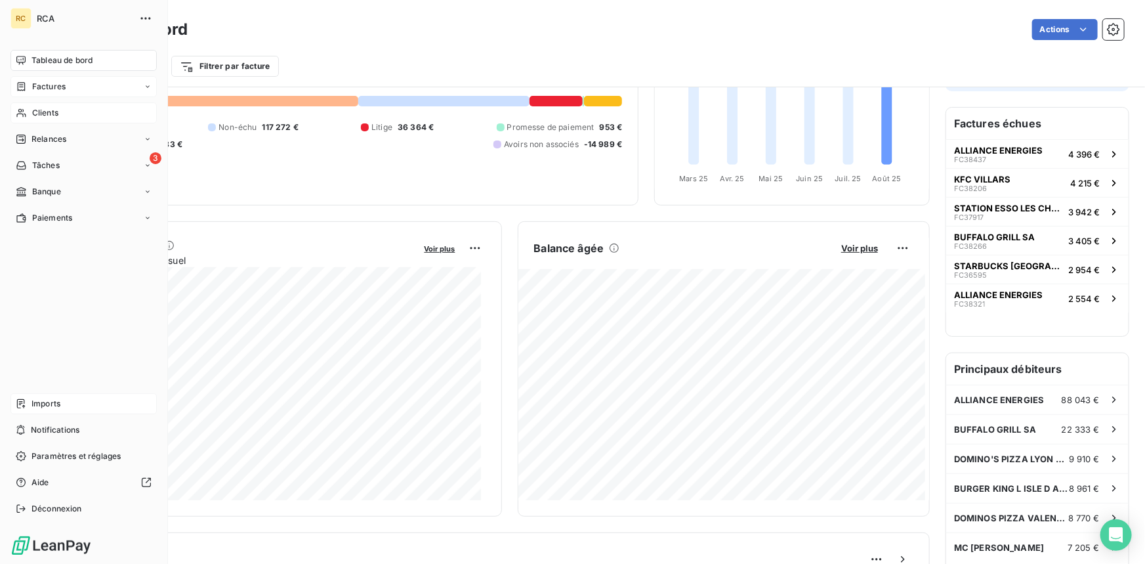
click at [34, 91] on span "Factures" at bounding box center [48, 87] width 33 height 12
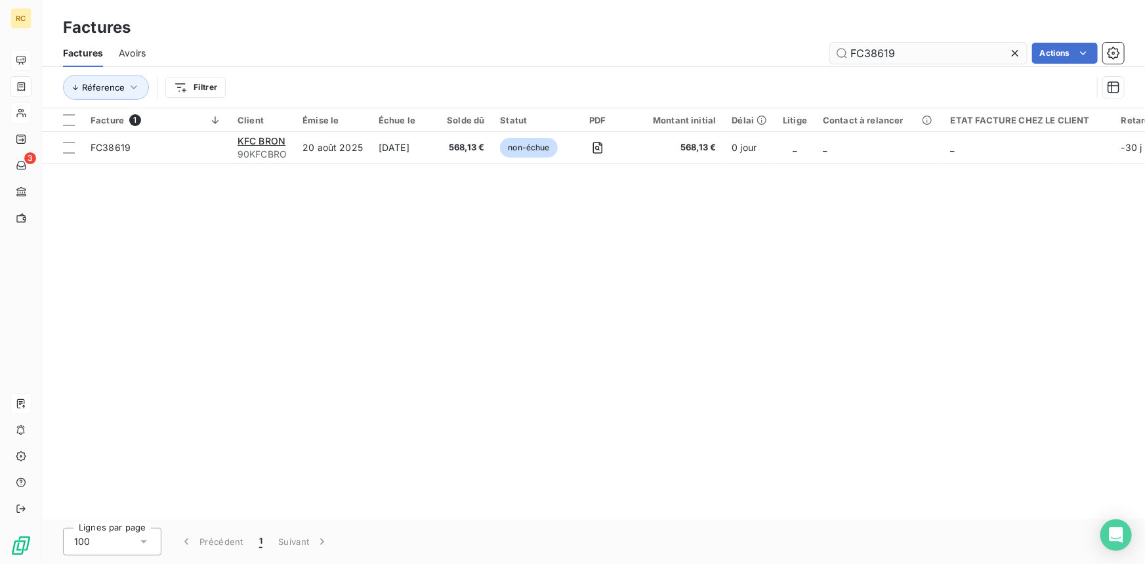
click at [907, 52] on input "FC38619" at bounding box center [928, 53] width 197 height 21
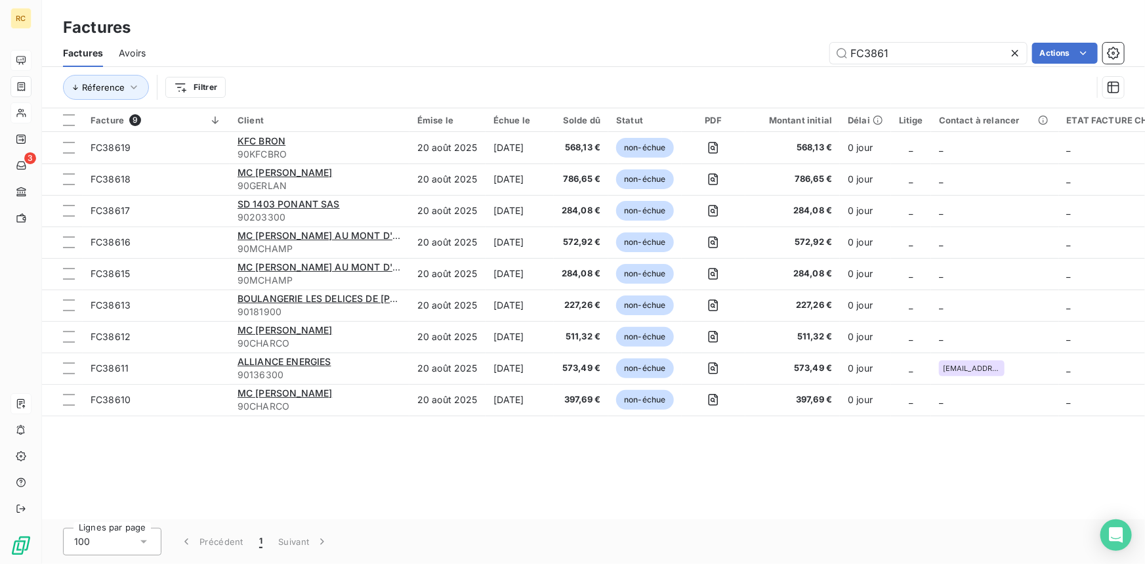
type input "FC3861"
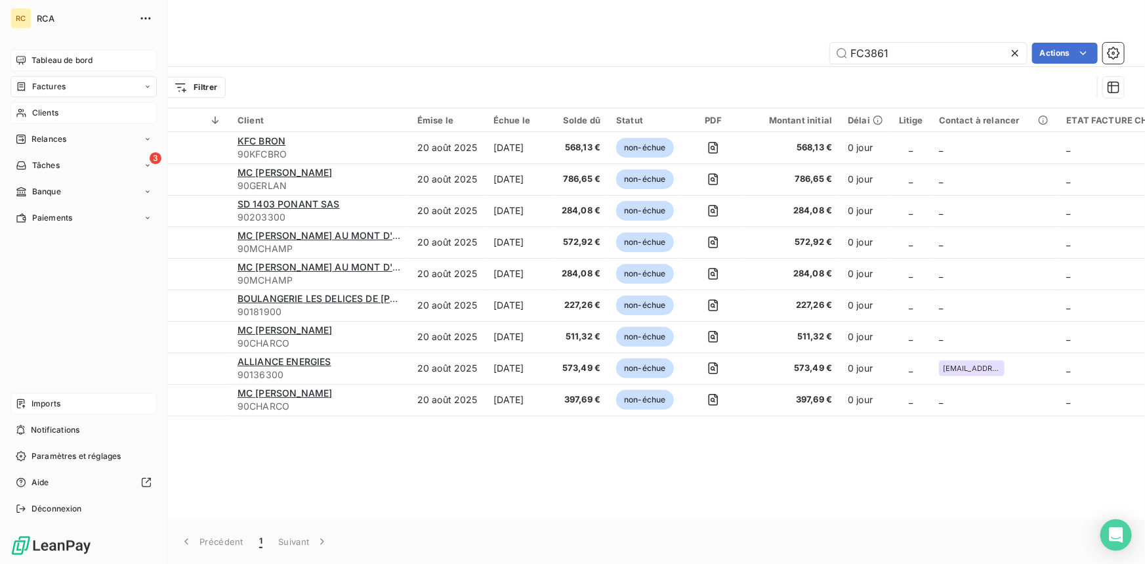
click at [44, 400] on span "Imports" at bounding box center [45, 404] width 29 height 12
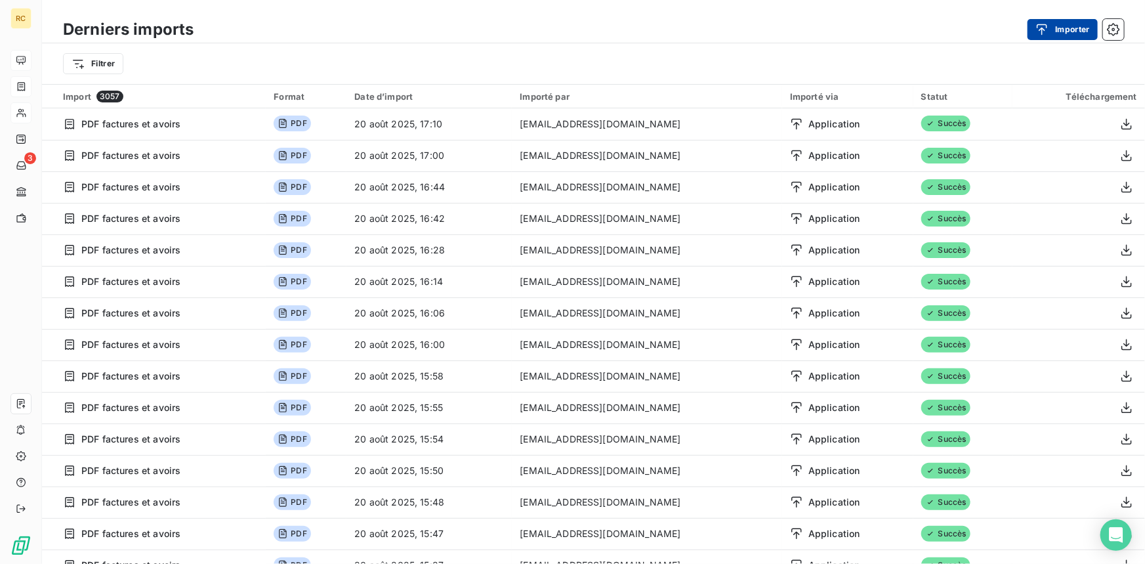
click at [1084, 22] on button "Importer" at bounding box center [1062, 29] width 70 height 21
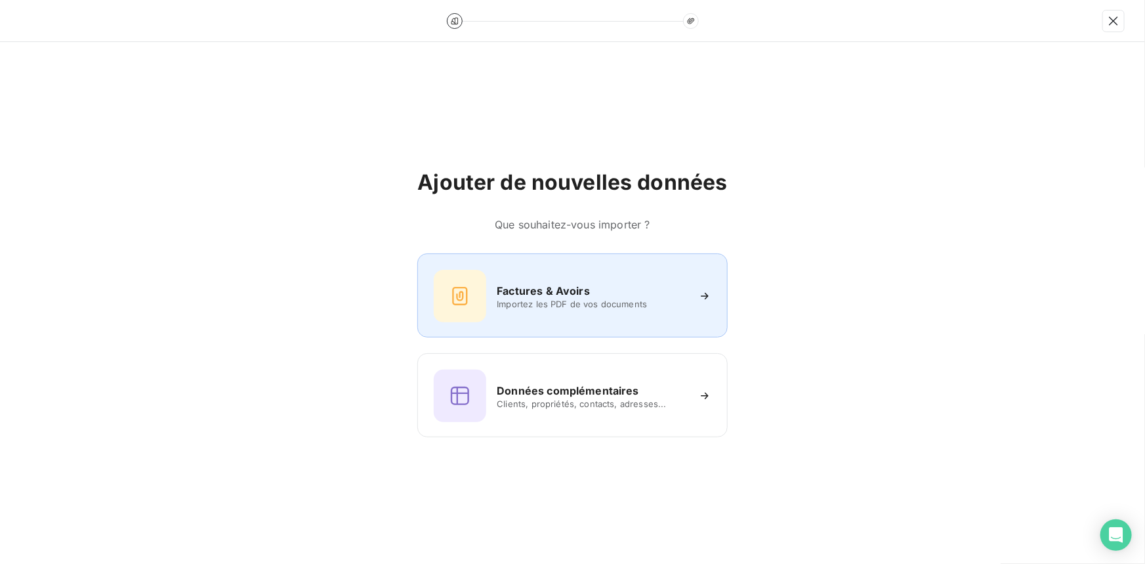
click at [621, 278] on div "Factures & Avoirs Importez les PDF de vos documents" at bounding box center [572, 296] width 277 height 52
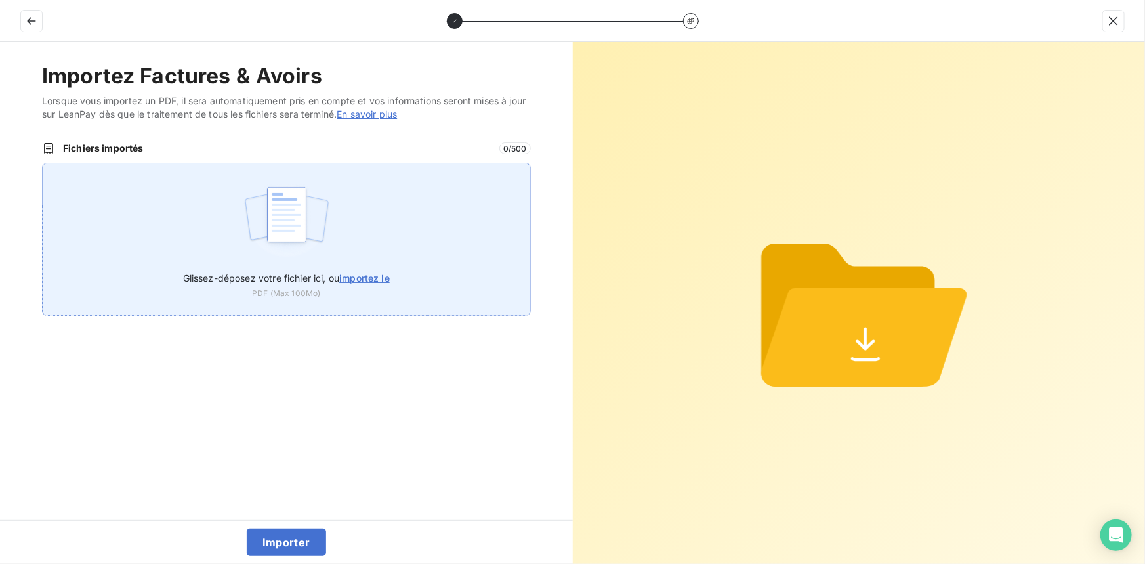
click at [353, 275] on span "importez le" at bounding box center [364, 277] width 51 height 11
click at [43, 163] on input "Glissez-déposez votre fichier ici, ou importez le" at bounding box center [42, 163] width 1 height 1
type input "C:\fakepath\FC38614.pdf"
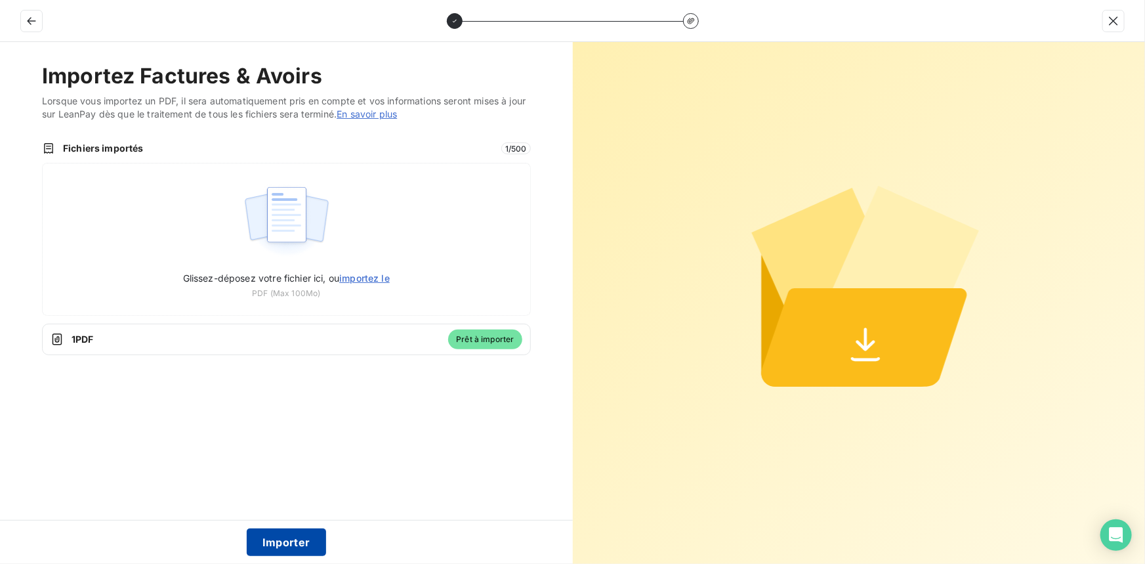
click at [288, 541] on button "Importer" at bounding box center [286, 542] width 79 height 28
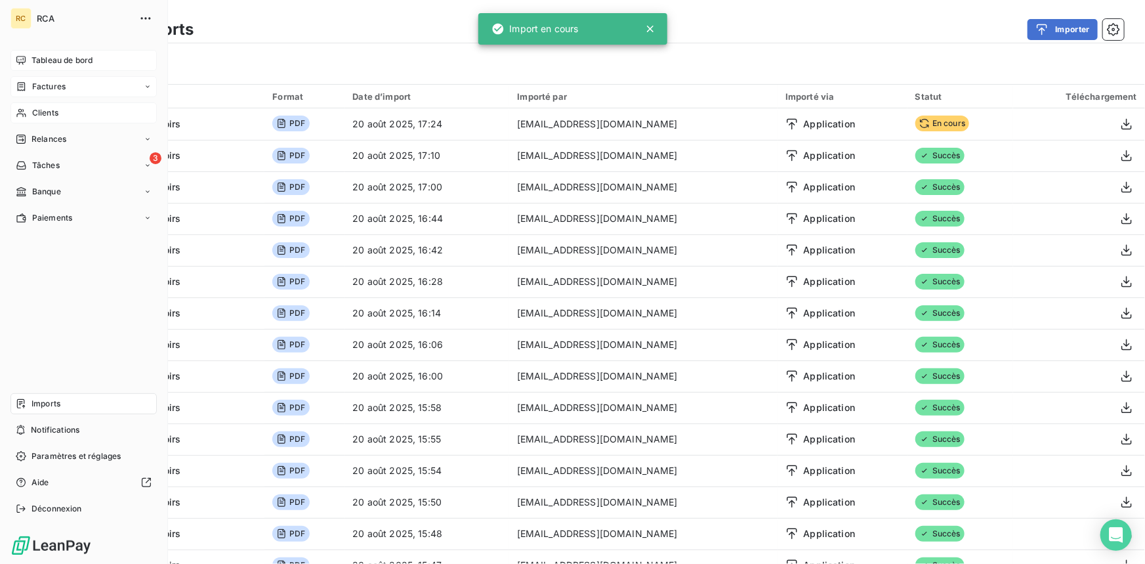
drag, startPoint x: 39, startPoint y: 90, endPoint x: 48, endPoint y: 90, distance: 9.2
click at [39, 90] on span "Factures" at bounding box center [48, 87] width 33 height 12
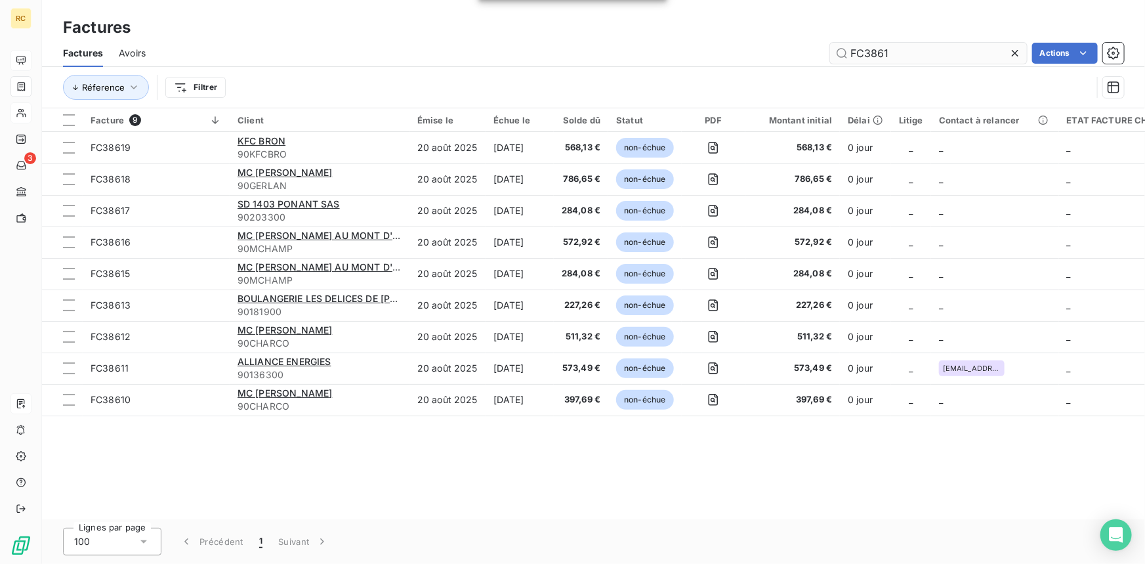
drag, startPoint x: 895, startPoint y: 46, endPoint x: 829, endPoint y: 50, distance: 65.7
click at [830, 50] on input "FC3861" at bounding box center [928, 53] width 197 height 21
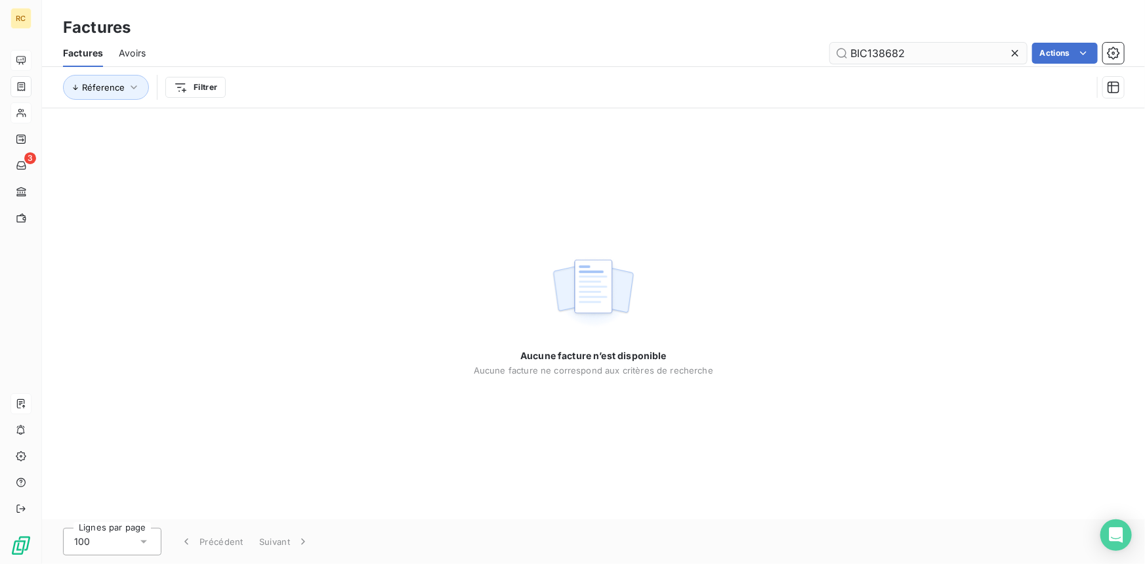
drag, startPoint x: 914, startPoint y: 49, endPoint x: 834, endPoint y: 50, distance: 80.0
click at [834, 50] on input "BIC138682" at bounding box center [928, 53] width 197 height 21
click at [874, 51] on input "BIC138682" at bounding box center [928, 53] width 197 height 21
drag, startPoint x: 874, startPoint y: 51, endPoint x: 921, endPoint y: 47, distance: 47.5
click at [922, 47] on input "BIC138682" at bounding box center [928, 53] width 197 height 21
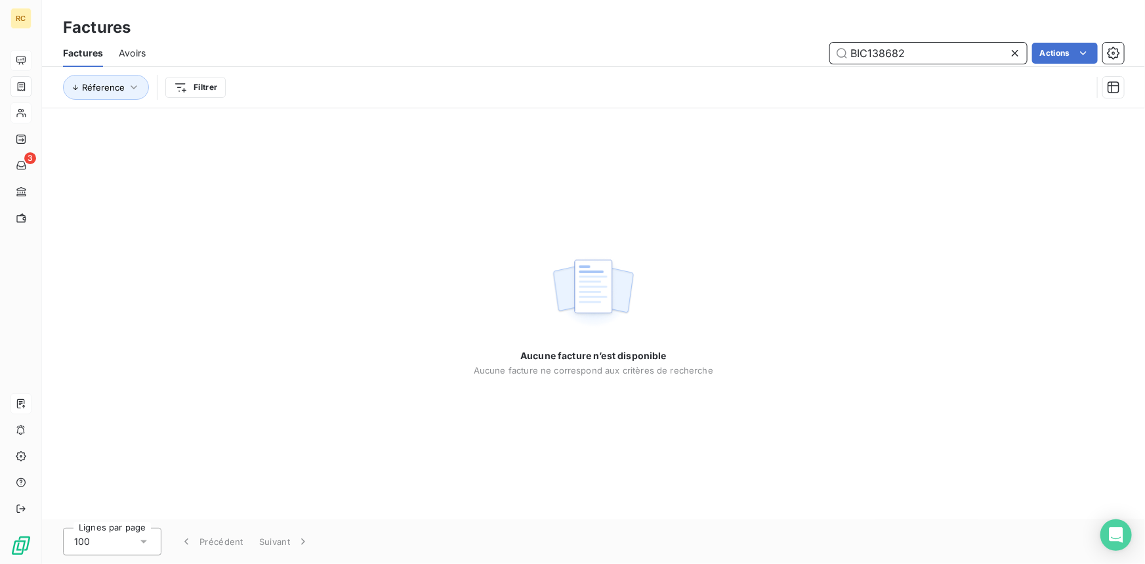
drag, startPoint x: 913, startPoint y: 47, endPoint x: 848, endPoint y: 53, distance: 65.3
click at [848, 53] on input "BIC138682" at bounding box center [928, 53] width 197 height 21
paste input "FC38614"
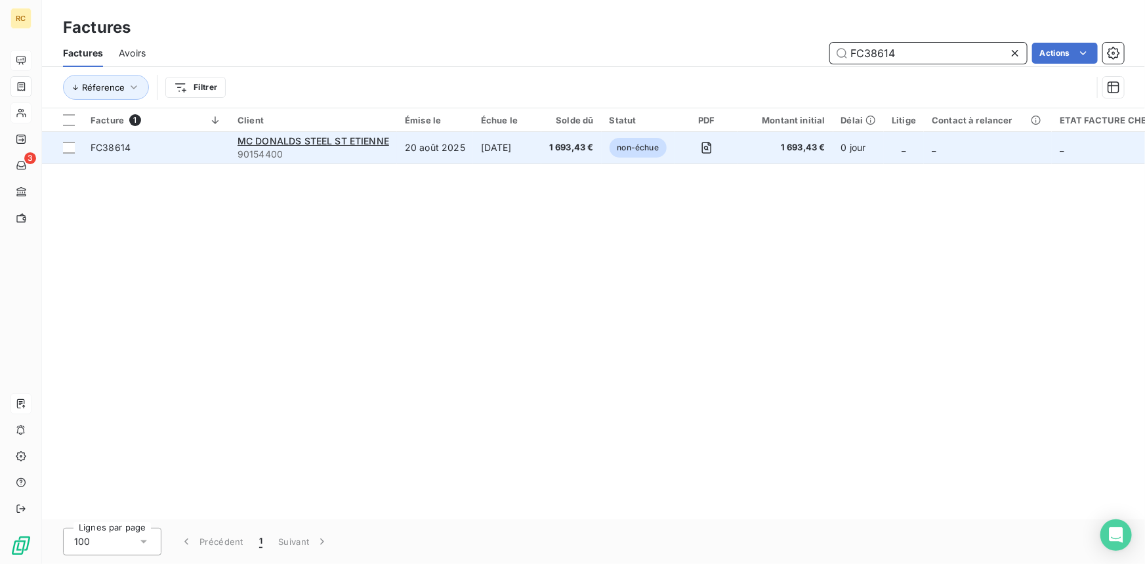
type input "FC38614"
click at [117, 150] on span "FC38614" at bounding box center [111, 147] width 40 height 11
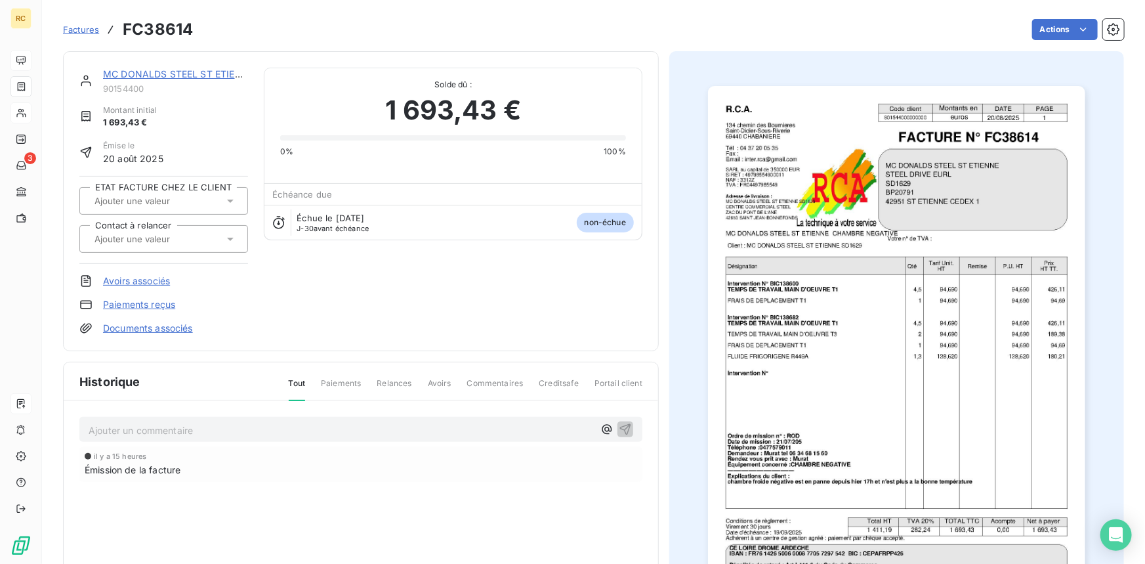
click at [150, 330] on link "Documents associés" at bounding box center [148, 327] width 90 height 13
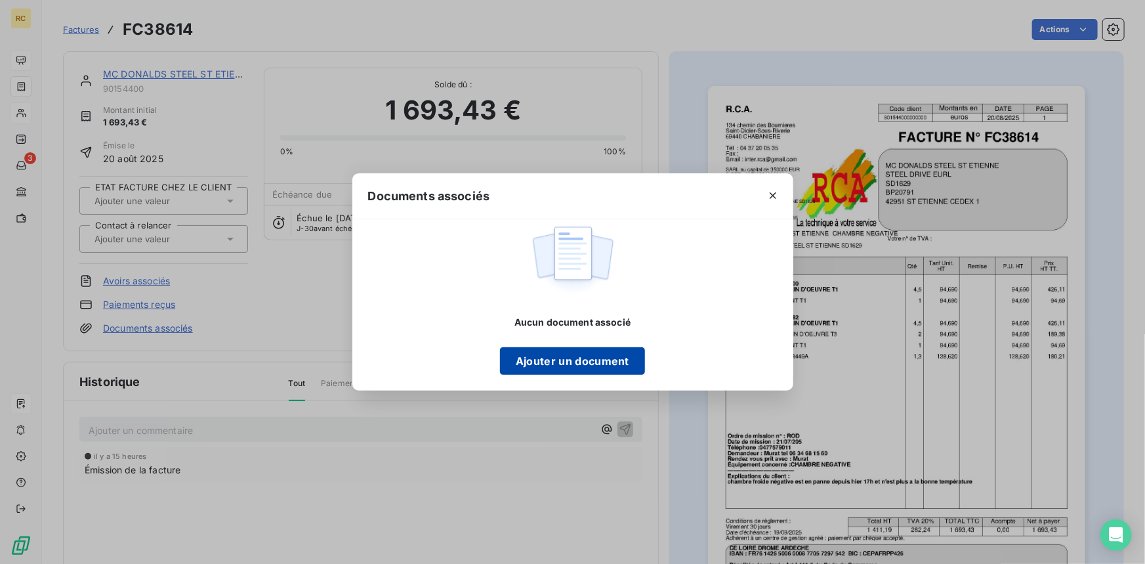
click at [548, 363] on button "Ajouter un document" at bounding box center [572, 361] width 145 height 28
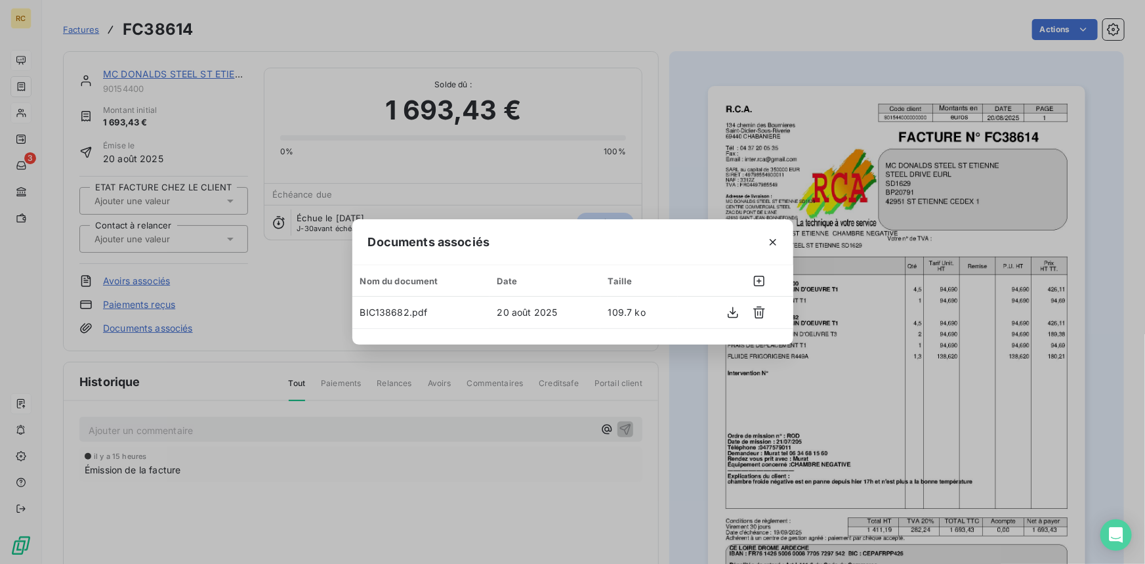
click at [714, 34] on div "Documents associés Nom du document Date Taille BIC138682.pdf 20 août 2025 109.7…" at bounding box center [572, 282] width 1145 height 564
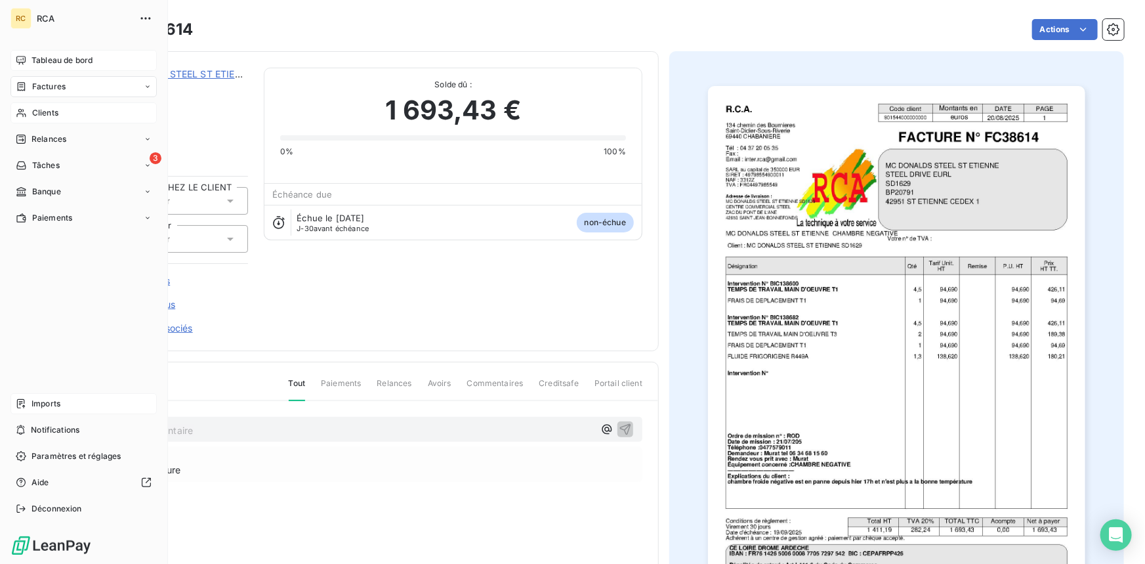
drag, startPoint x: 39, startPoint y: 110, endPoint x: 46, endPoint y: 115, distance: 8.6
click at [39, 110] on span "Clients" at bounding box center [45, 113] width 26 height 12
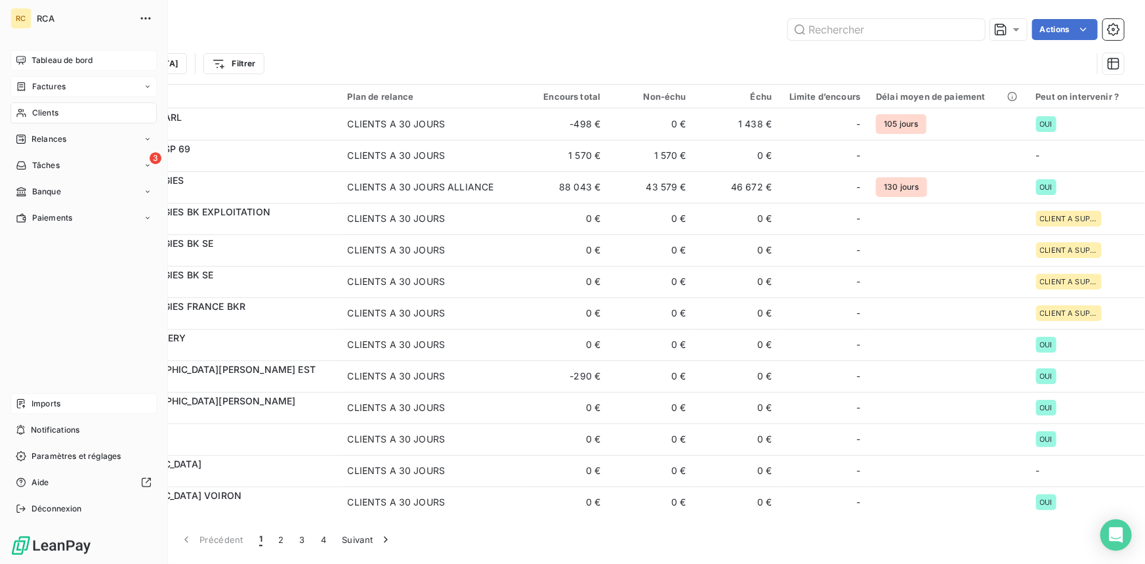
click at [42, 85] on span "Factures" at bounding box center [48, 87] width 33 height 12
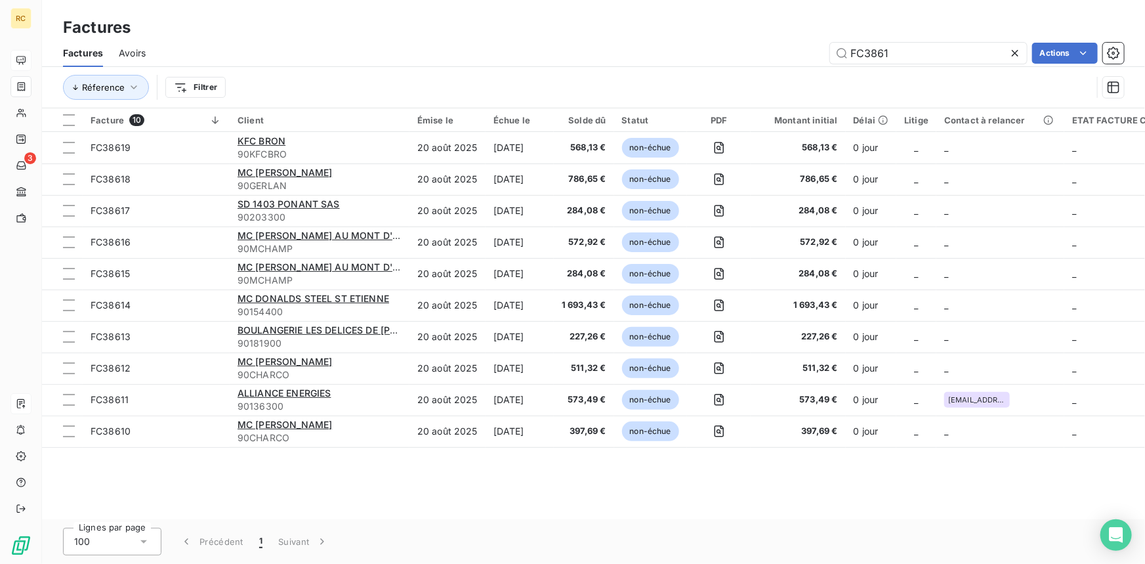
type input "FC3861"
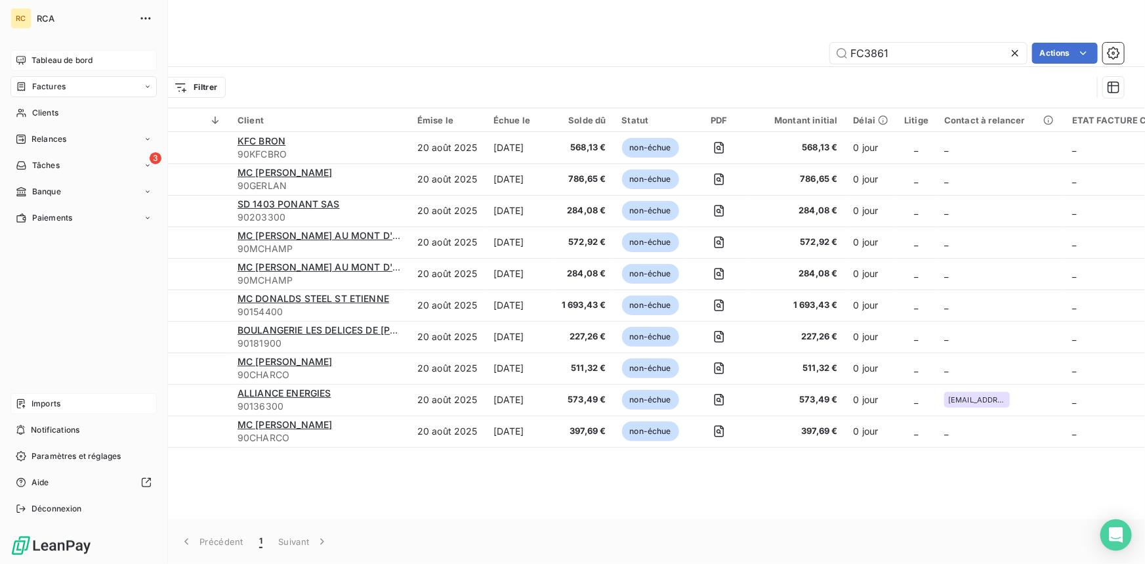
click at [33, 61] on span "Tableau de bord" at bounding box center [61, 60] width 61 height 12
